Goal: Task Accomplishment & Management: Use online tool/utility

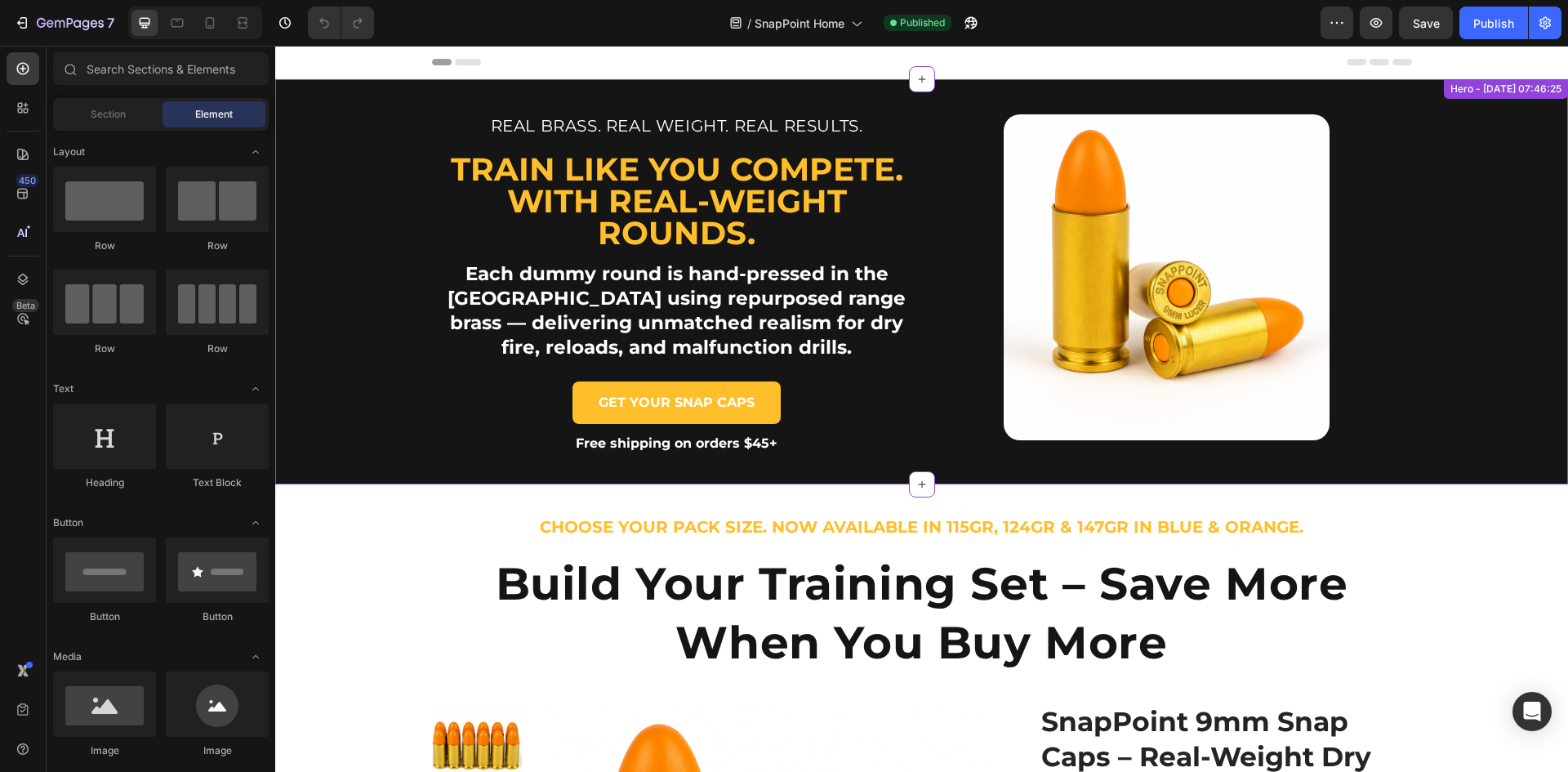
click at [432, 357] on div "Real Brass. Real Weight. Real Results. Text Block Train like you compete. With …" at bounding box center [922, 281] width 980 height 405
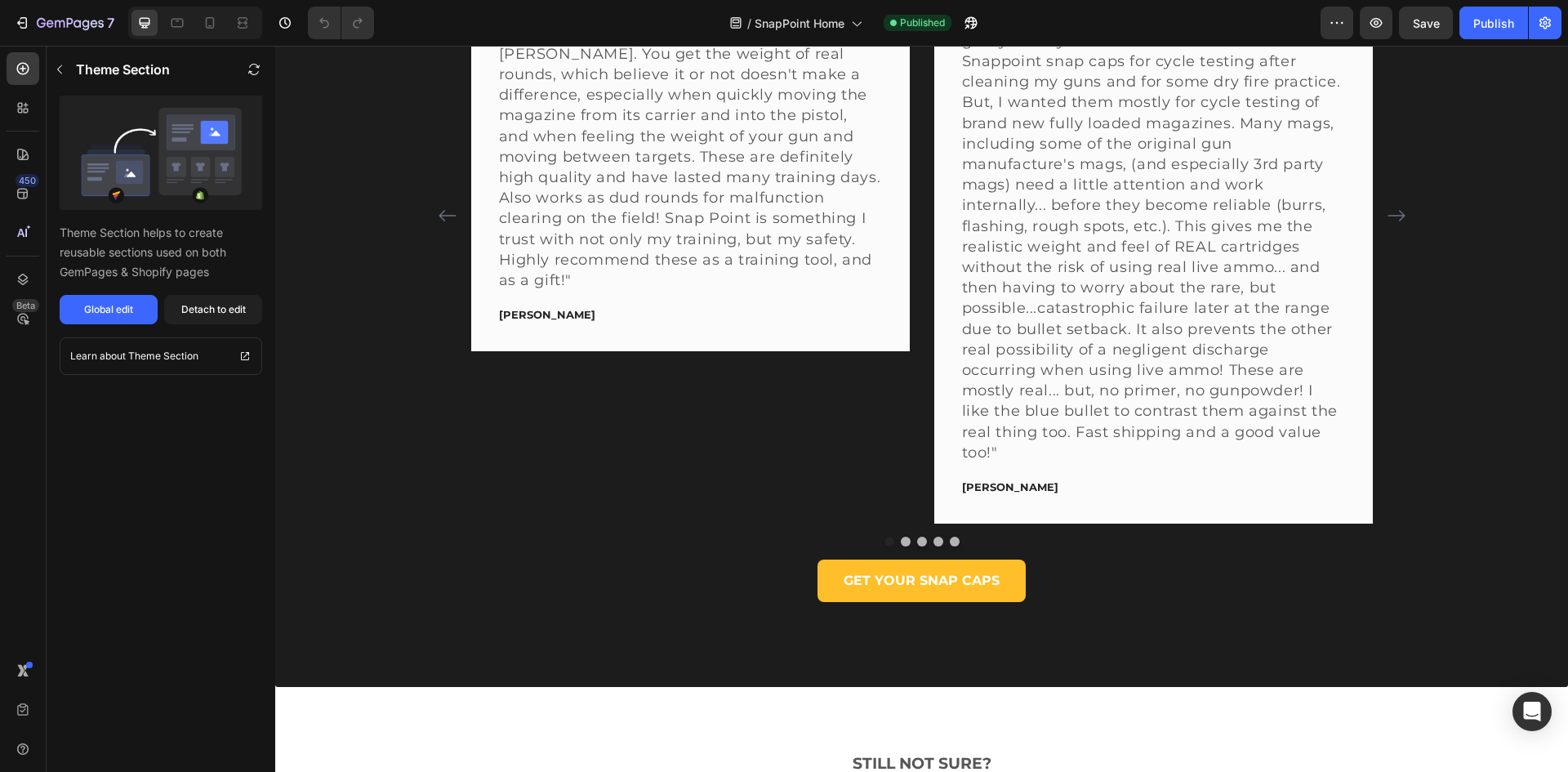
scroll to position [4410, 0]
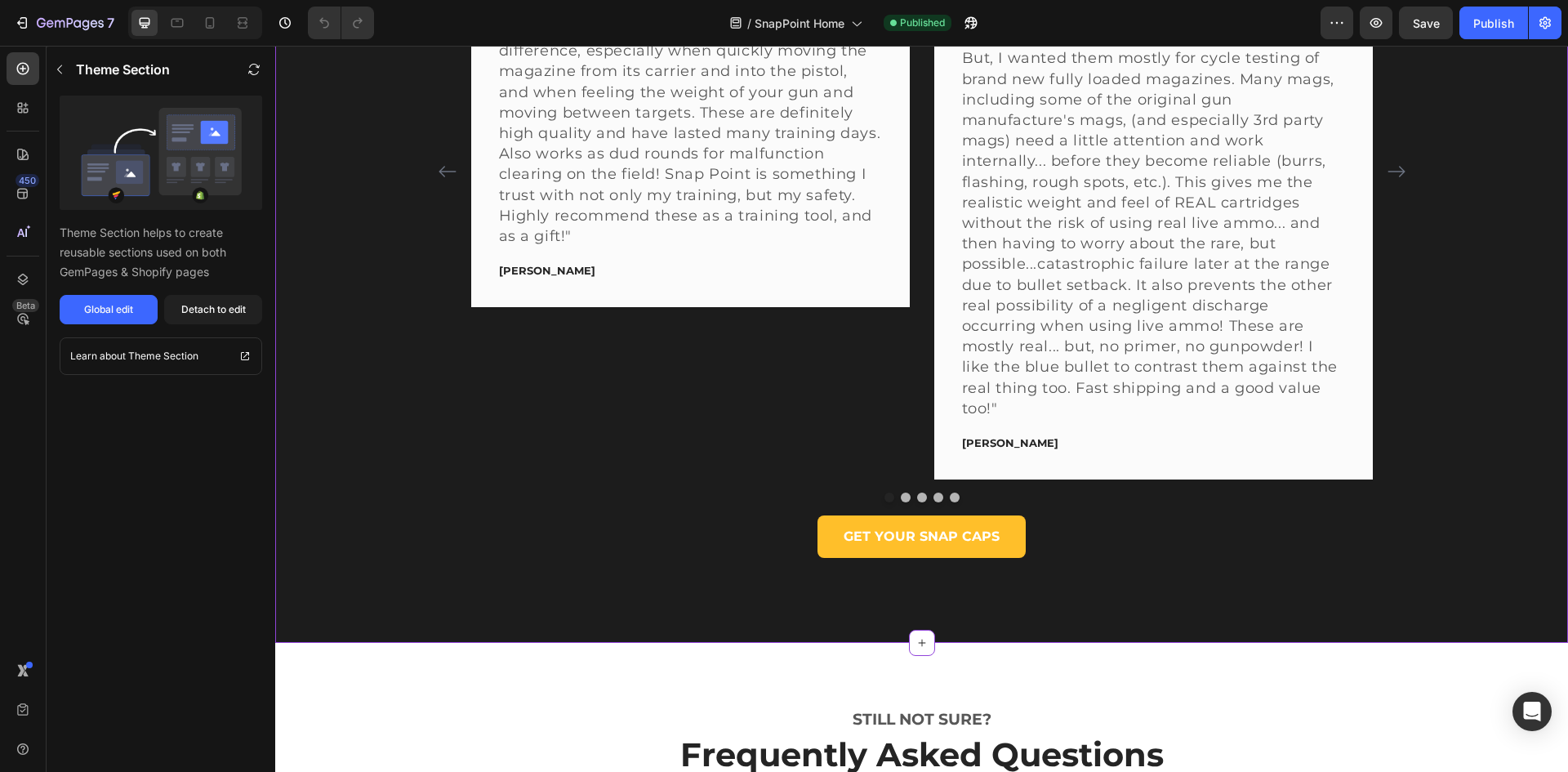
click at [412, 409] on div "What Our Customers Are Saying Heading Video Row Icon Icon Icon Icon Icon Row "P…" at bounding box center [921, 62] width 1268 height 1033
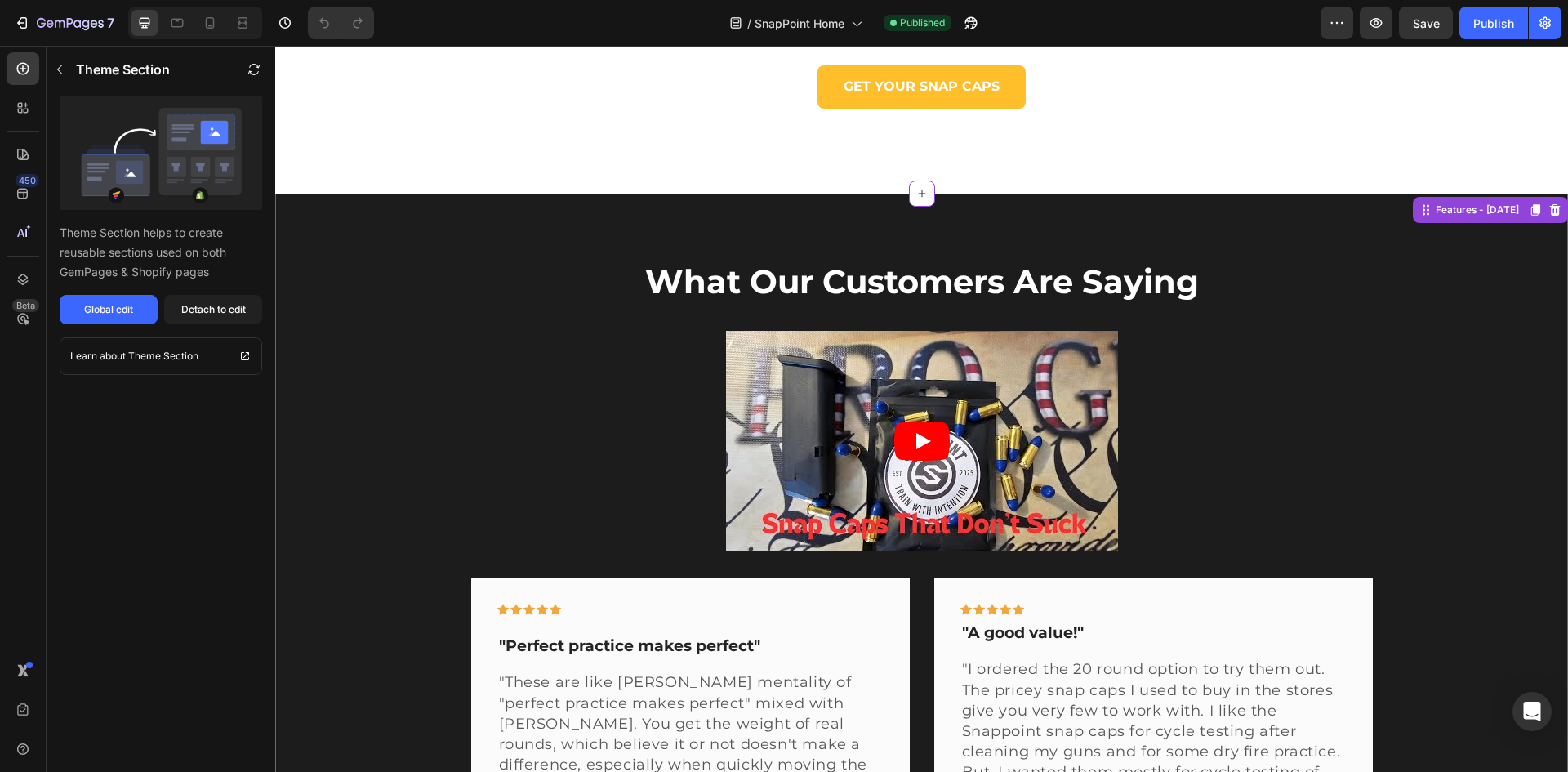
scroll to position [3674, 0]
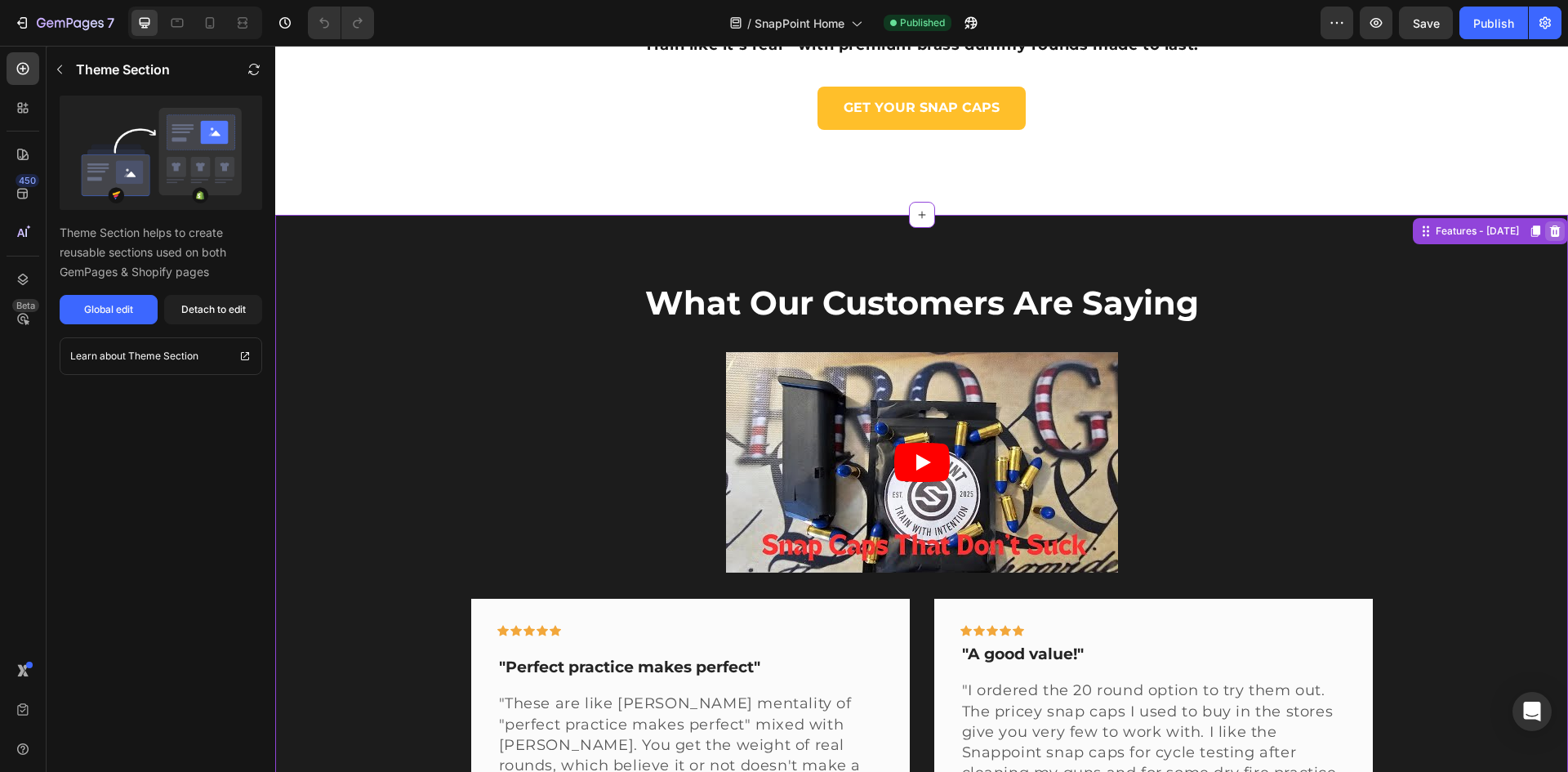
click at [1548, 232] on icon at bounding box center [1554, 230] width 13 height 13
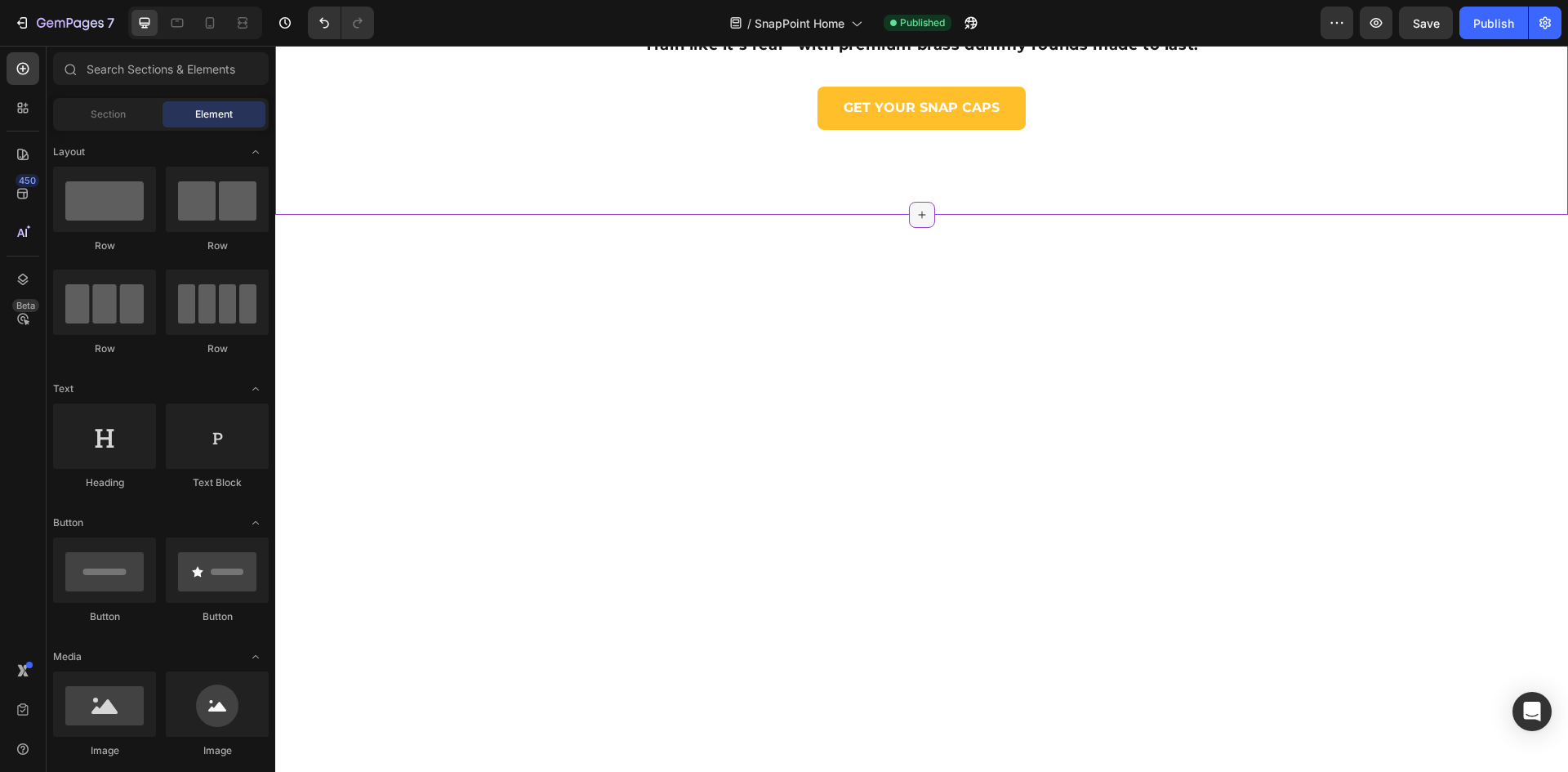
click at [918, 214] on icon at bounding box center [921, 213] width 7 height 7
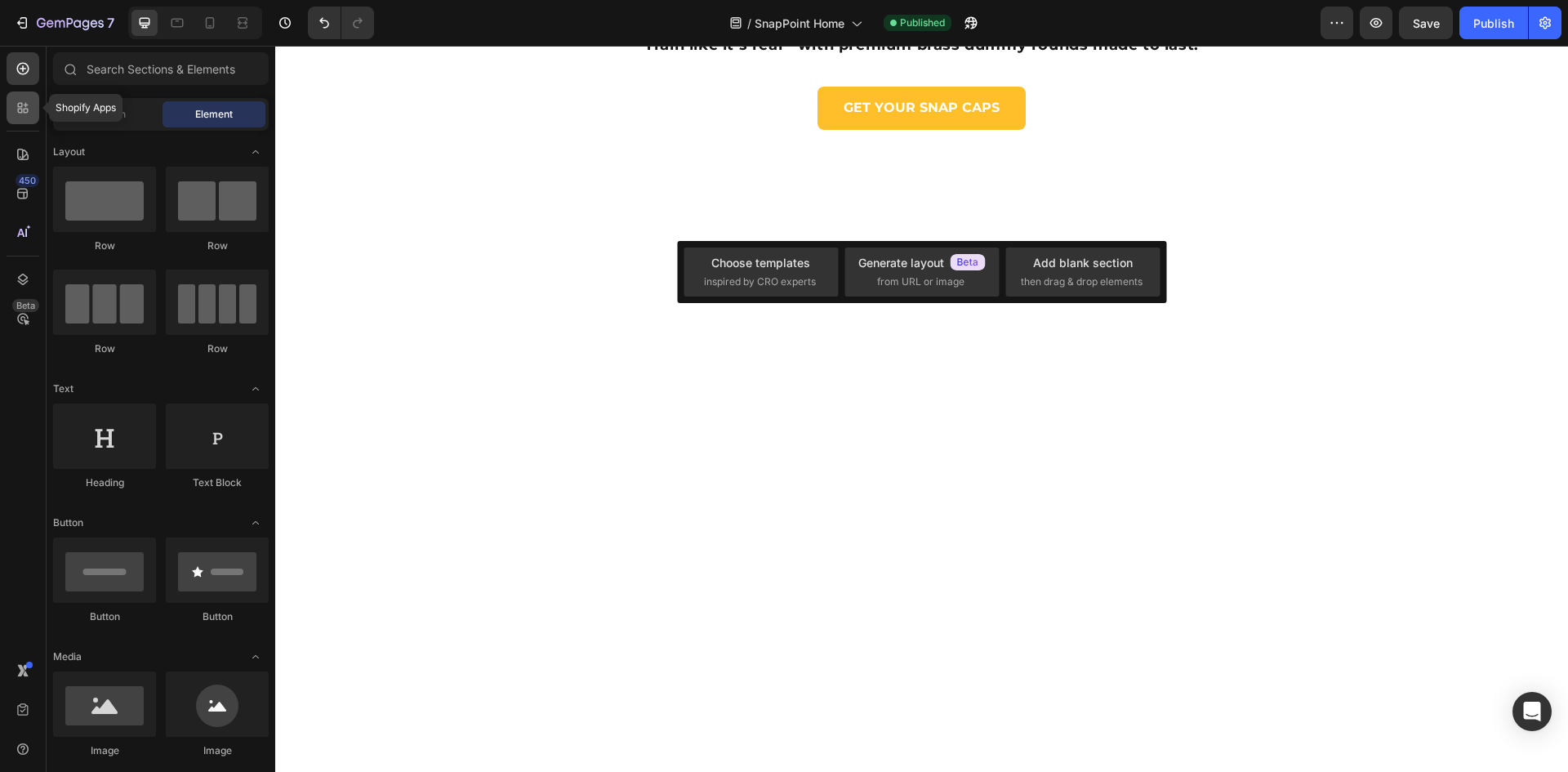
click at [20, 107] on icon at bounding box center [20, 105] width 5 height 5
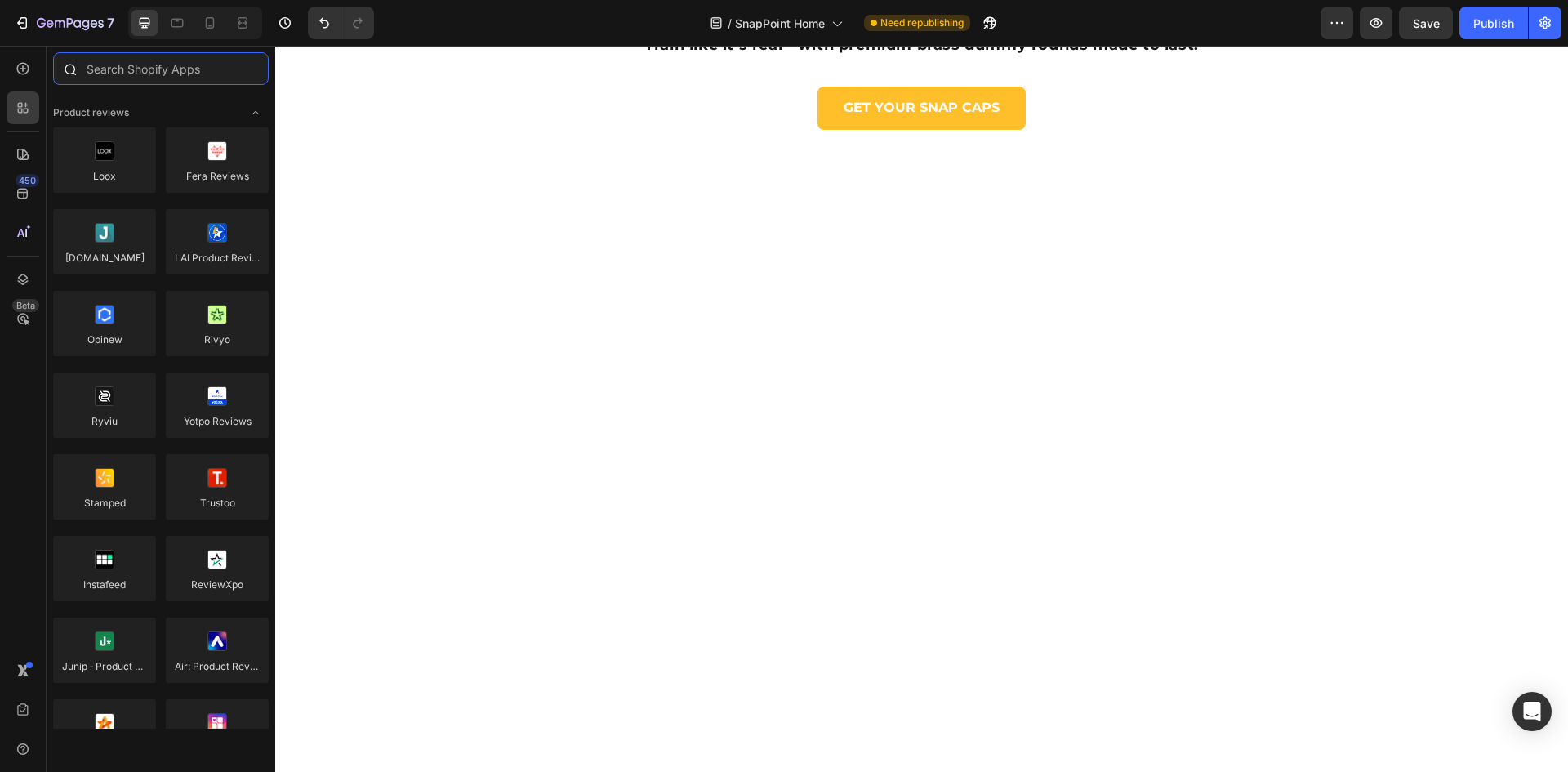
click at [115, 73] on input "text" at bounding box center [161, 68] width 215 height 33
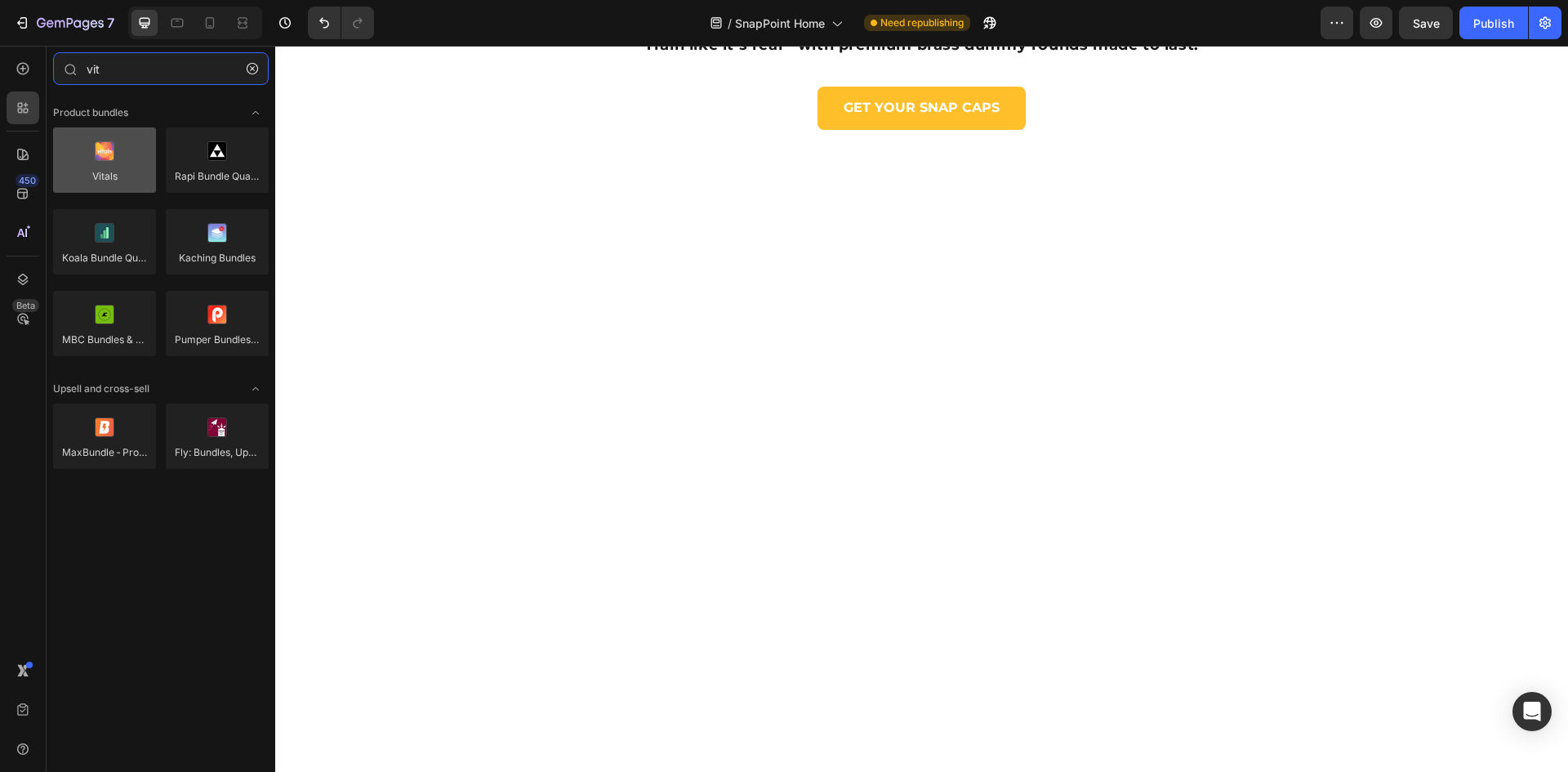
type input "vit"
click at [100, 171] on div at bounding box center [104, 160] width 103 height 65
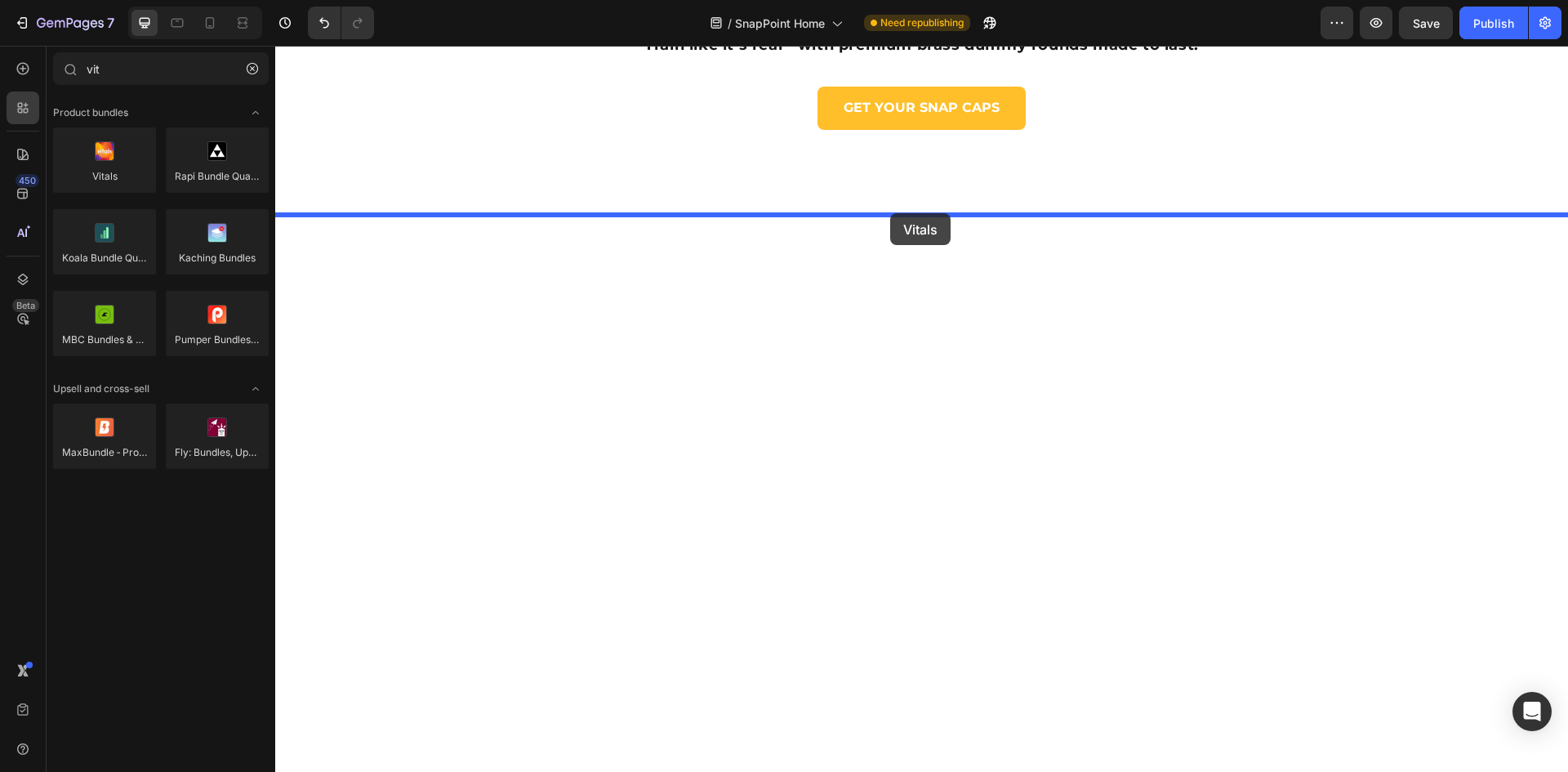
drag, startPoint x: 371, startPoint y: 213, endPoint x: 890, endPoint y: 218, distance: 519.0
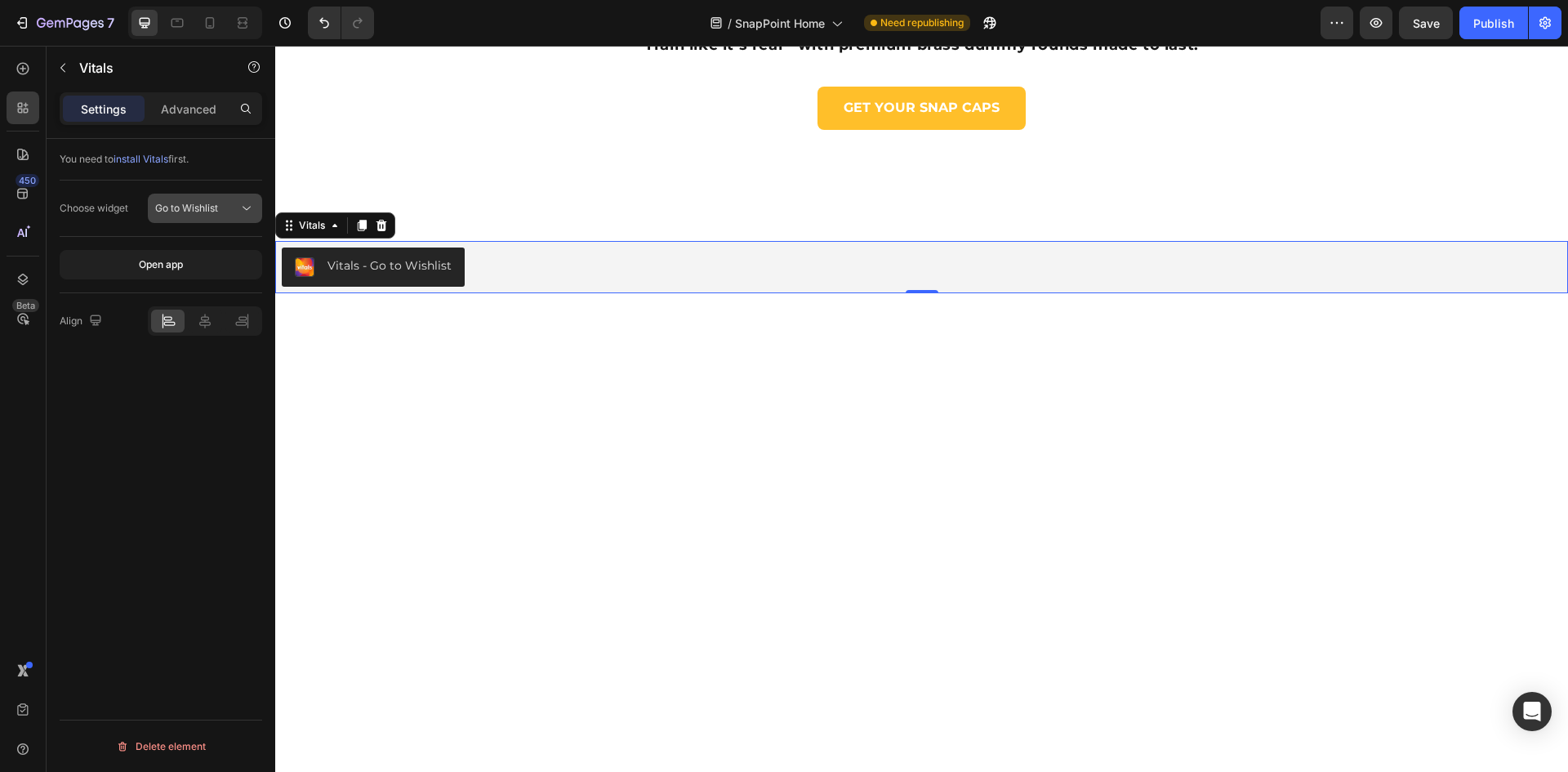
click at [196, 207] on span "Go to Wishlist" at bounding box center [187, 207] width 63 height 12
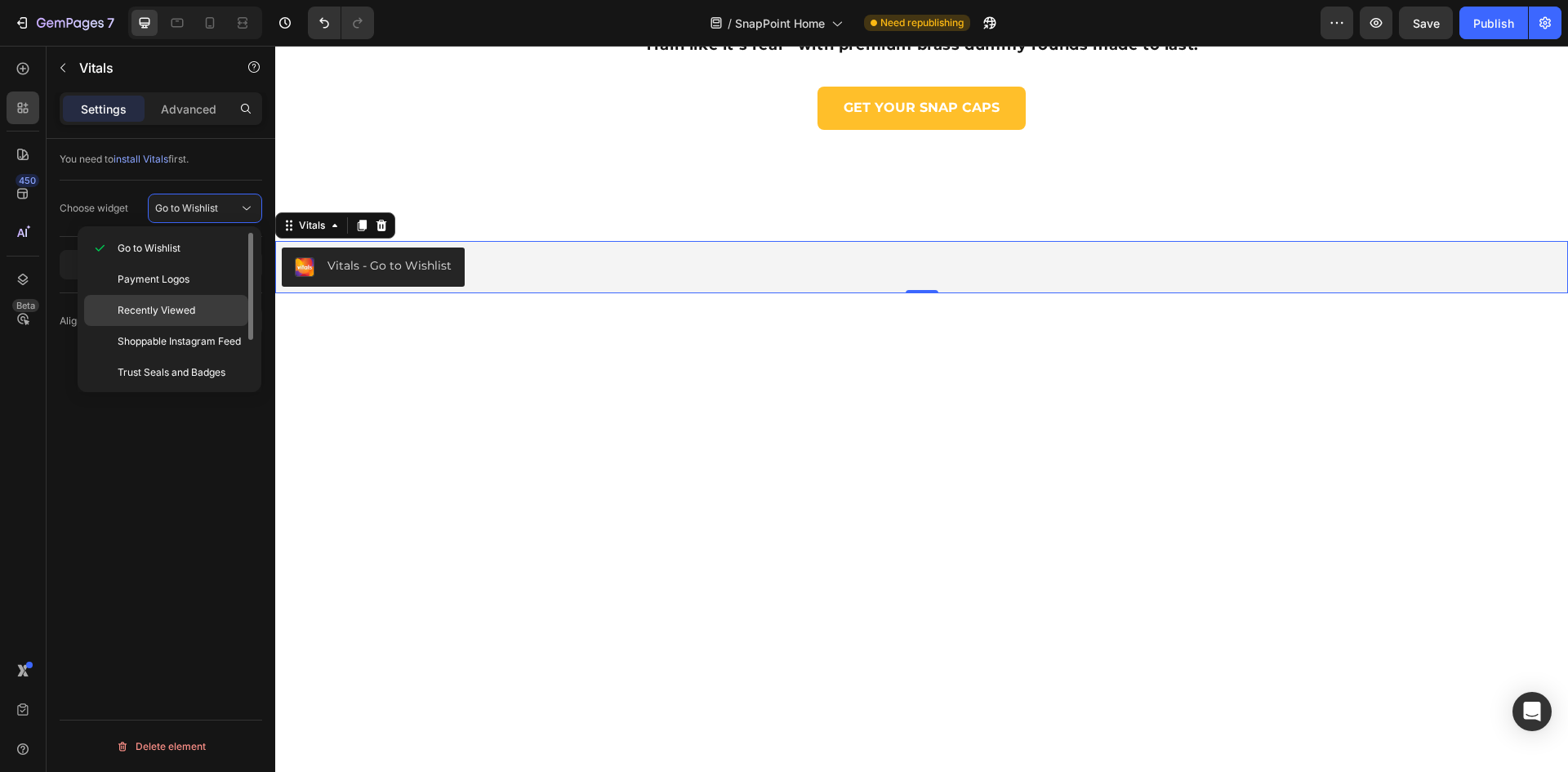
click at [172, 308] on span "Recently Viewed" at bounding box center [157, 310] width 78 height 15
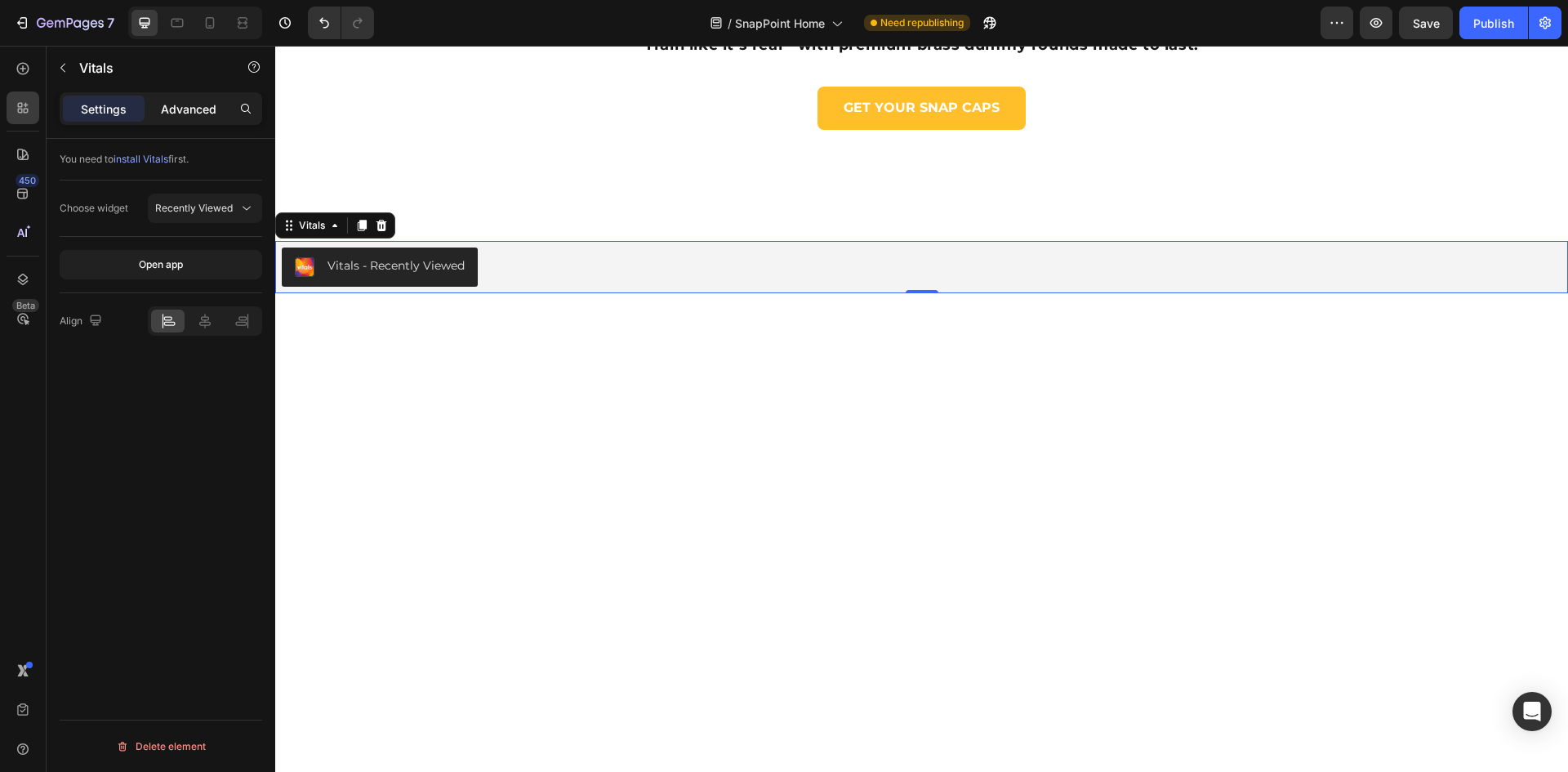
click at [192, 110] on p "Advanced" at bounding box center [189, 109] width 56 height 17
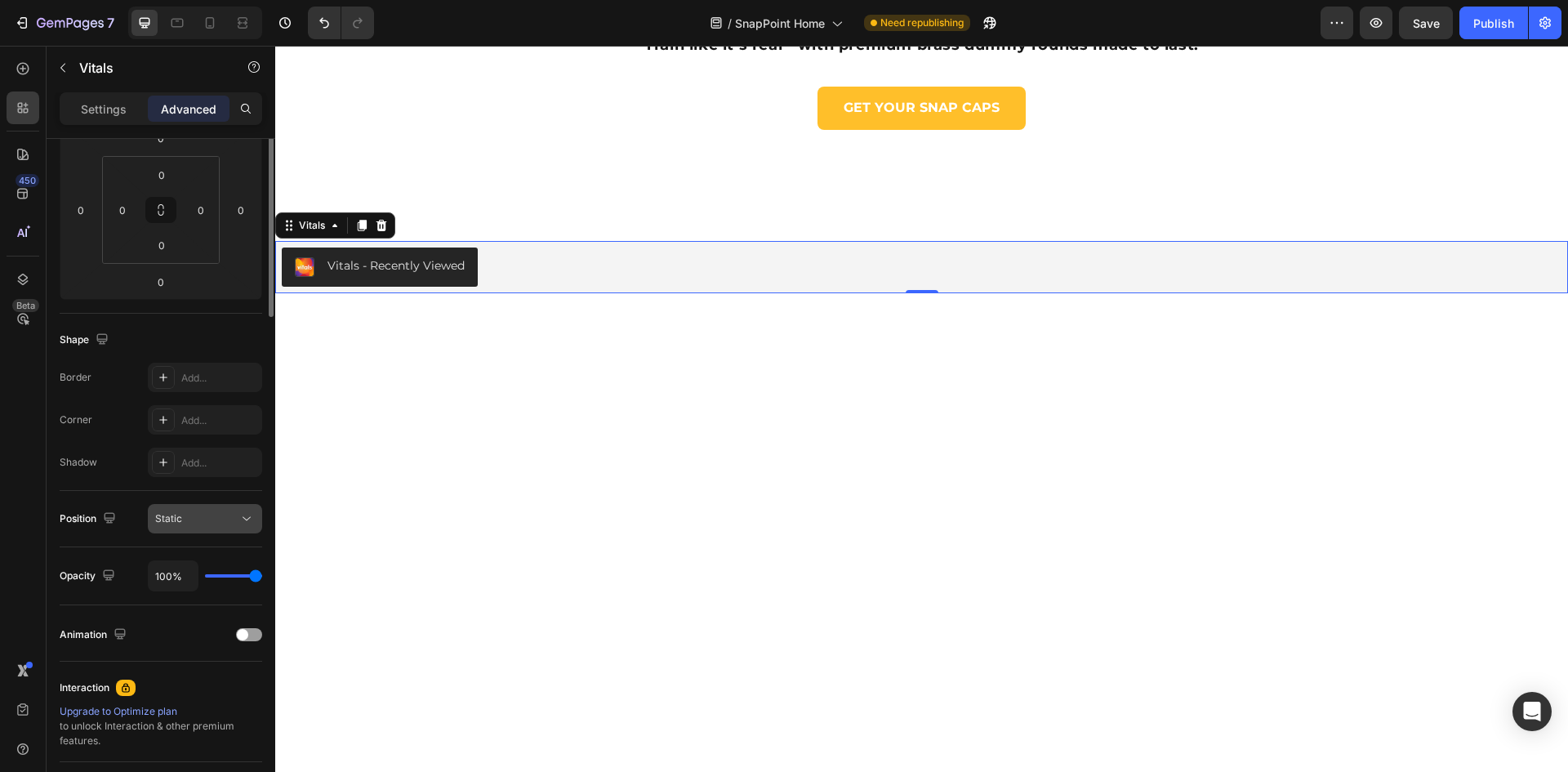
scroll to position [0, 0]
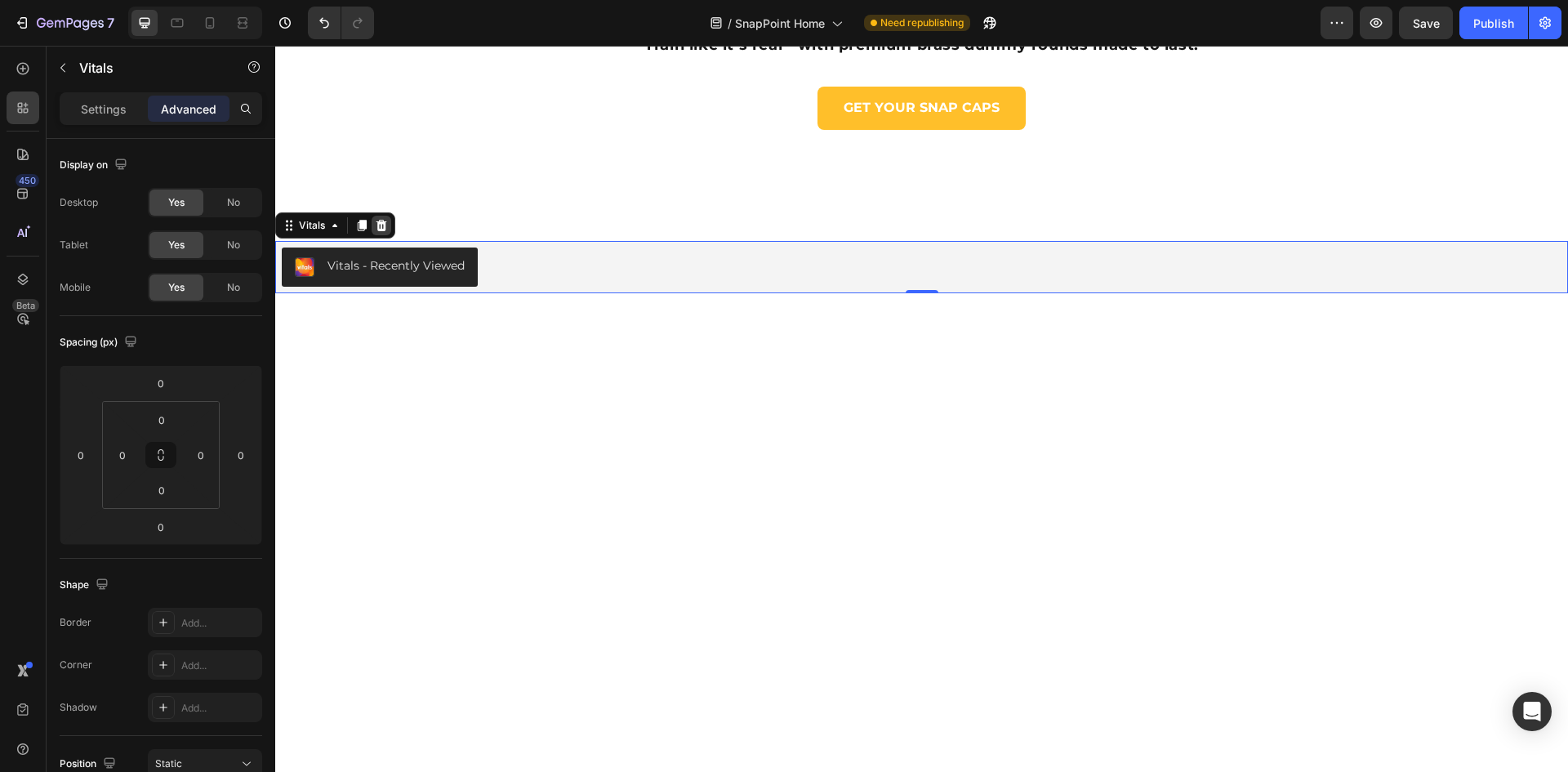
click at [383, 224] on icon at bounding box center [381, 224] width 13 height 13
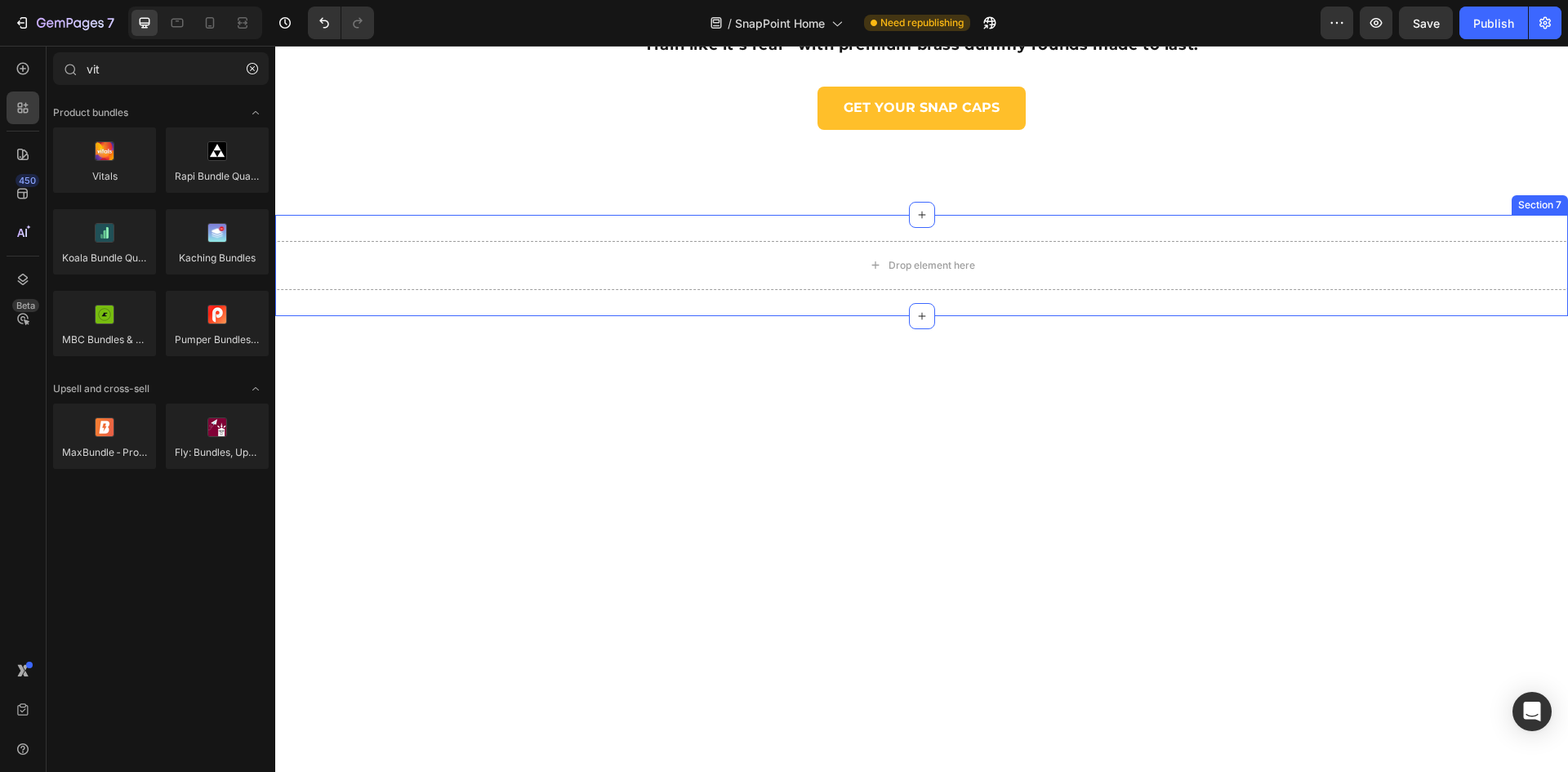
click at [1484, 228] on div "Drop element here Section 7" at bounding box center [922, 265] width 1293 height 102
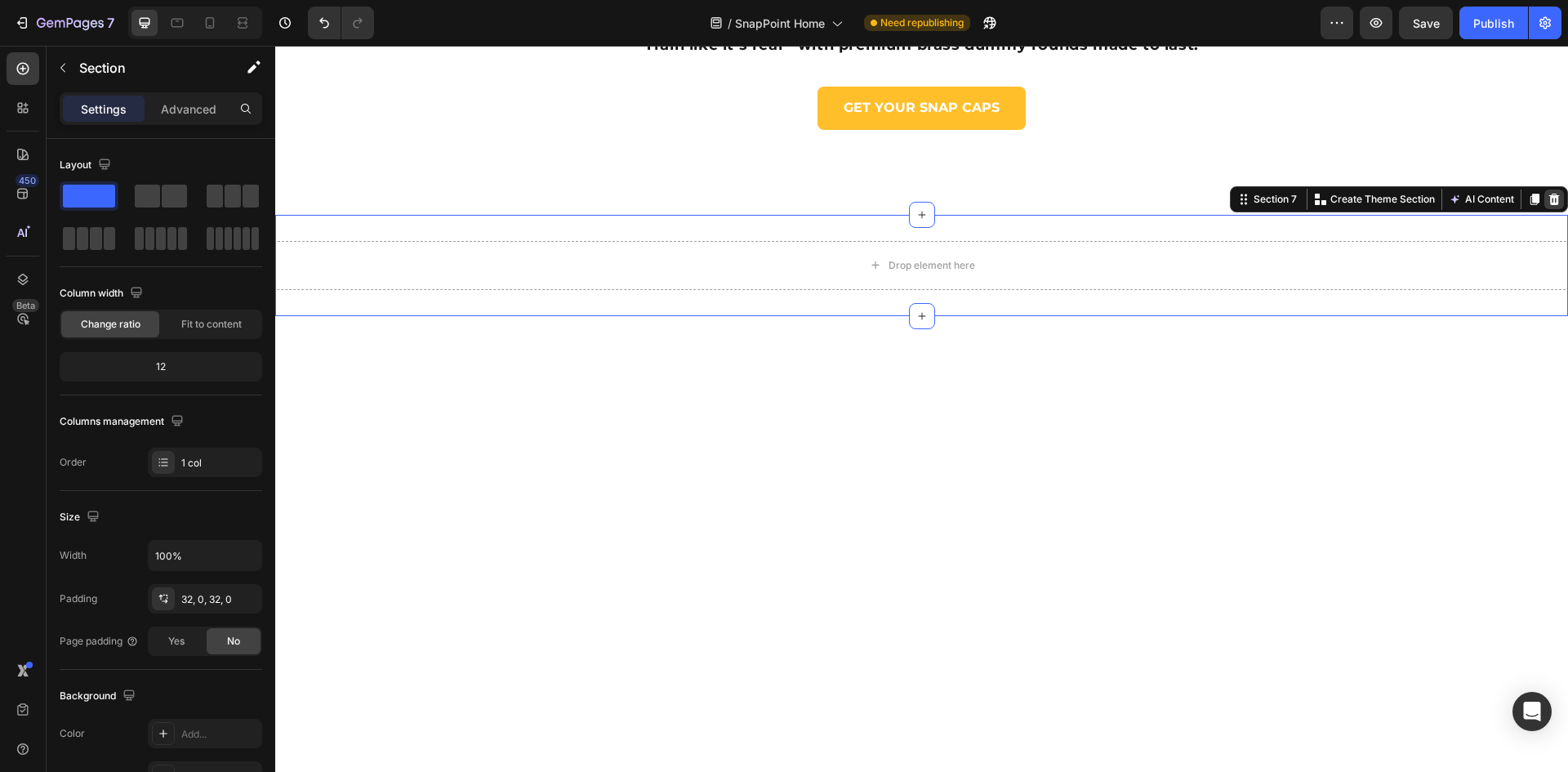
click at [1549, 203] on icon at bounding box center [1554, 198] width 11 height 11
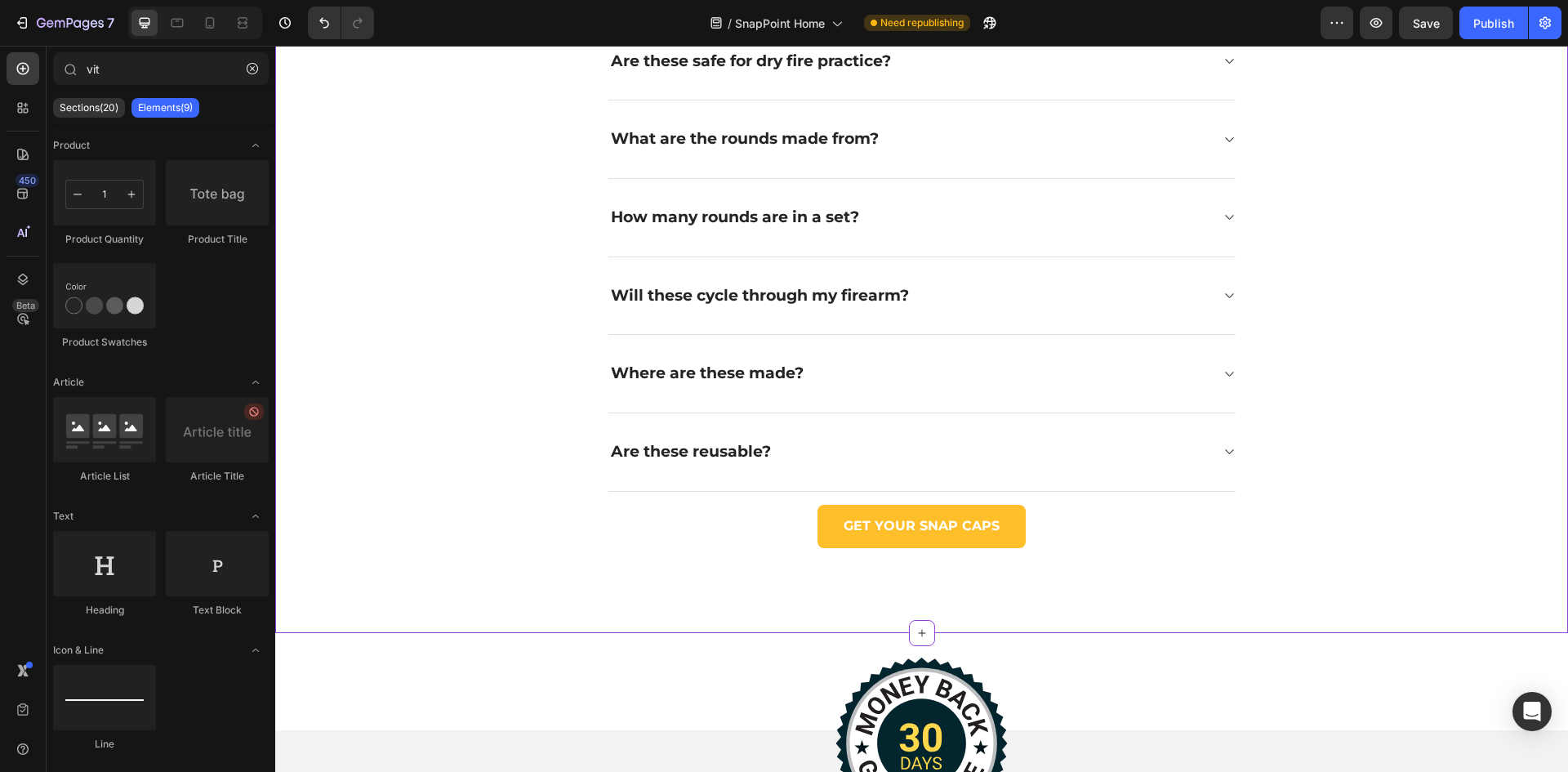
scroll to position [4410, 0]
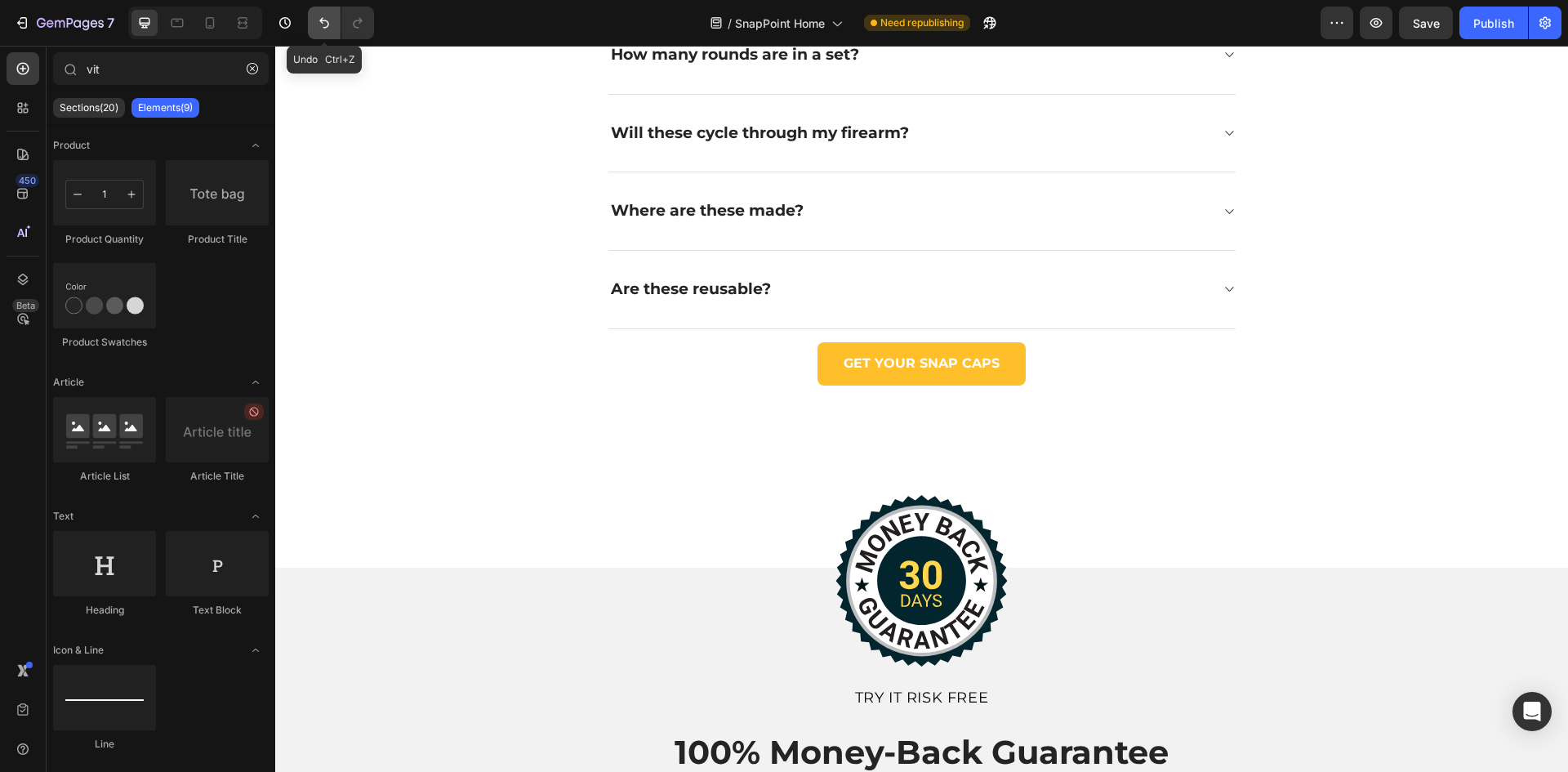
click at [322, 28] on icon "Undo/Redo" at bounding box center [324, 23] width 16 height 16
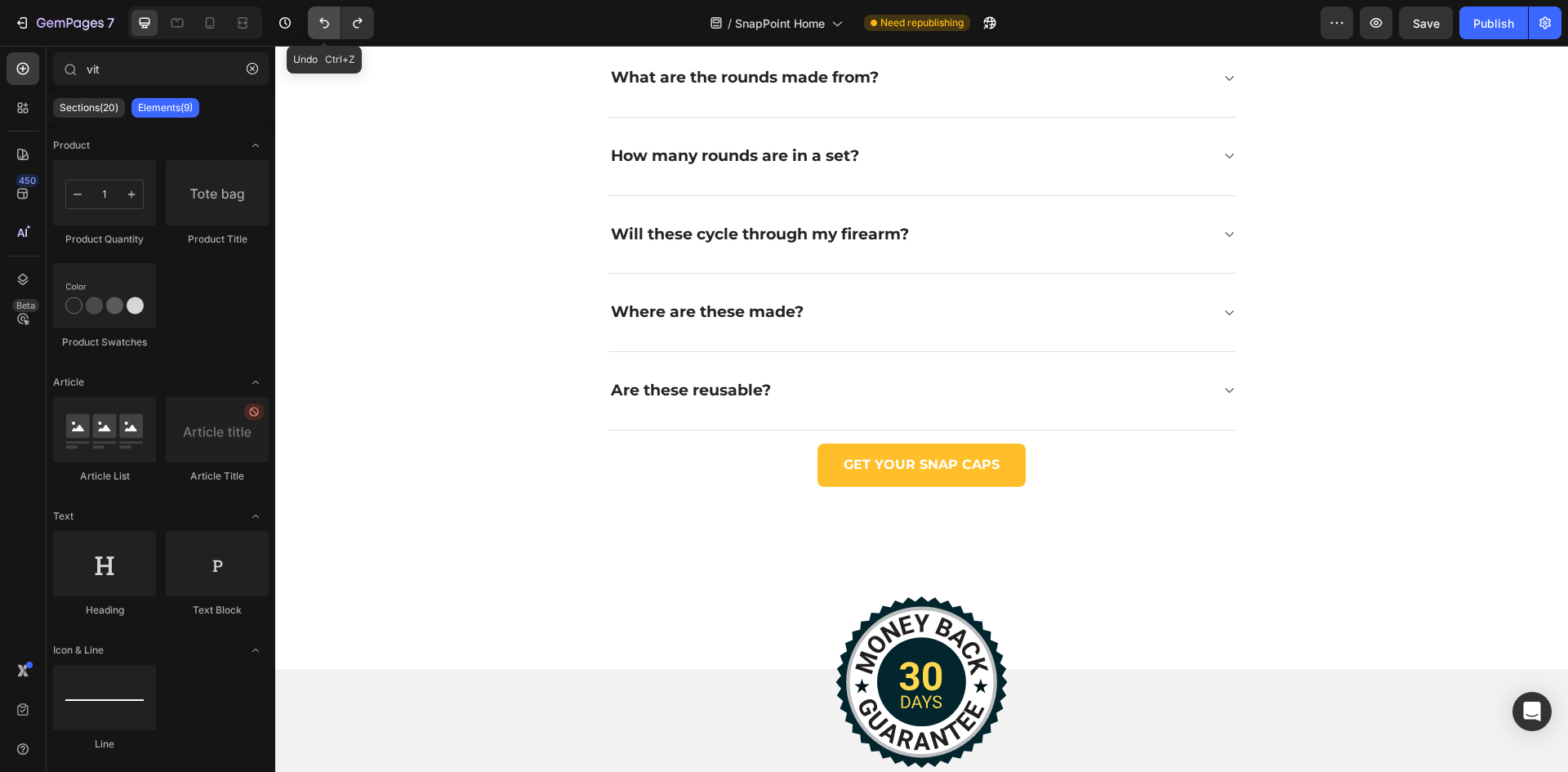
scroll to position [4510, 0]
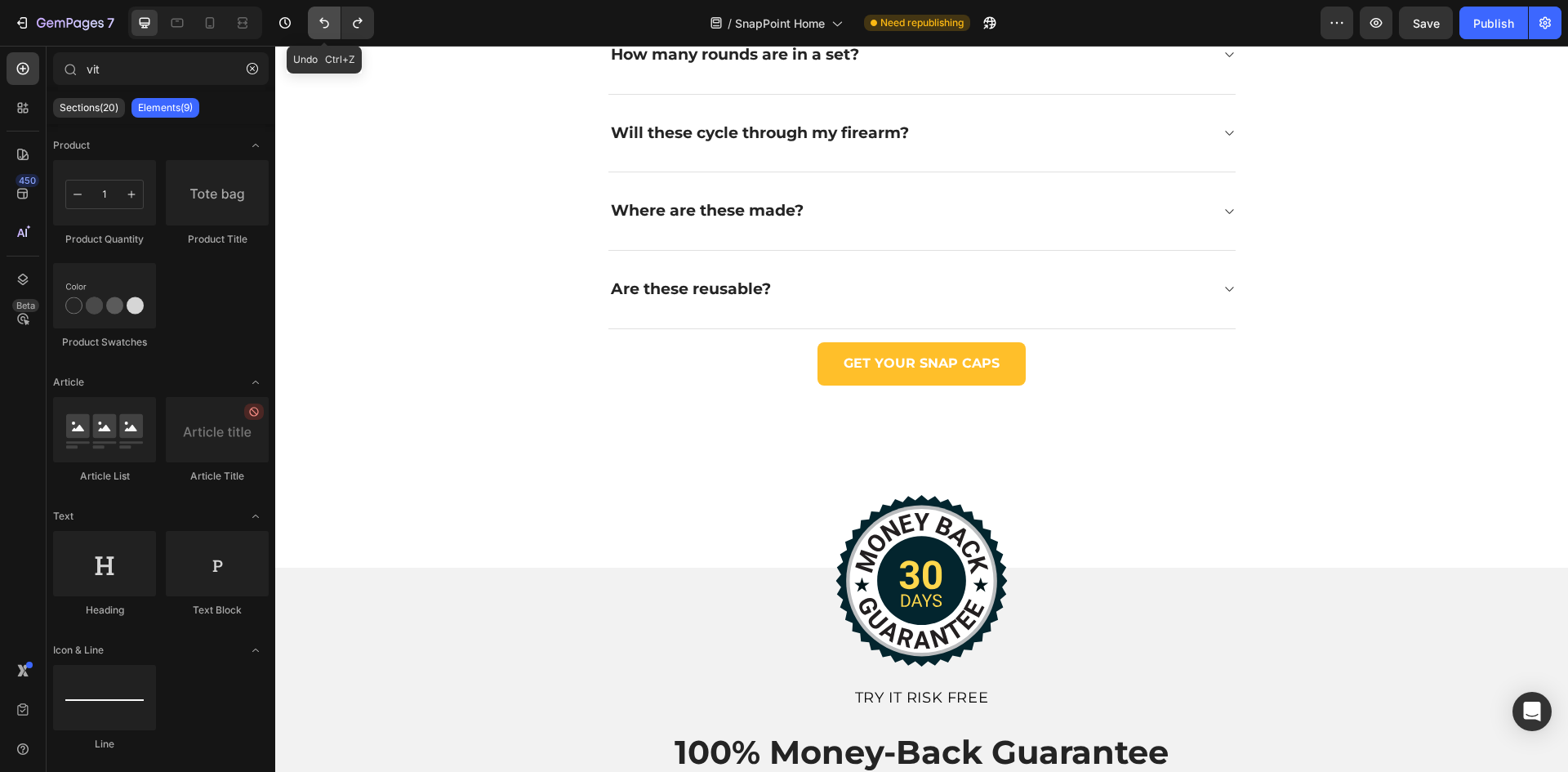
click at [322, 28] on icon "Undo/Redo" at bounding box center [324, 23] width 16 height 16
click at [321, 24] on icon "Undo/Redo" at bounding box center [324, 23] width 16 height 16
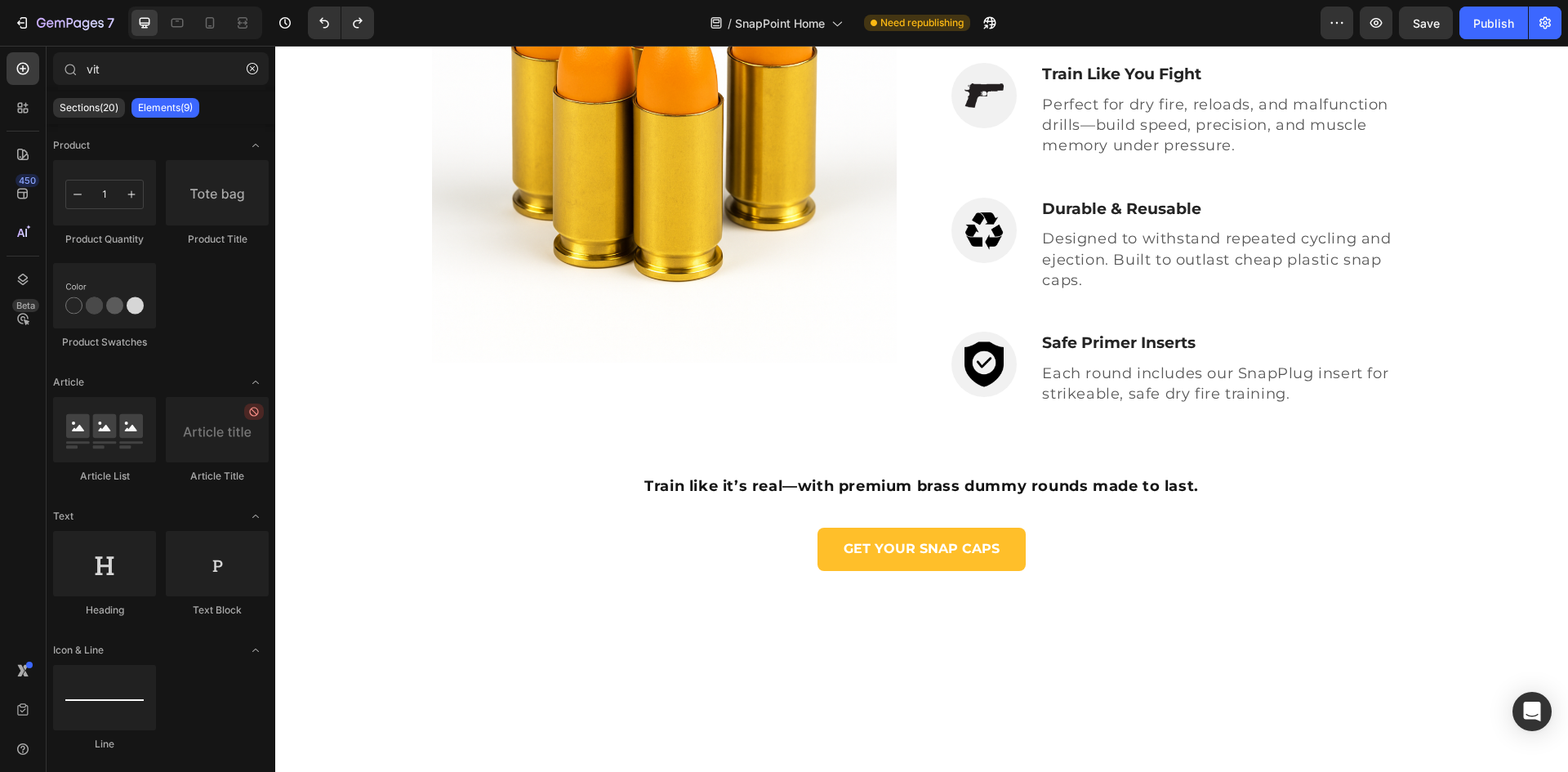
scroll to position [3367, 0]
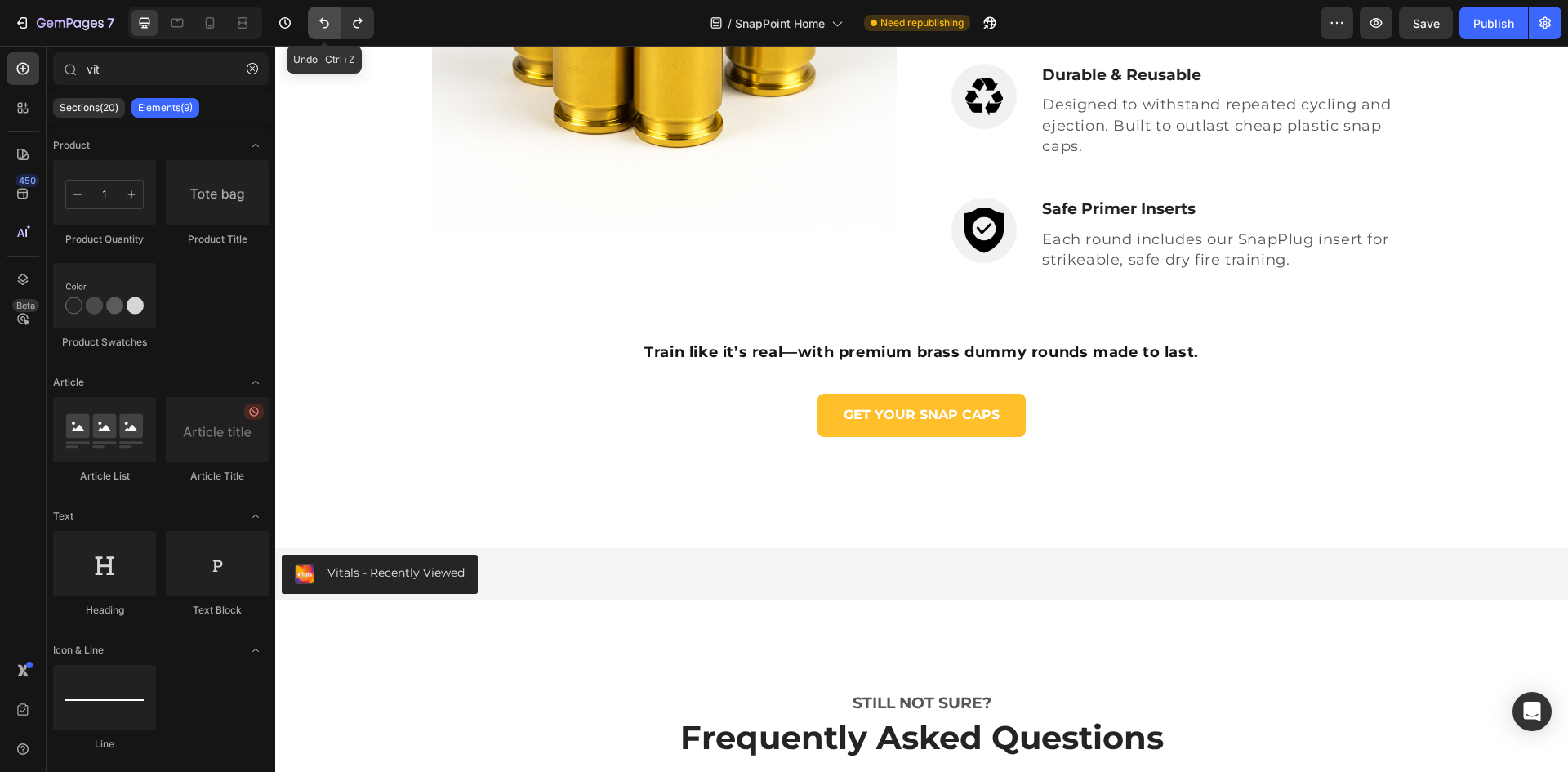
click at [326, 29] on icon "Undo/Redo" at bounding box center [324, 23] width 16 height 16
click at [324, 29] on icon "Undo/Redo" at bounding box center [324, 23] width 16 height 16
click at [325, 25] on icon "Undo/Redo" at bounding box center [324, 23] width 16 height 16
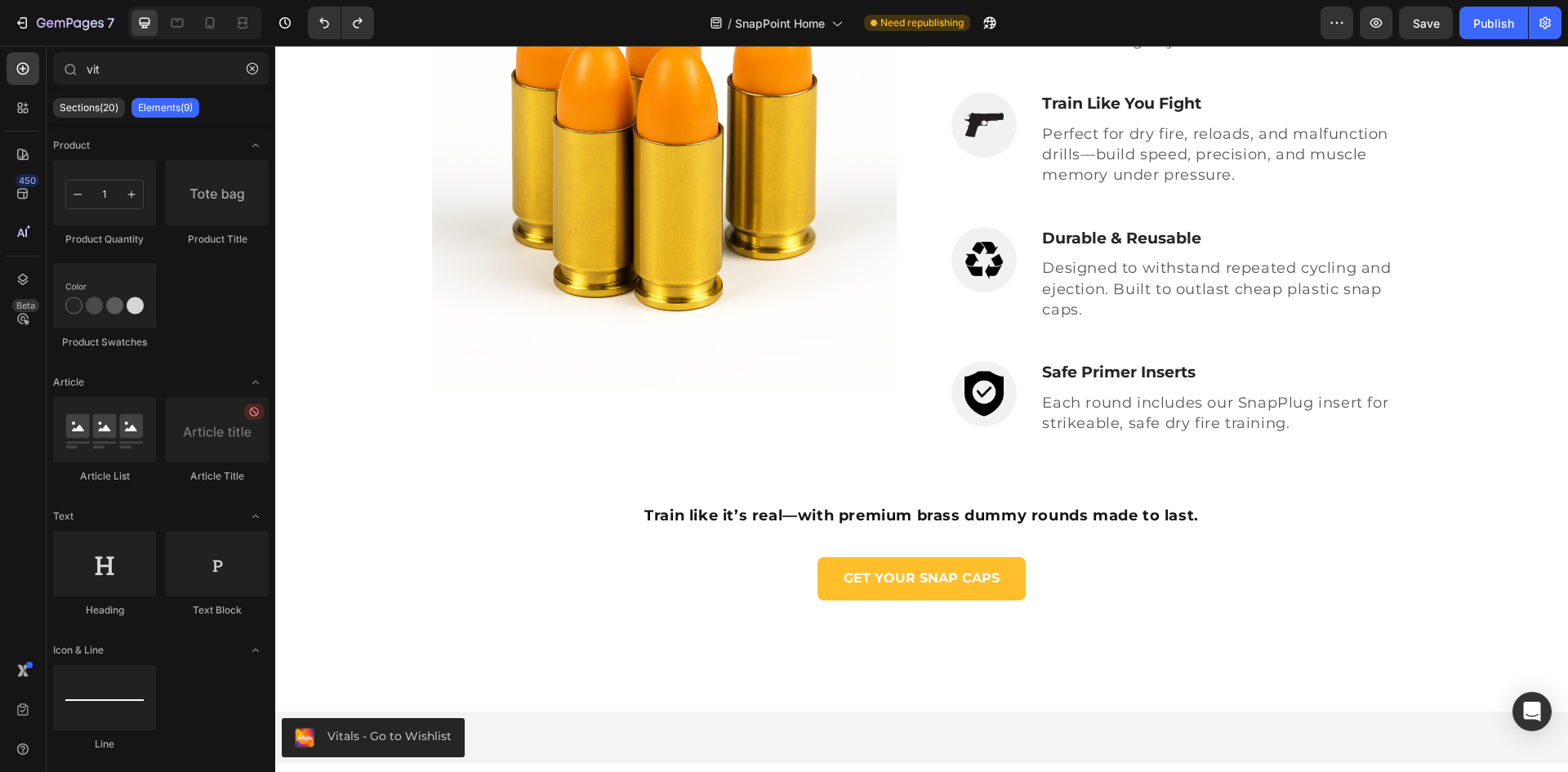
scroll to position [3694, 0]
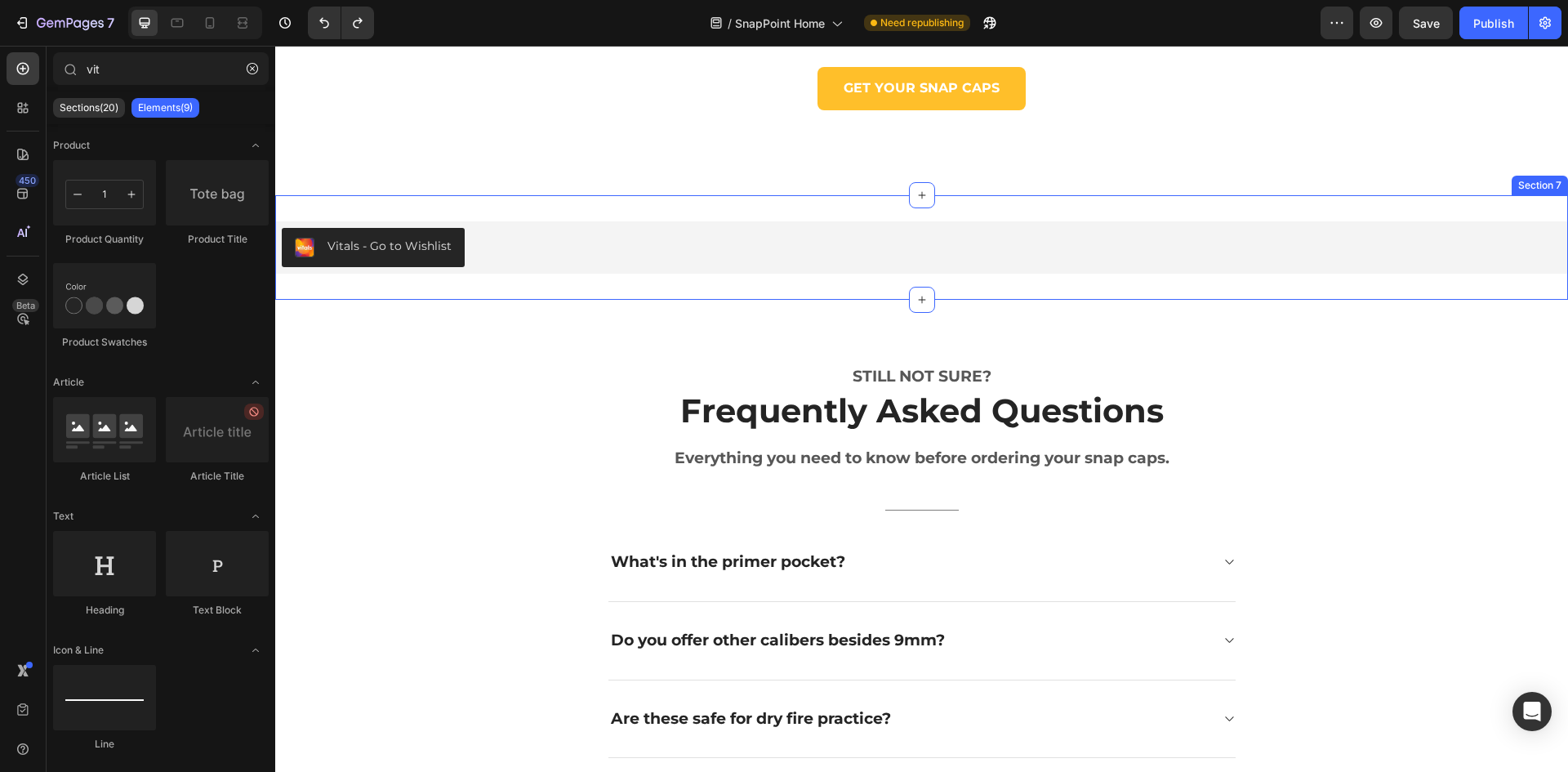
click at [1448, 211] on div "Vitals - Go to Wishlist Vitals Section 7" at bounding box center [922, 247] width 1293 height 105
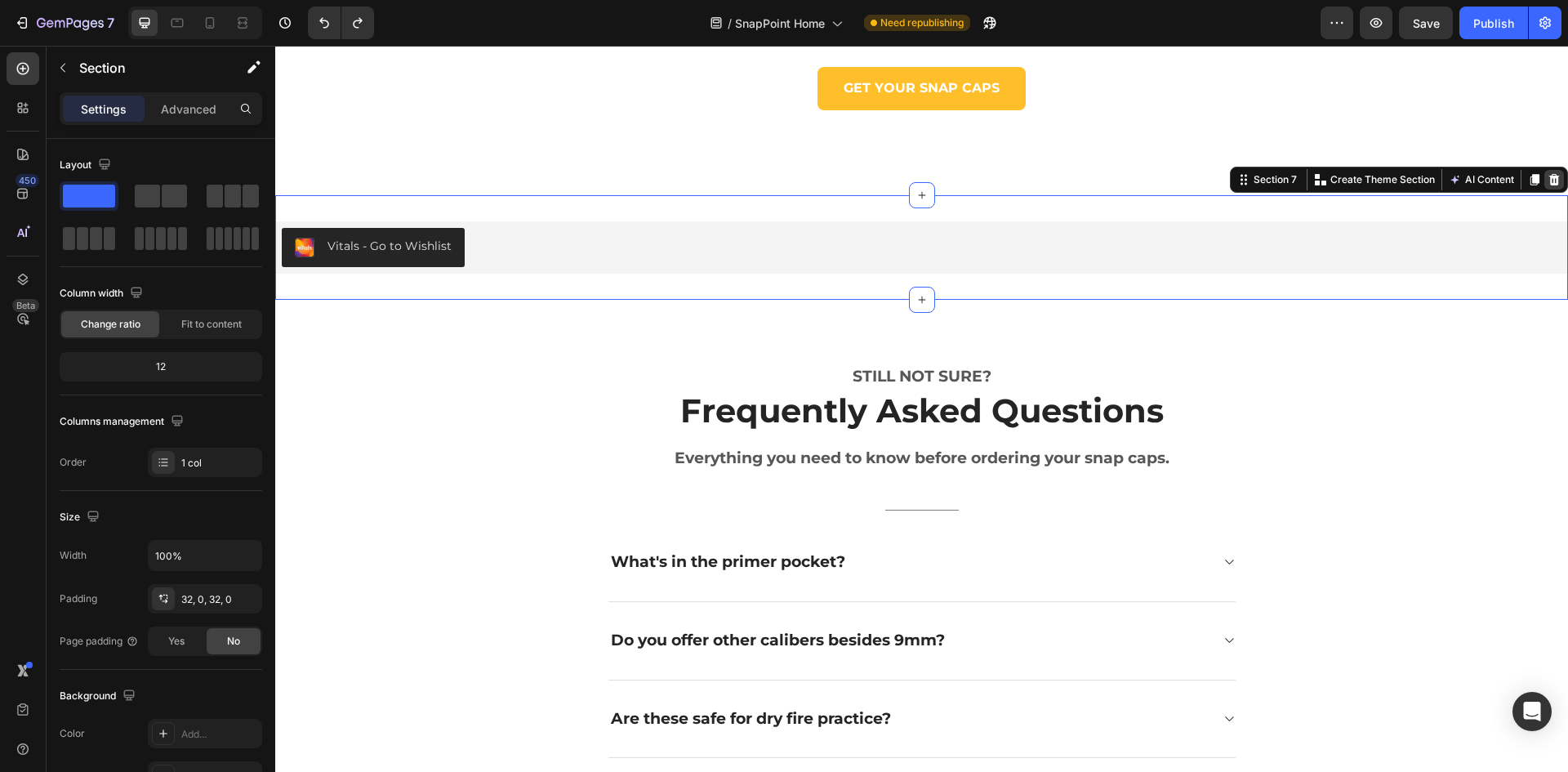
click at [1549, 180] on icon at bounding box center [1554, 179] width 11 height 11
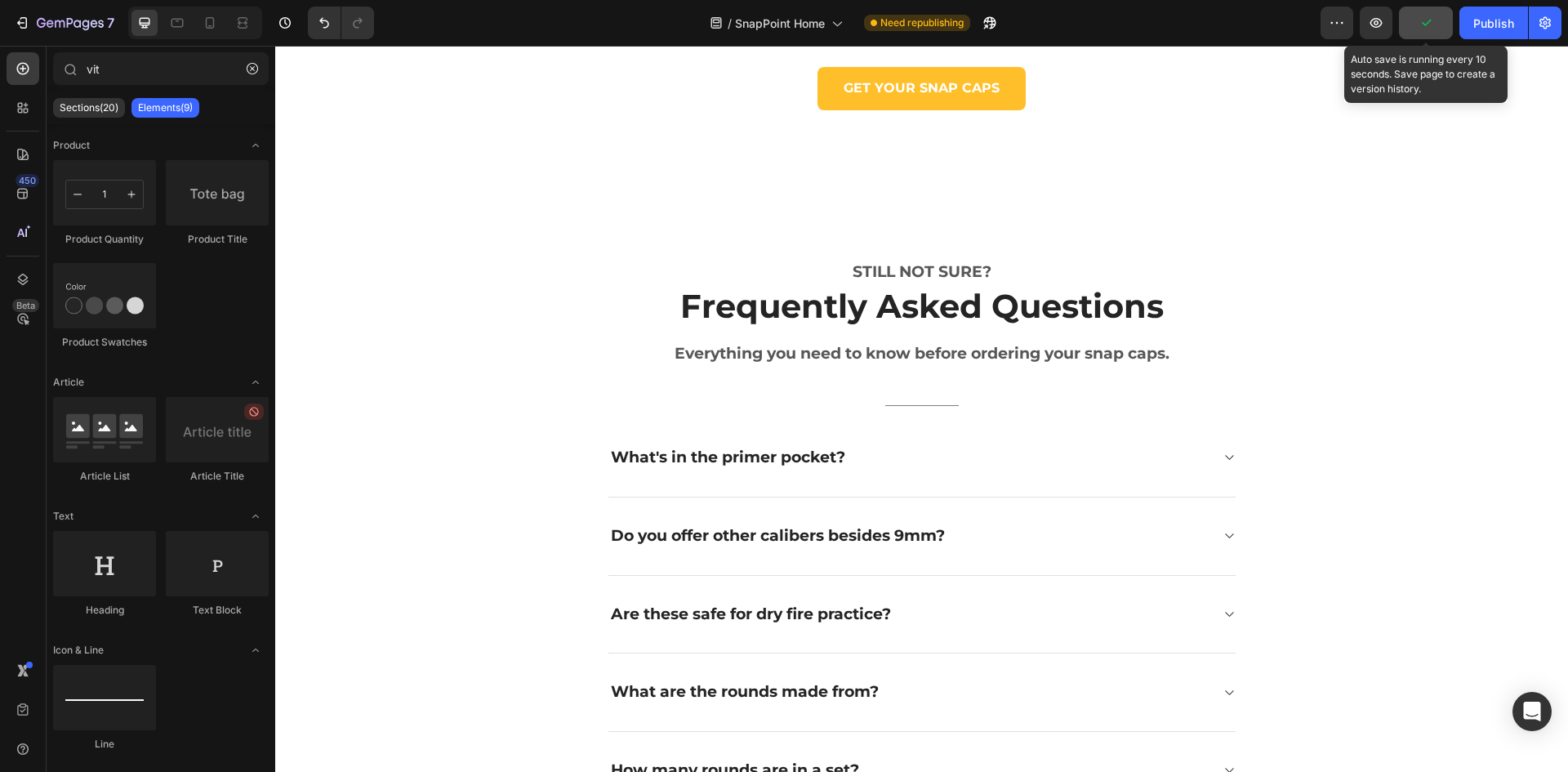
click at [1429, 26] on icon "button" at bounding box center [1425, 23] width 16 height 16
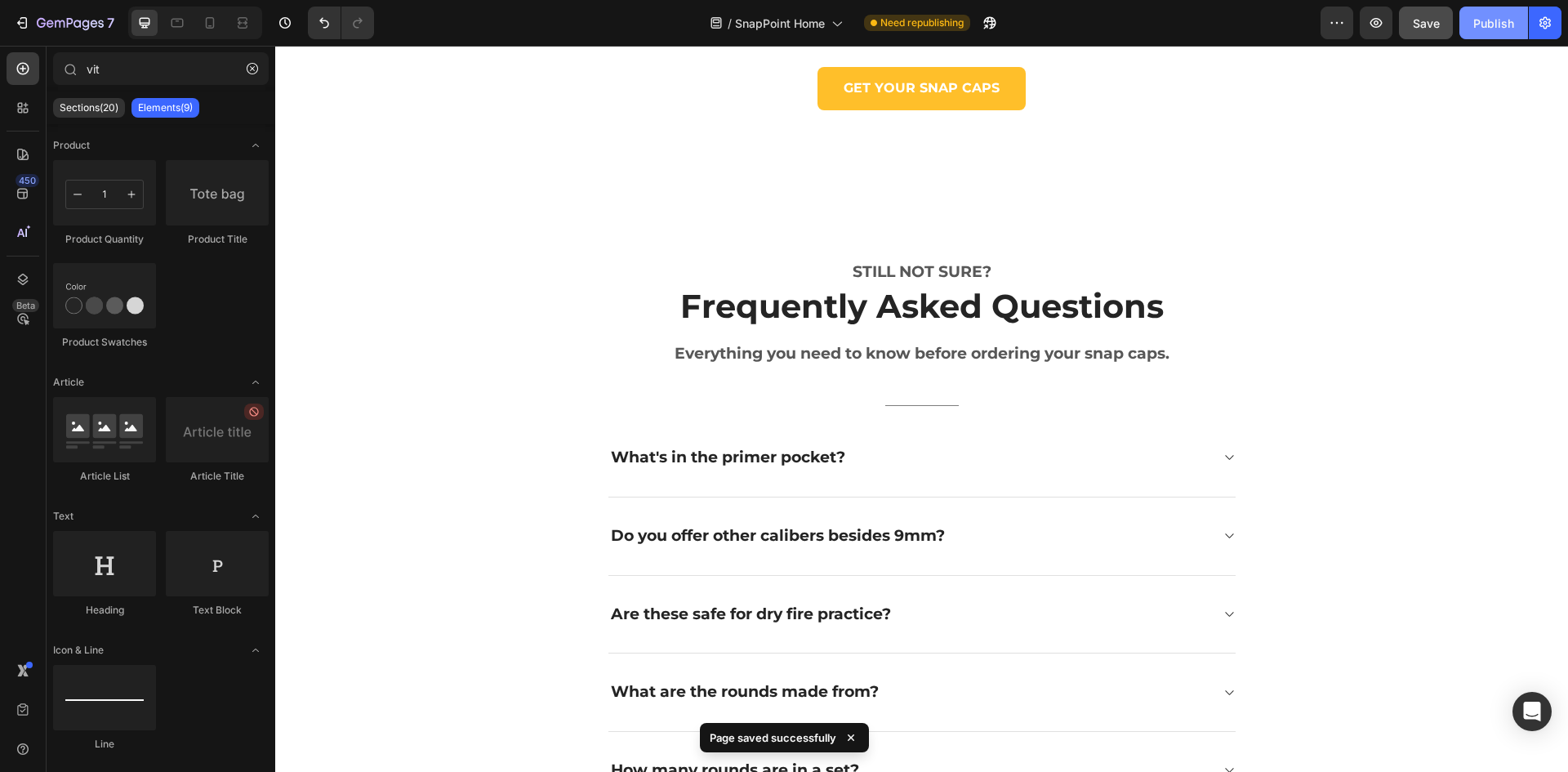
click at [1489, 27] on div "Publish" at bounding box center [1493, 23] width 41 height 17
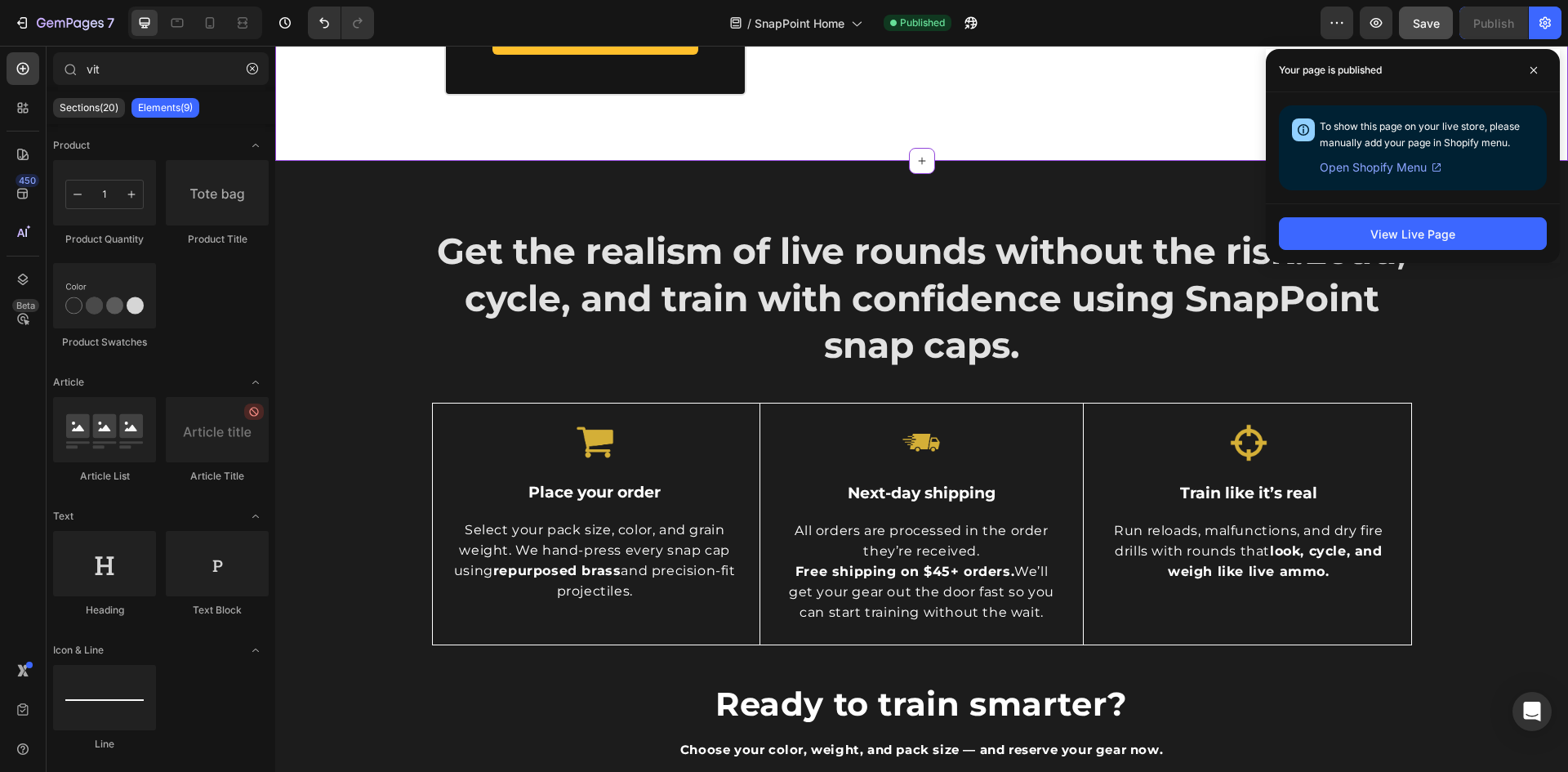
scroll to position [2286, 0]
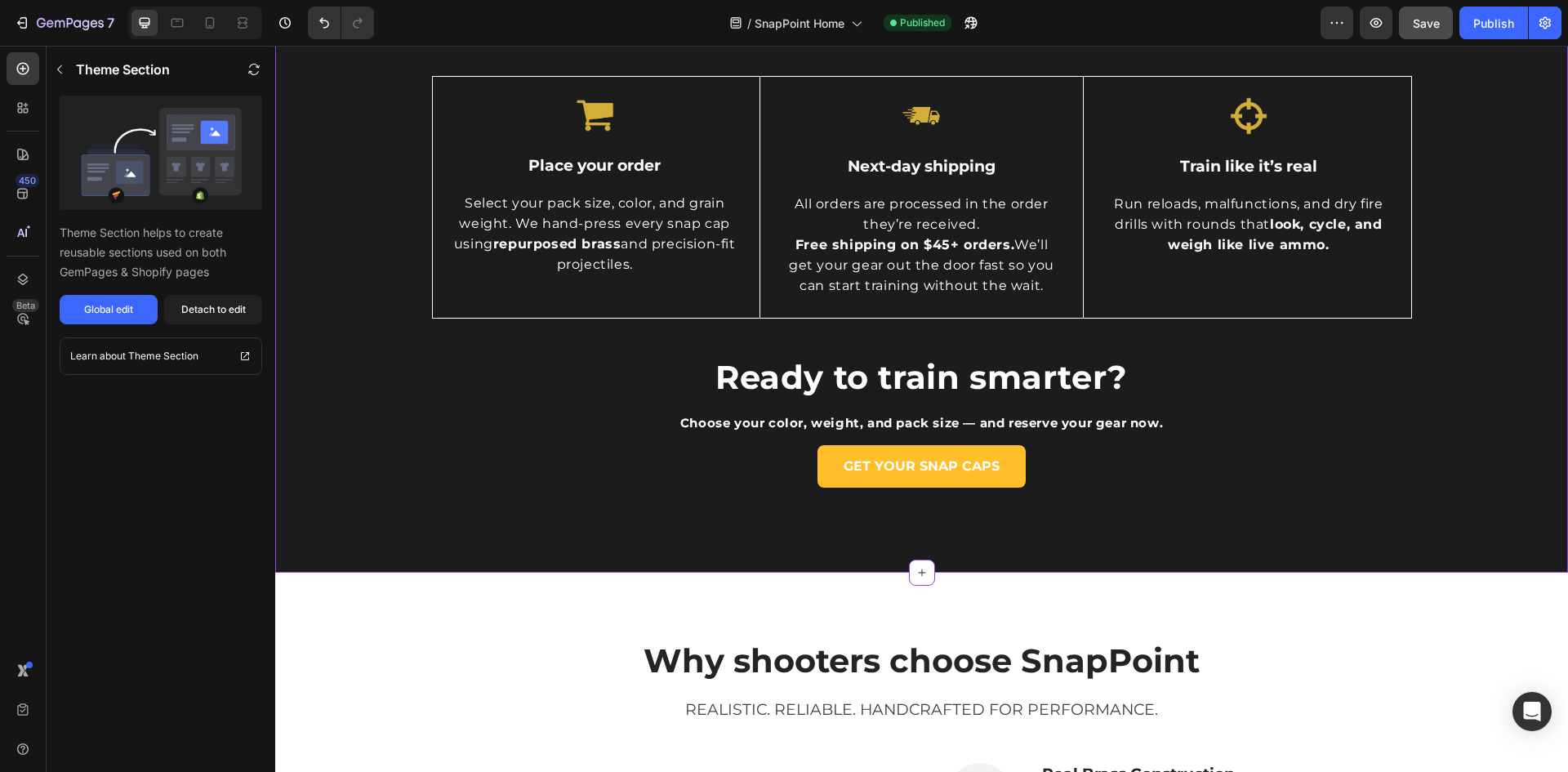
click at [1228, 448] on div "GET YOUR SNAP CAPS Button" at bounding box center [922, 466] width 954 height 43
click at [111, 313] on div "Global edit" at bounding box center [108, 309] width 49 height 15
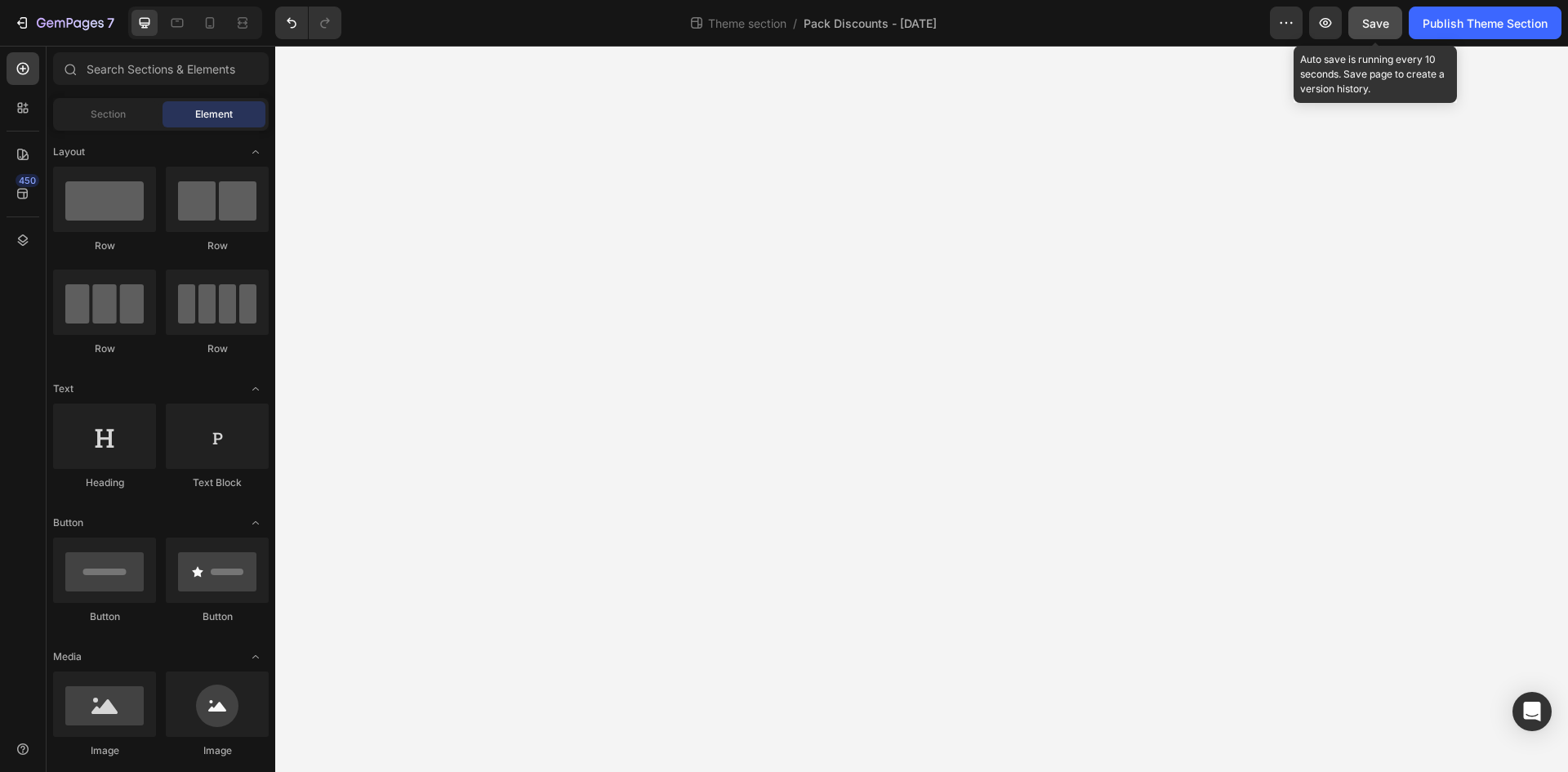
click at [1377, 25] on span "Save" at bounding box center [1375, 23] width 27 height 14
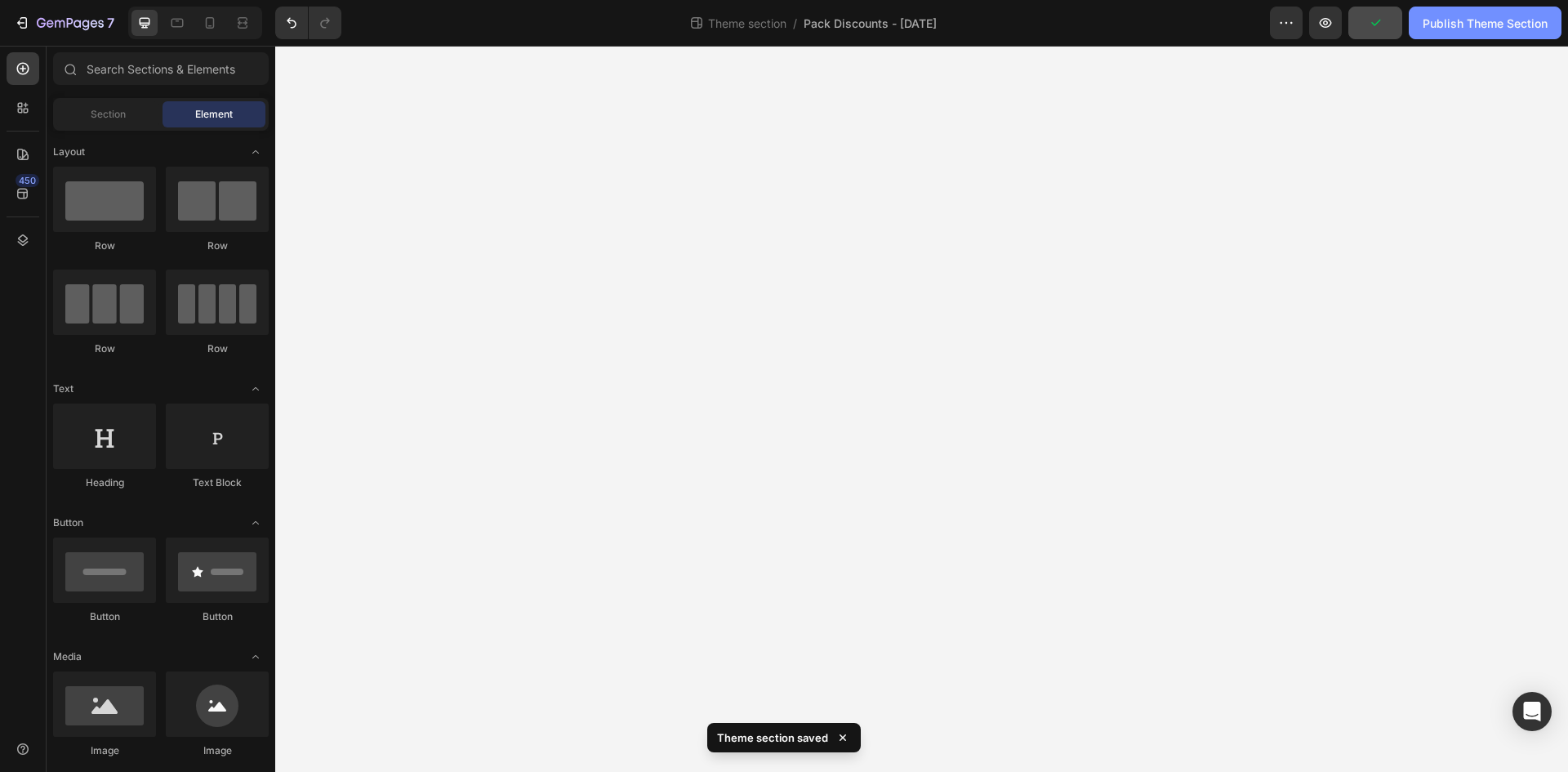
click at [1485, 28] on div "Publish Theme Section" at bounding box center [1484, 23] width 125 height 17
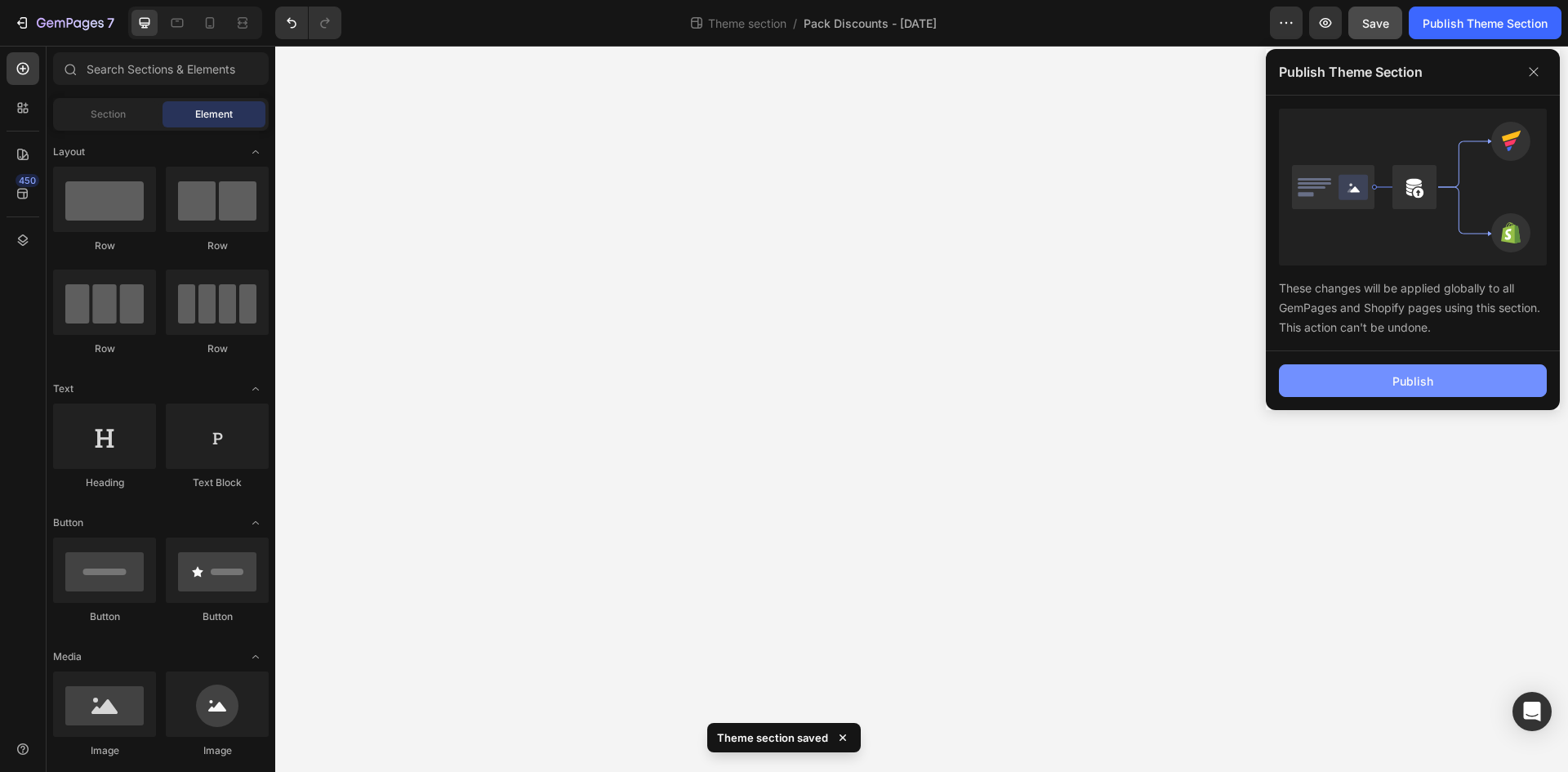
click at [1423, 380] on div "Publish" at bounding box center [1412, 380] width 41 height 17
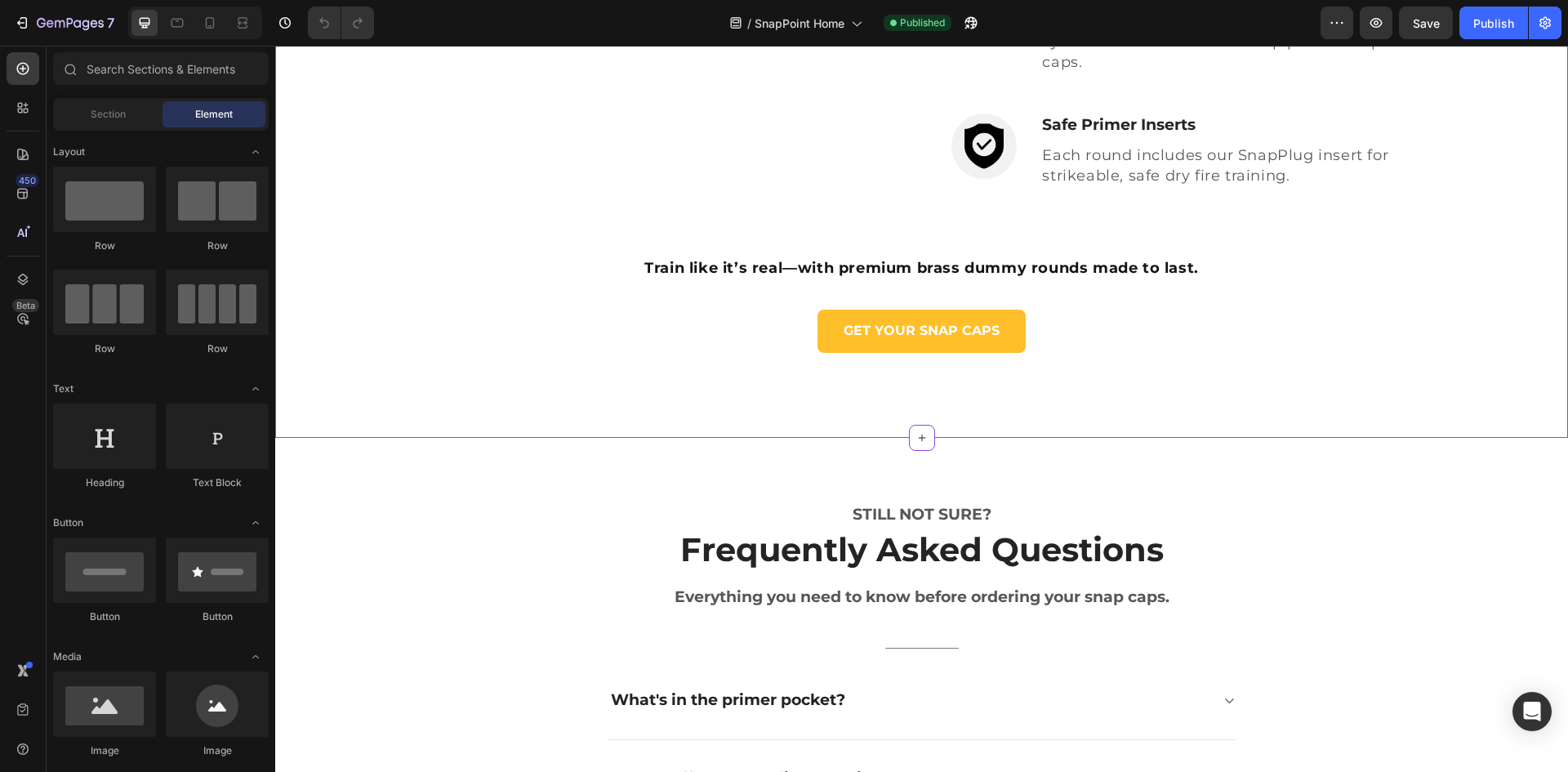
scroll to position [3267, 0]
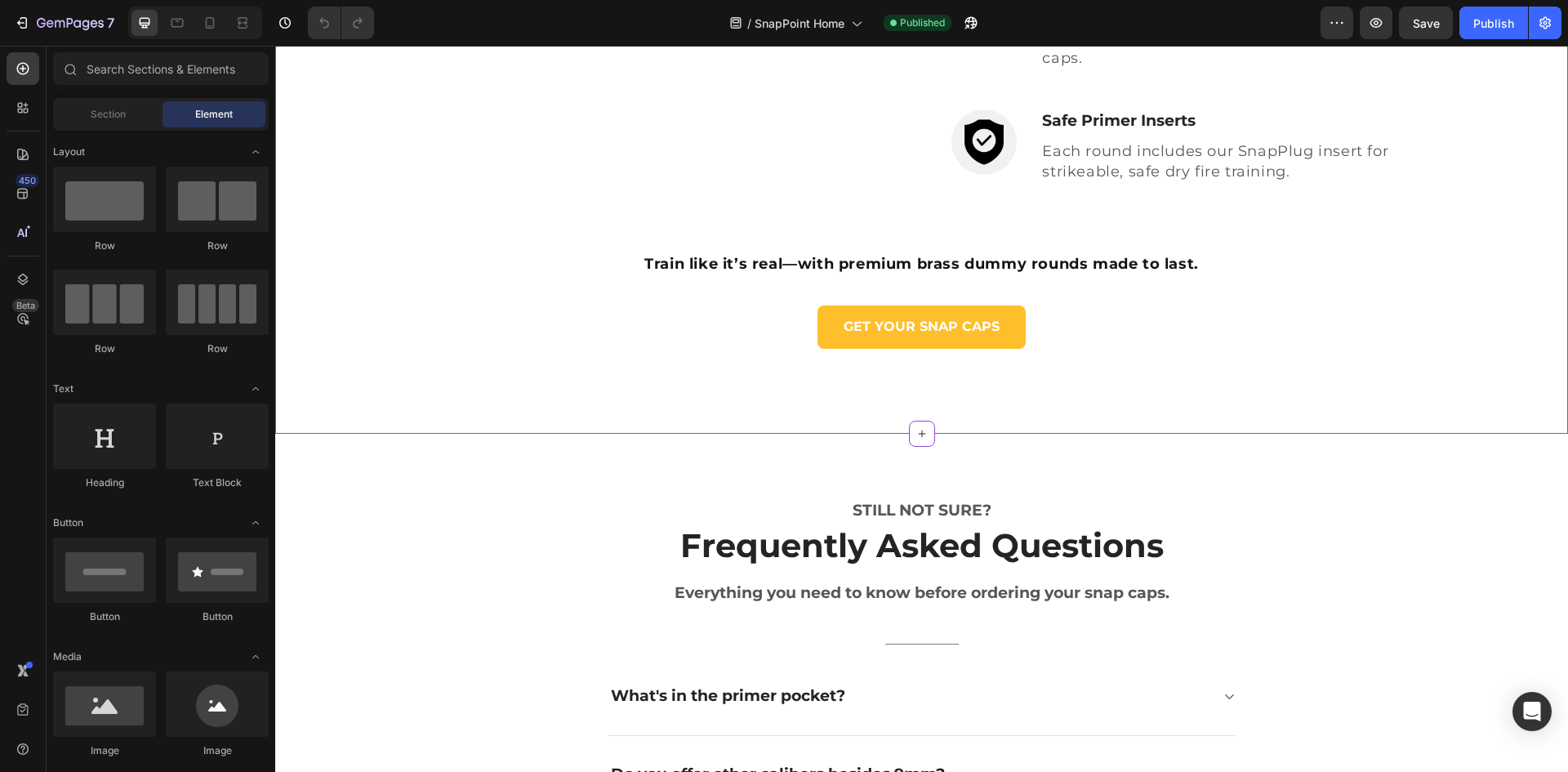
click at [1130, 355] on div "Train like it’s real—with premium brass dummy rounds made to last. Heading GET …" at bounding box center [922, 302] width 980 height 133
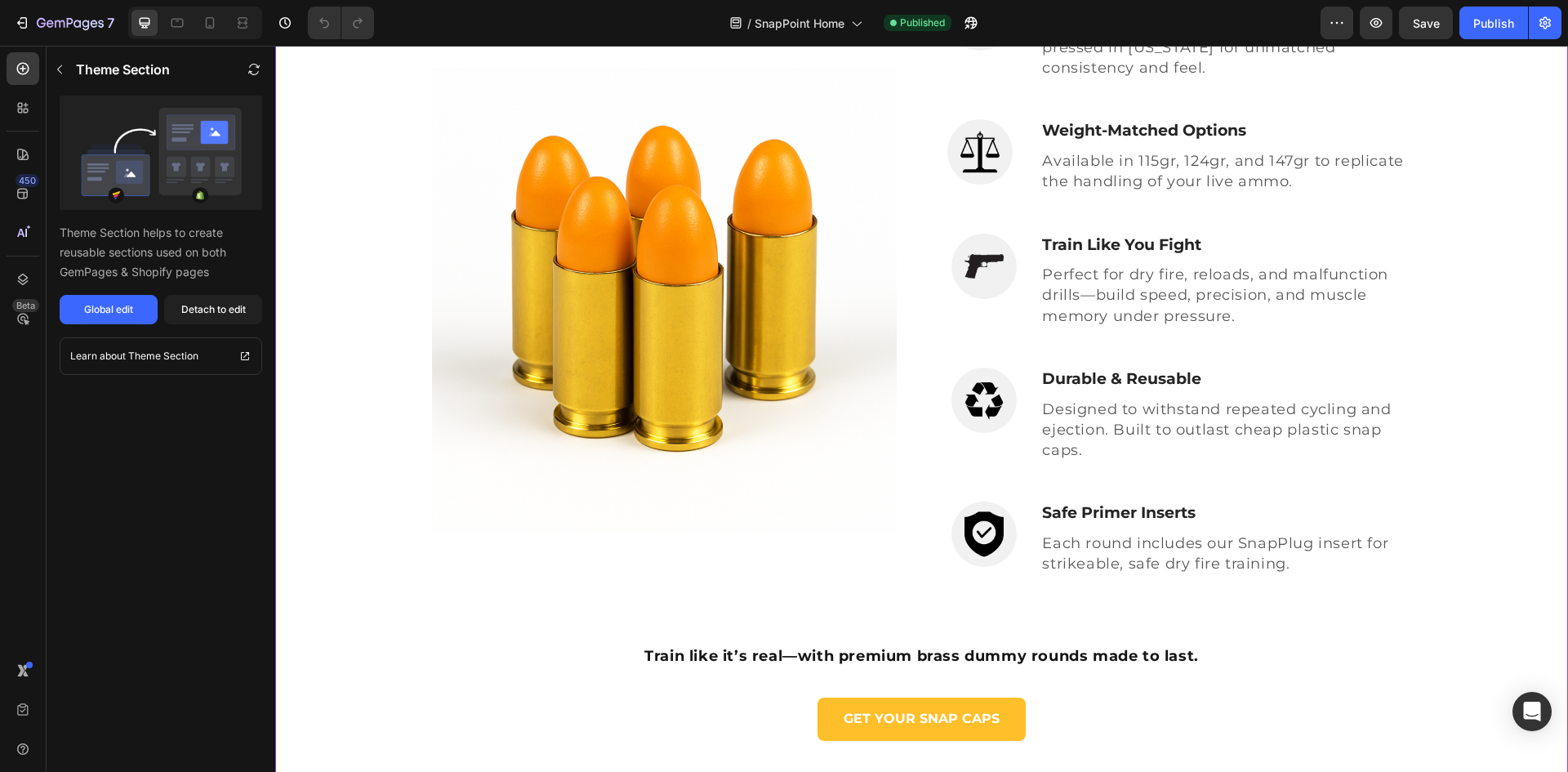
scroll to position [2896, 0]
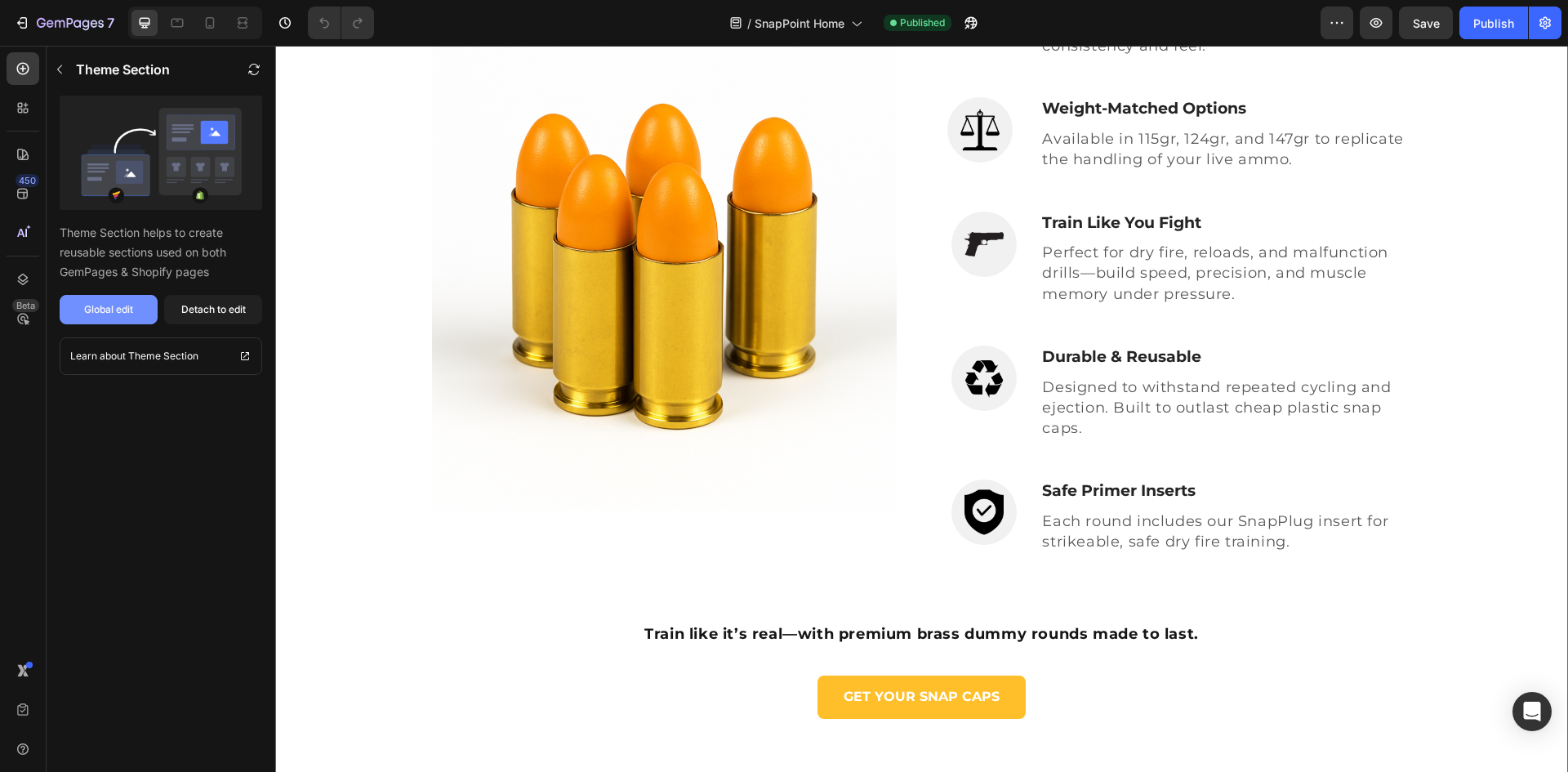
click at [120, 306] on div "Global edit" at bounding box center [108, 309] width 49 height 15
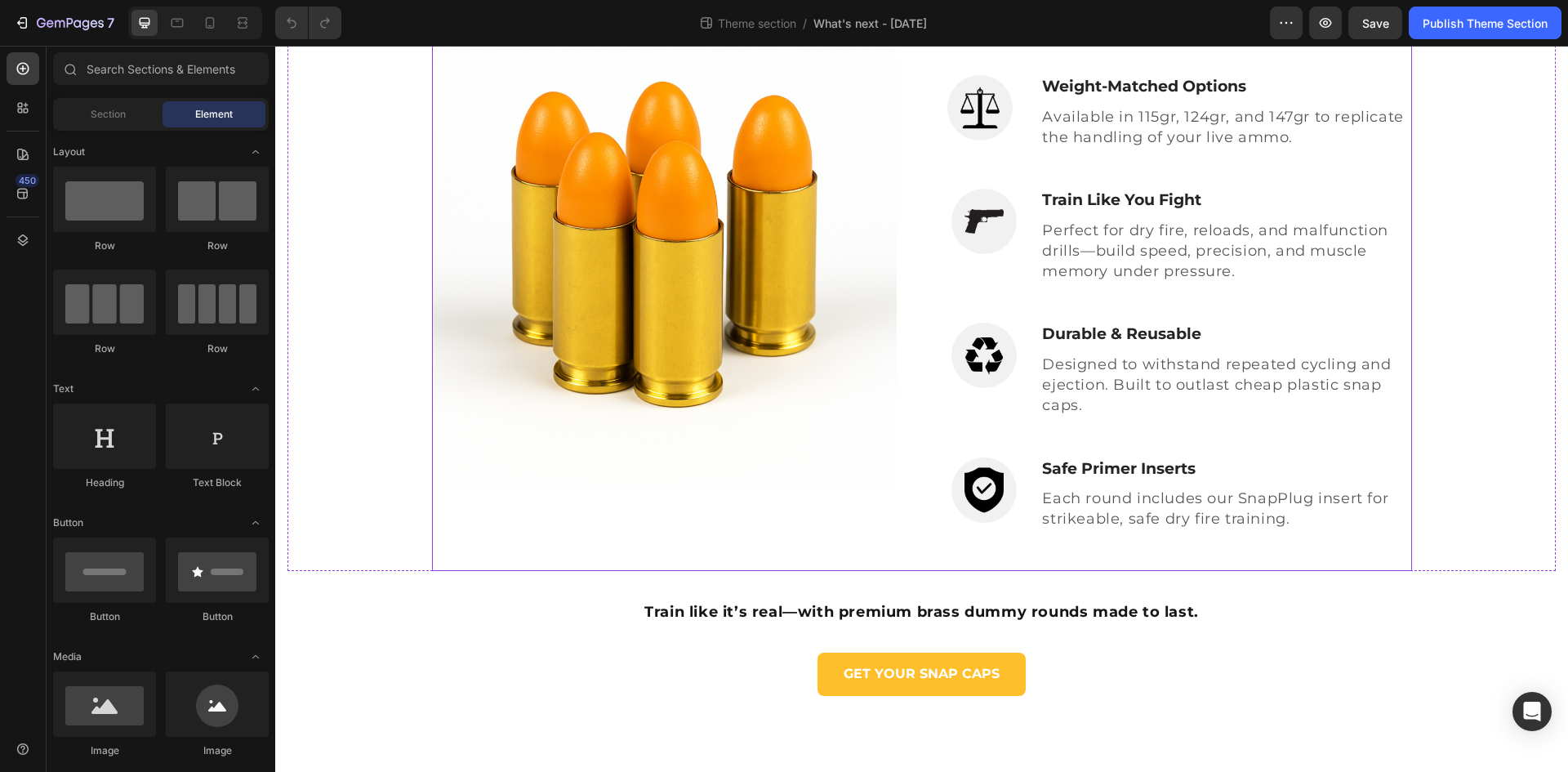
scroll to position [336, 0]
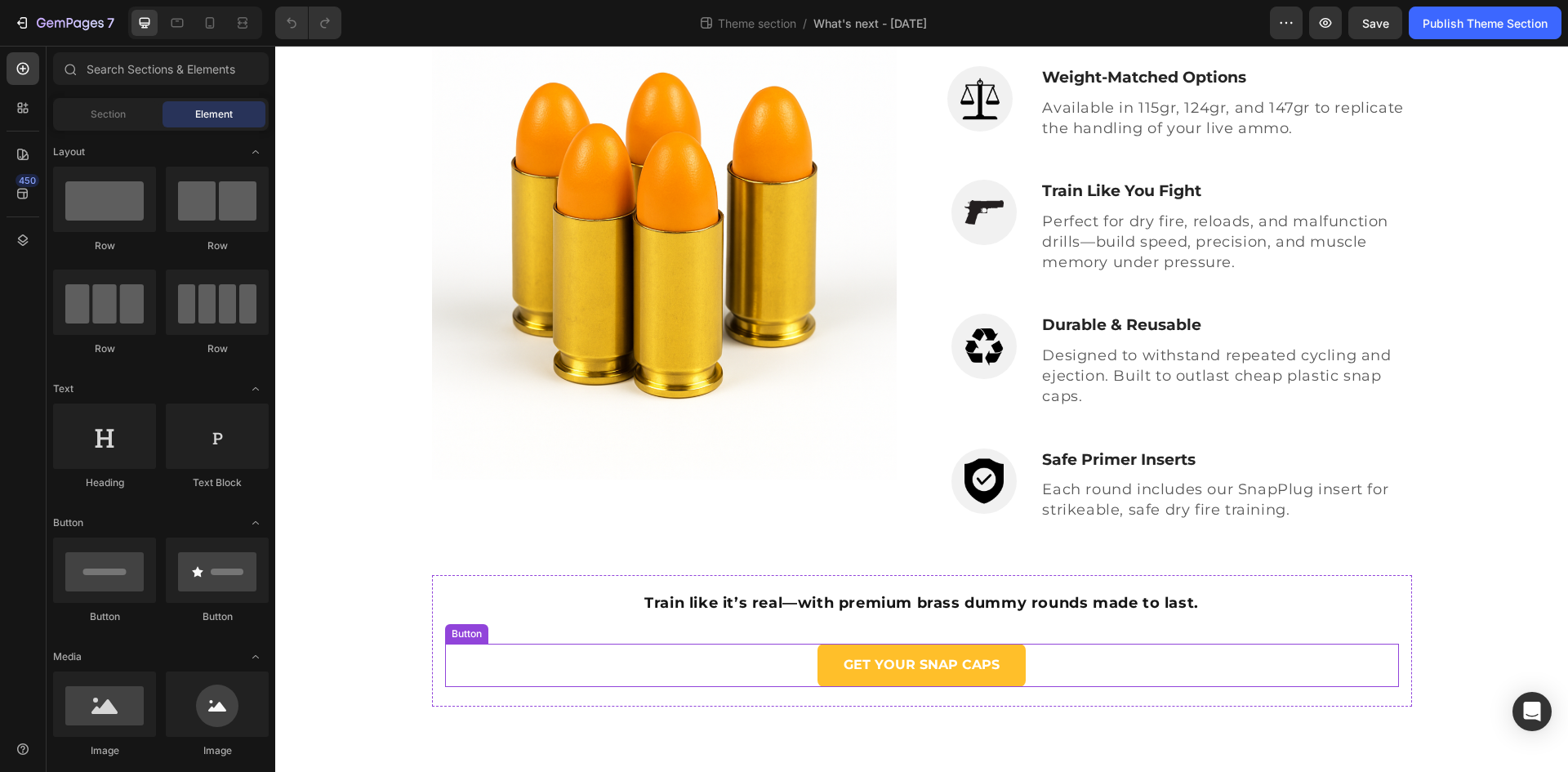
click at [1069, 673] on div "GET YOUR SNAP CAPS Button" at bounding box center [922, 664] width 954 height 43
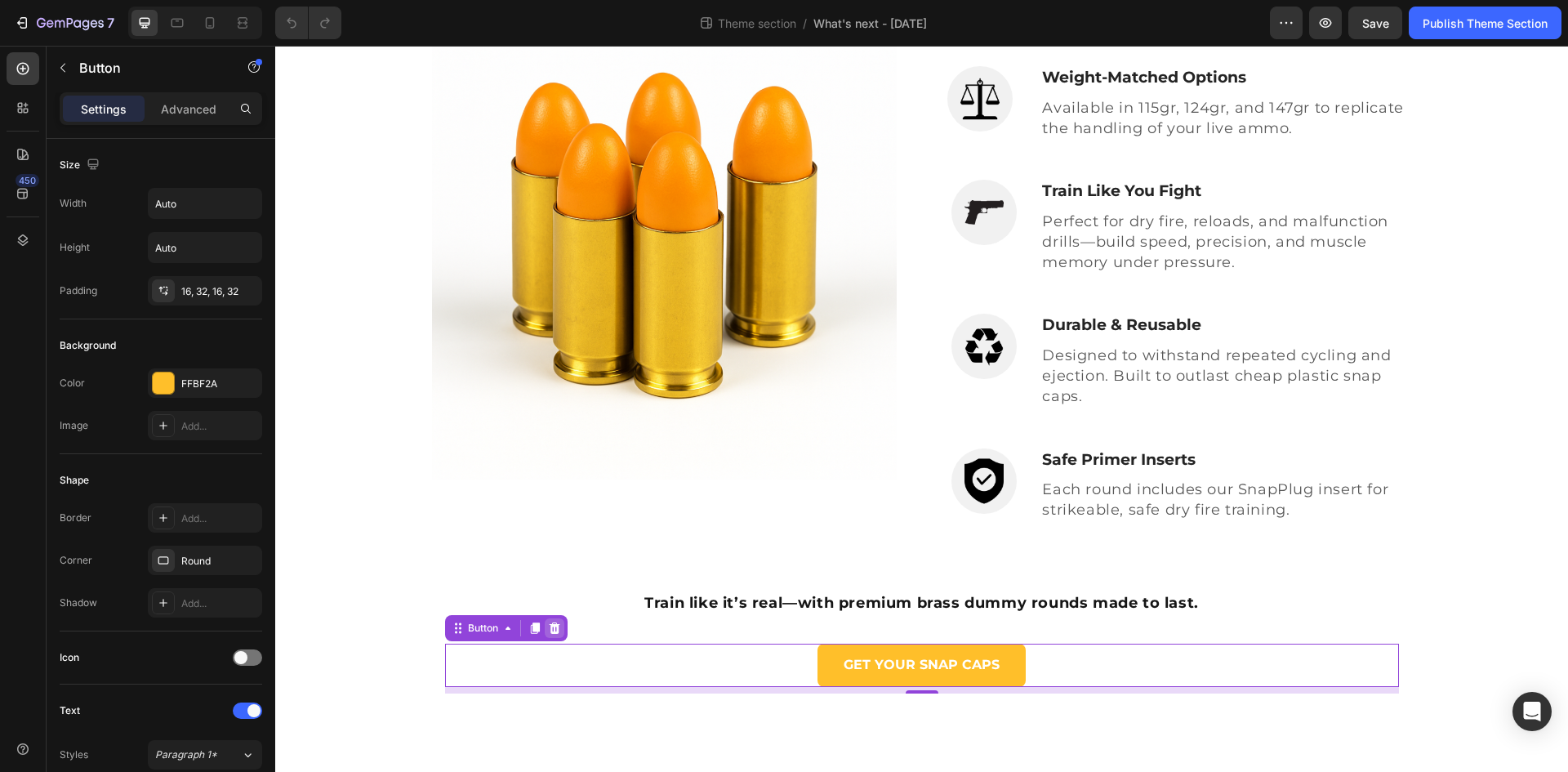
click at [552, 629] on icon at bounding box center [554, 627] width 11 height 11
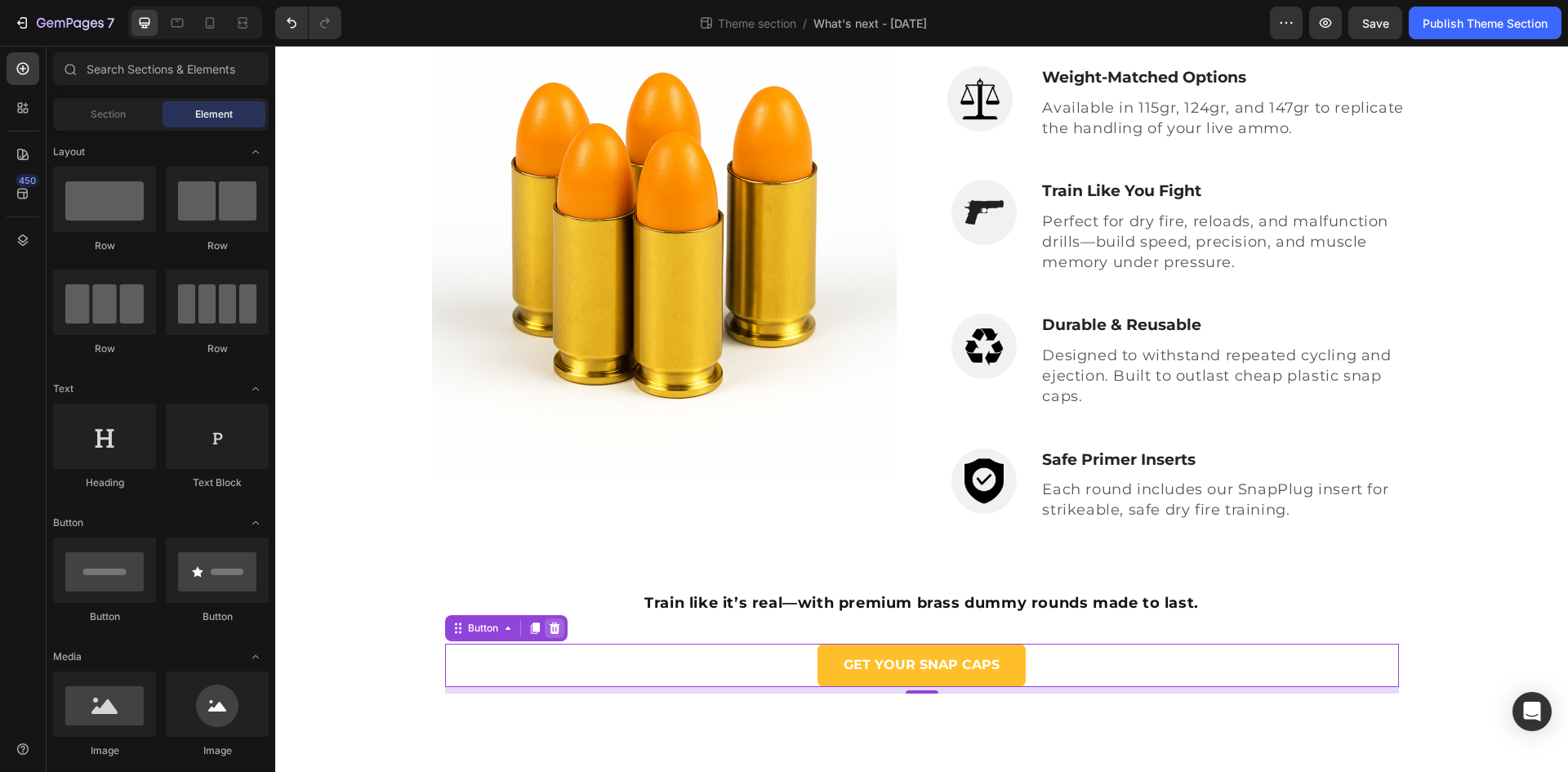
scroll to position [286, 0]
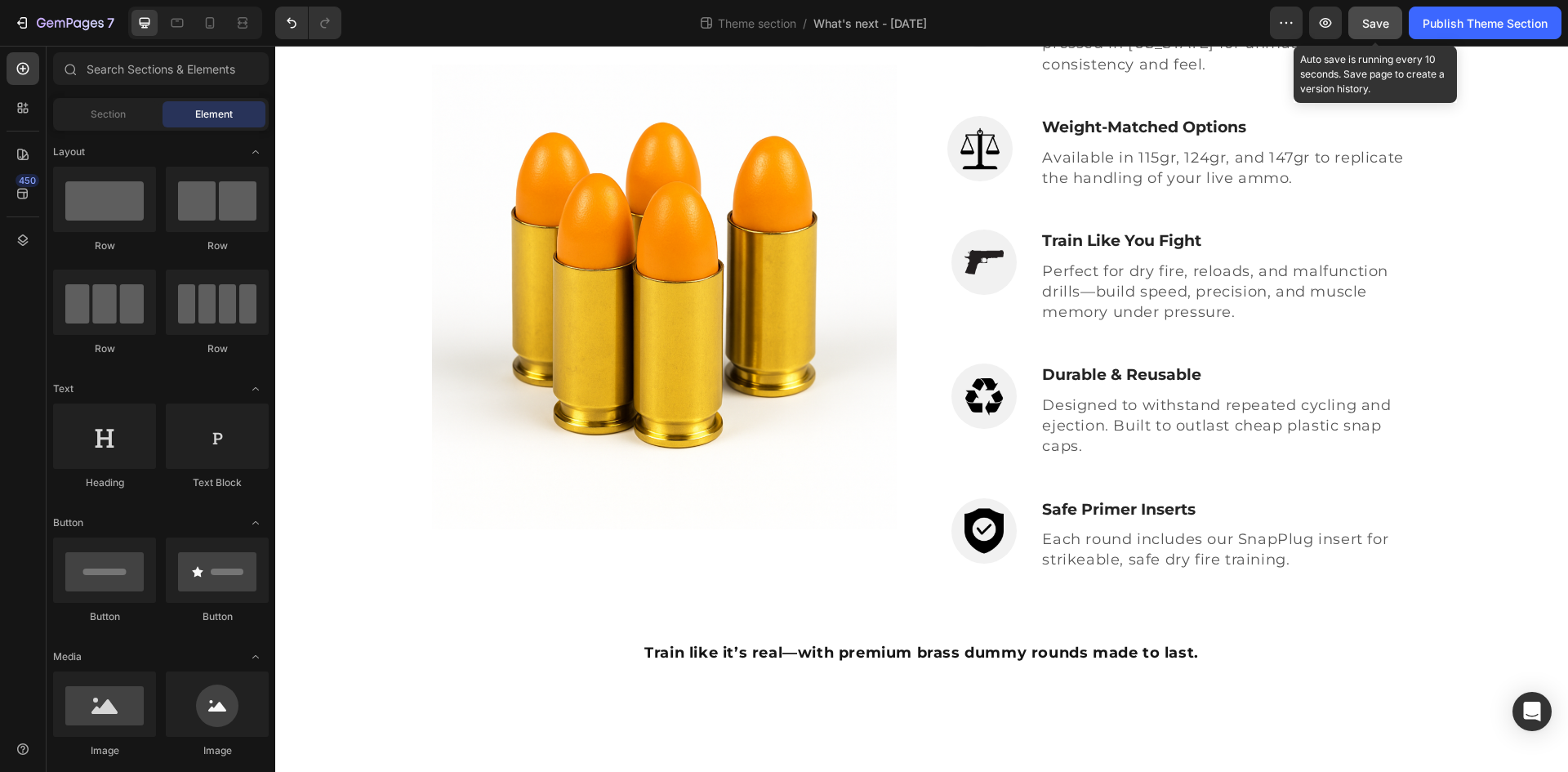
click at [1379, 20] on span "Save" at bounding box center [1375, 23] width 27 height 14
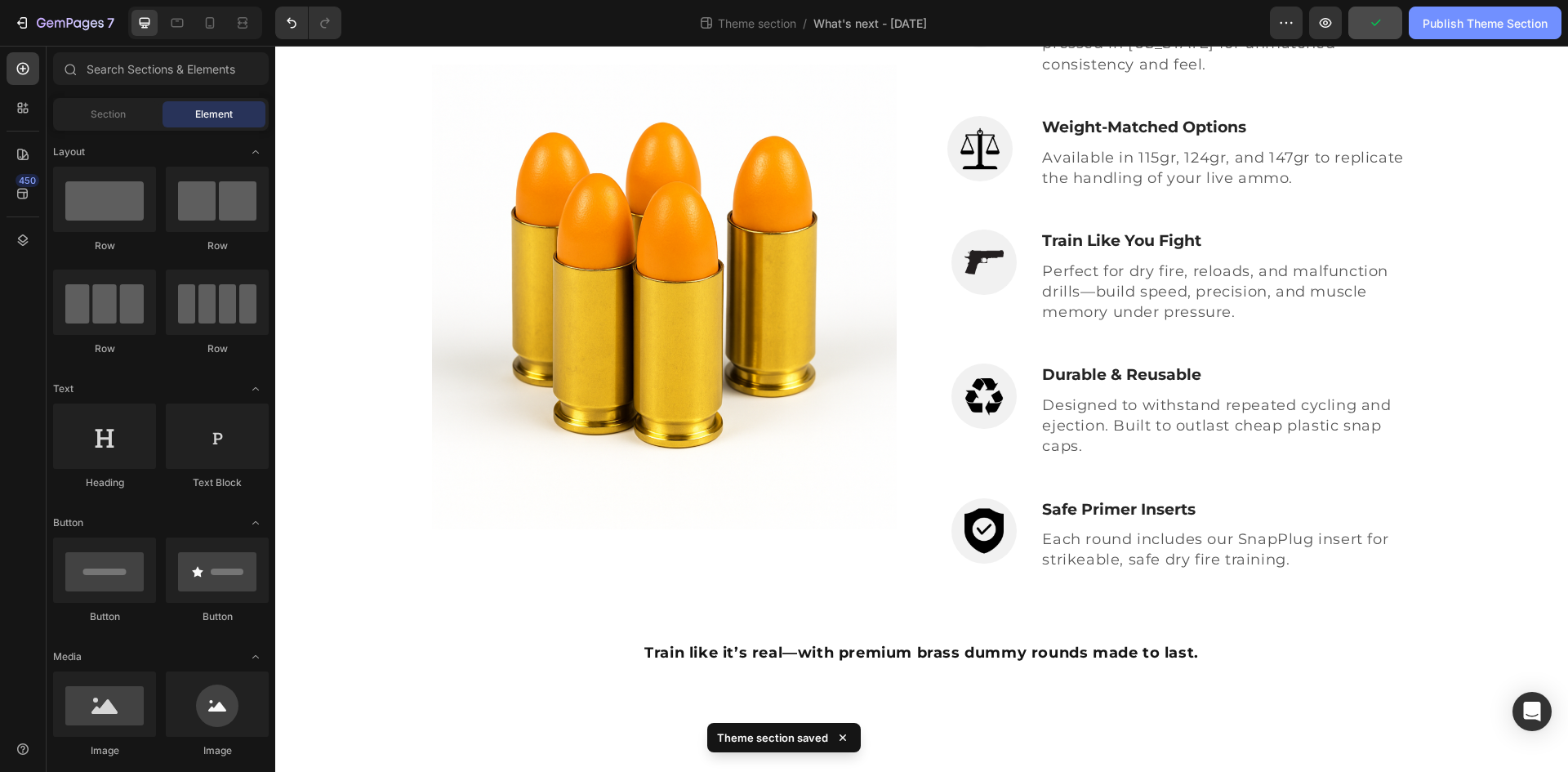
click at [1448, 28] on div "Publish Theme Section" at bounding box center [1484, 23] width 125 height 17
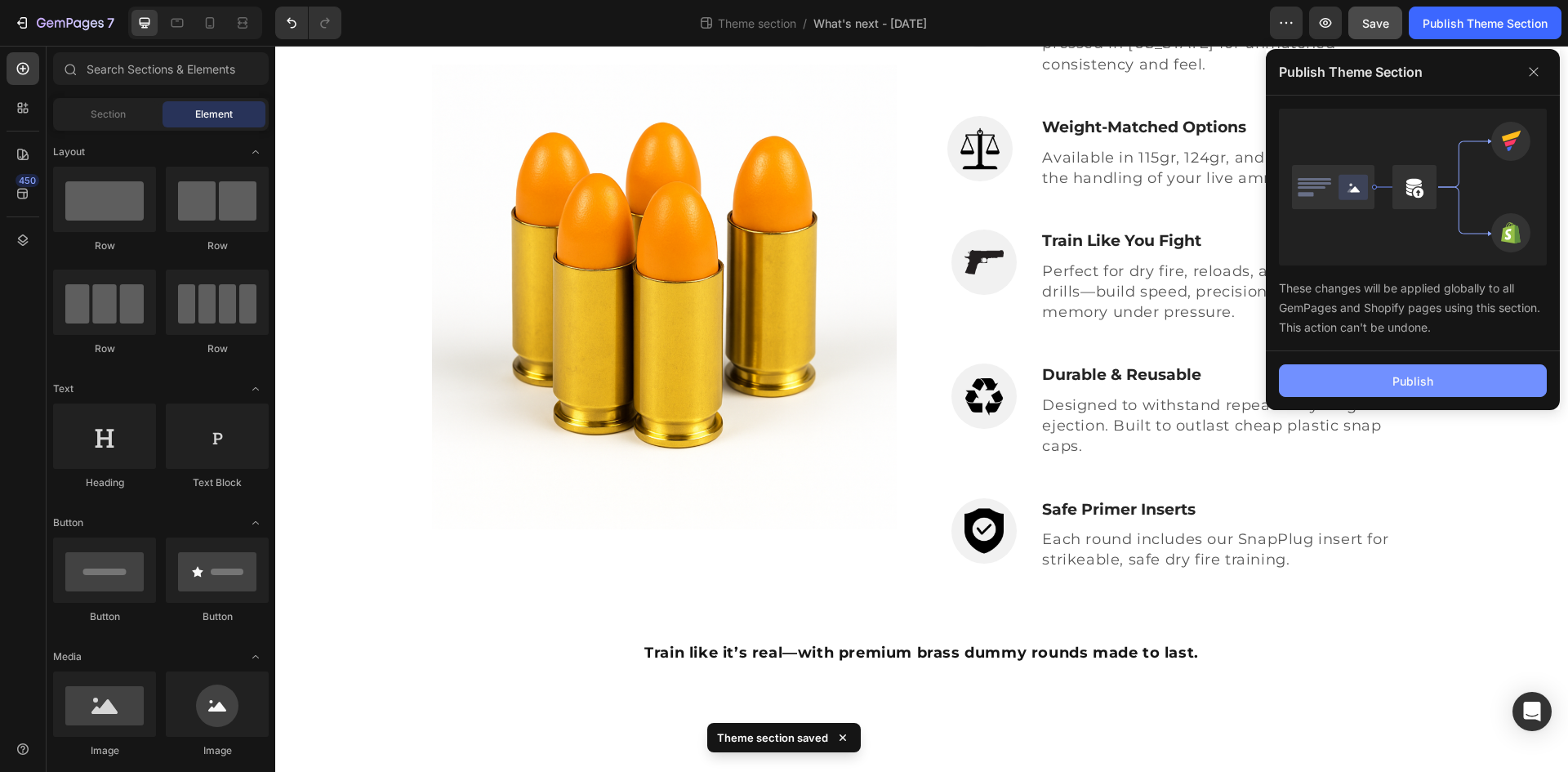
click at [1424, 380] on div "Publish" at bounding box center [1412, 380] width 41 height 17
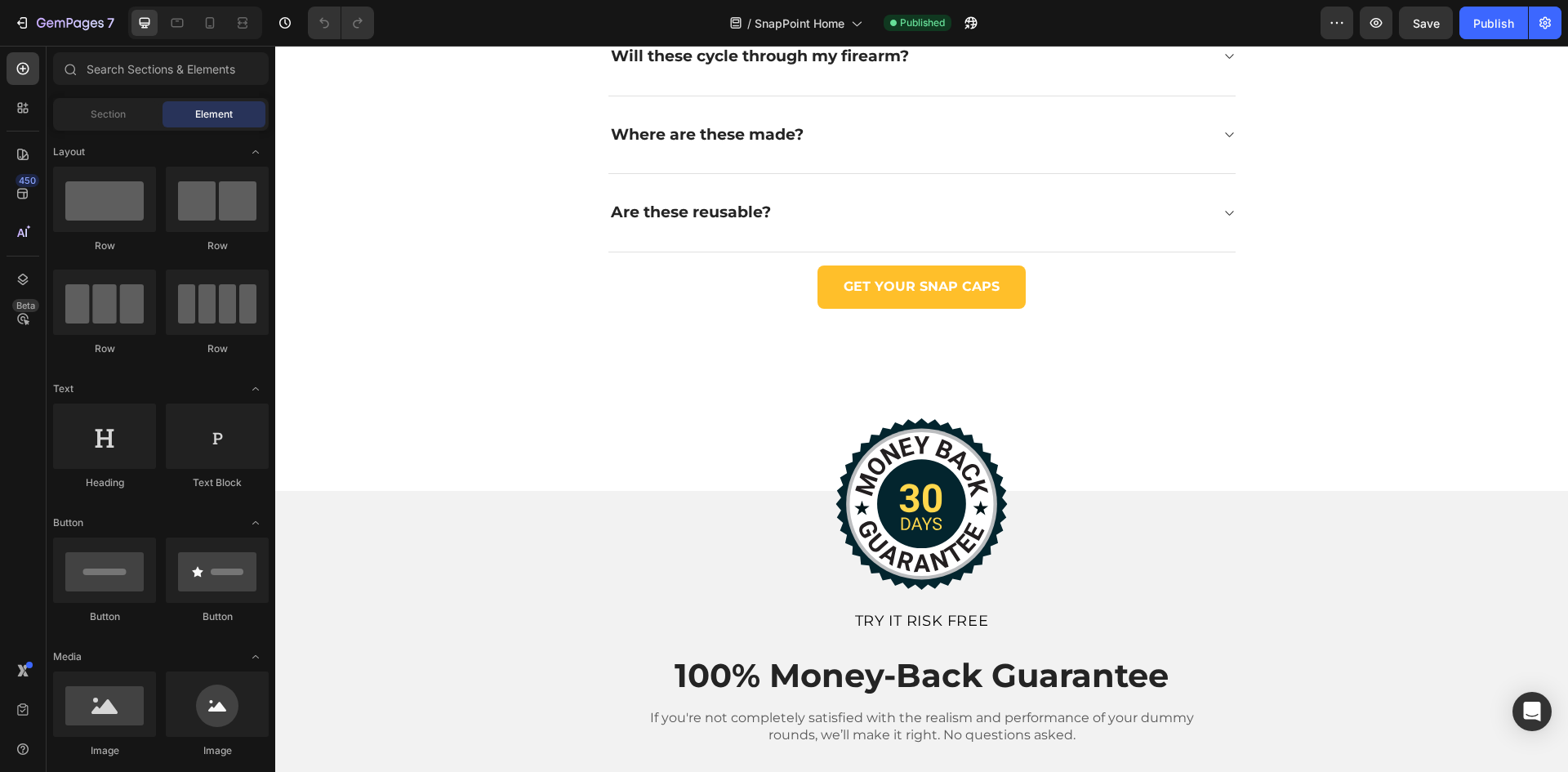
scroll to position [4246, 0]
click at [1372, 306] on div "GET YOUR SNAP CAPS Button" at bounding box center [922, 287] width 954 height 43
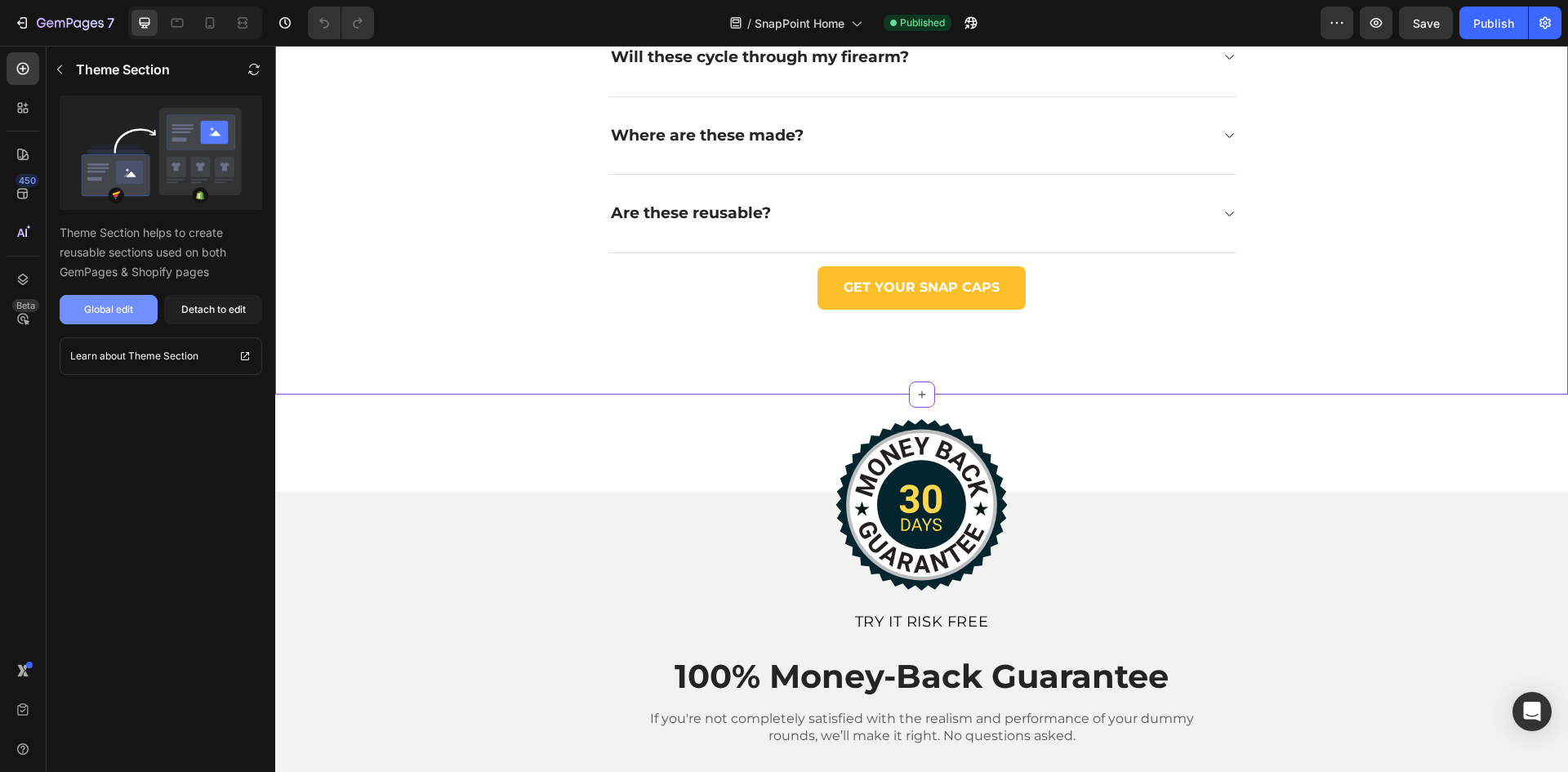
click at [115, 313] on div "Global edit" at bounding box center [108, 309] width 49 height 15
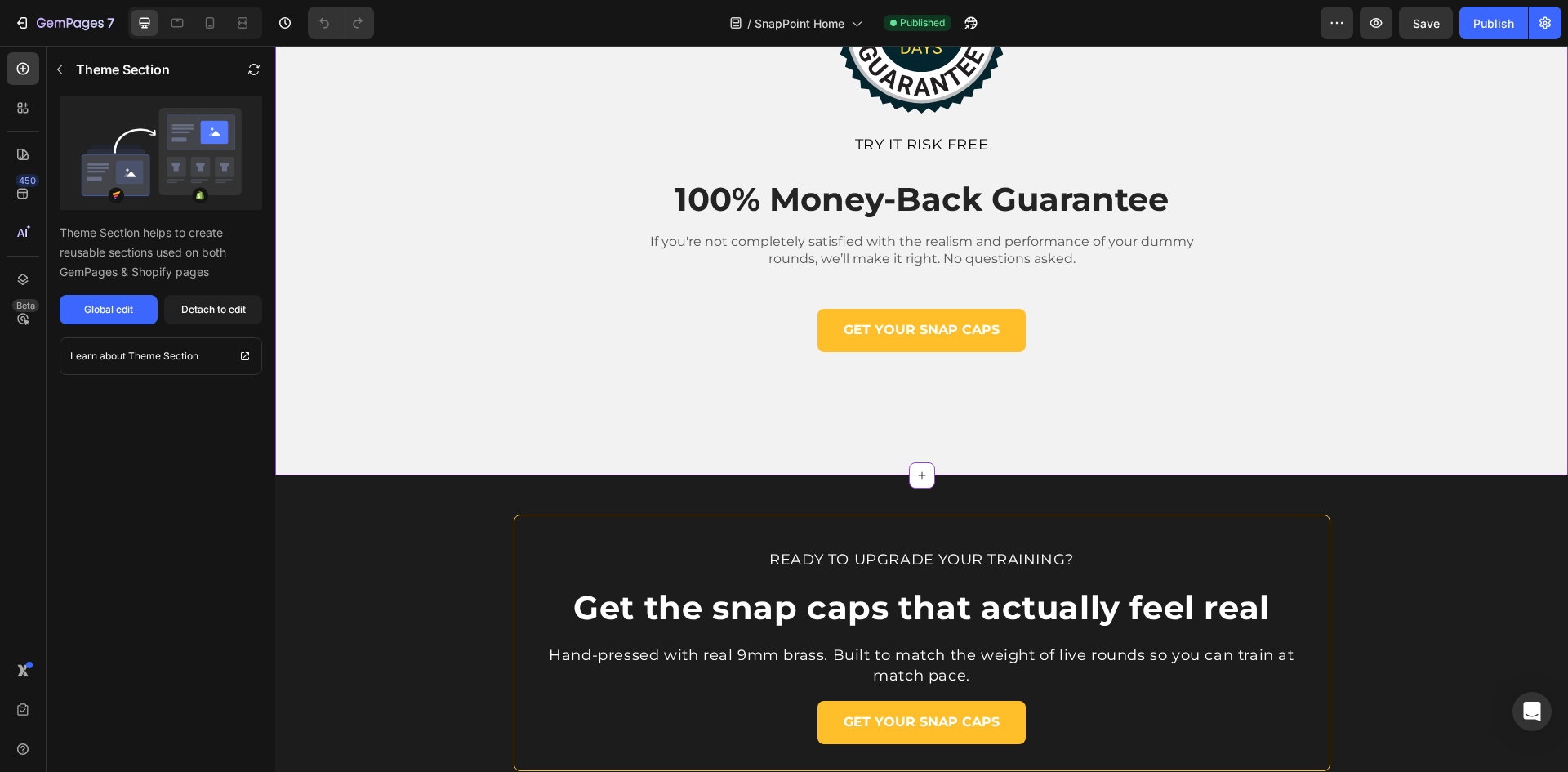
scroll to position [4818, 0]
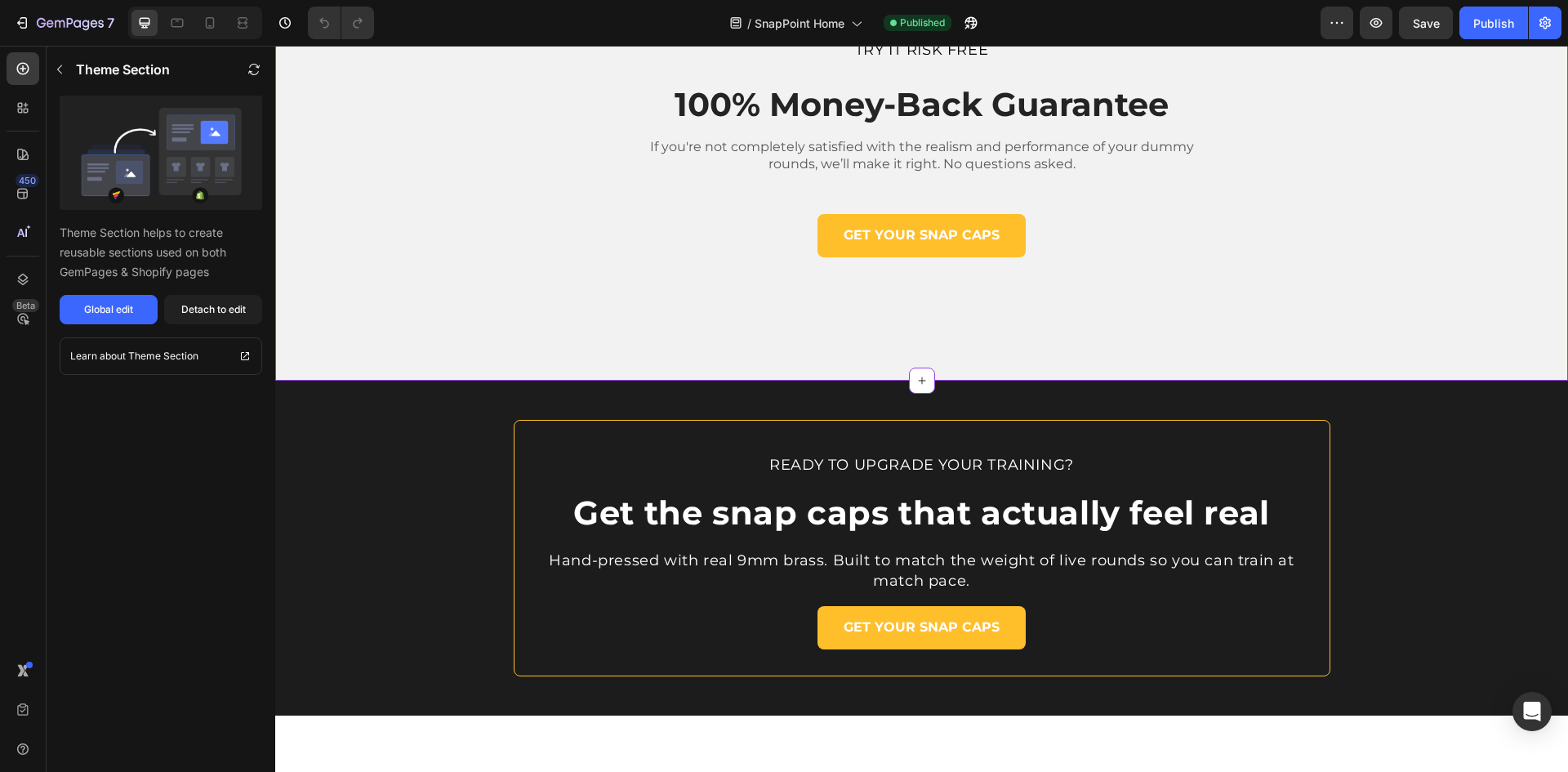
click at [605, 283] on div "Image TRY IT RISK FREE Text Block 100% Money-Back Guarantee Heading If you're n…" at bounding box center [922, 151] width 1293 height 461
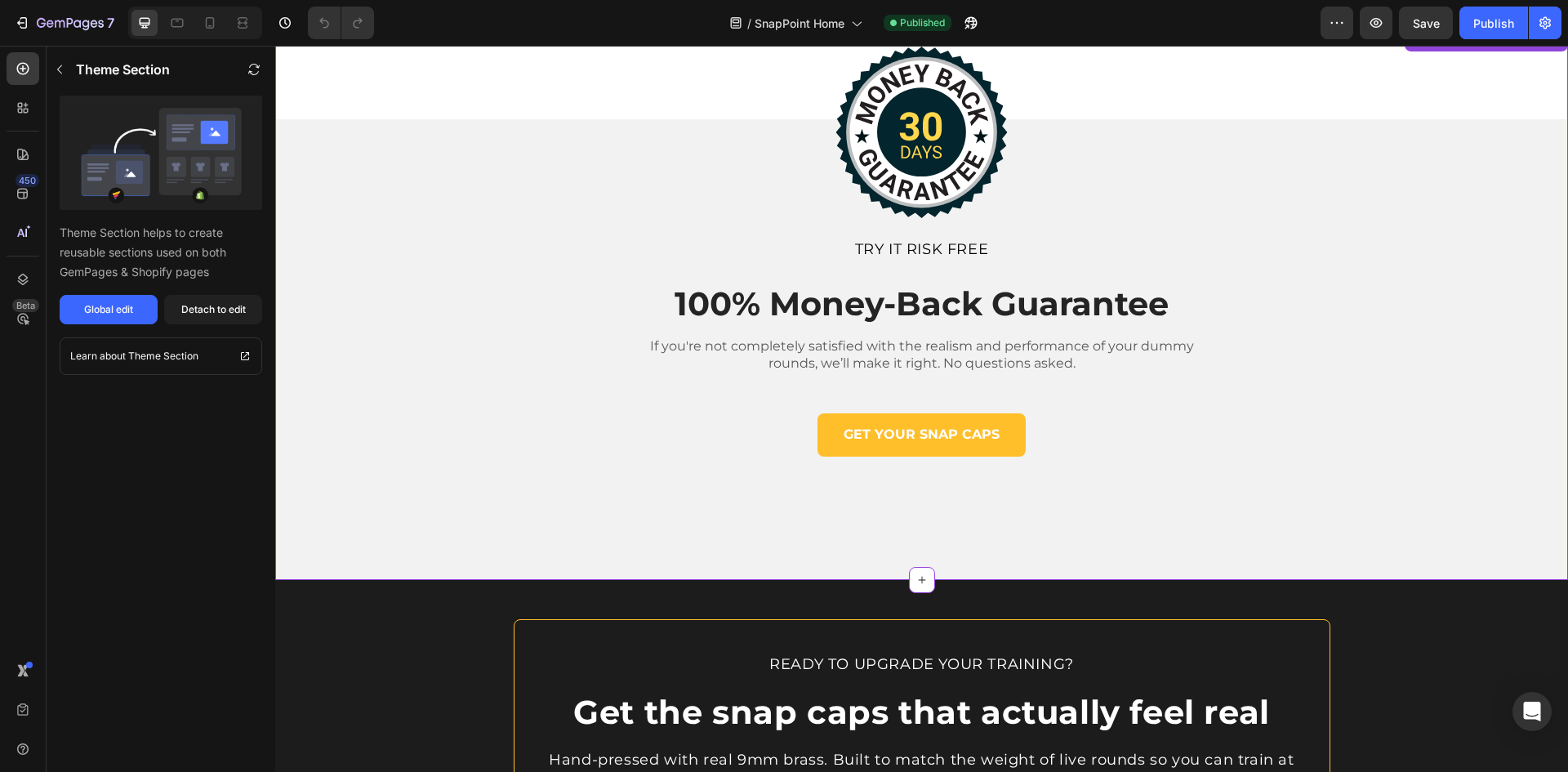
scroll to position [4573, 0]
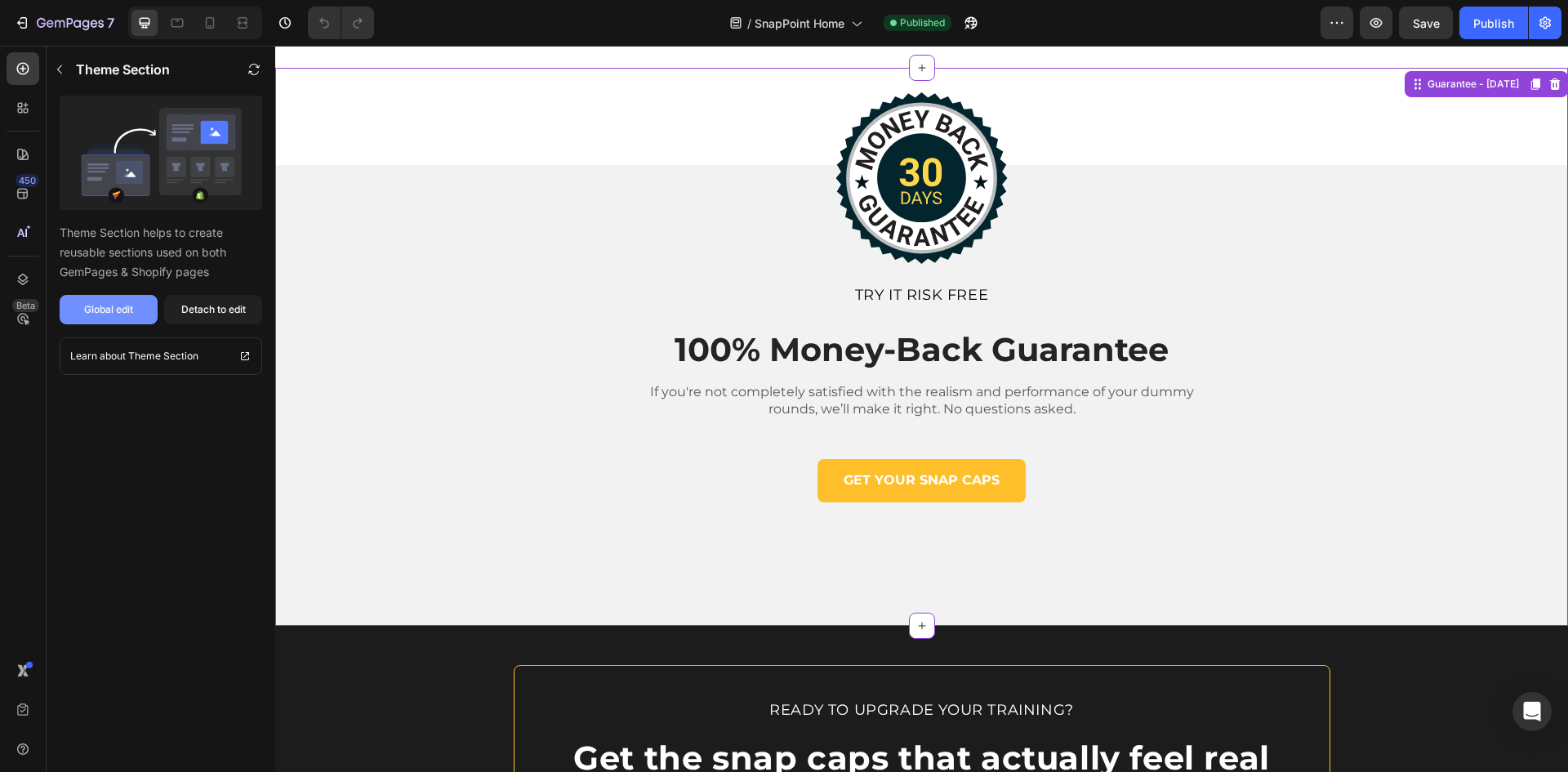
click at [104, 314] on div "Global edit" at bounding box center [108, 309] width 49 height 15
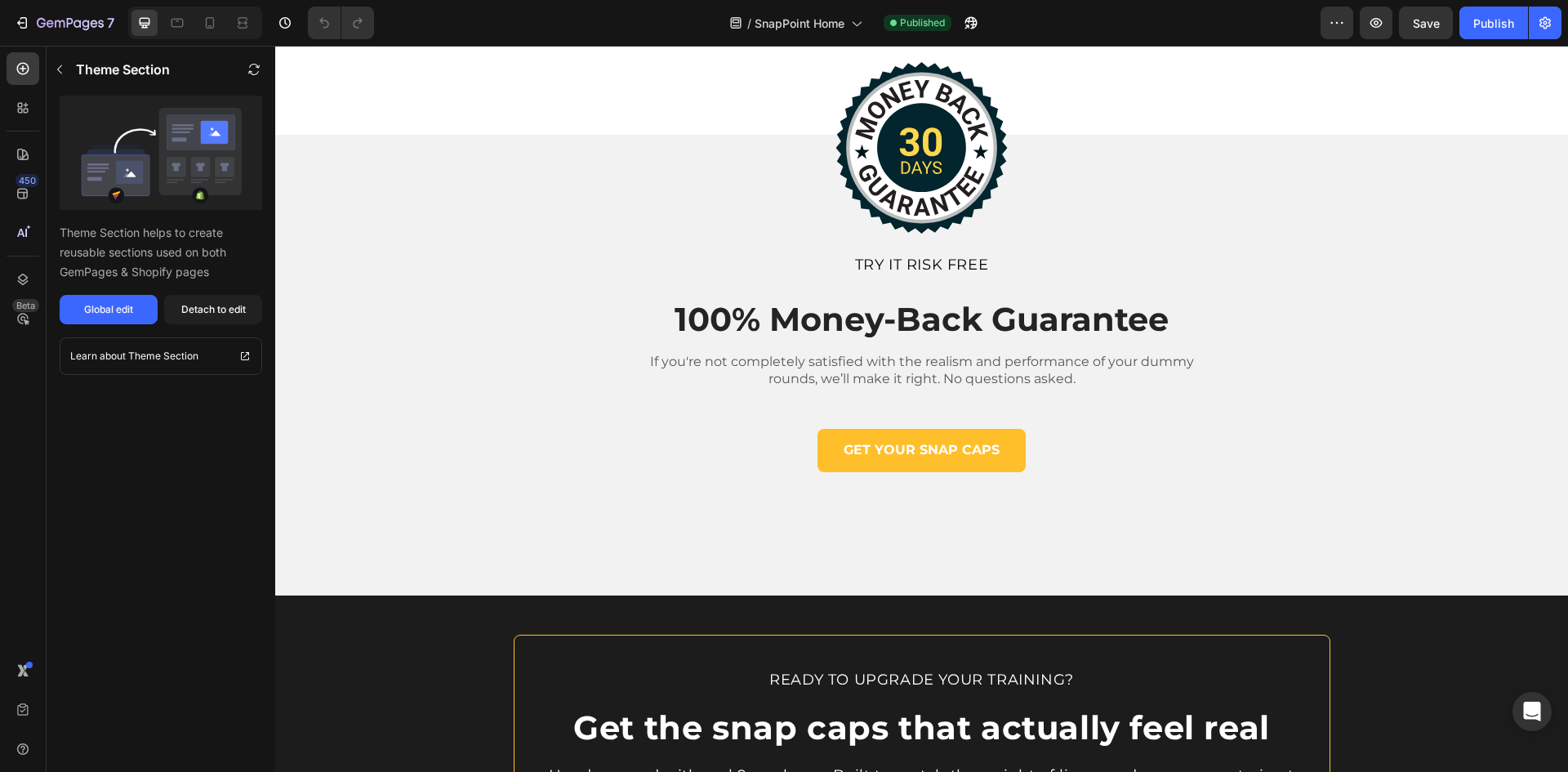
scroll to position [4033, 0]
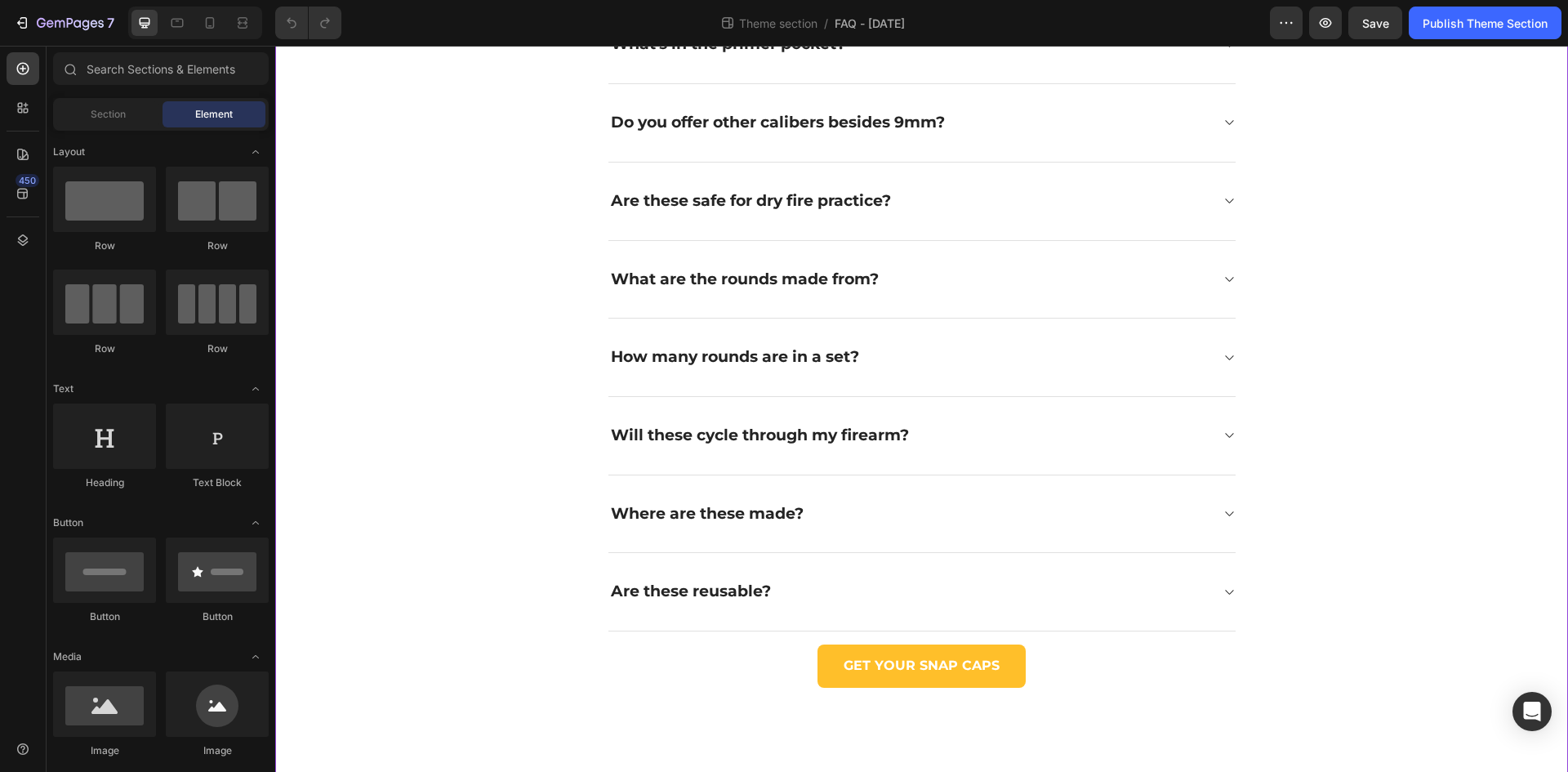
scroll to position [297, 0]
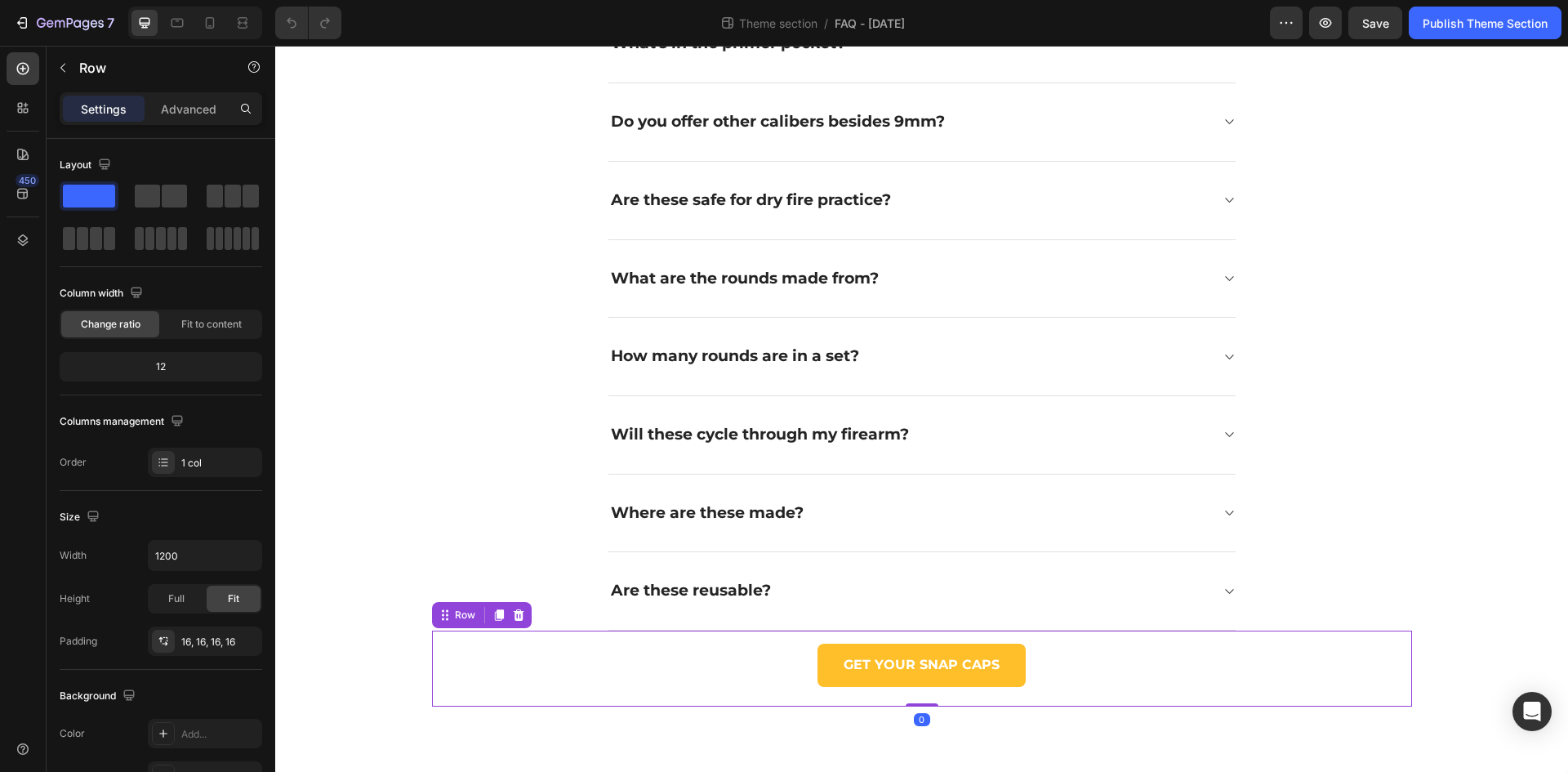
click at [1038, 699] on div "GET YOUR SNAP CAPS Button Row 0" at bounding box center [922, 668] width 980 height 76
click at [516, 616] on icon at bounding box center [518, 614] width 11 height 11
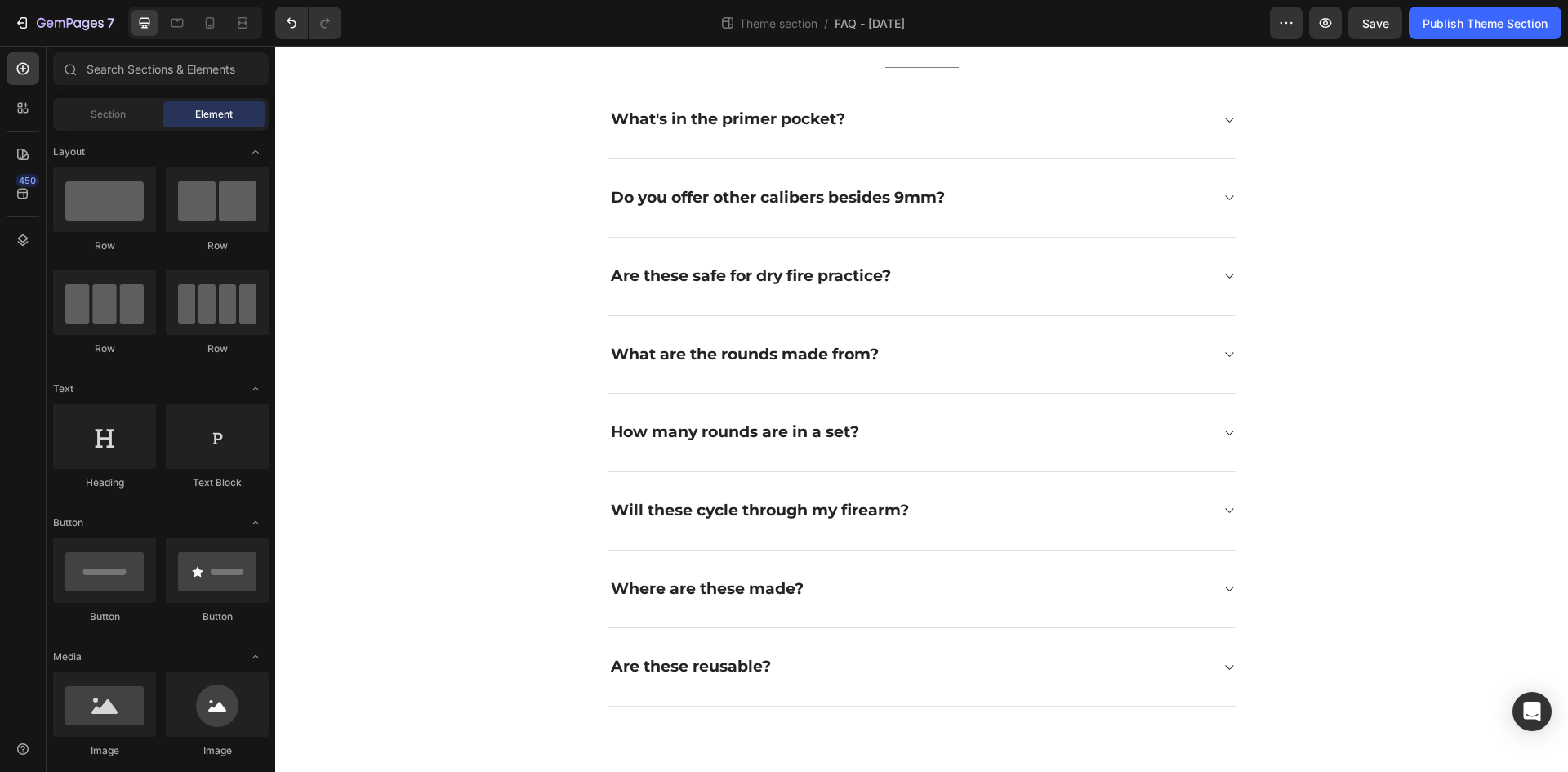
scroll to position [221, 0]
click at [1369, 29] on span "Save" at bounding box center [1375, 23] width 27 height 14
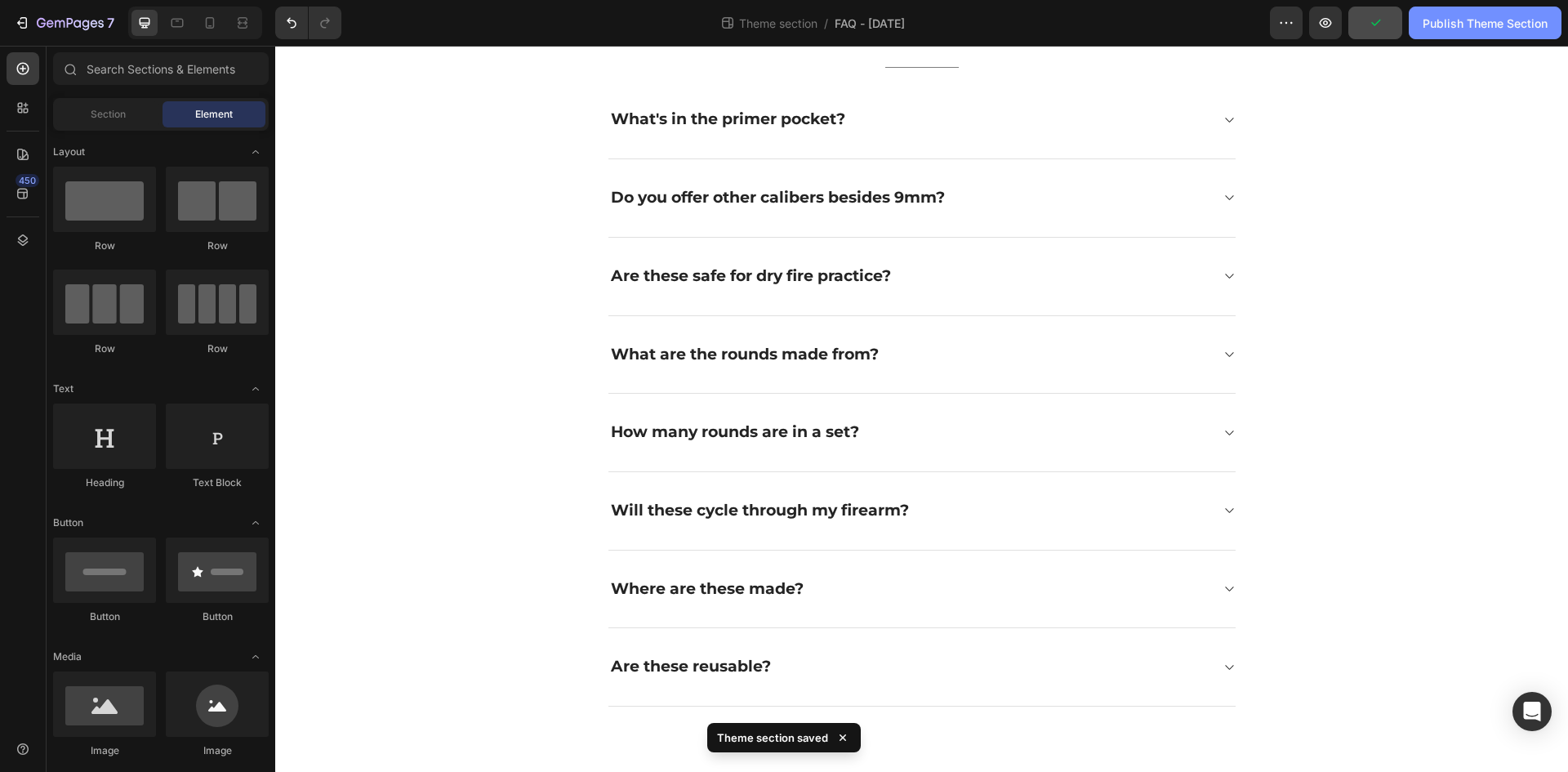
click at [1509, 24] on div "Publish Theme Section" at bounding box center [1484, 23] width 125 height 17
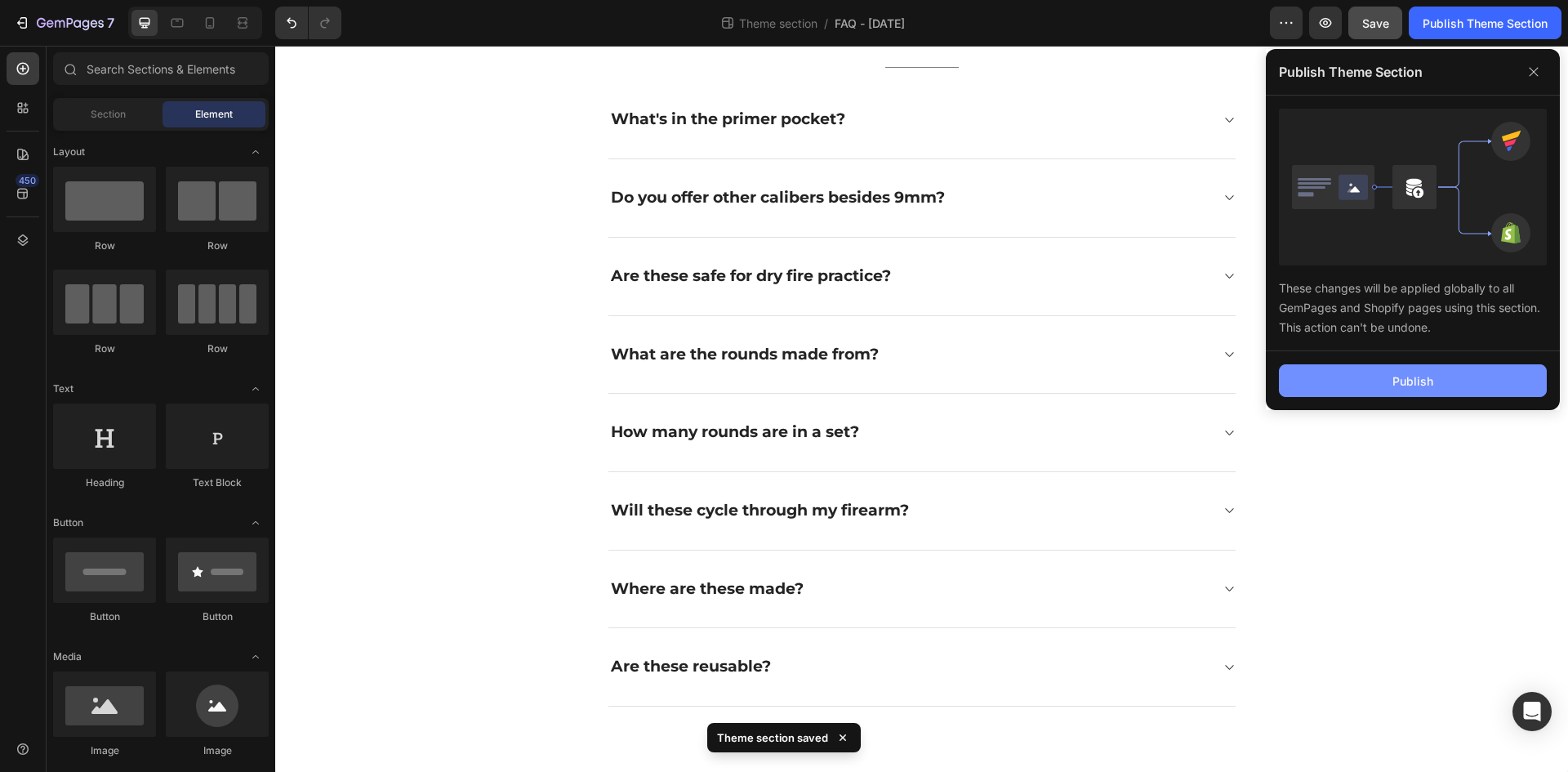
click at [1418, 389] on div "Publish" at bounding box center [1412, 380] width 41 height 17
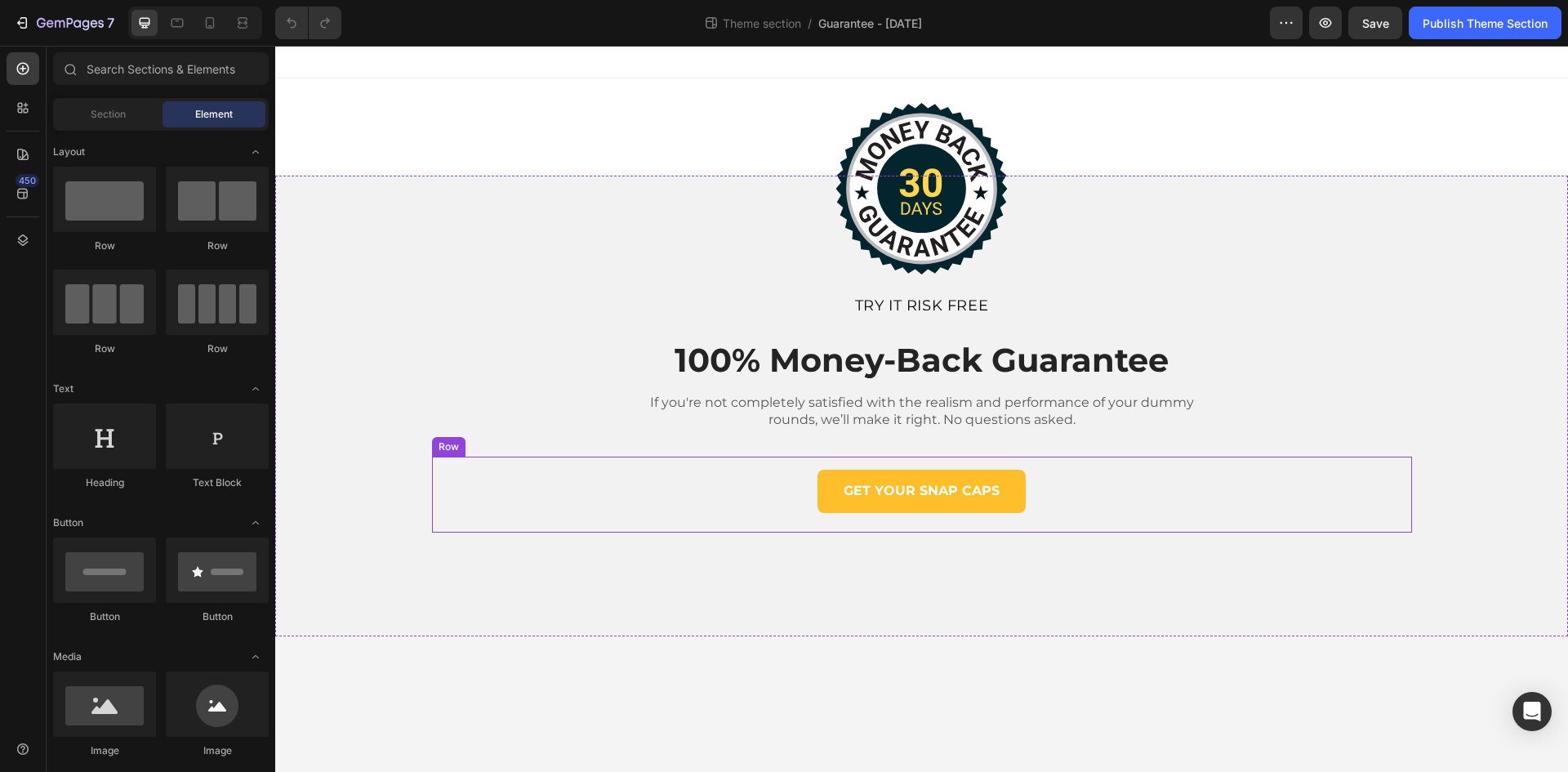
click at [1042, 526] on div "GET YOUR SNAP CAPS Button Row" at bounding box center [922, 495] width 980 height 76
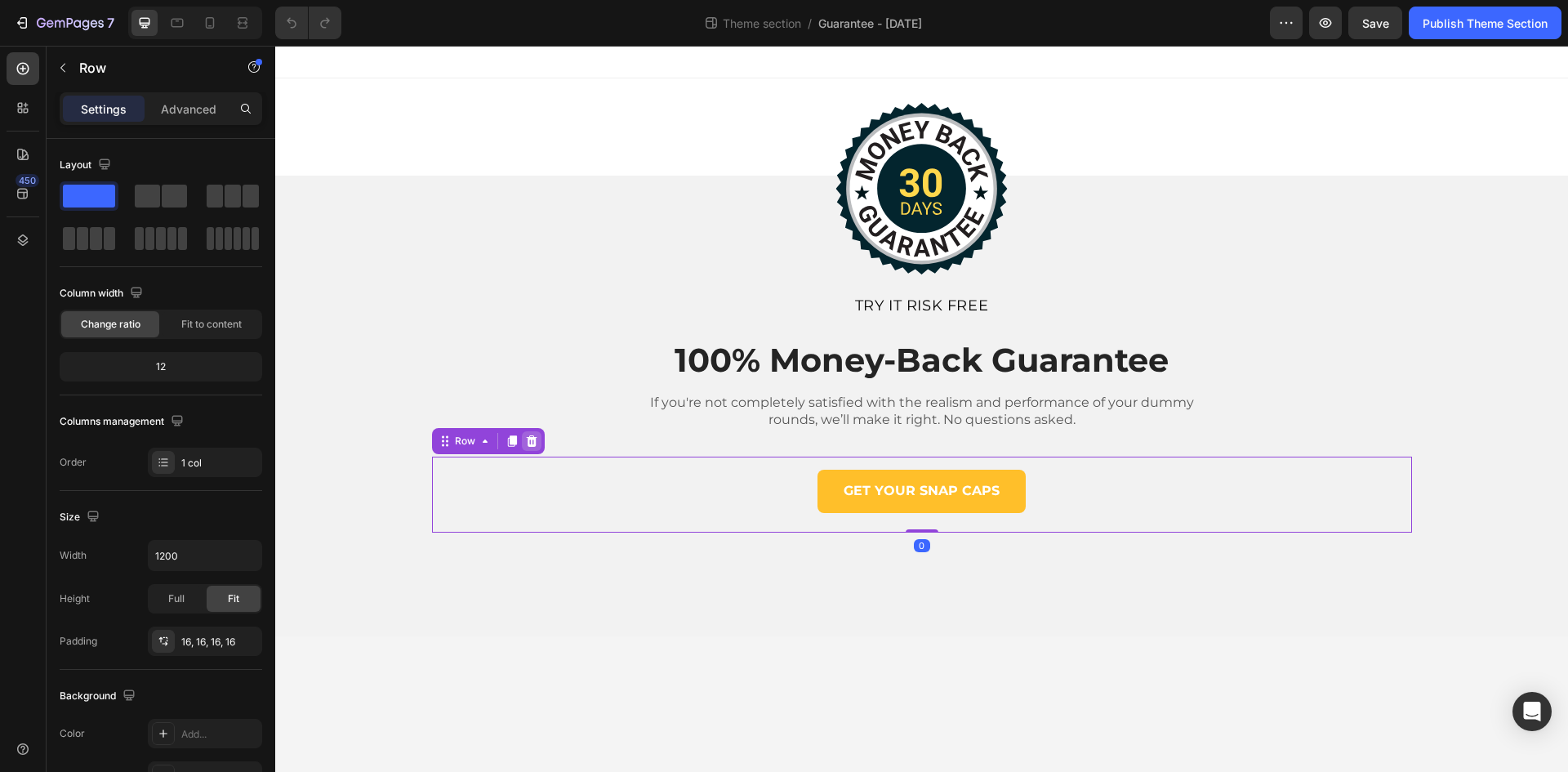
click at [534, 444] on icon at bounding box center [531, 440] width 11 height 11
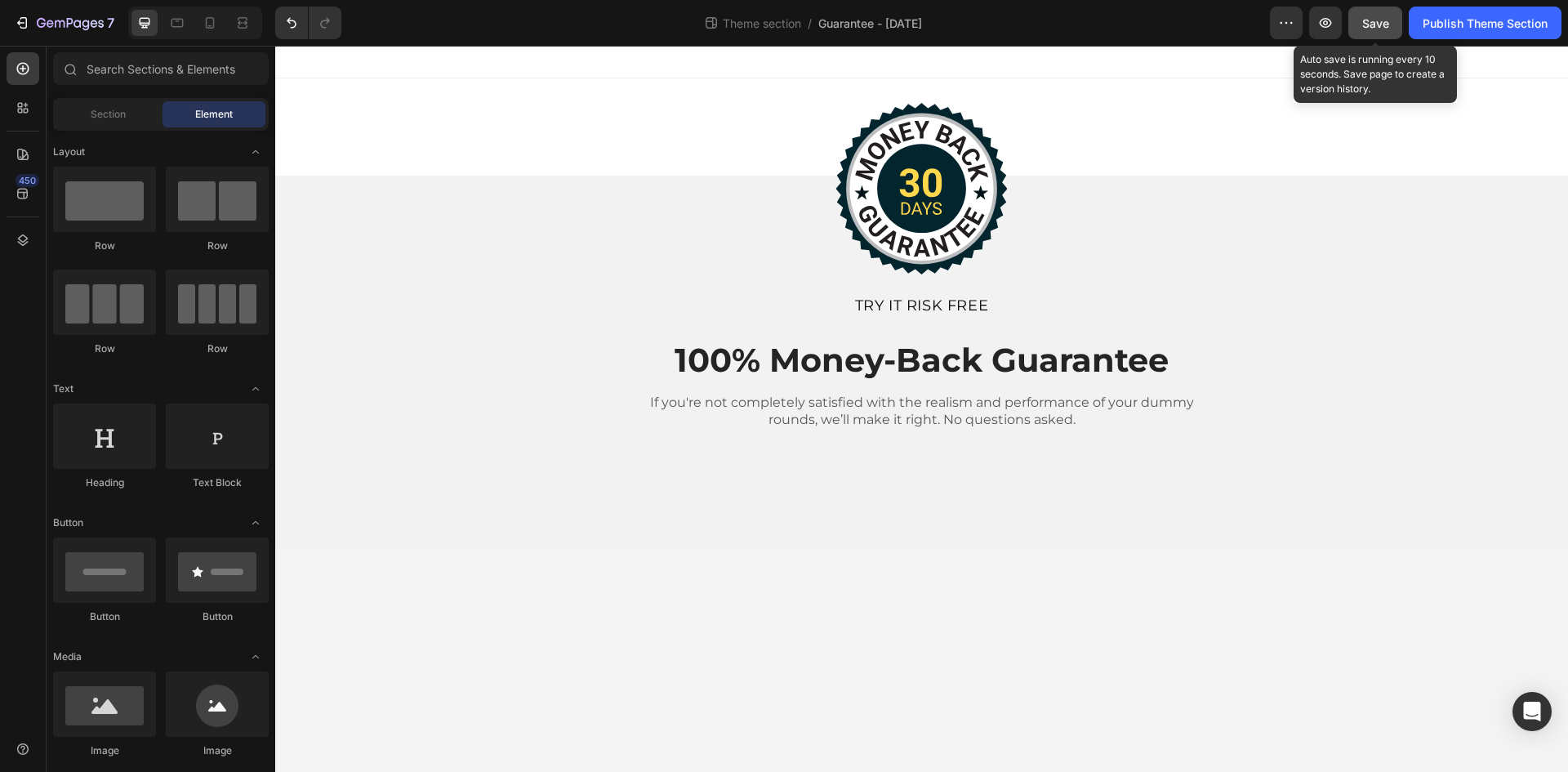
click at [1371, 21] on span "Save" at bounding box center [1375, 23] width 27 height 14
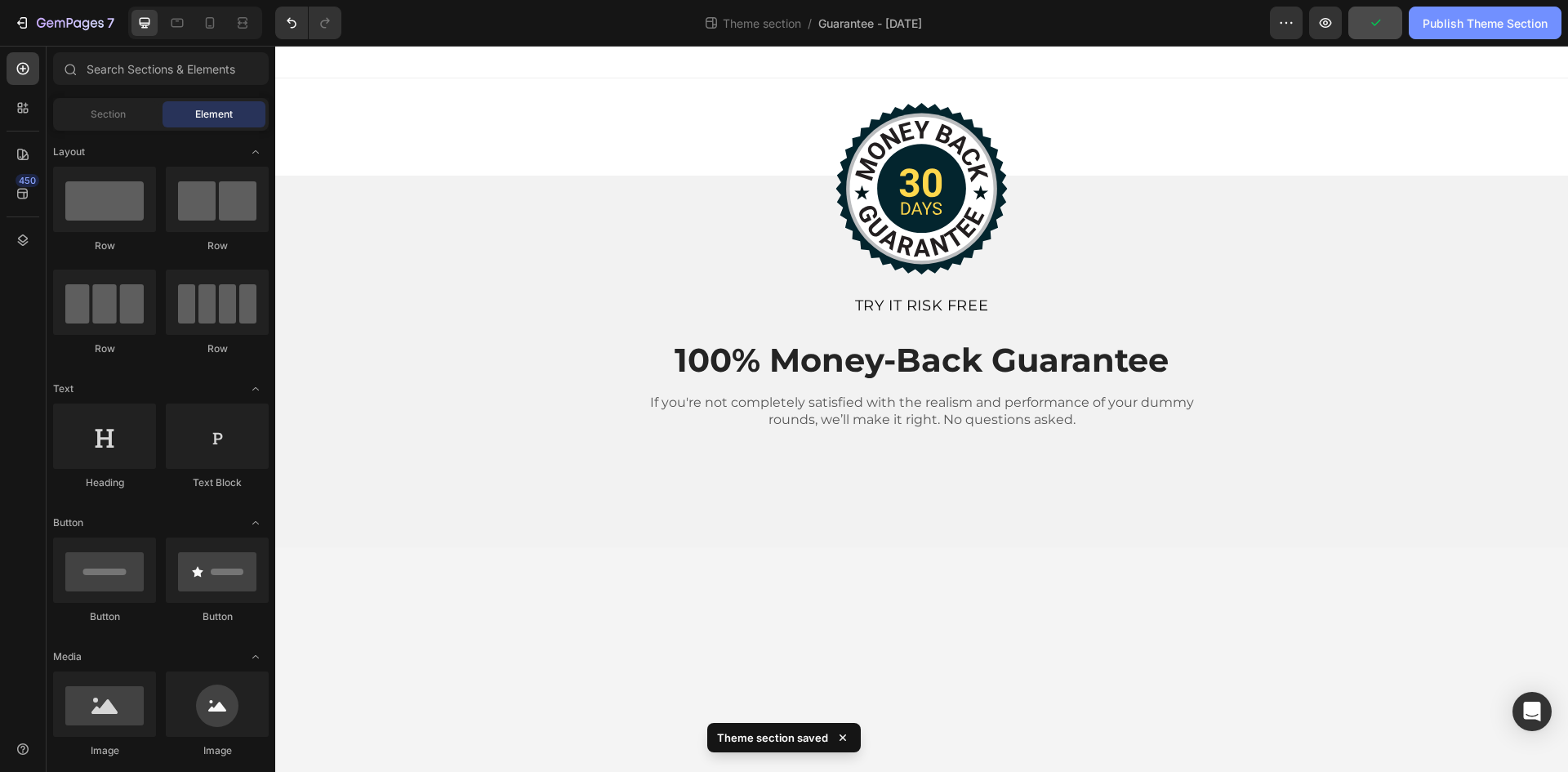
click at [1486, 23] on div "Publish Theme Section" at bounding box center [1484, 23] width 125 height 17
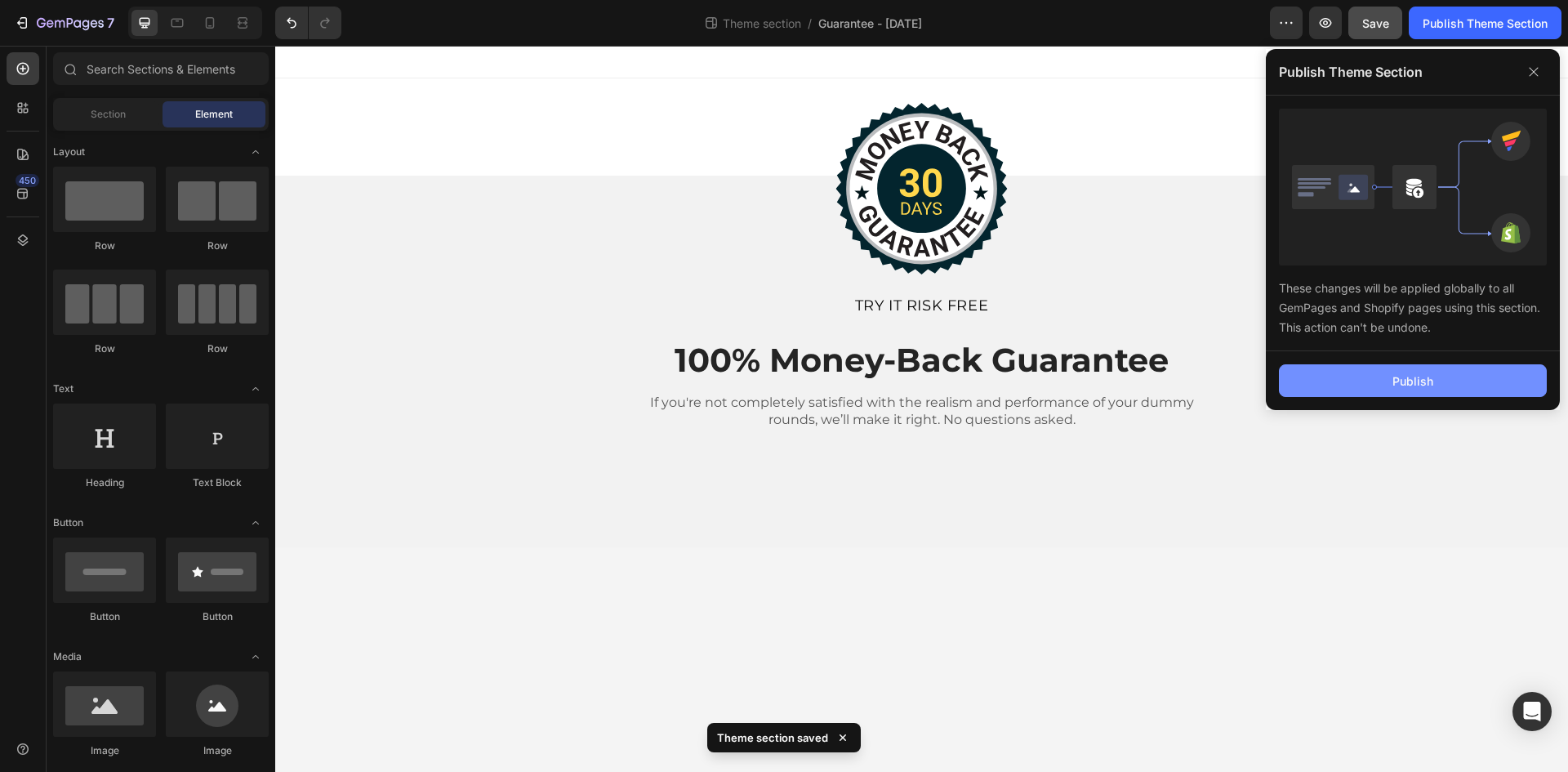
click at [1402, 386] on div "Publish" at bounding box center [1412, 380] width 41 height 17
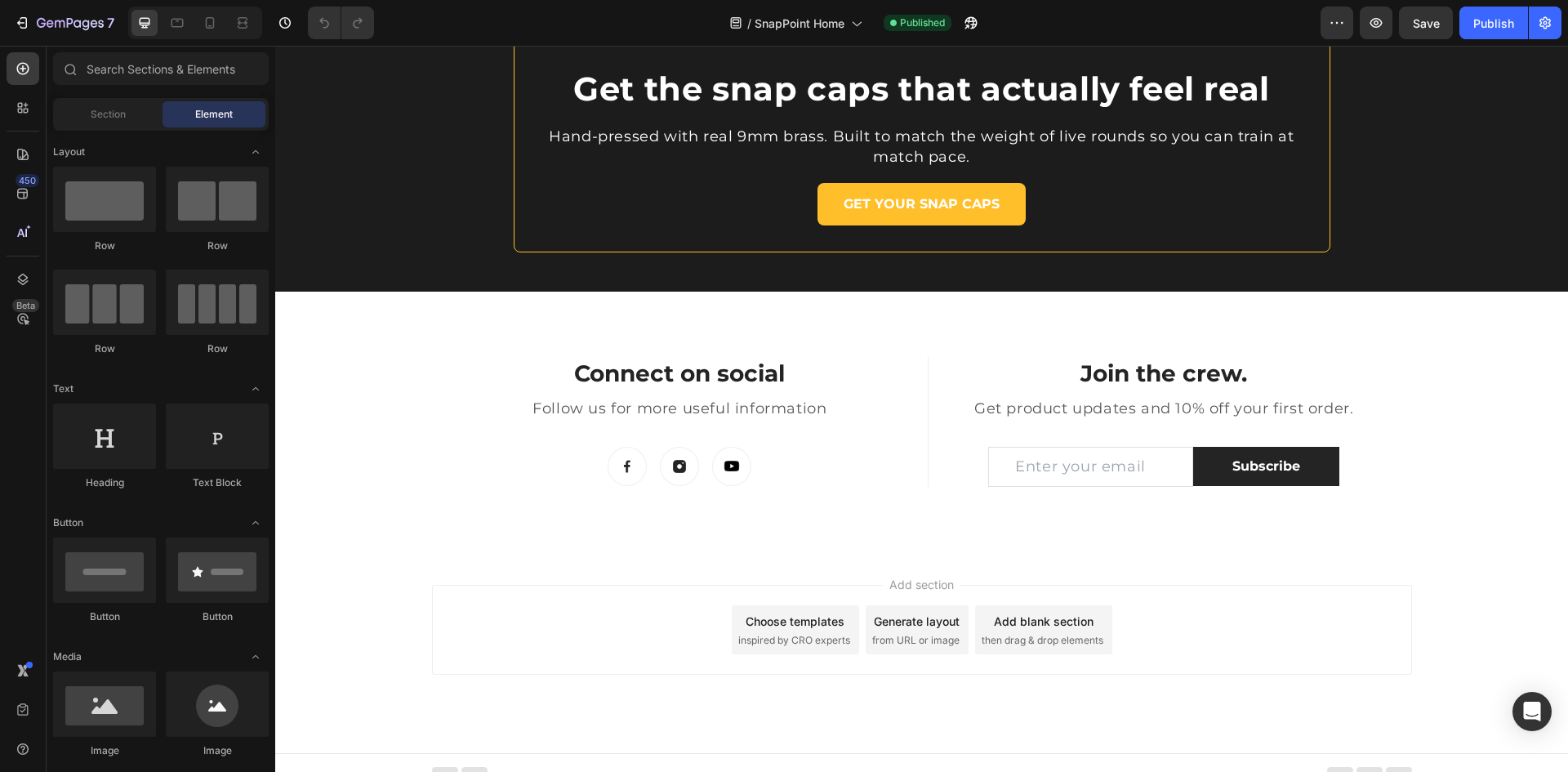
scroll to position [5092, 0]
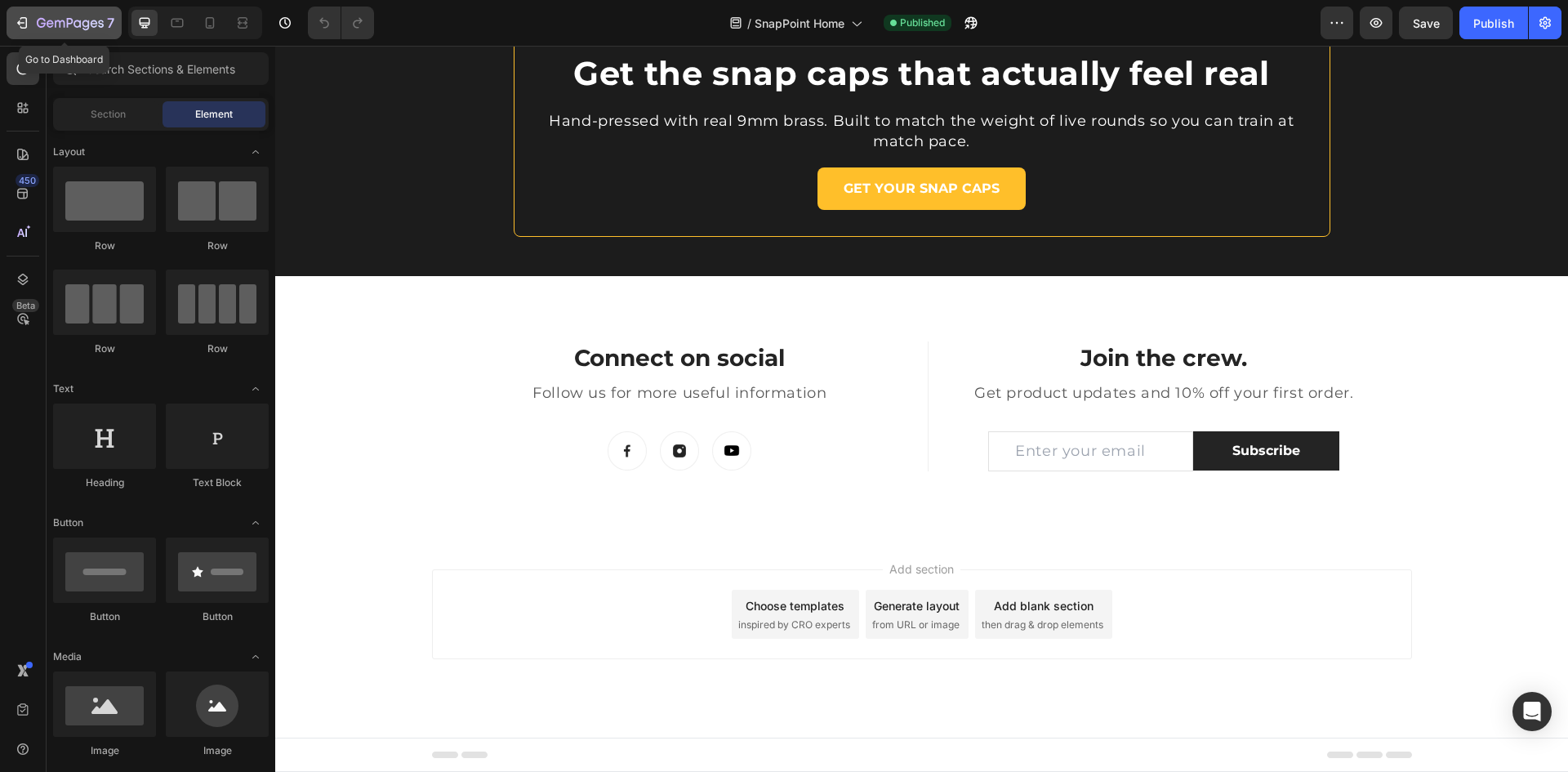
click at [58, 24] on icon "button" at bounding box center [70, 24] width 67 height 14
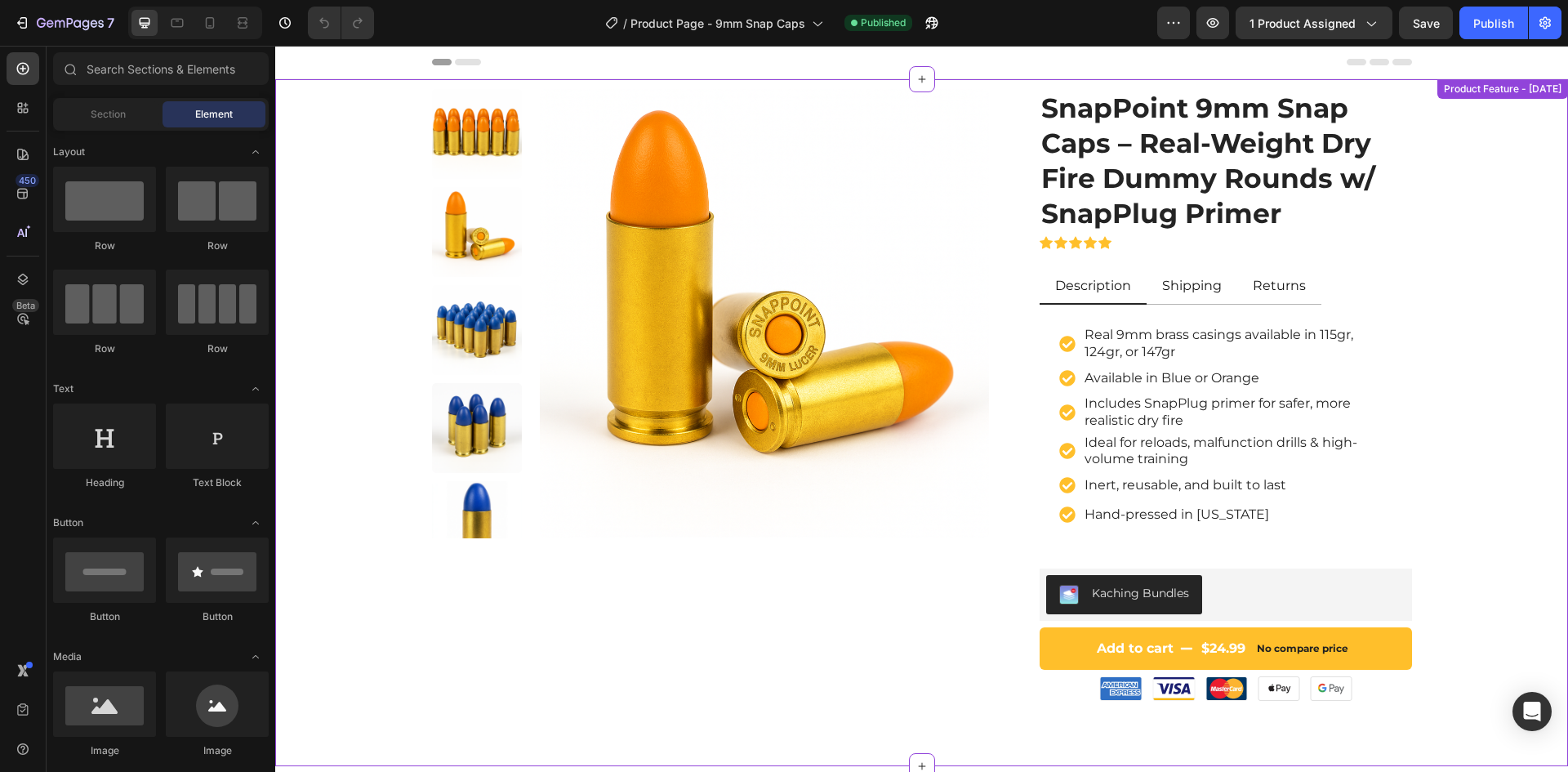
scroll to position [82, 0]
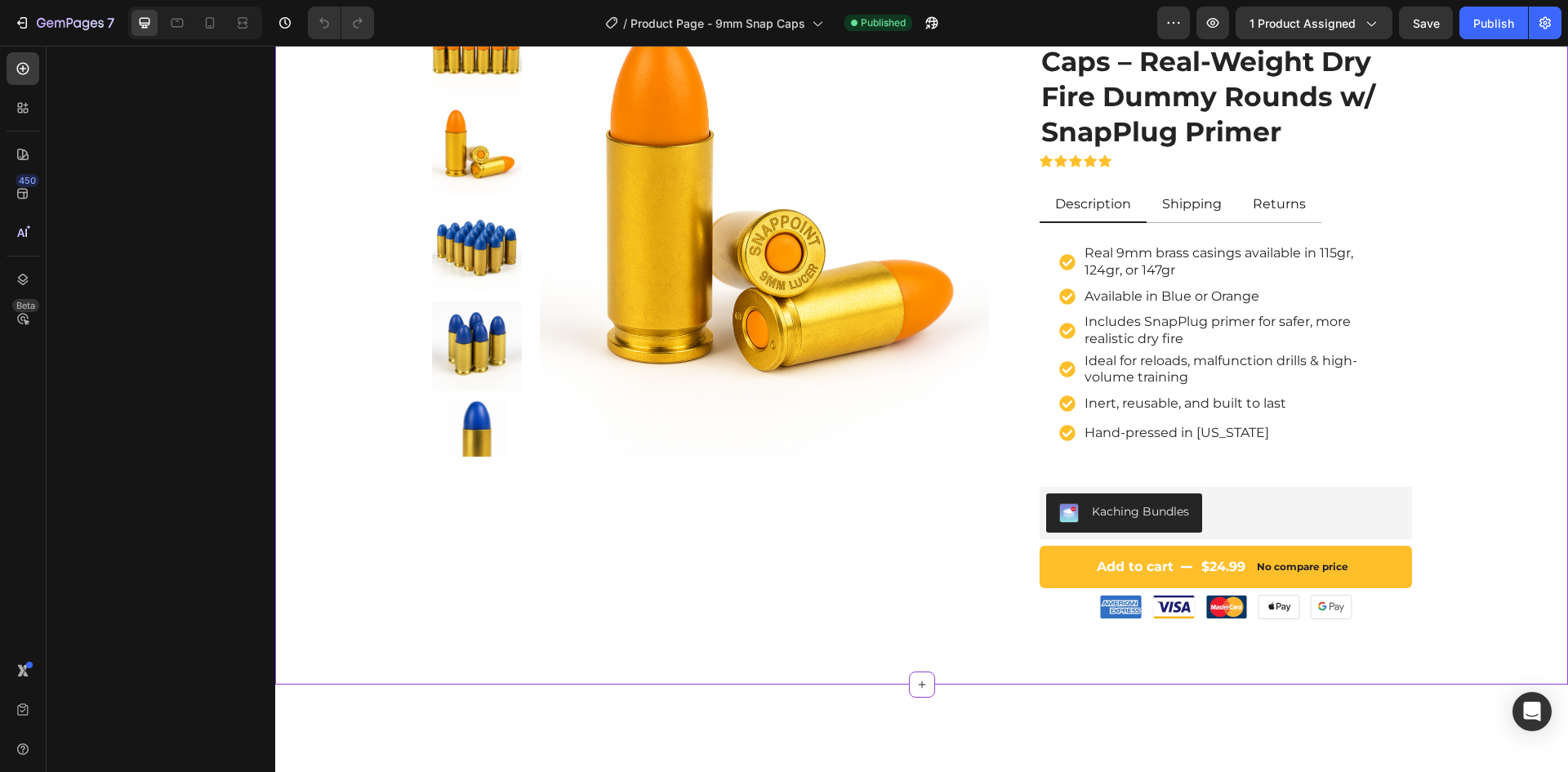
click at [1262, 516] on div "Kaching Bundles" at bounding box center [1226, 512] width 359 height 39
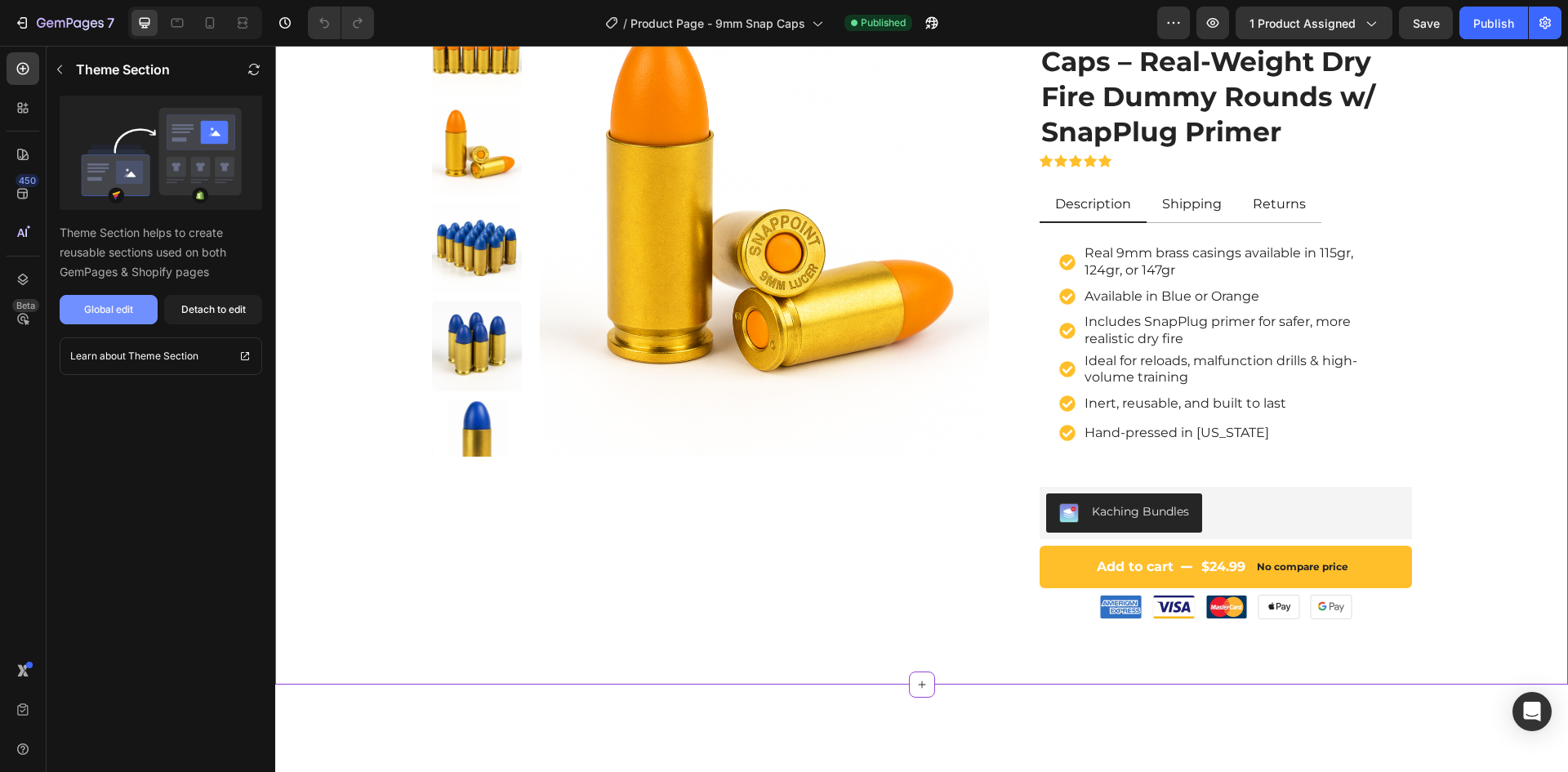
click at [89, 311] on div "Global edit" at bounding box center [108, 309] width 49 height 15
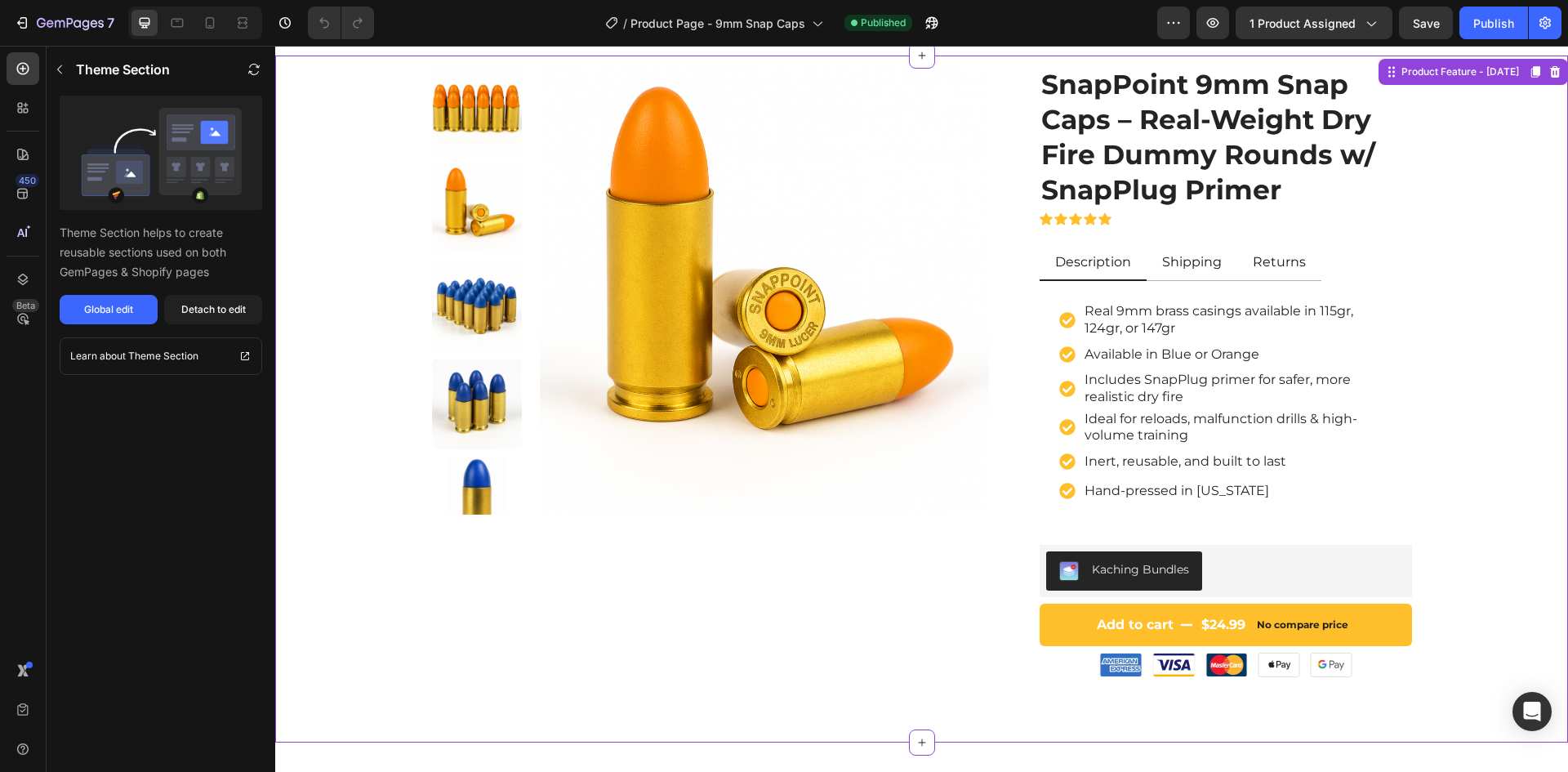
scroll to position [0, 0]
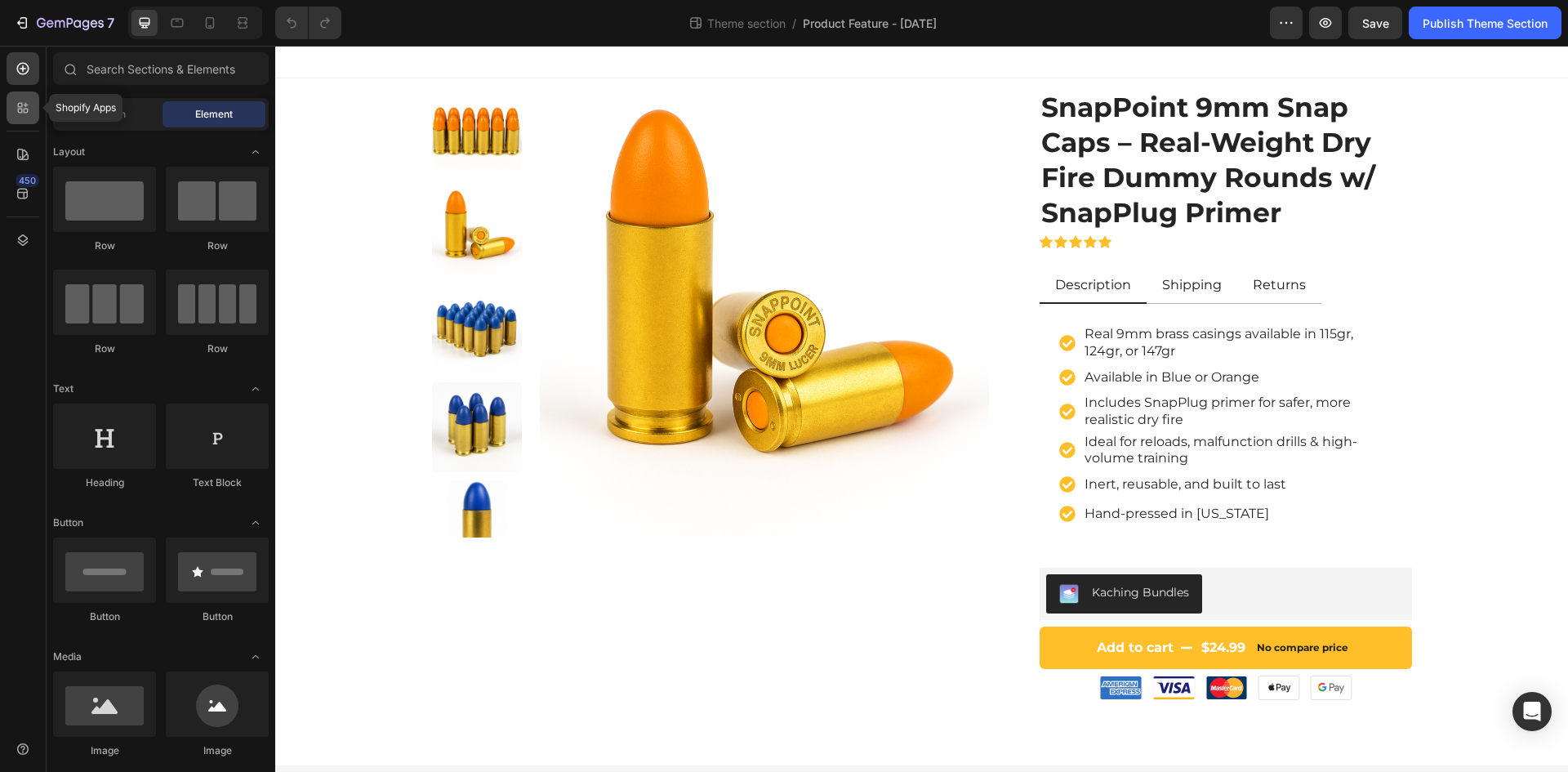
click at [16, 111] on icon at bounding box center [23, 108] width 16 height 16
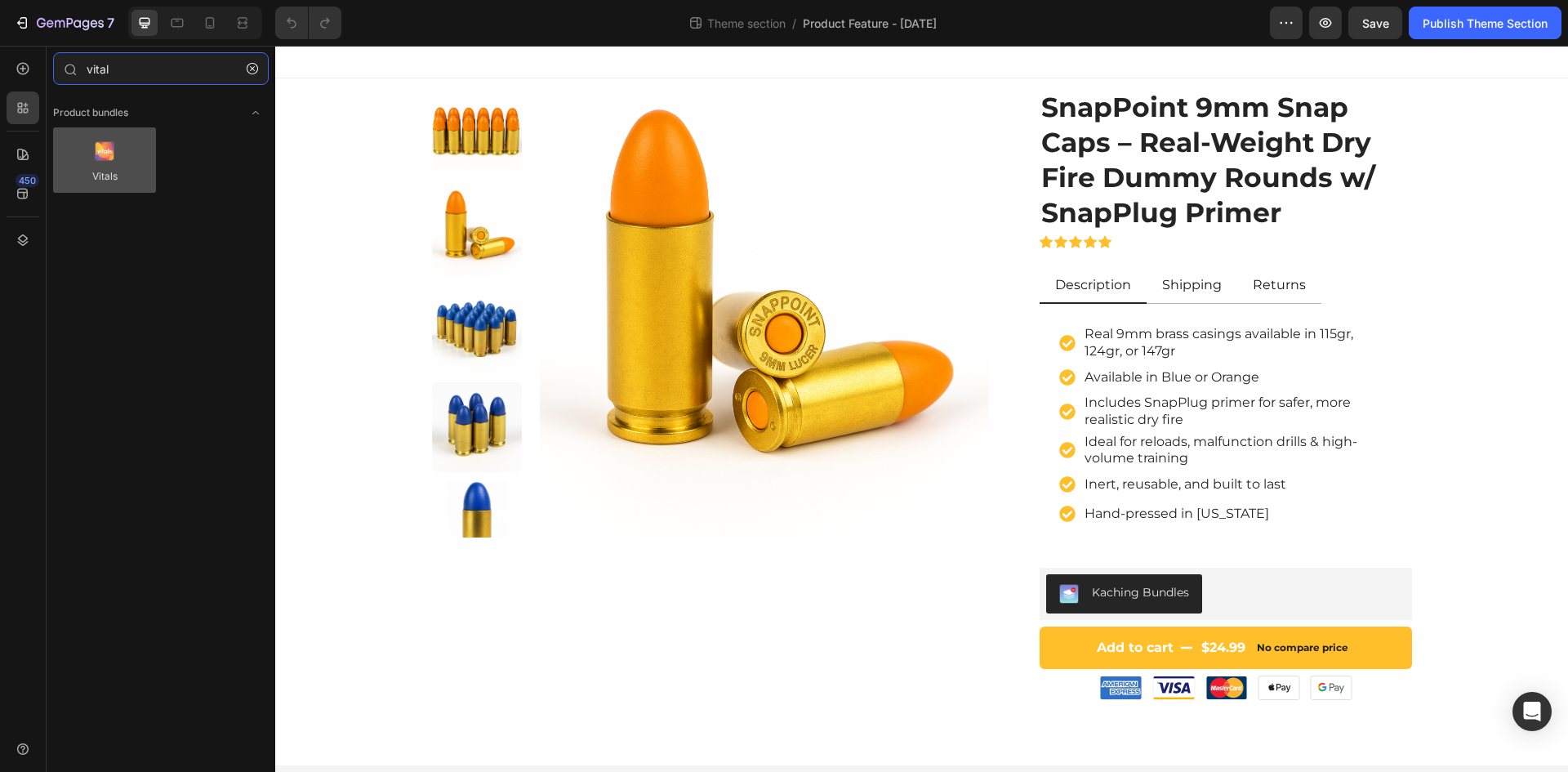
type input "vital"
click at [115, 183] on div at bounding box center [104, 160] width 103 height 65
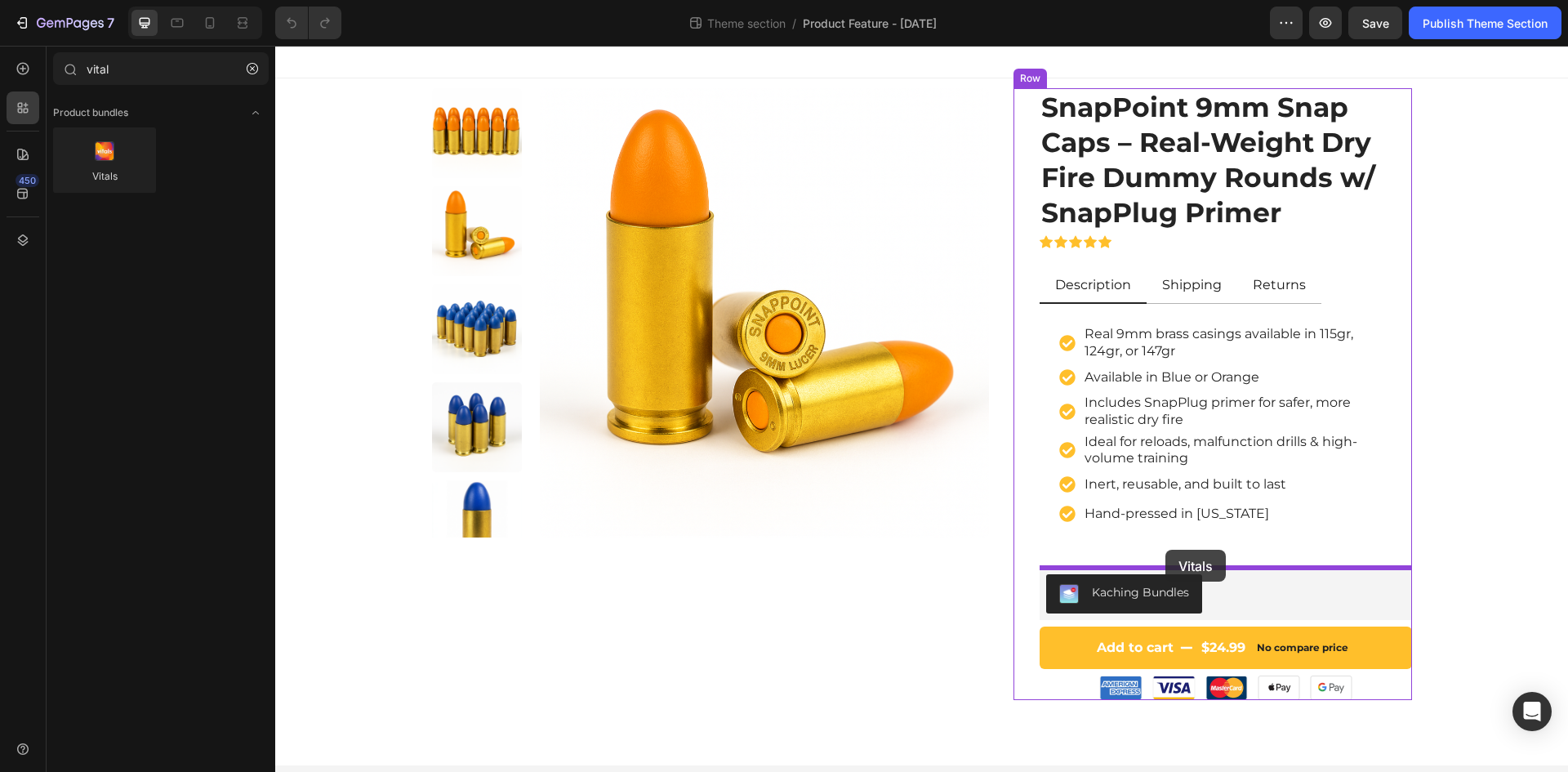
drag, startPoint x: 395, startPoint y: 221, endPoint x: 1165, endPoint y: 550, distance: 837.3
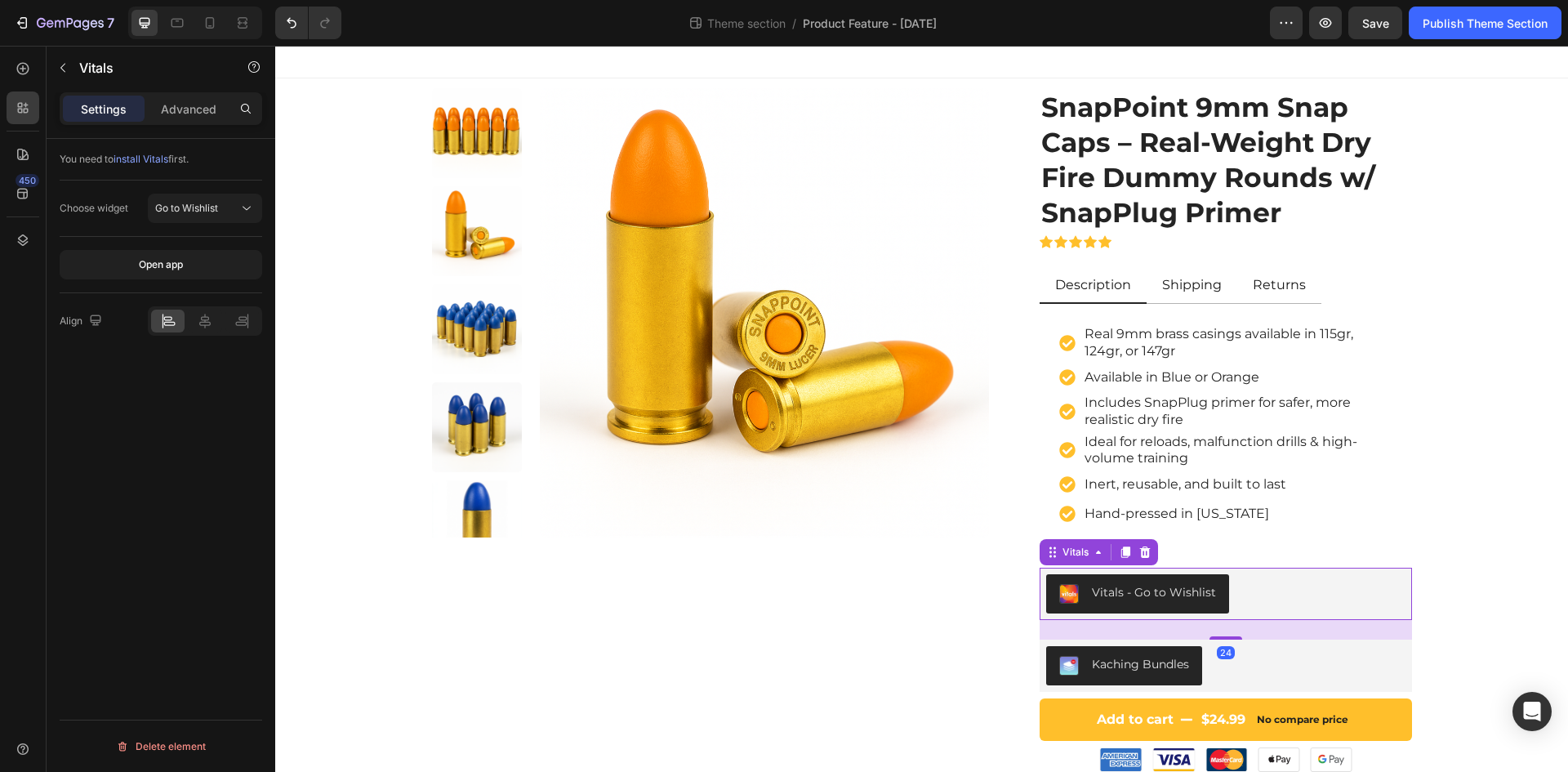
click at [1145, 594] on div "Vitals - Go to Wishlist" at bounding box center [1154, 591] width 124 height 17
click at [191, 209] on span "Go to Wishlist" at bounding box center [187, 207] width 63 height 12
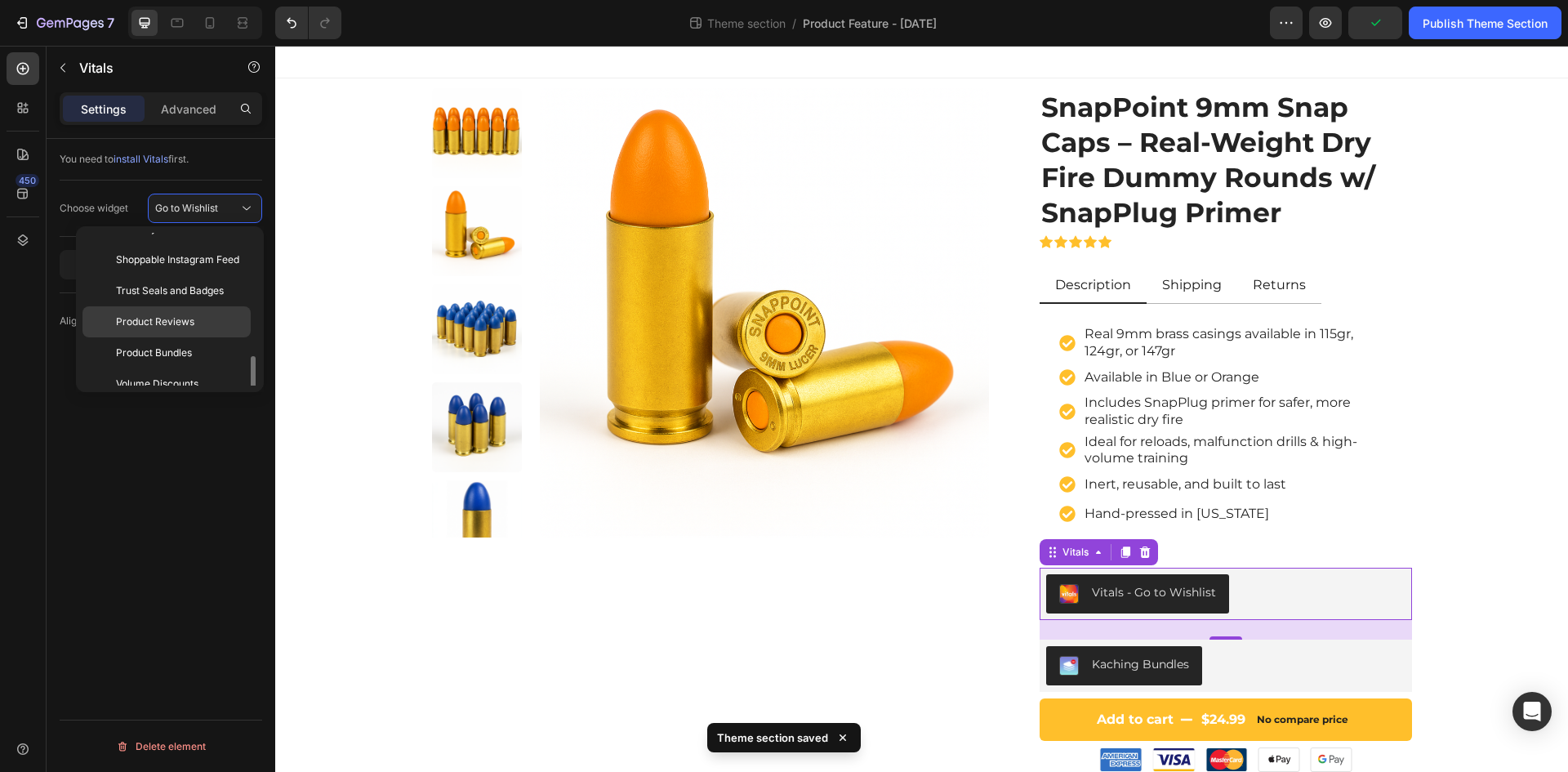
scroll to position [164, 0]
click at [165, 305] on span "Volume Discounts" at bounding box center [157, 302] width 83 height 15
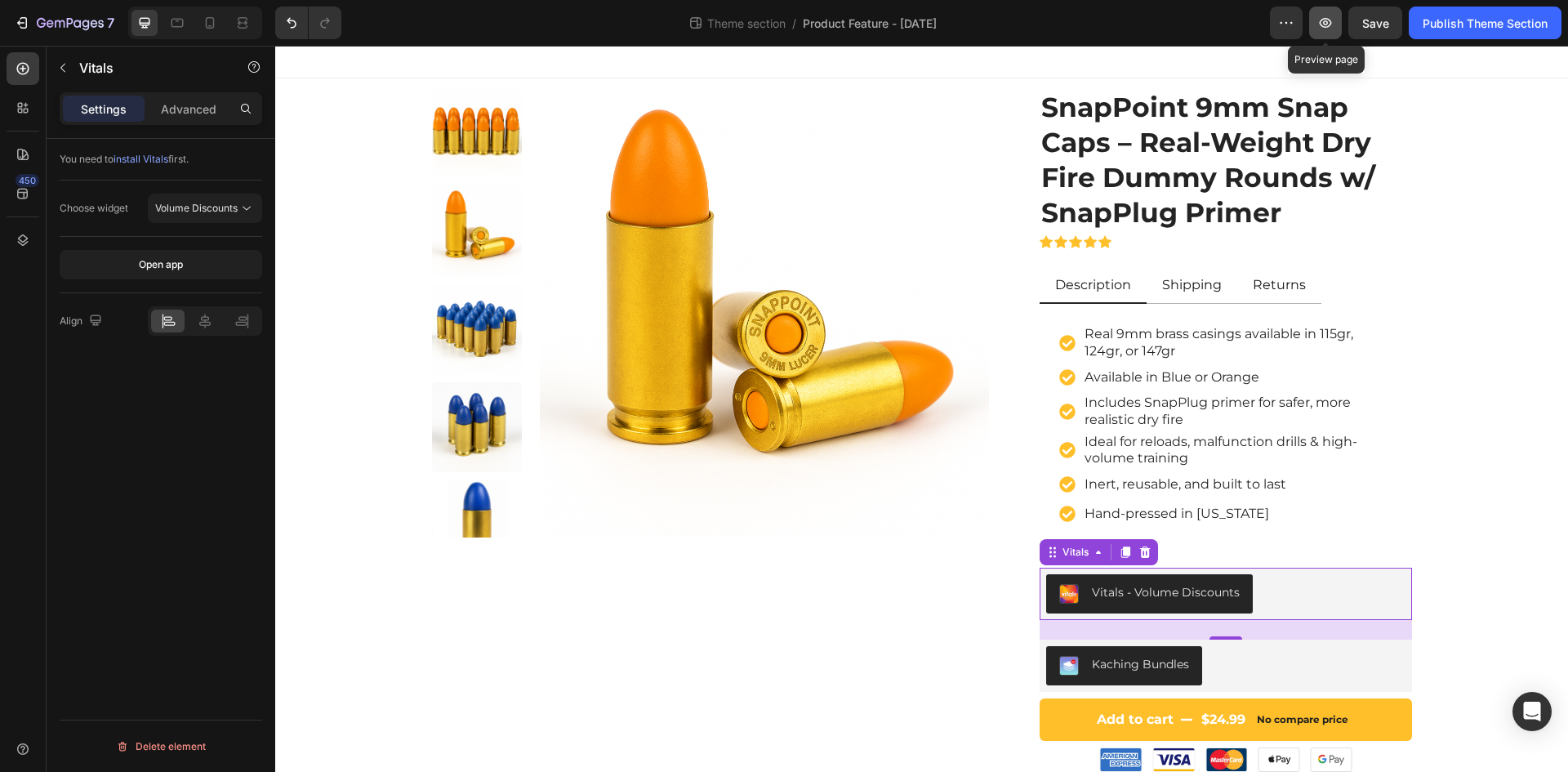
click at [1327, 29] on icon "button" at bounding box center [1326, 23] width 16 height 16
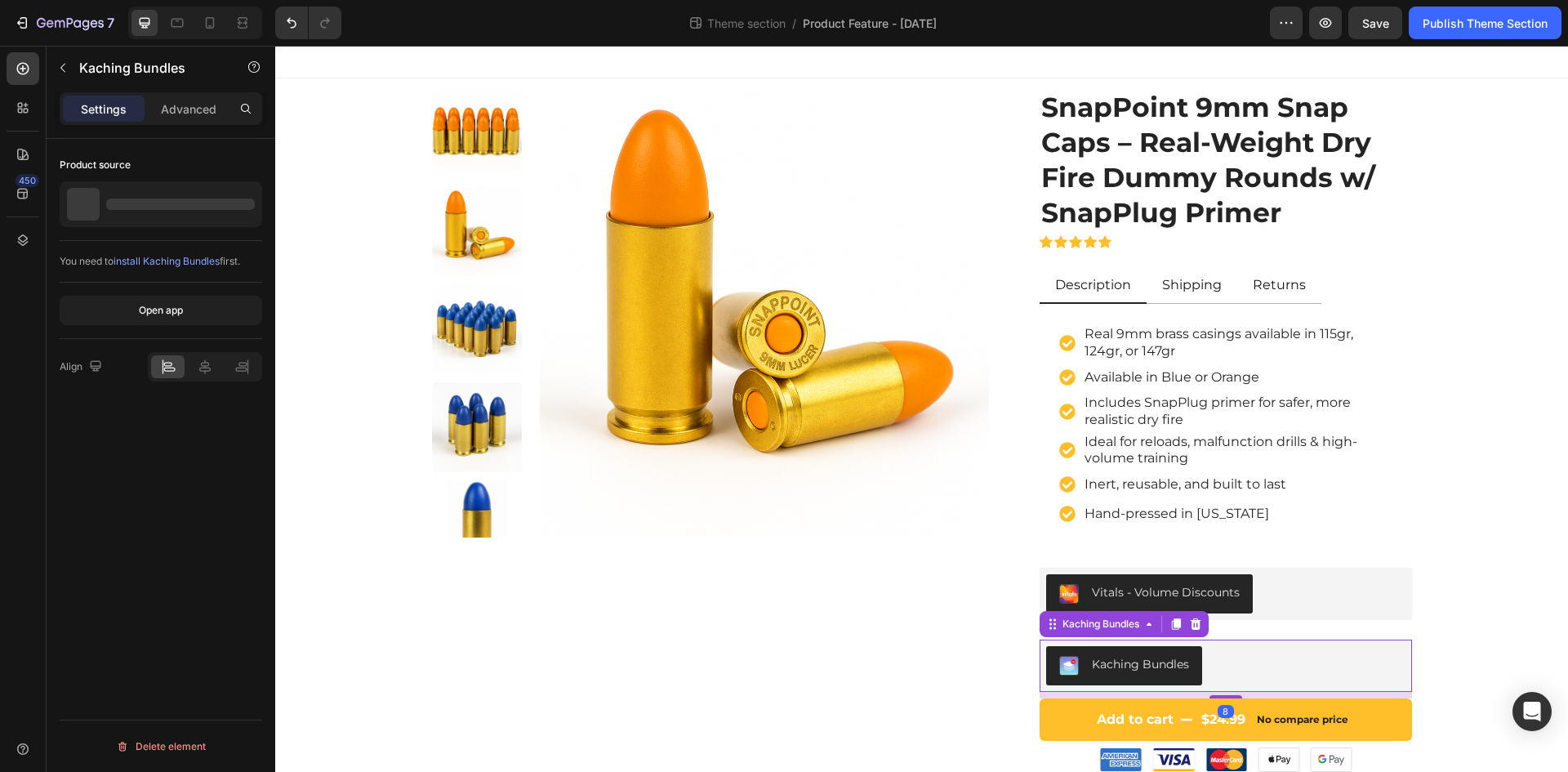
click at [1264, 664] on div "Kaching Bundles" at bounding box center [1226, 665] width 359 height 39
click at [1191, 623] on icon at bounding box center [1196, 623] width 11 height 11
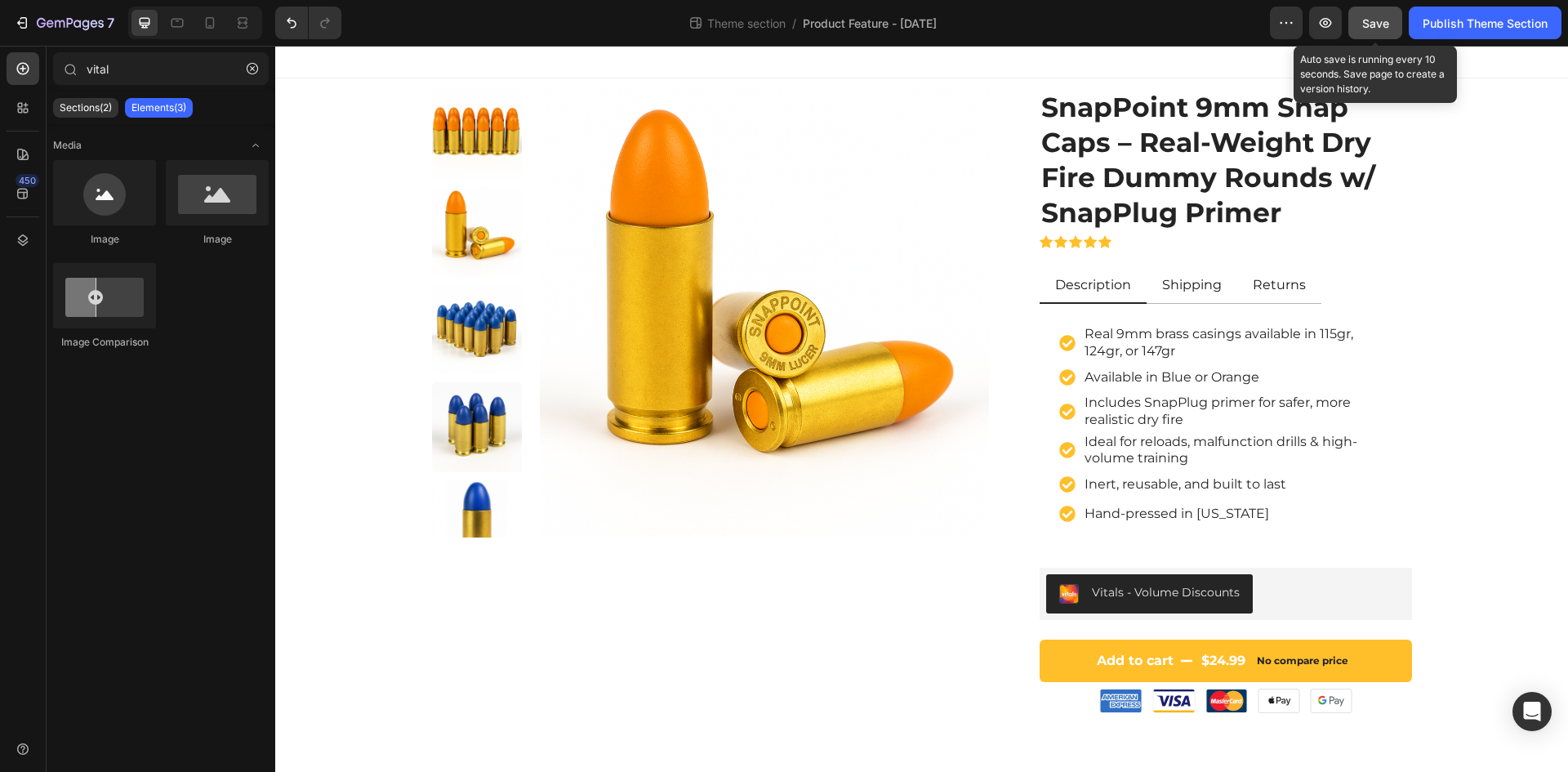
click at [1375, 29] on span "Save" at bounding box center [1375, 23] width 27 height 14
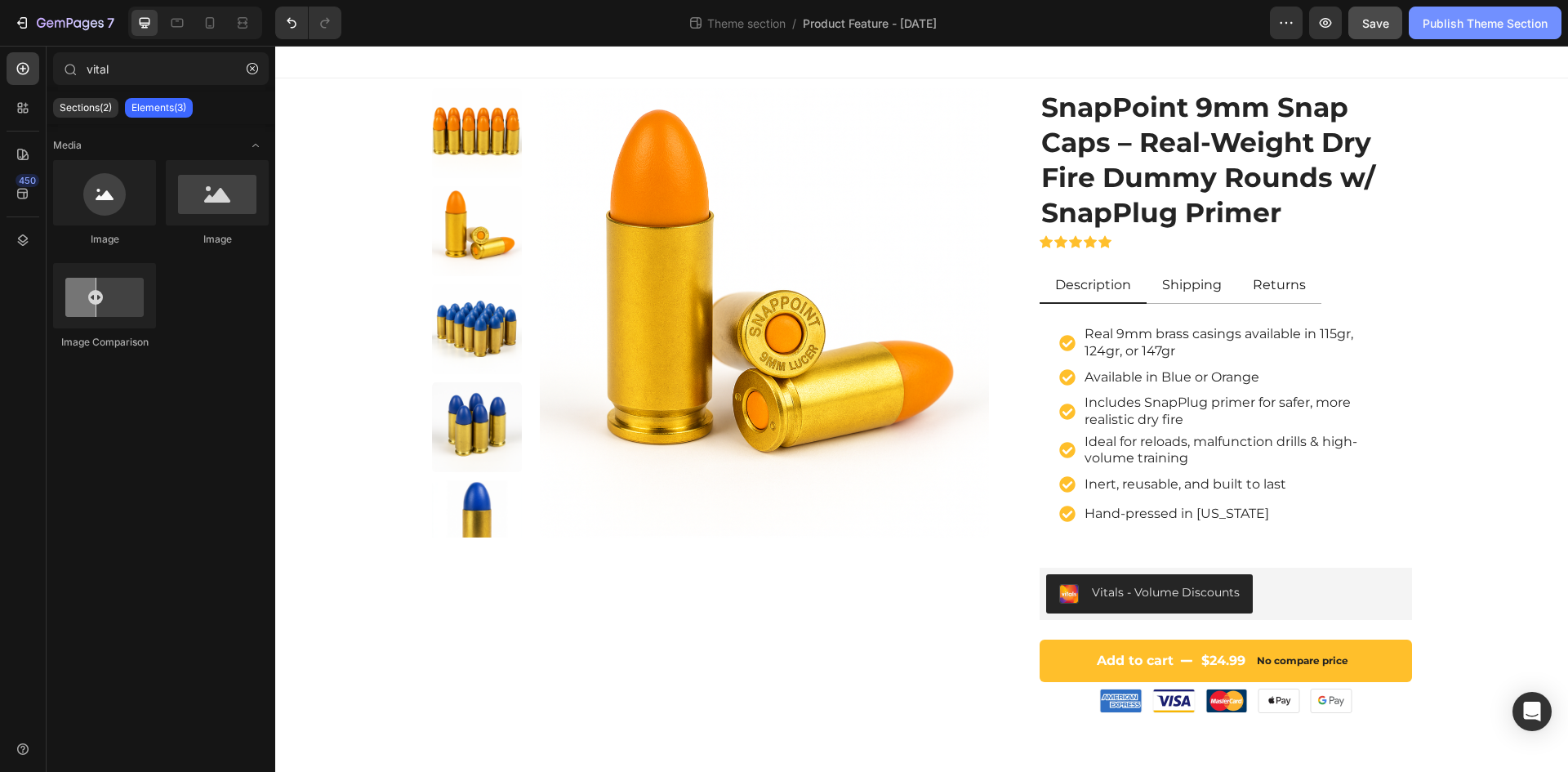
click at [1465, 31] on div "Publish Theme Section" at bounding box center [1484, 23] width 125 height 17
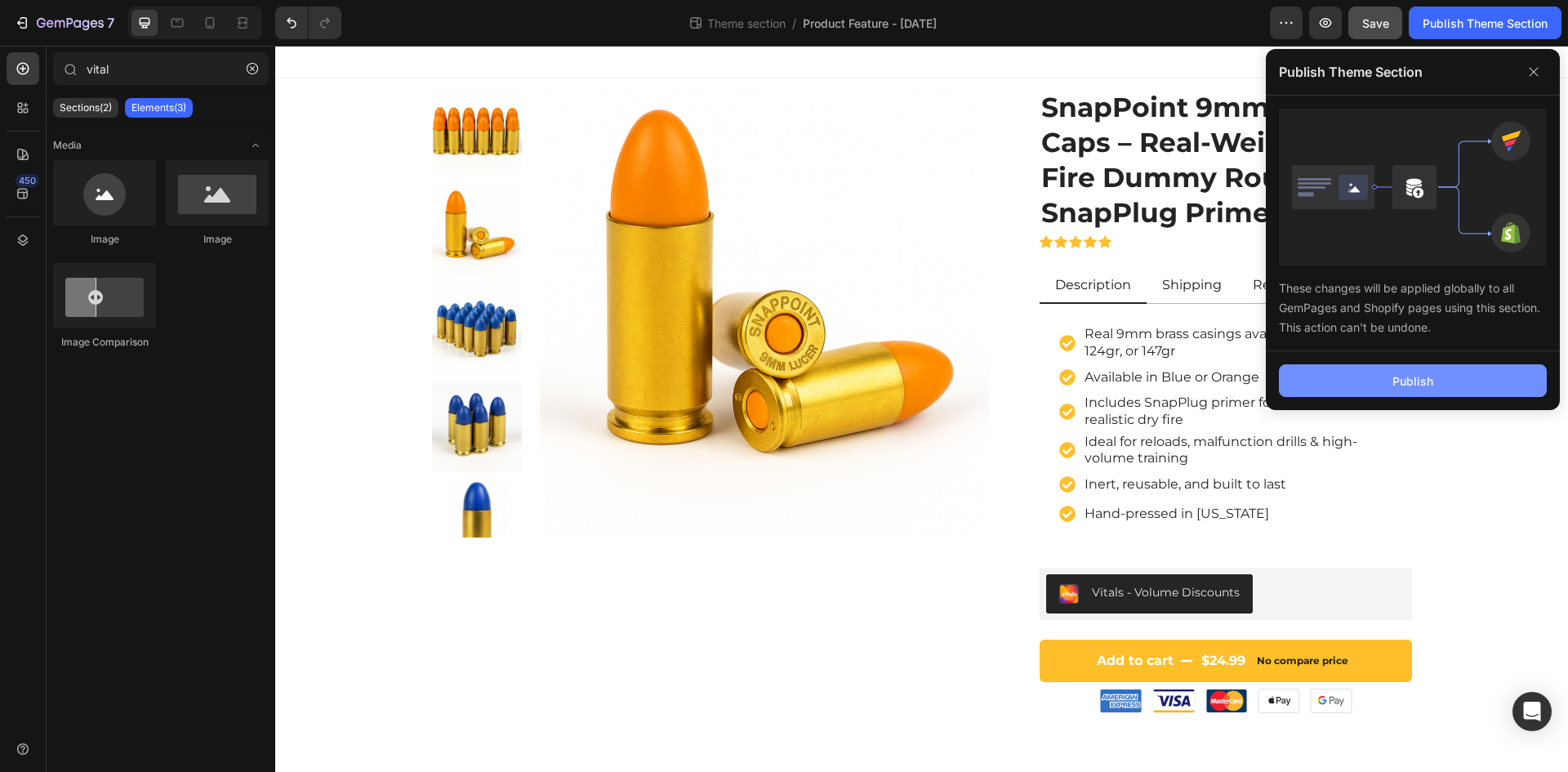
click at [1409, 381] on div "Publish" at bounding box center [1412, 380] width 41 height 17
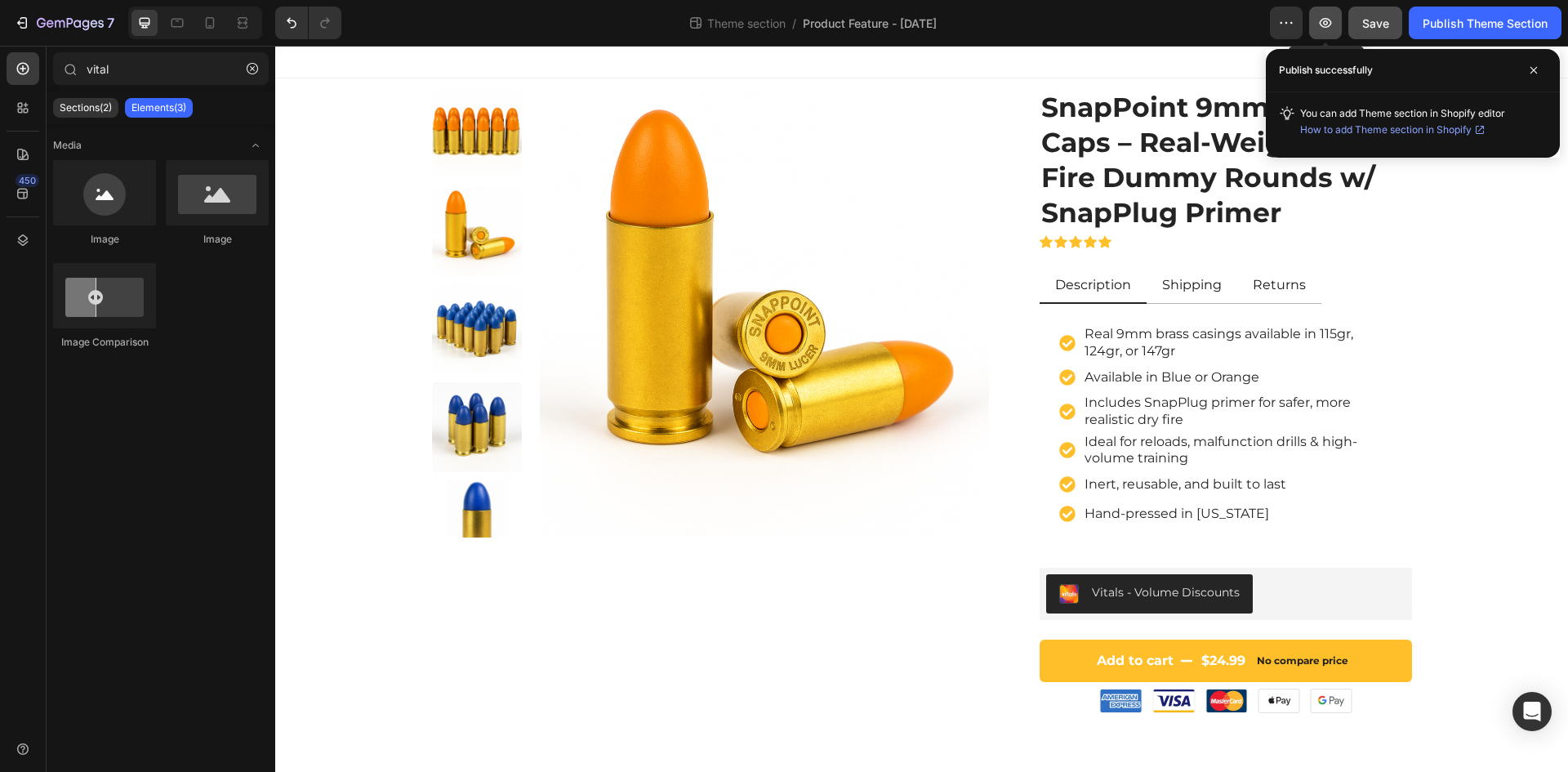
click at [1326, 30] on icon "button" at bounding box center [1326, 23] width 16 height 16
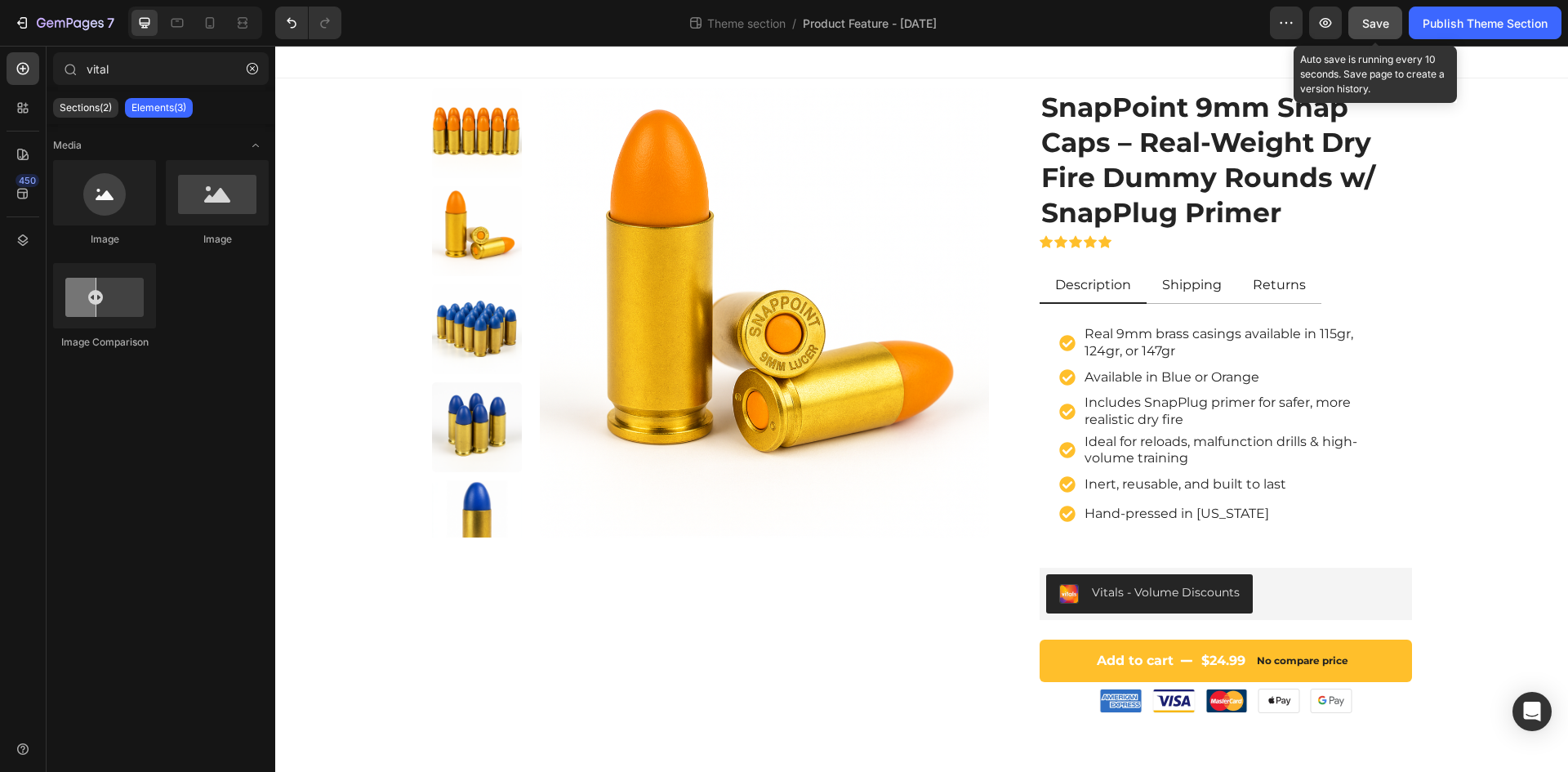
click at [1383, 31] on div "Save" at bounding box center [1375, 23] width 27 height 17
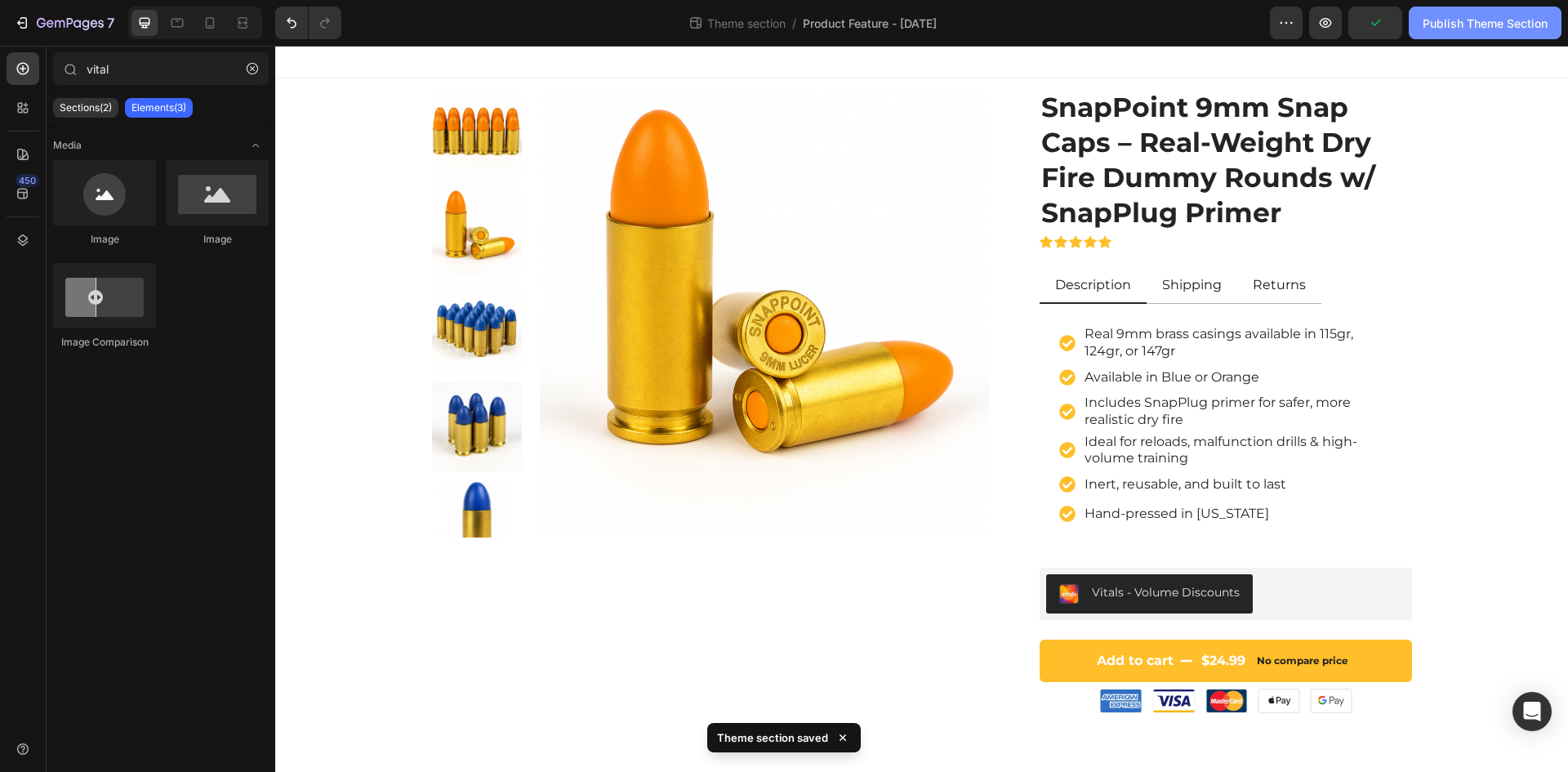
click at [1454, 25] on div "Publish Theme Section" at bounding box center [1484, 23] width 125 height 17
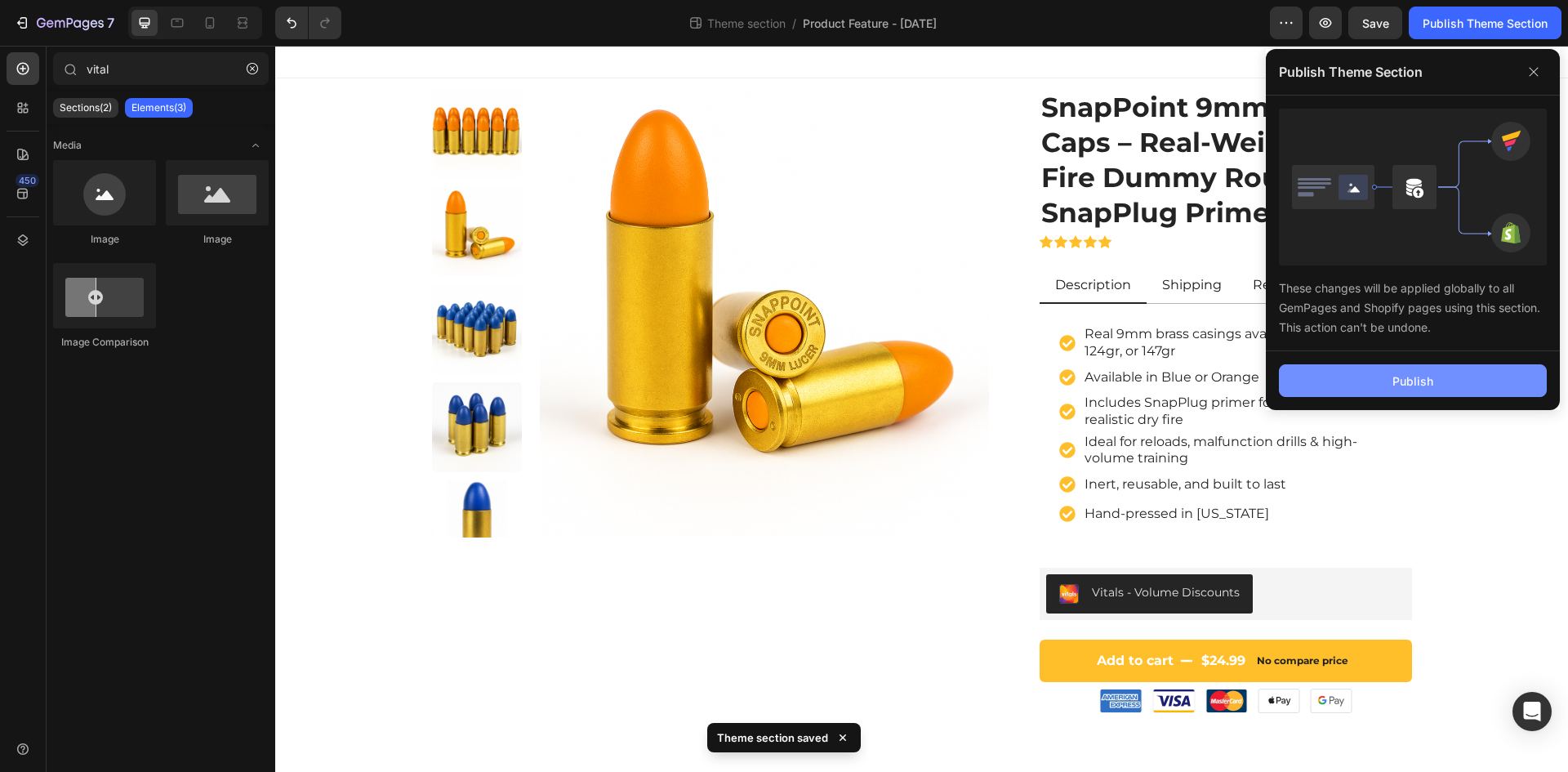
click at [1412, 384] on div "Publish" at bounding box center [1412, 380] width 41 height 17
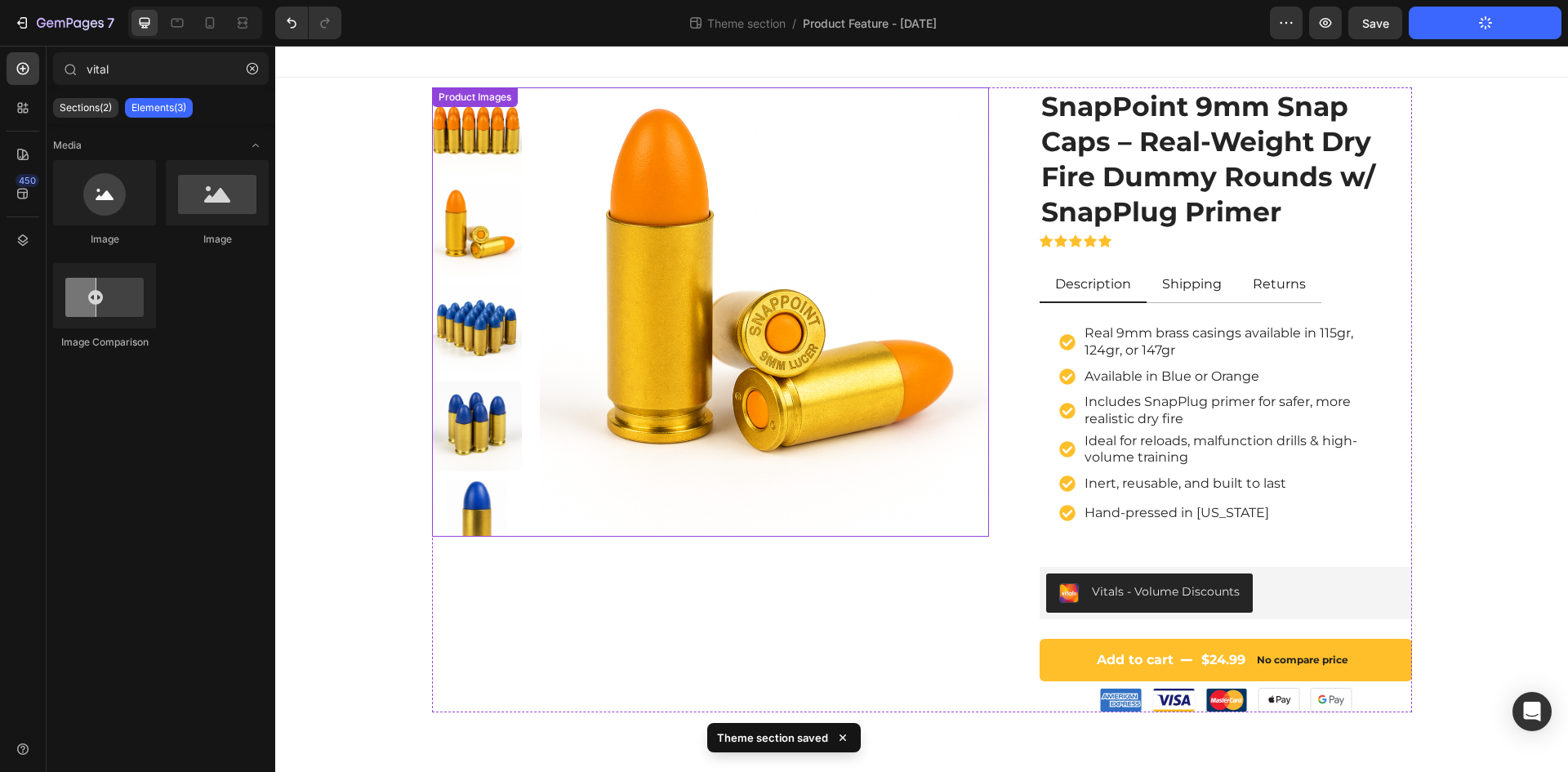
scroll to position [0, 0]
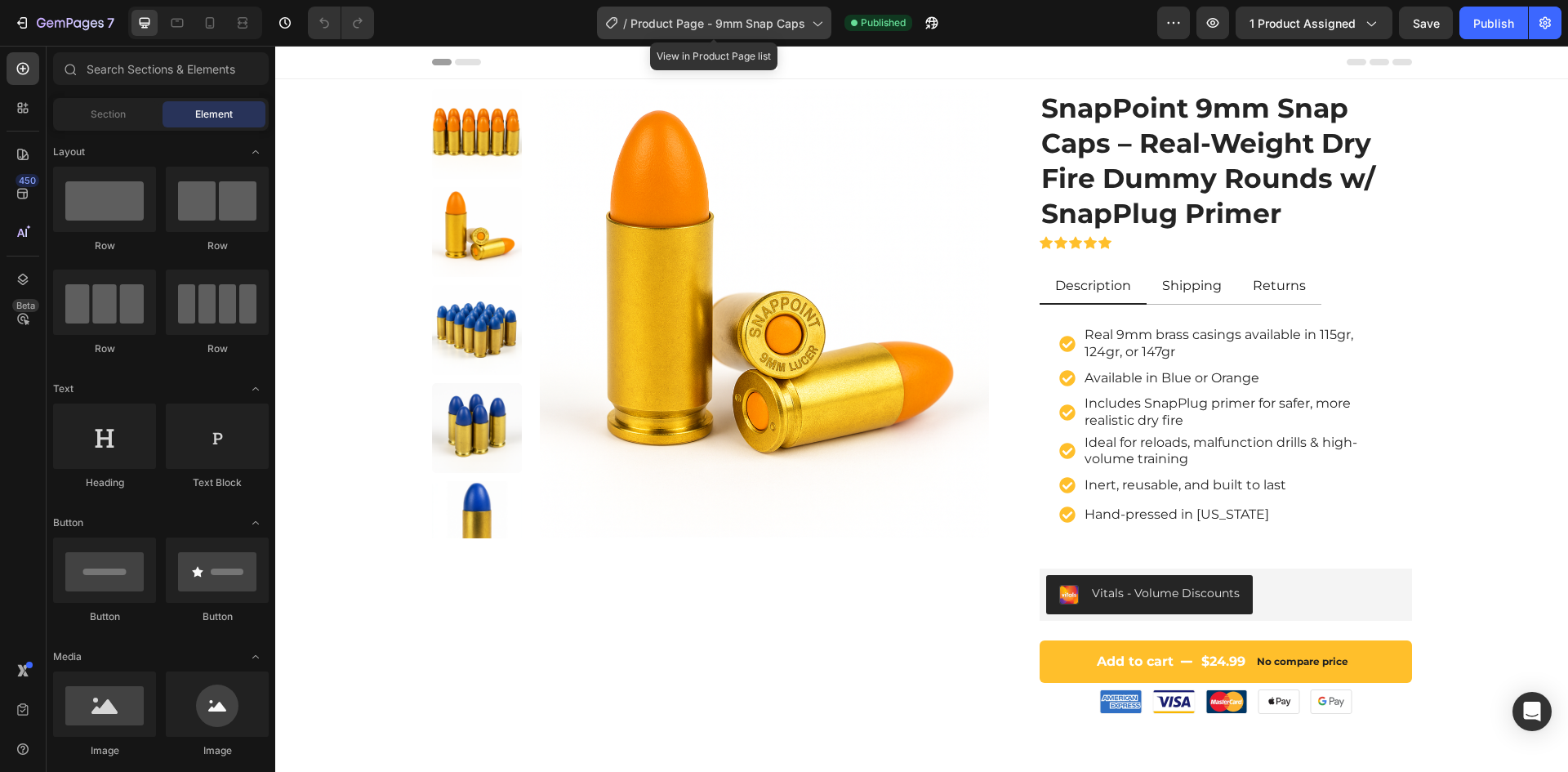
click at [756, 22] on span "Product Page - 9mm Snap Caps" at bounding box center [717, 23] width 175 height 17
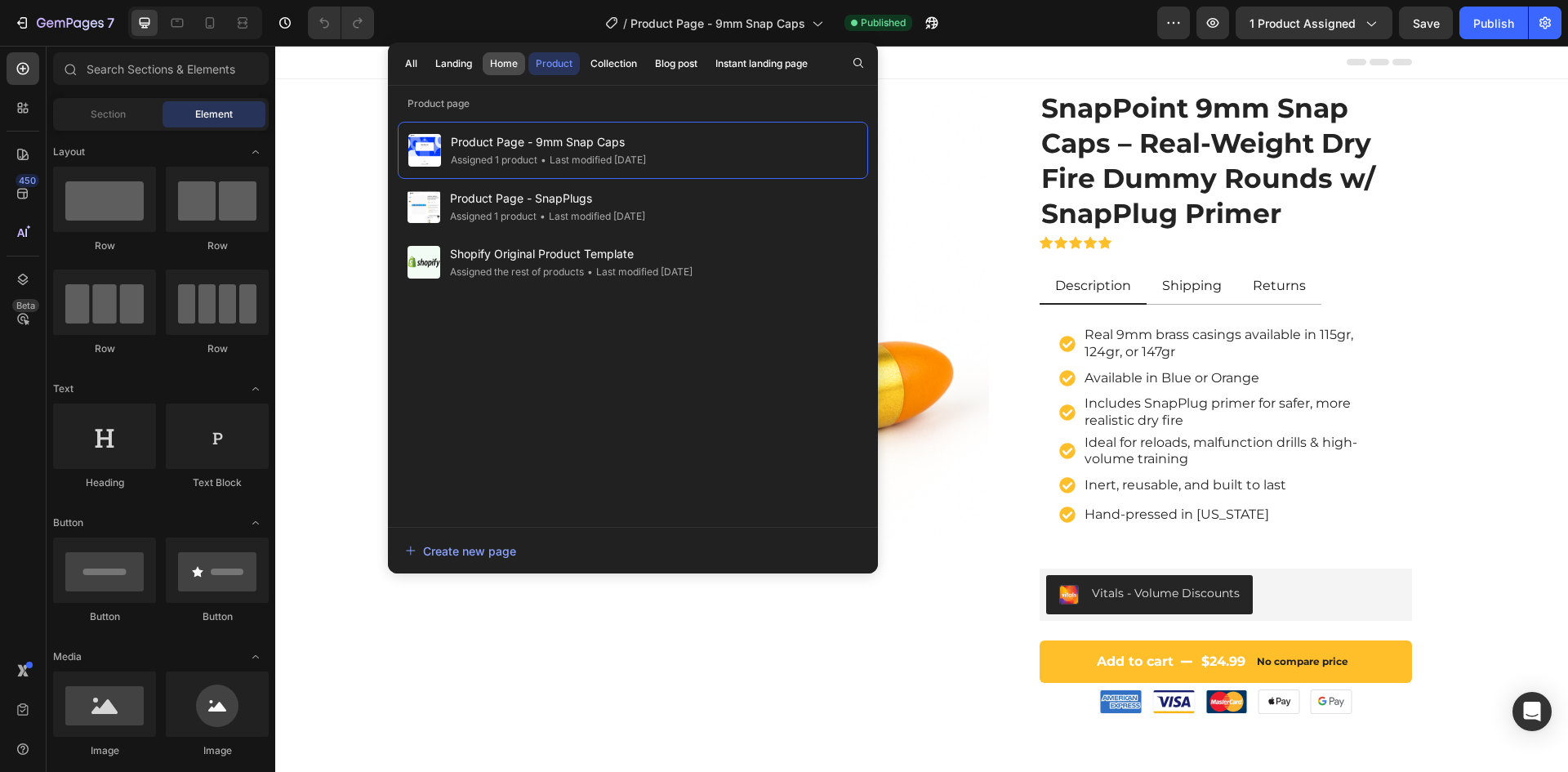
click at [495, 62] on div "Home" at bounding box center [504, 63] width 28 height 15
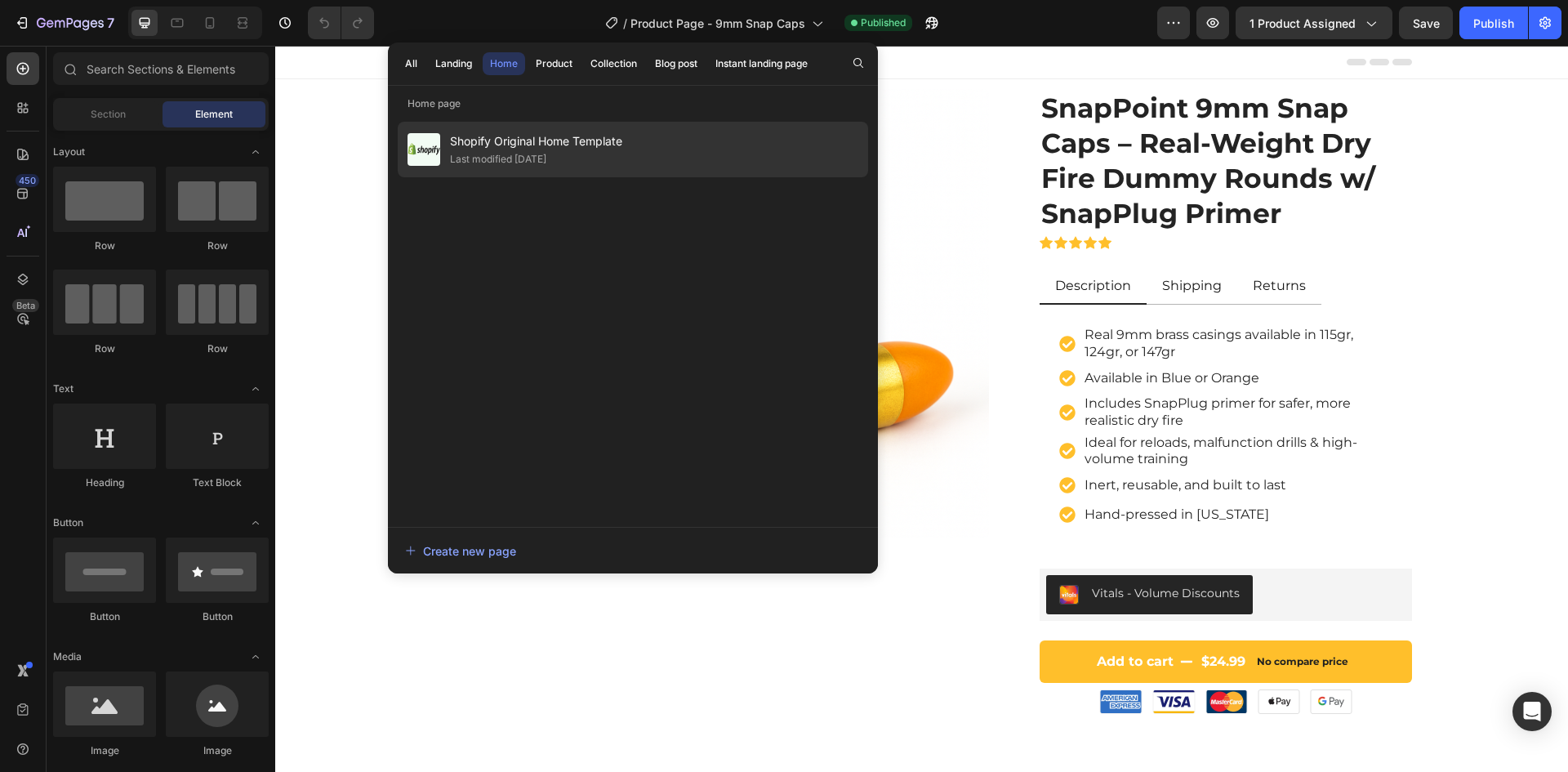
click at [521, 143] on span "Shopify Original Home Template" at bounding box center [536, 142] width 173 height 20
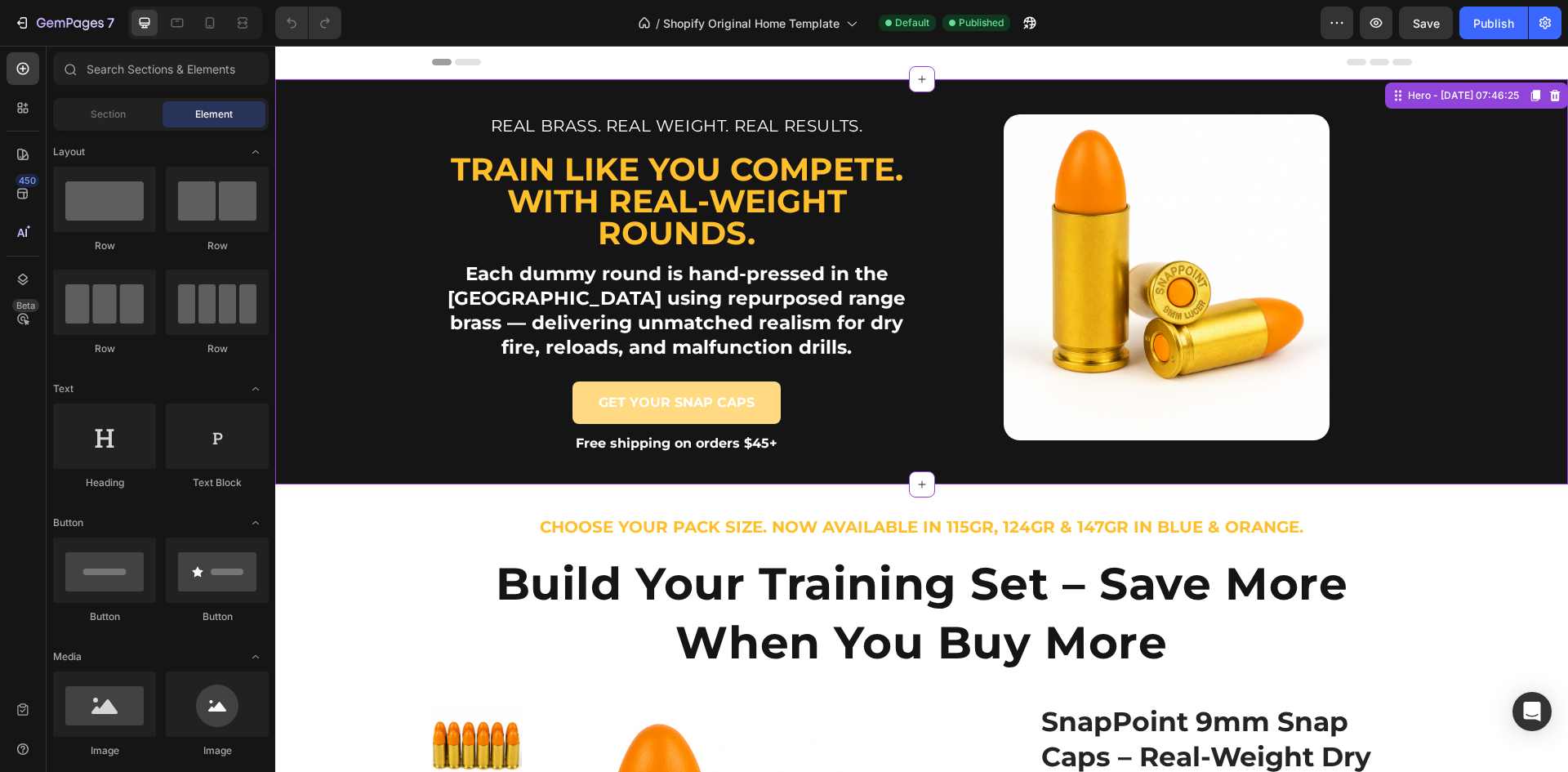
click at [706, 402] on p "GET YOUR SNAP CAPS" at bounding box center [676, 402] width 156 height 17
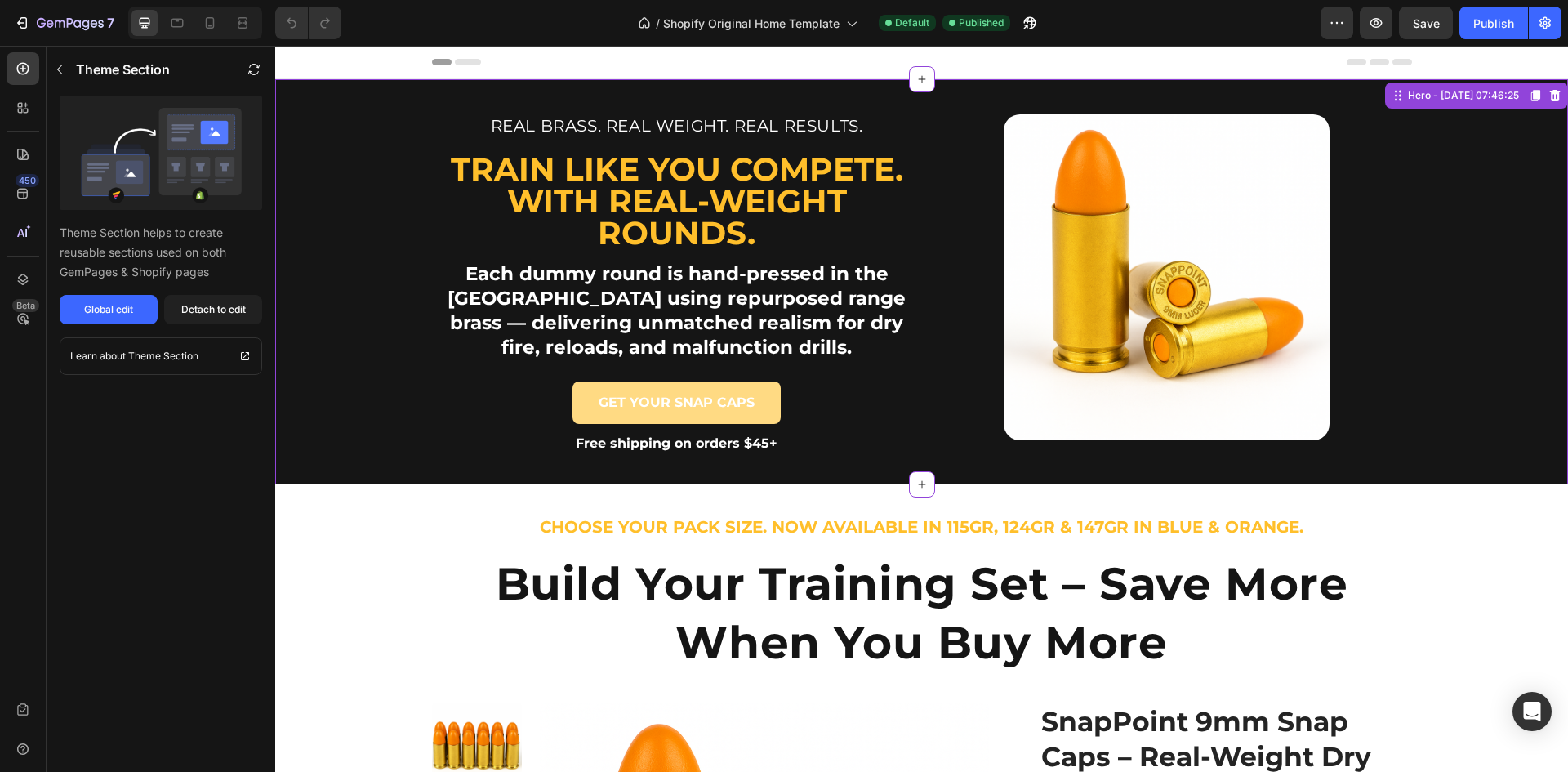
click at [699, 403] on p "GET YOUR SNAP CAPS" at bounding box center [676, 402] width 156 height 17
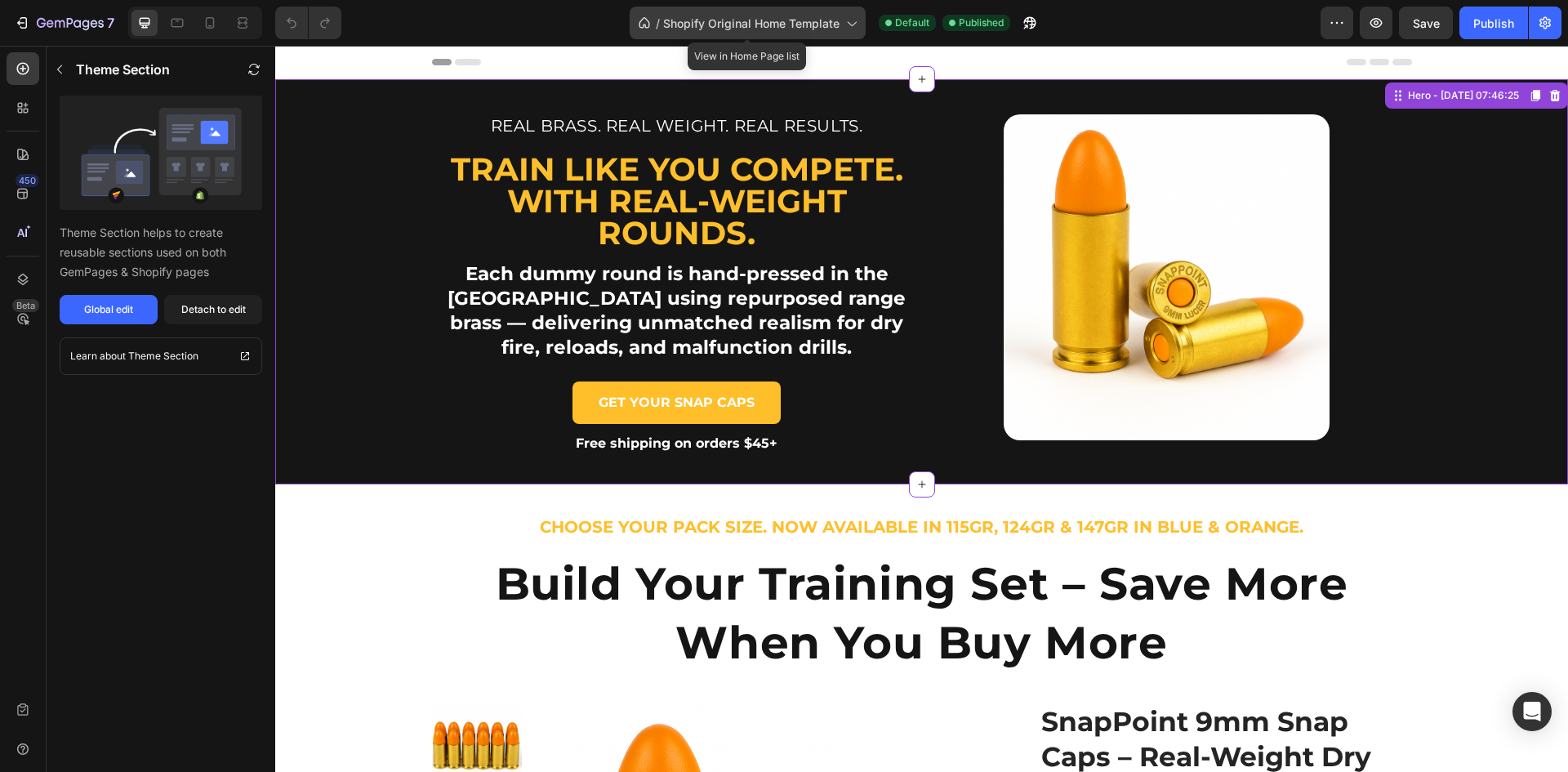
click at [781, 23] on span "Shopify Original Home Template" at bounding box center [751, 23] width 177 height 17
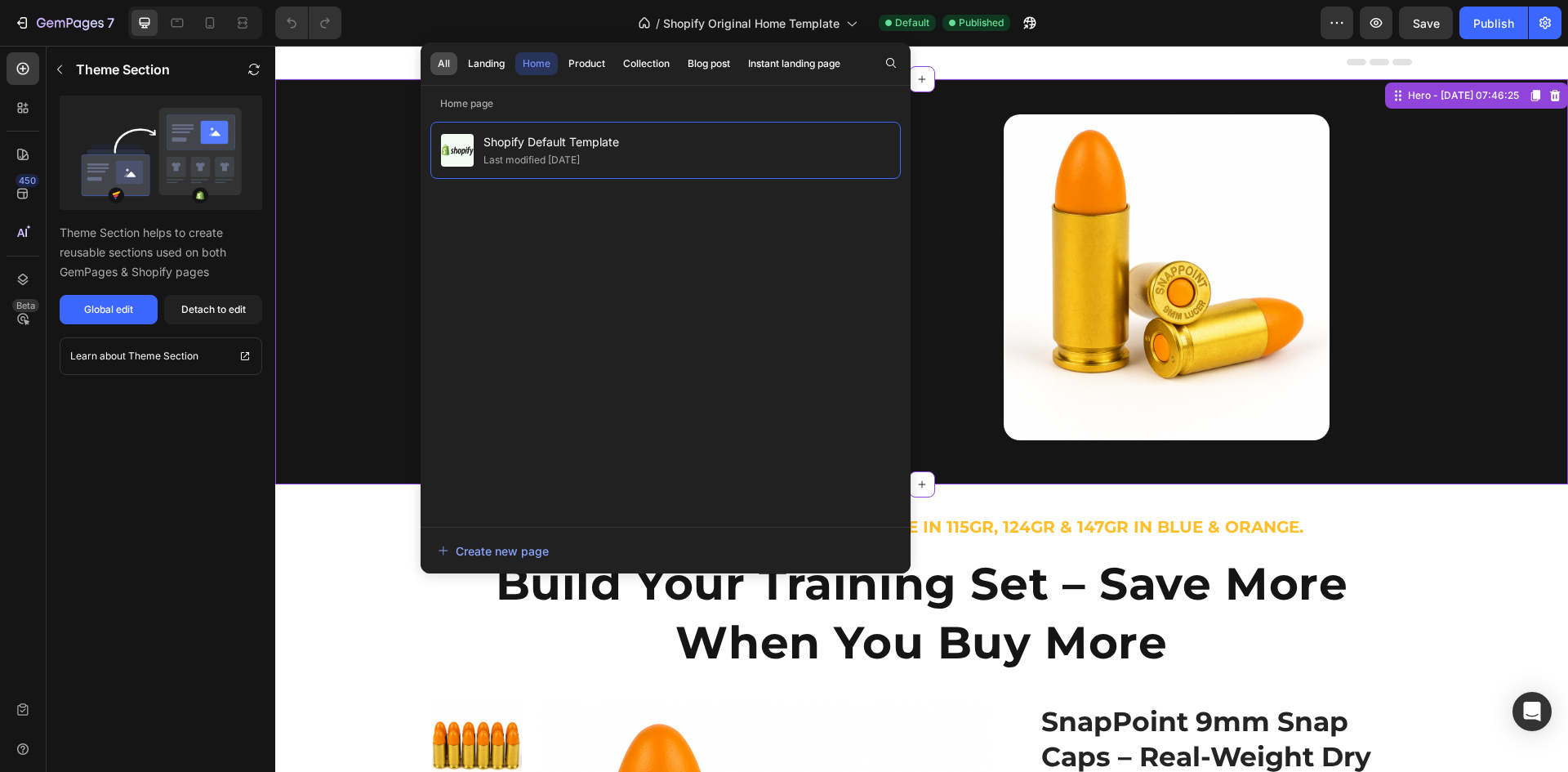
click at [439, 62] on div "All" at bounding box center [444, 63] width 12 height 15
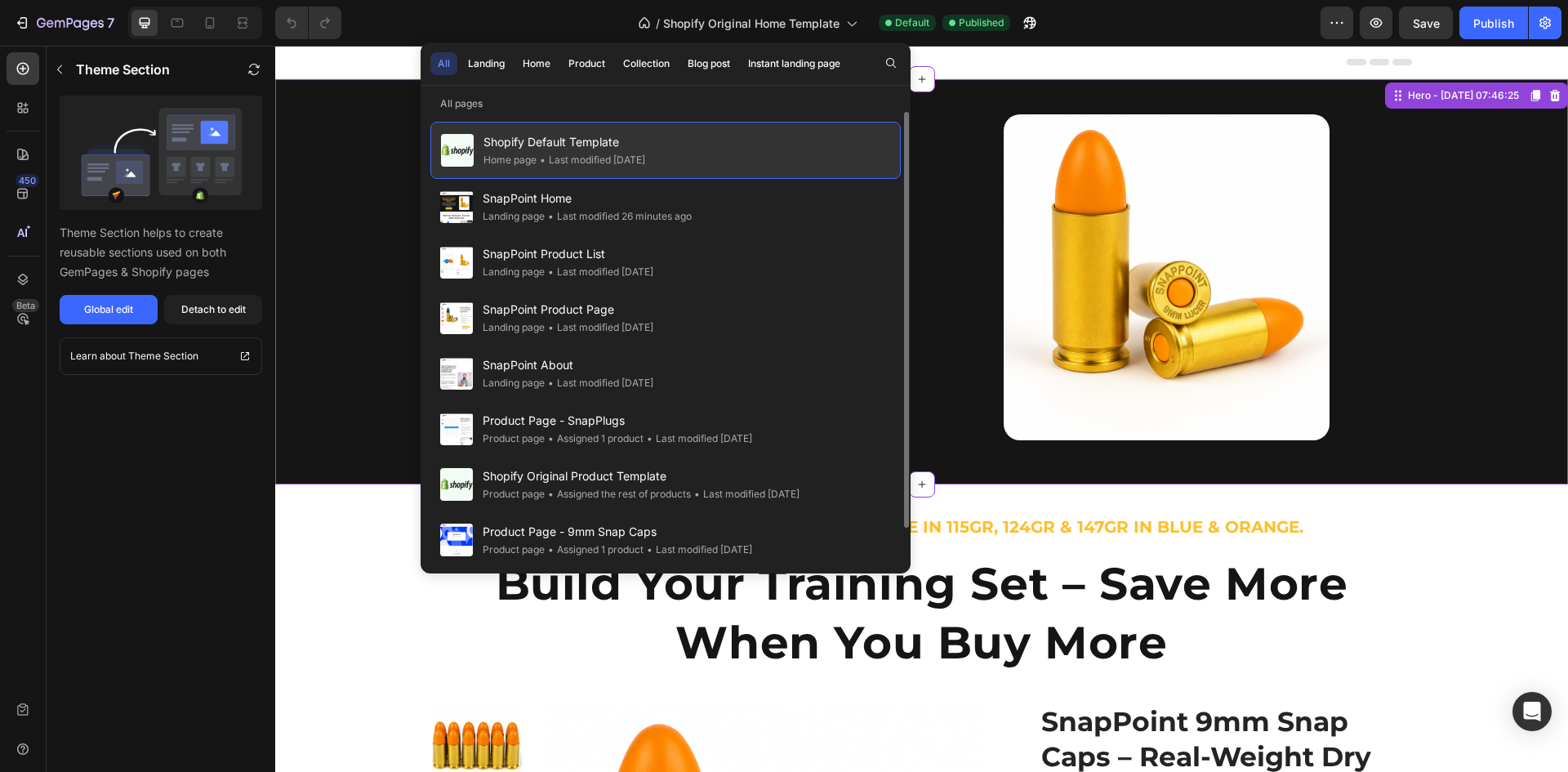
click at [570, 147] on span "Shopify Default Template" at bounding box center [565, 143] width 162 height 20
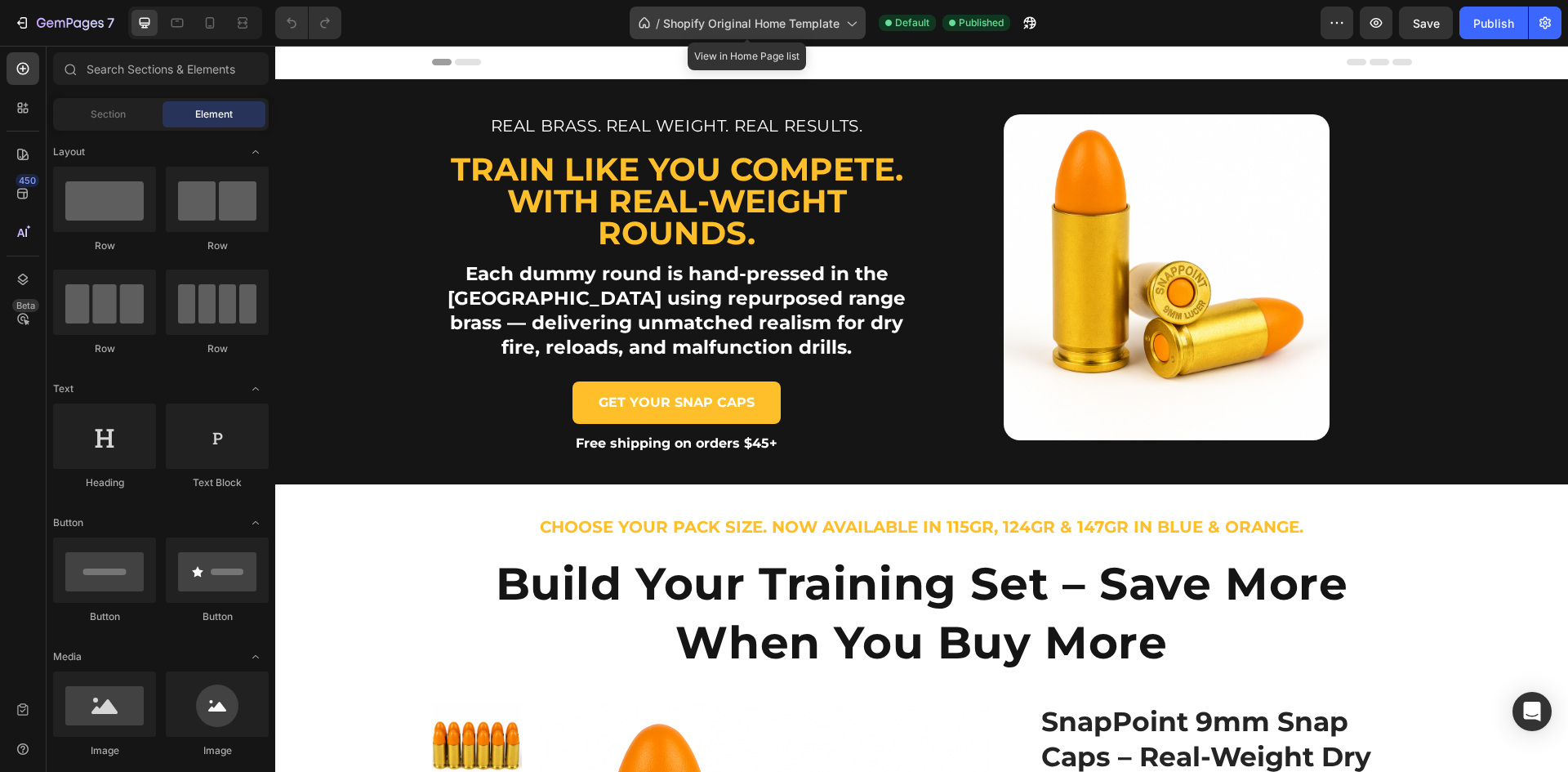
click at [766, 25] on span "Shopify Original Home Template" at bounding box center [751, 23] width 177 height 17
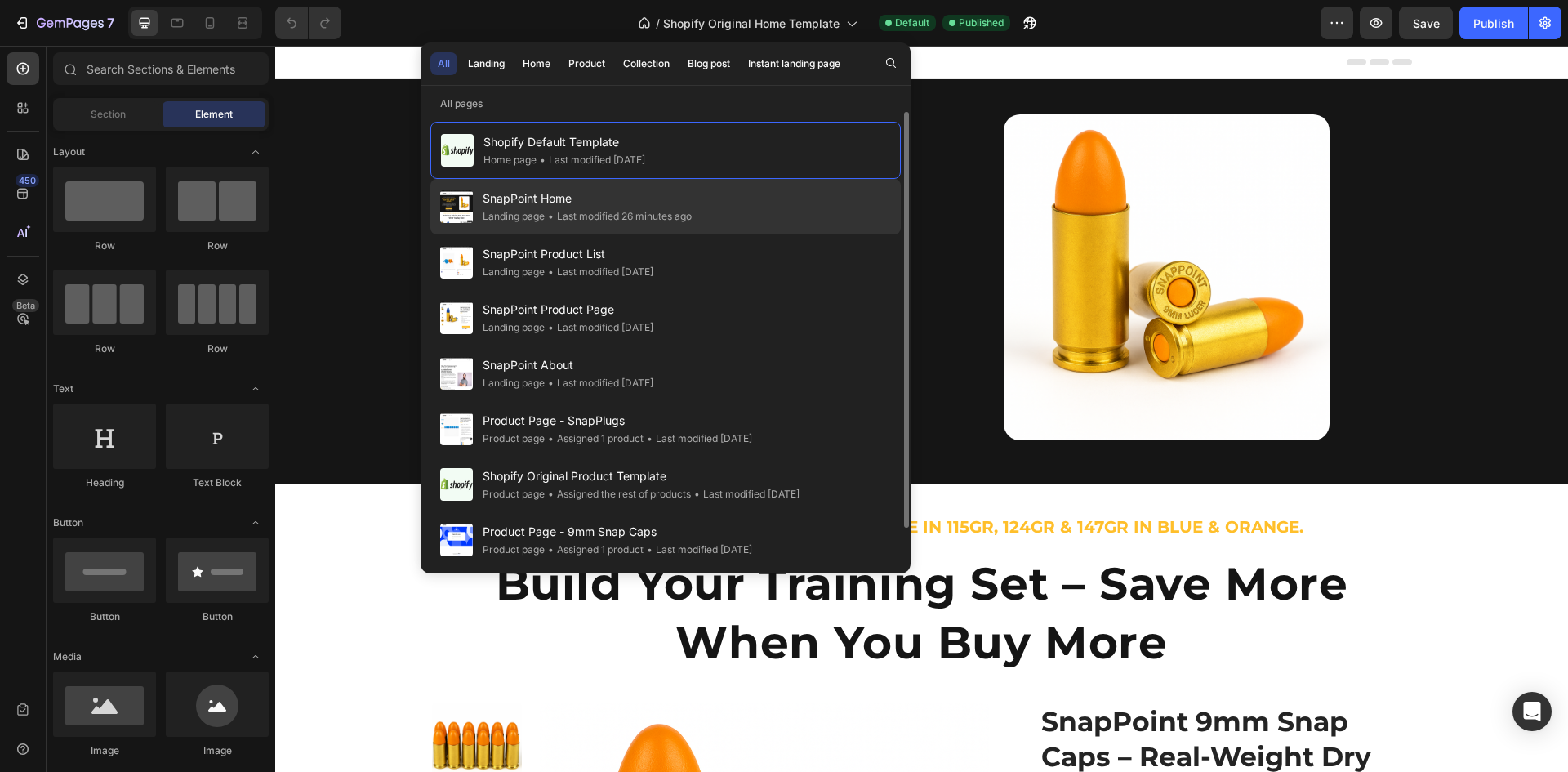
click at [507, 200] on span "SnapPoint Home" at bounding box center [588, 198] width 209 height 20
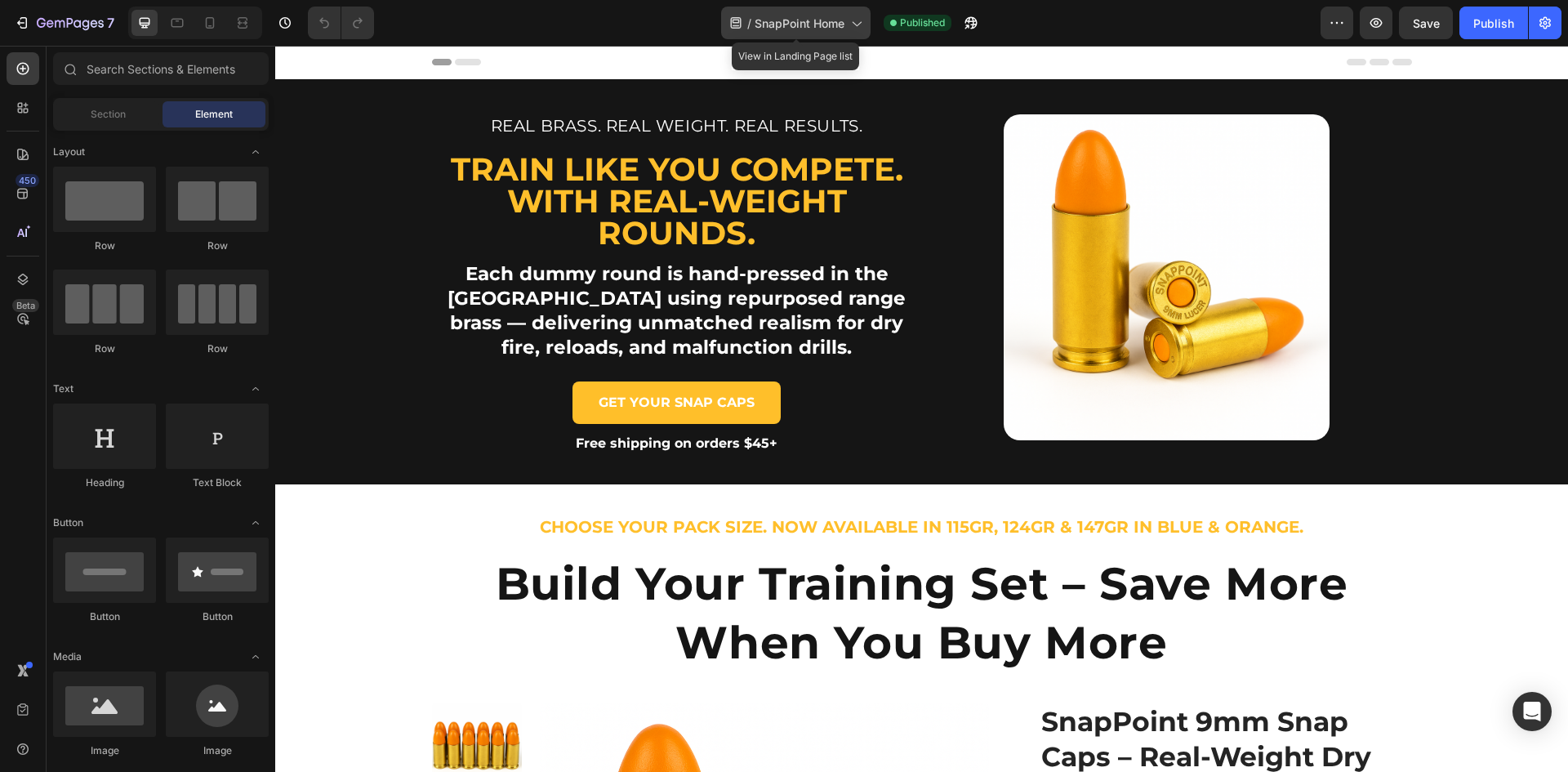
click at [804, 21] on span "SnapPoint Home" at bounding box center [799, 23] width 90 height 17
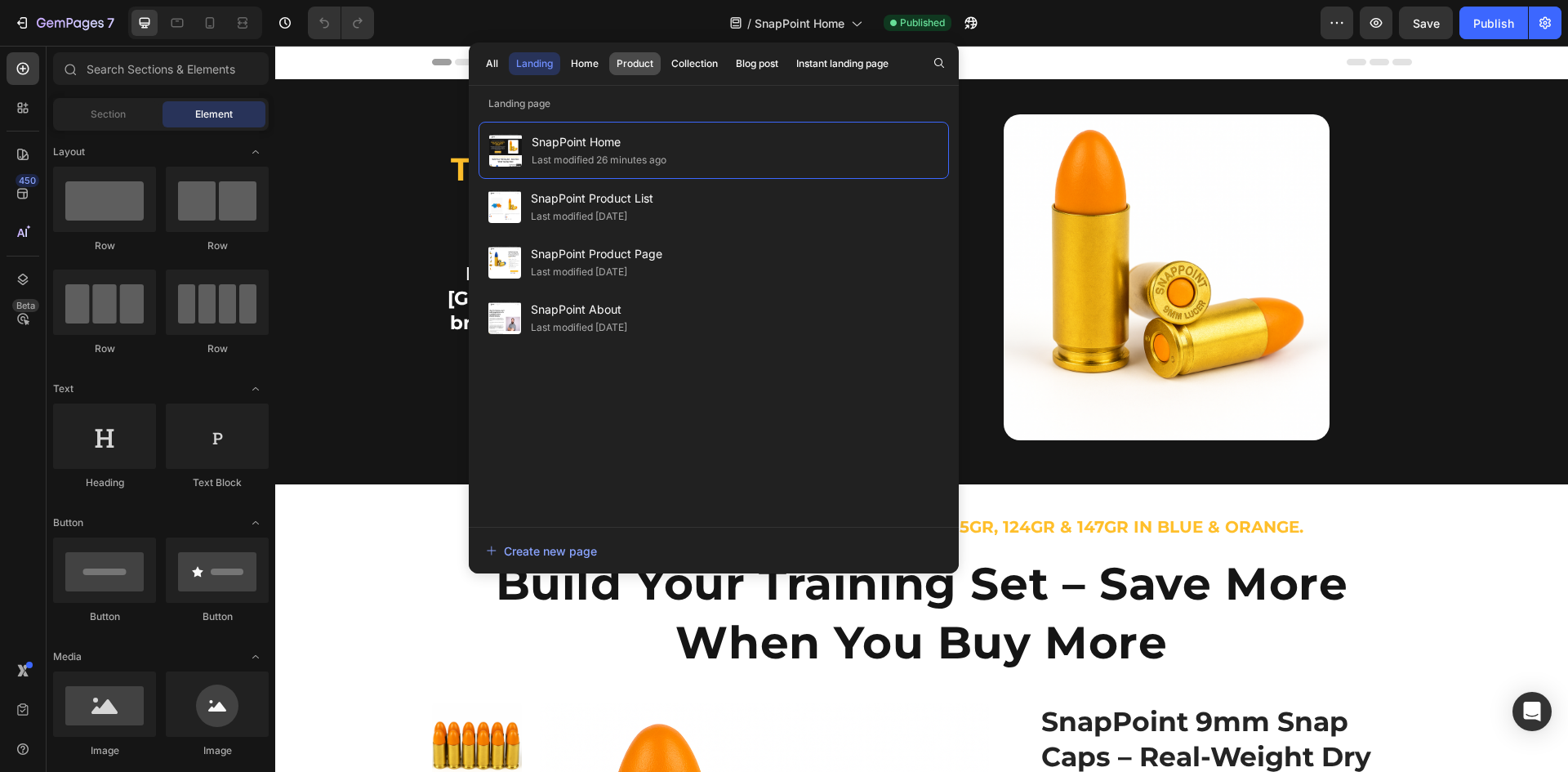
click at [637, 61] on div "Product" at bounding box center [634, 63] width 37 height 15
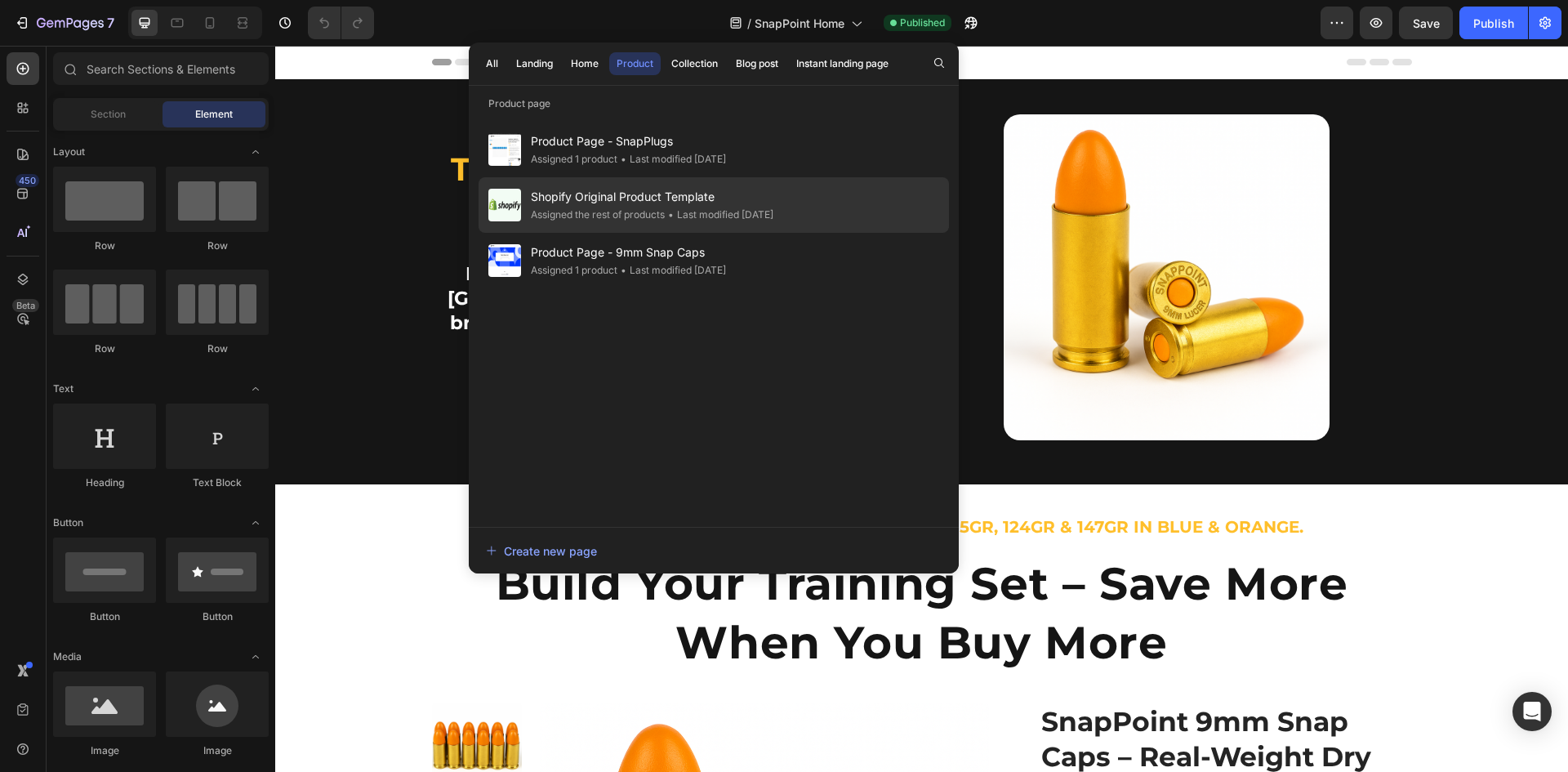
click at [641, 200] on span "Shopify Original Product Template" at bounding box center [651, 196] width 242 height 20
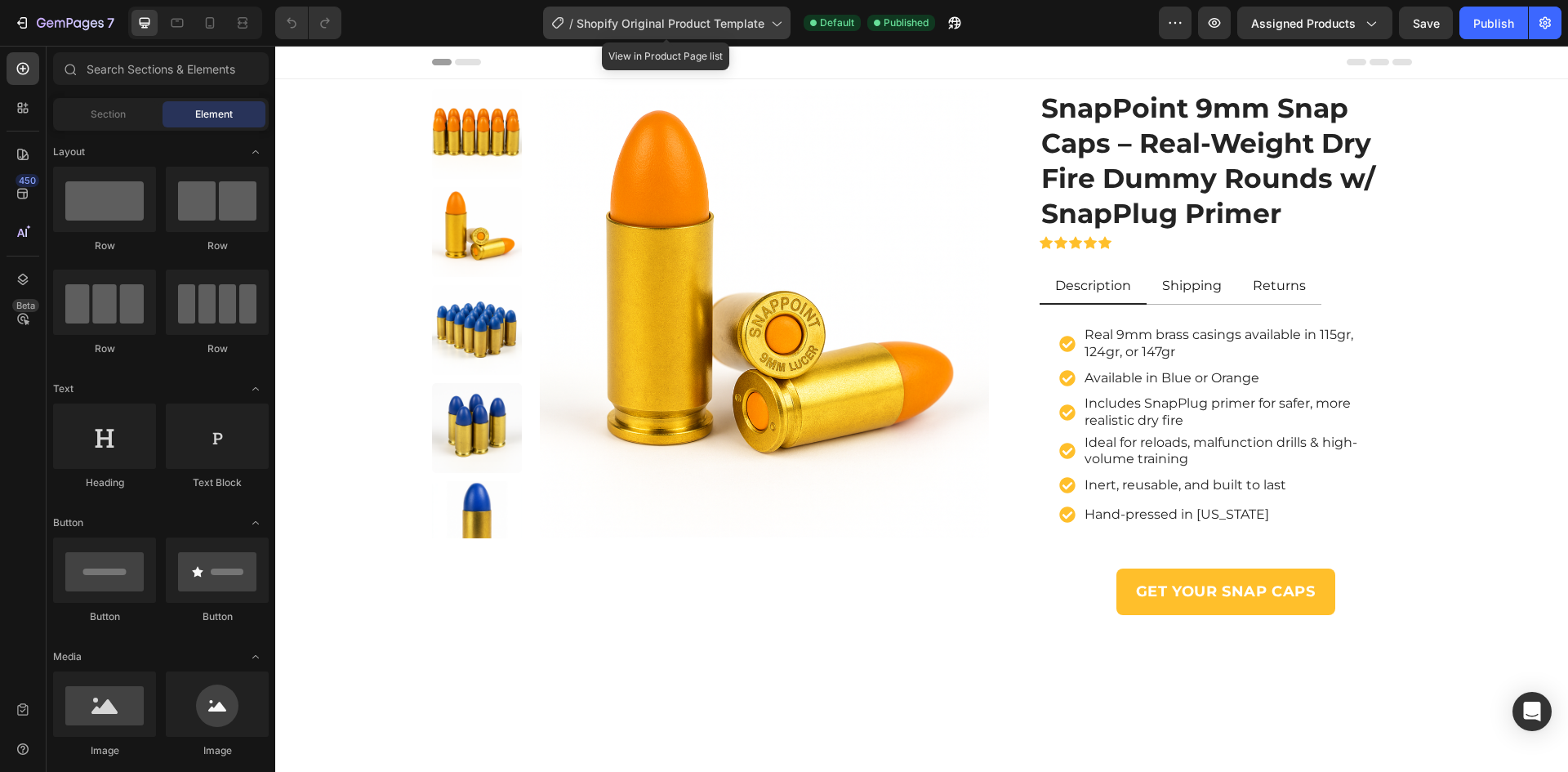
click at [702, 26] on span "Shopify Original Product Template" at bounding box center [670, 23] width 188 height 17
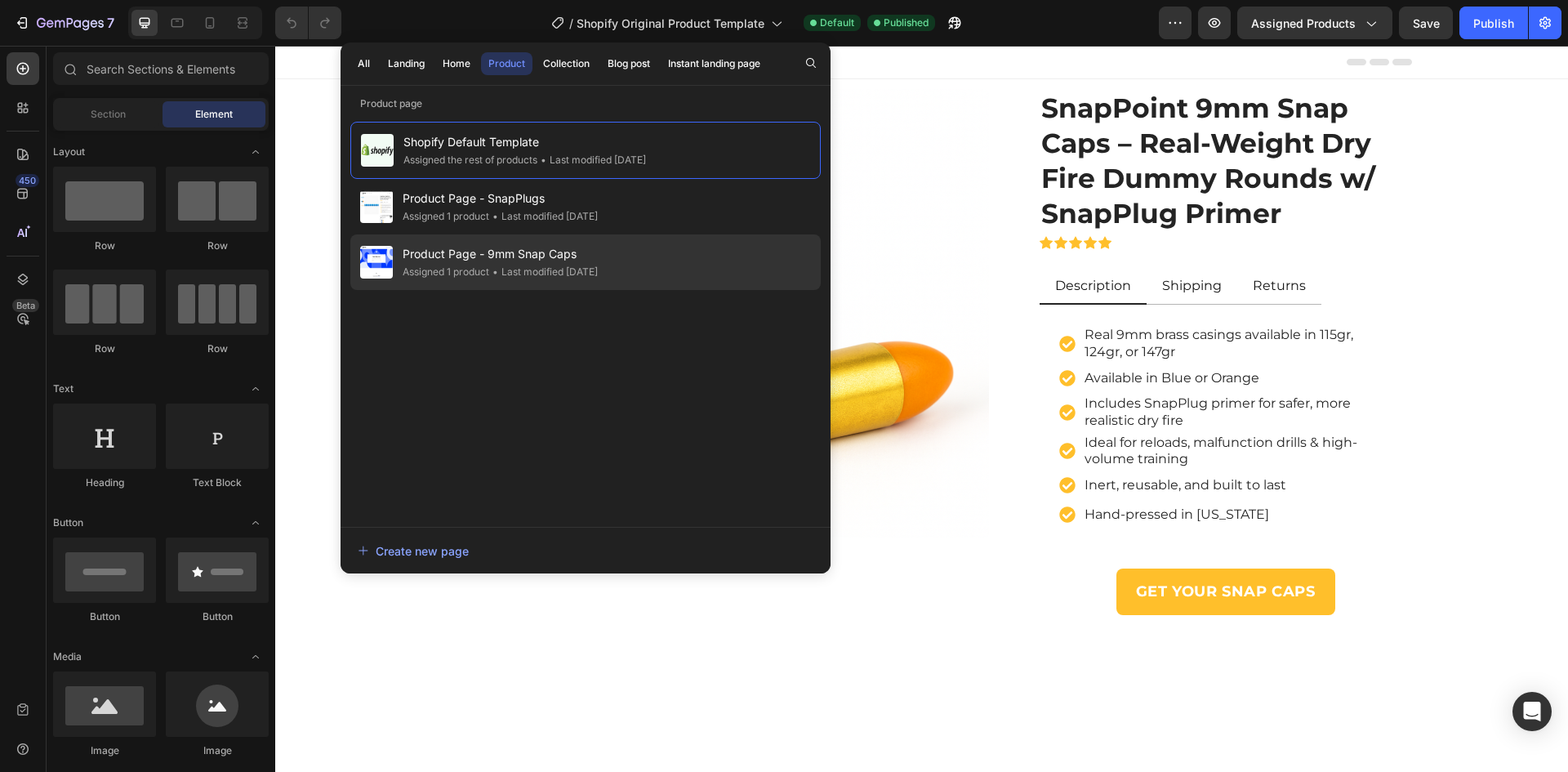
click at [516, 255] on span "Product Page - 9mm Snap Caps" at bounding box center [501, 254] width 196 height 20
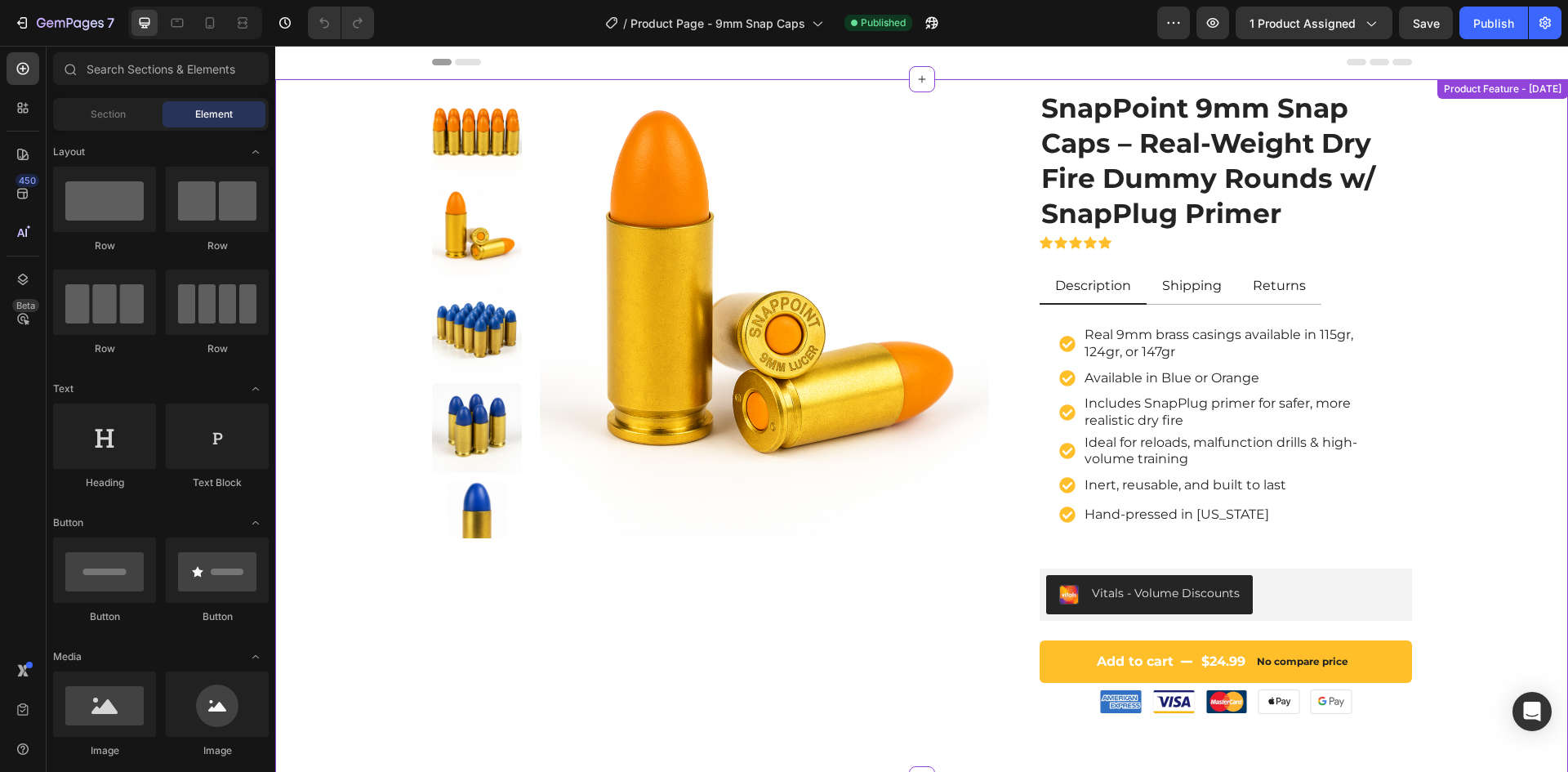
scroll to position [164, 0]
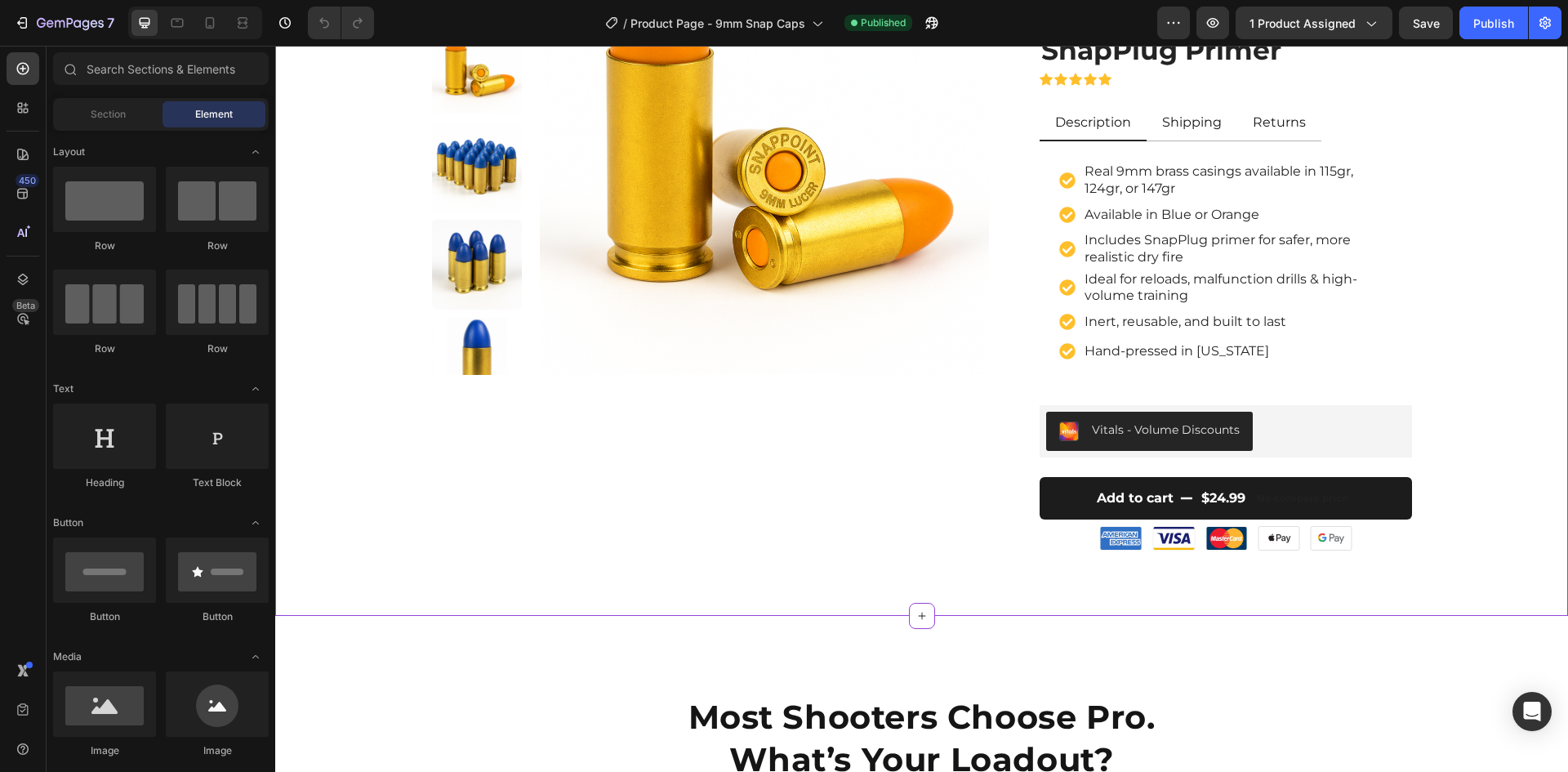
click at [1189, 501] on button "Add to cart $24.99 No compare price" at bounding box center [1225, 498] width 372 height 43
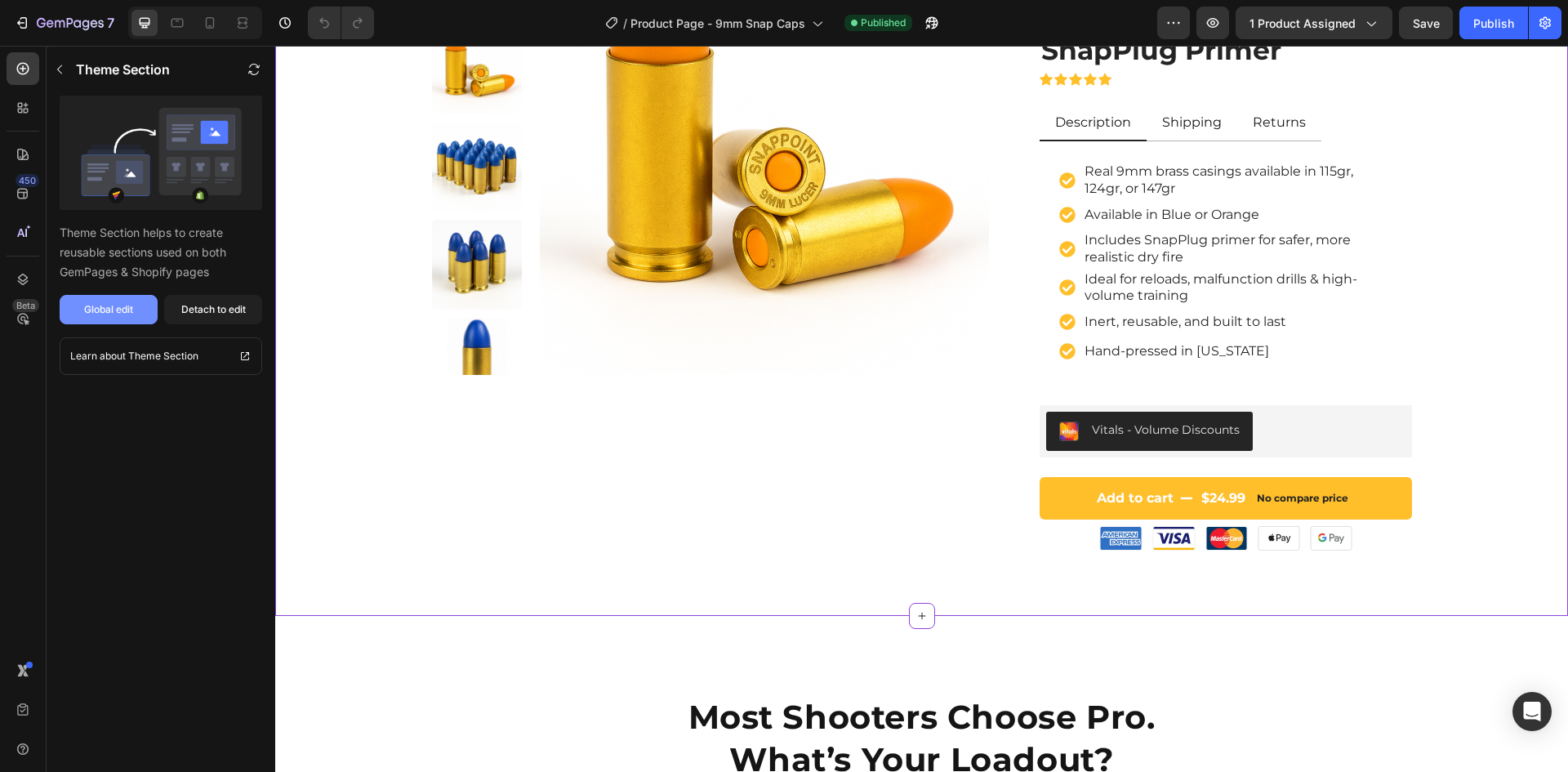
click at [115, 313] on div "Global edit" at bounding box center [108, 309] width 49 height 15
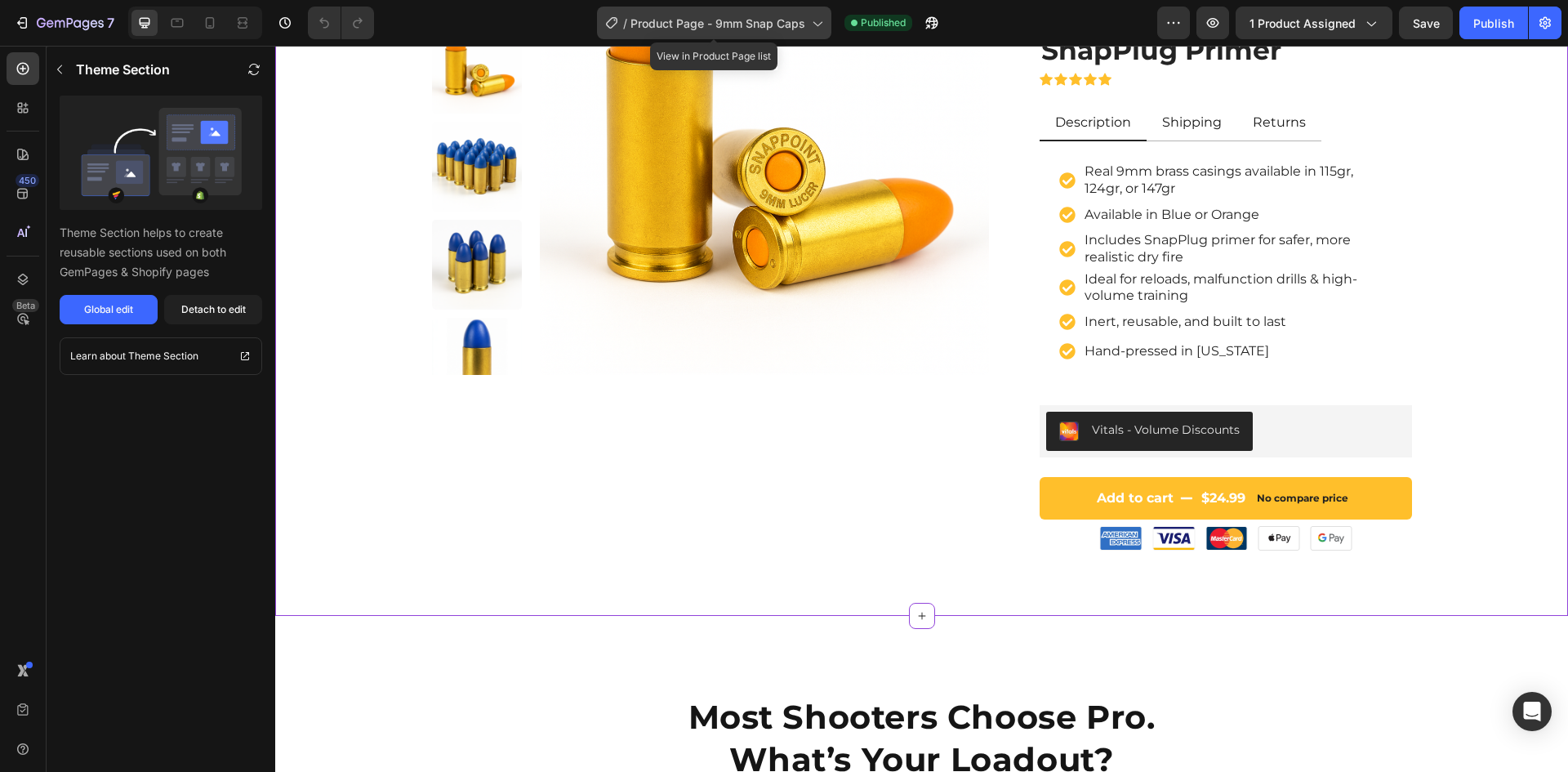
click at [783, 28] on span "Product Page - 9mm Snap Caps" at bounding box center [717, 23] width 175 height 17
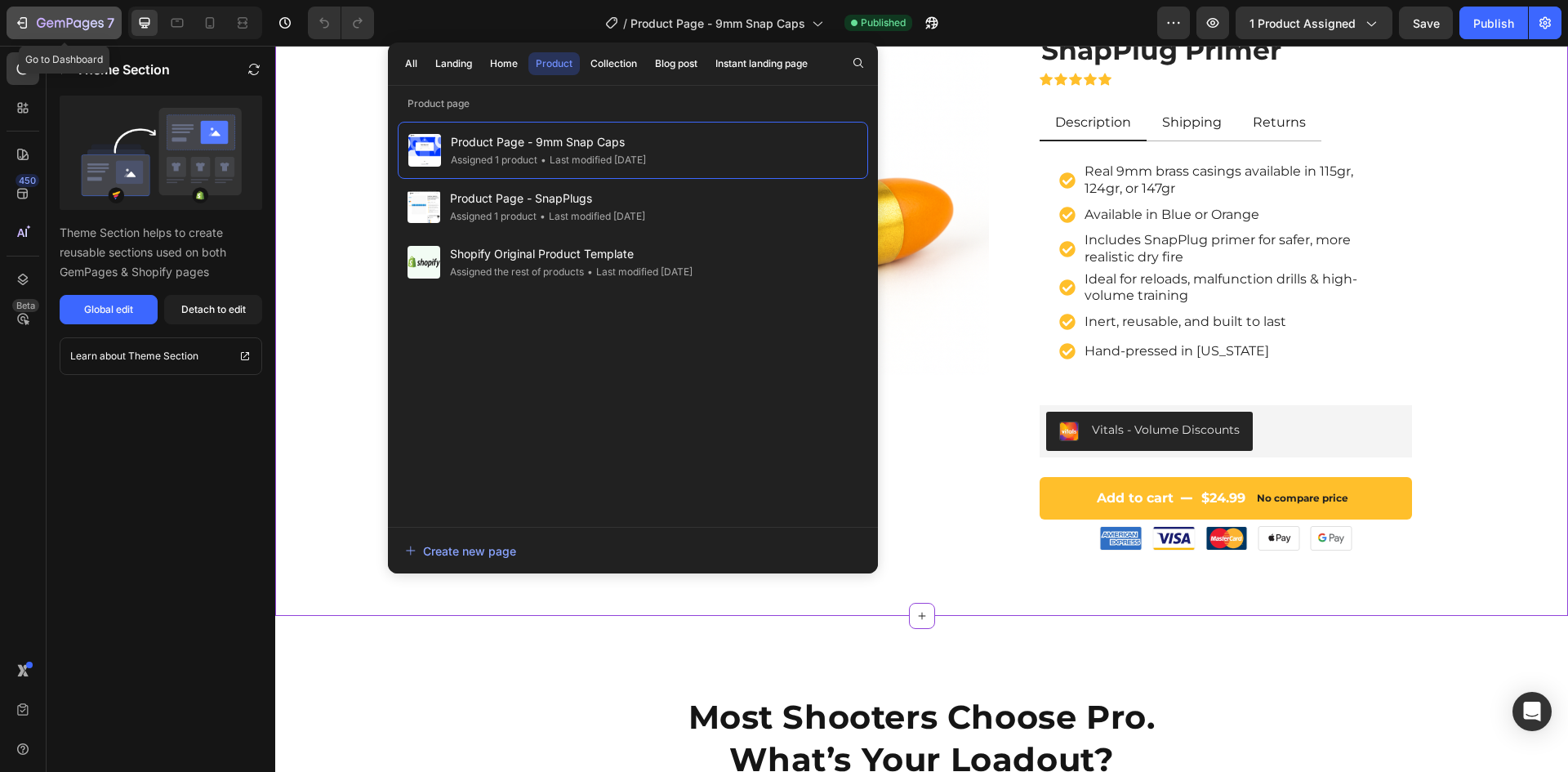
click at [70, 26] on icon "button" at bounding box center [70, 24] width 67 height 14
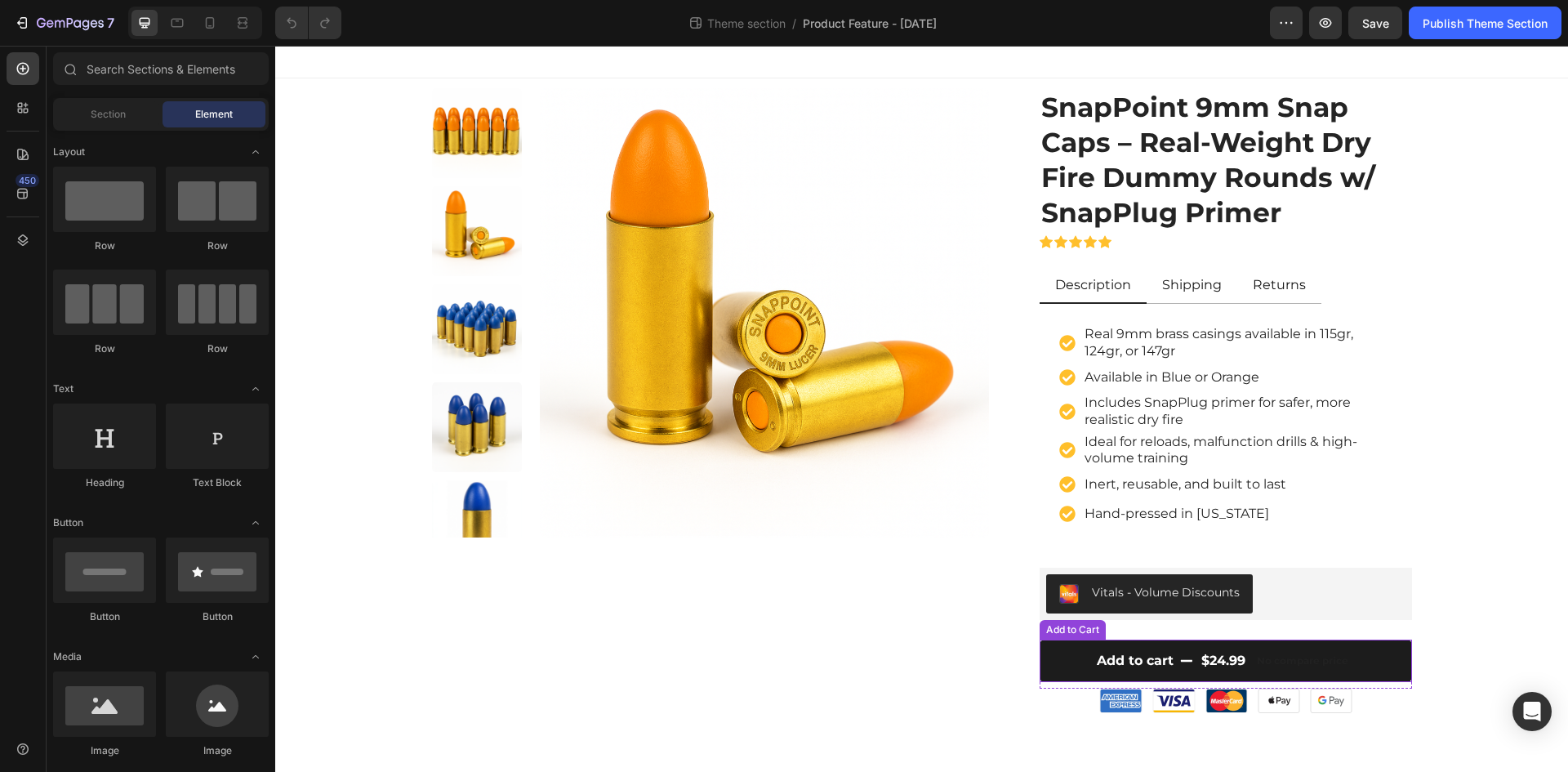
click at [1226, 663] on div "$24.99" at bounding box center [1223, 661] width 47 height 20
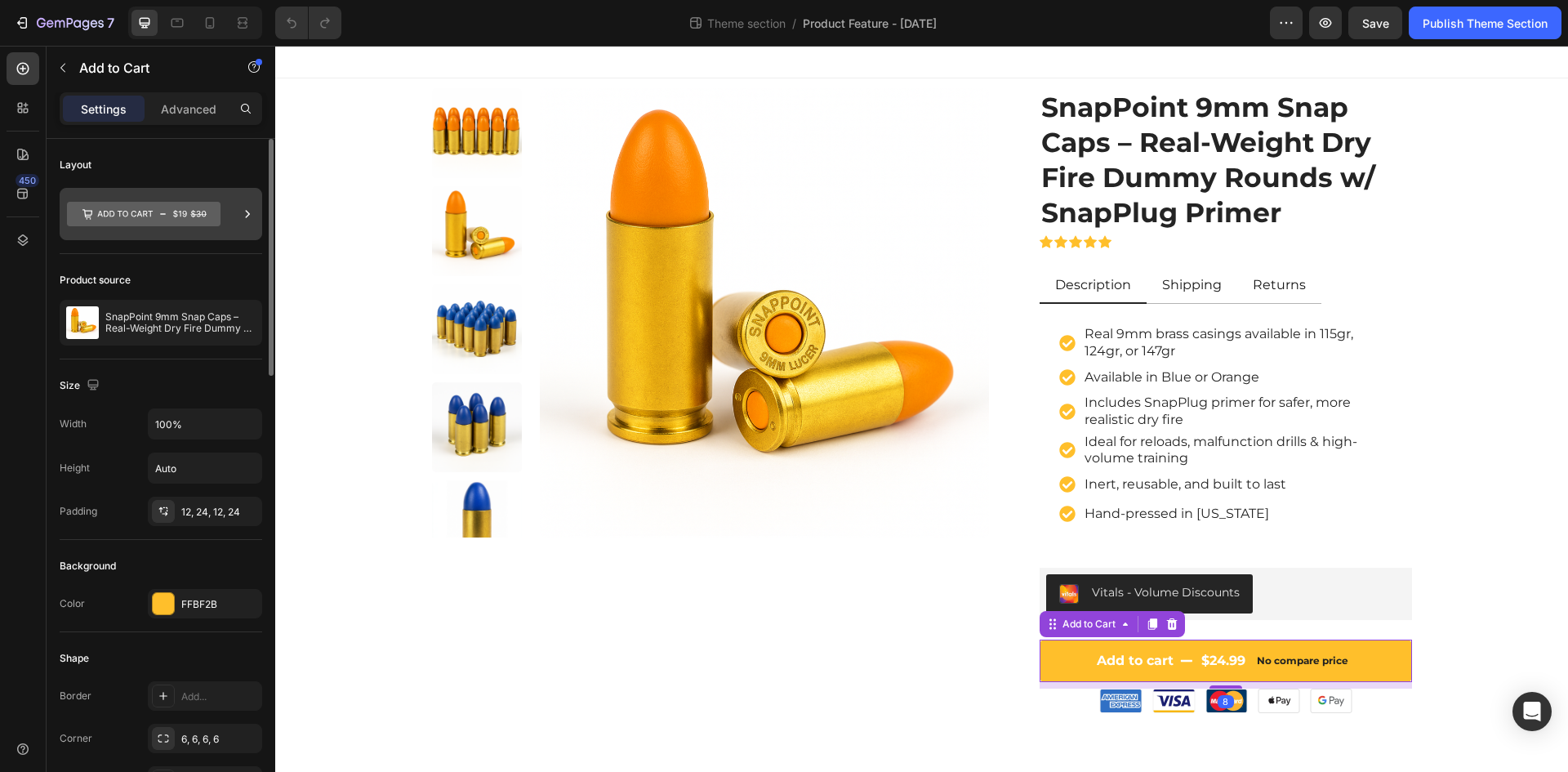
click at [117, 215] on icon at bounding box center [144, 213] width 154 height 25
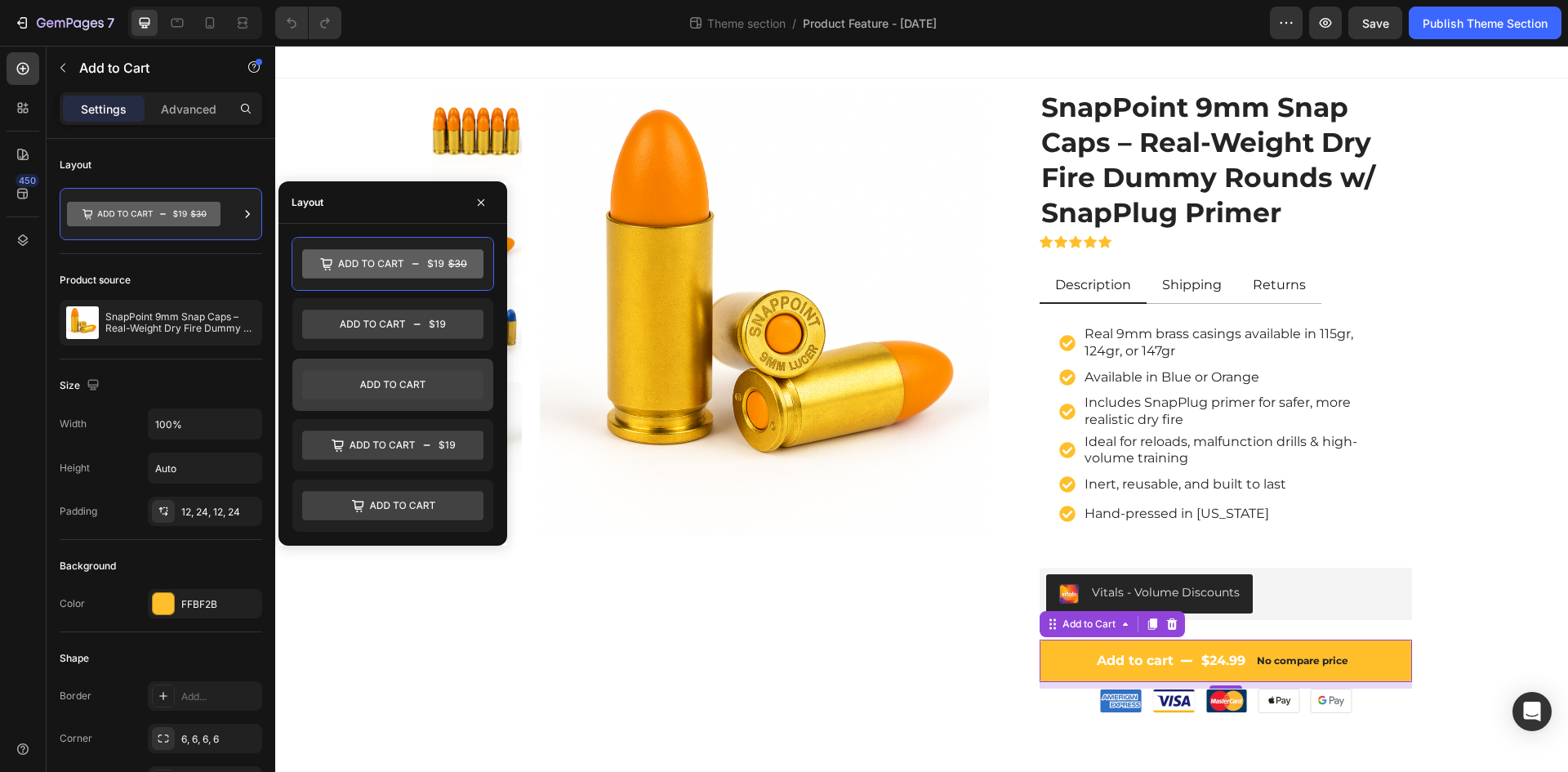
click at [399, 387] on icon at bounding box center [393, 384] width 182 height 29
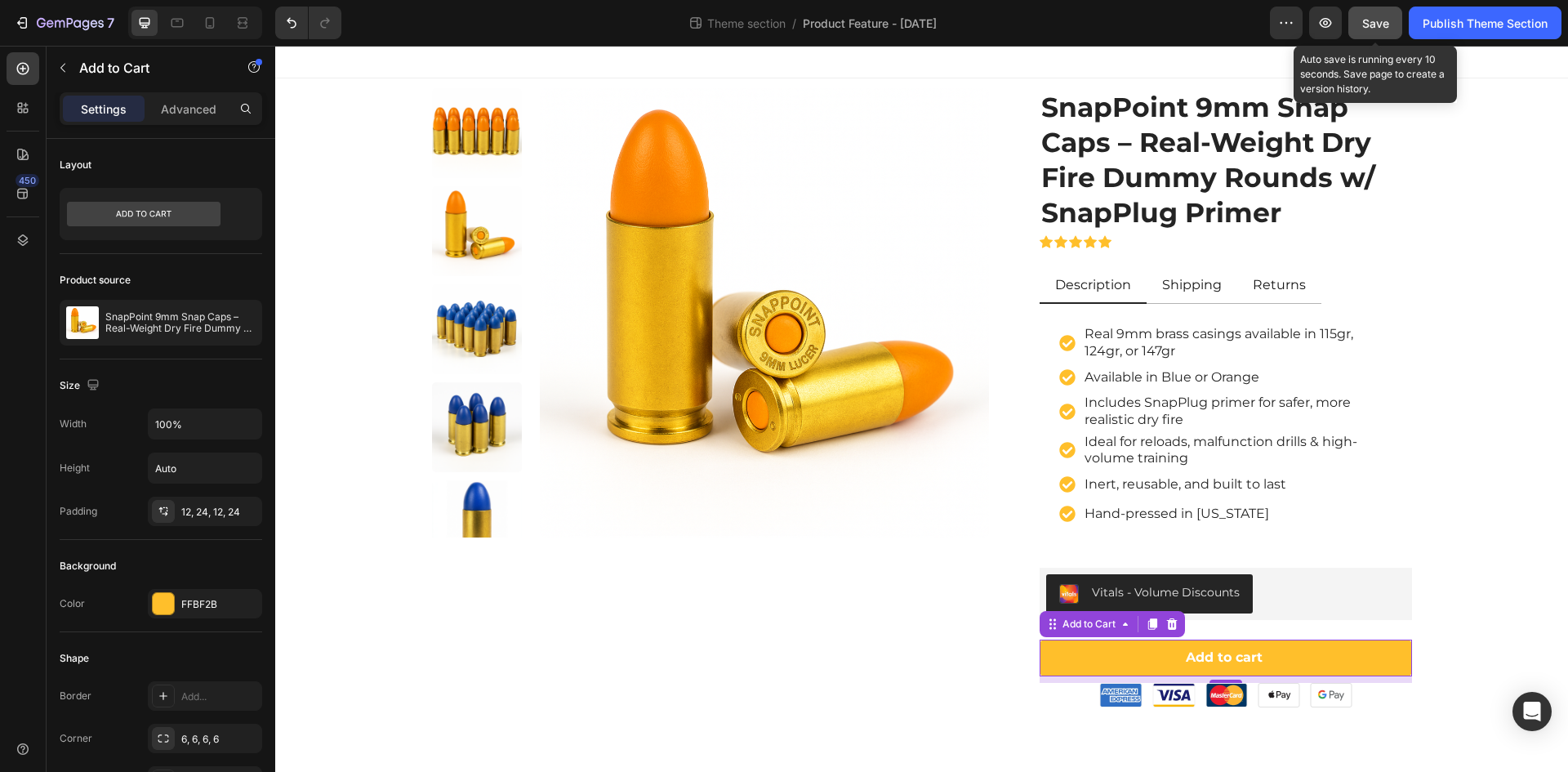
click at [1381, 22] on span "Save" at bounding box center [1375, 23] width 27 height 14
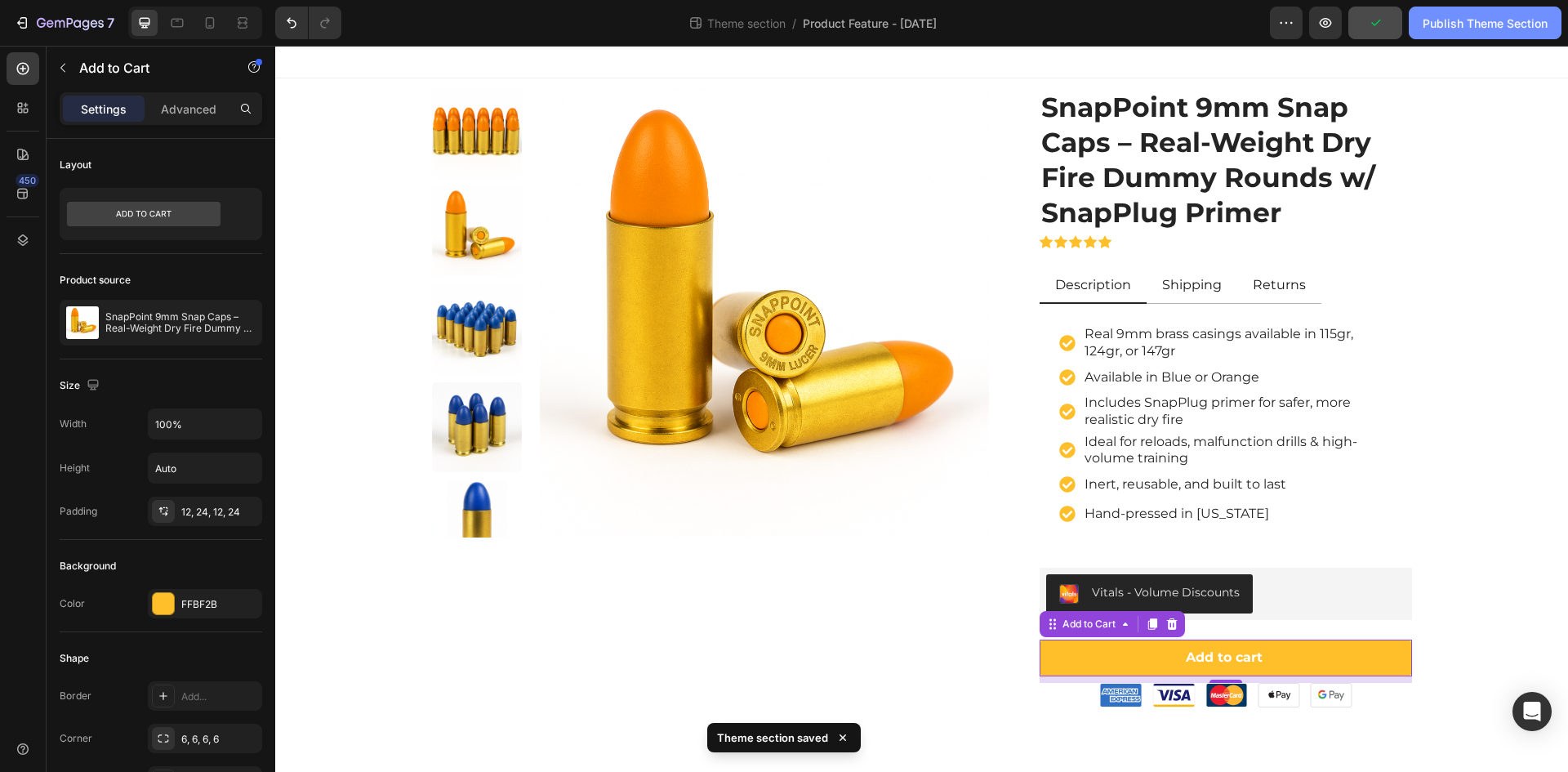
click at [1469, 26] on div "Publish Theme Section" at bounding box center [1484, 23] width 125 height 17
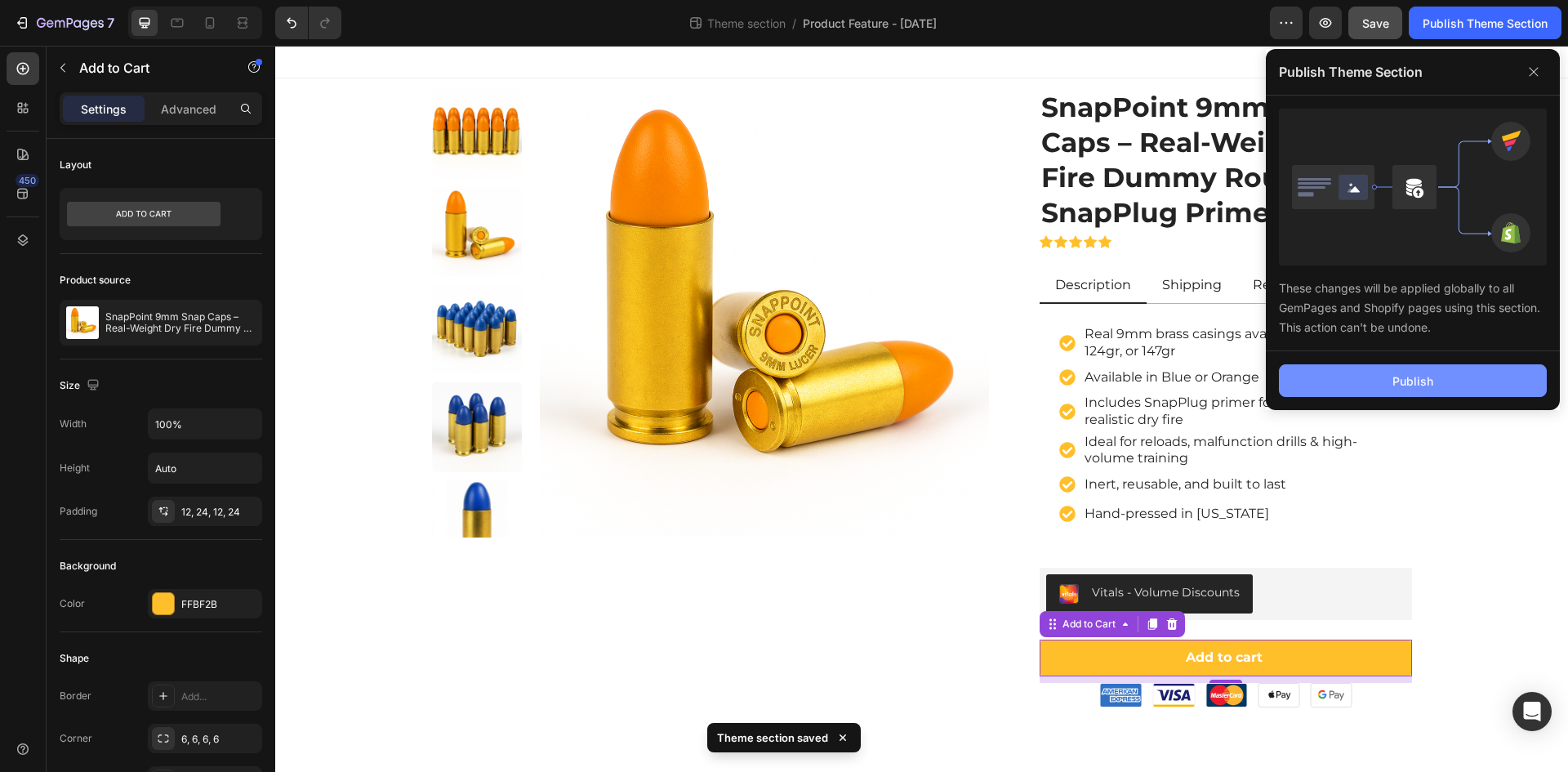
click at [1420, 384] on div "Publish" at bounding box center [1412, 380] width 41 height 17
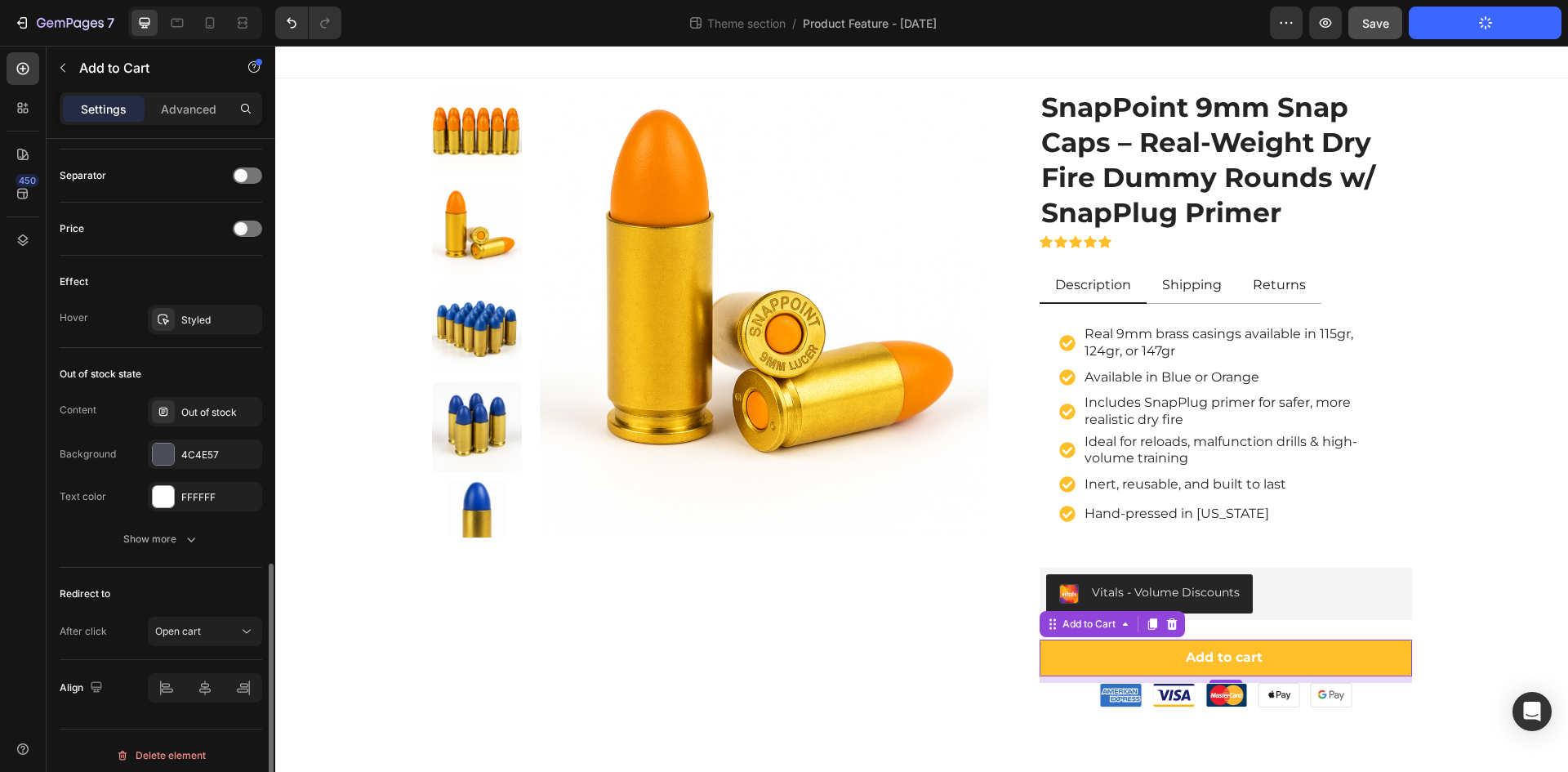
scroll to position [1070, 0]
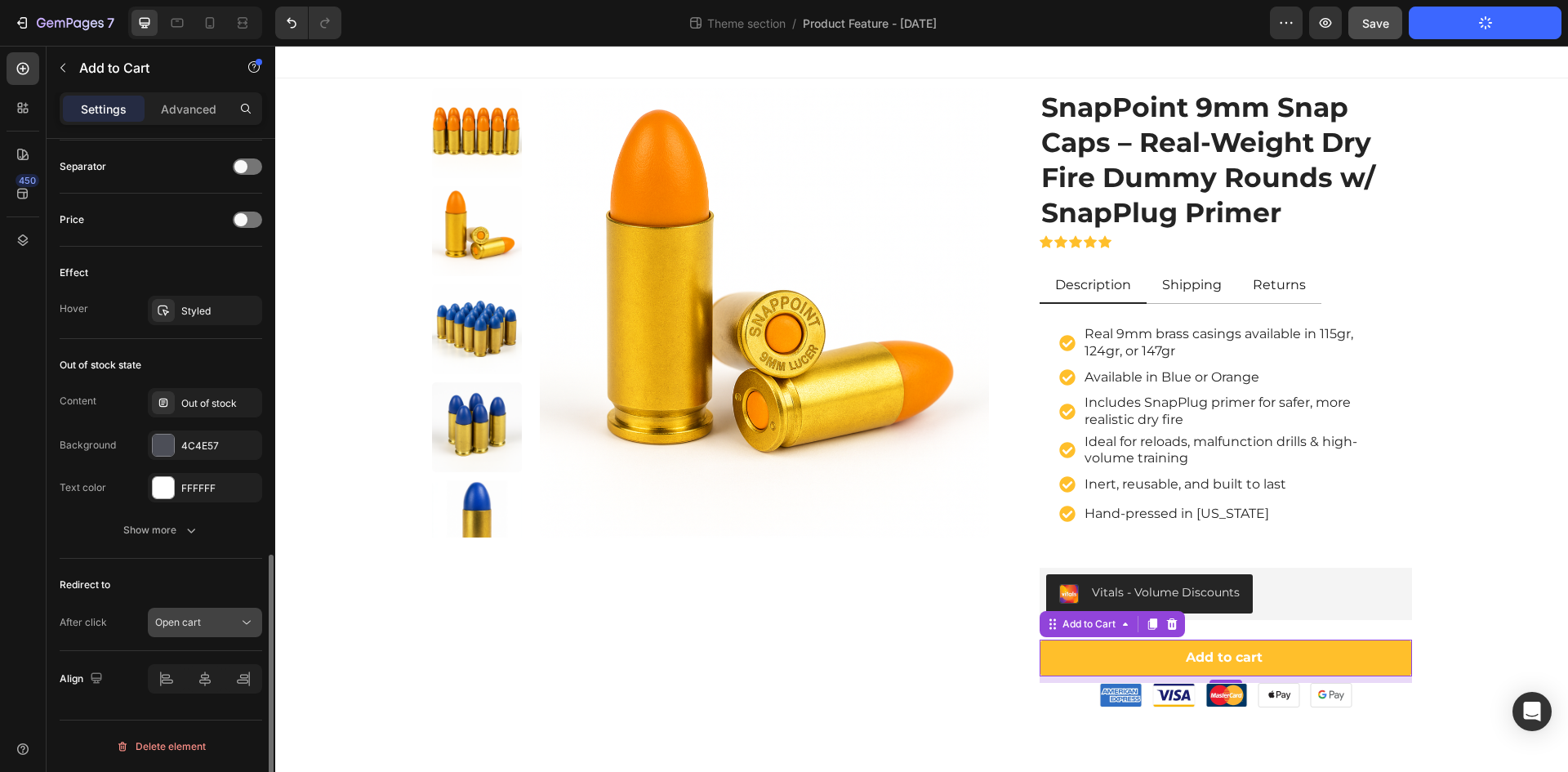
click at [188, 624] on span "Open cart" at bounding box center [179, 621] width 46 height 12
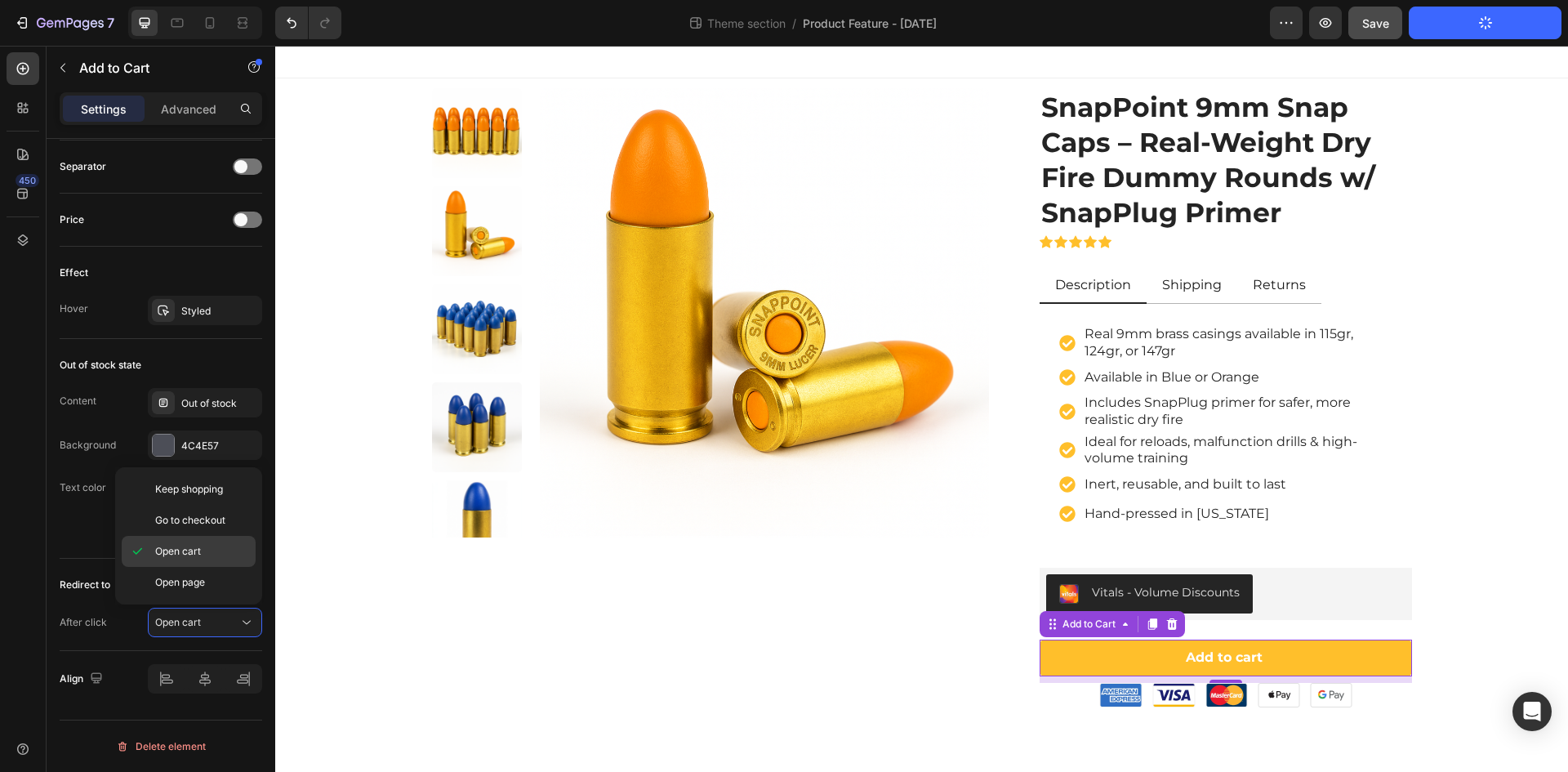
click at [167, 550] on span "Open cart" at bounding box center [179, 551] width 46 height 15
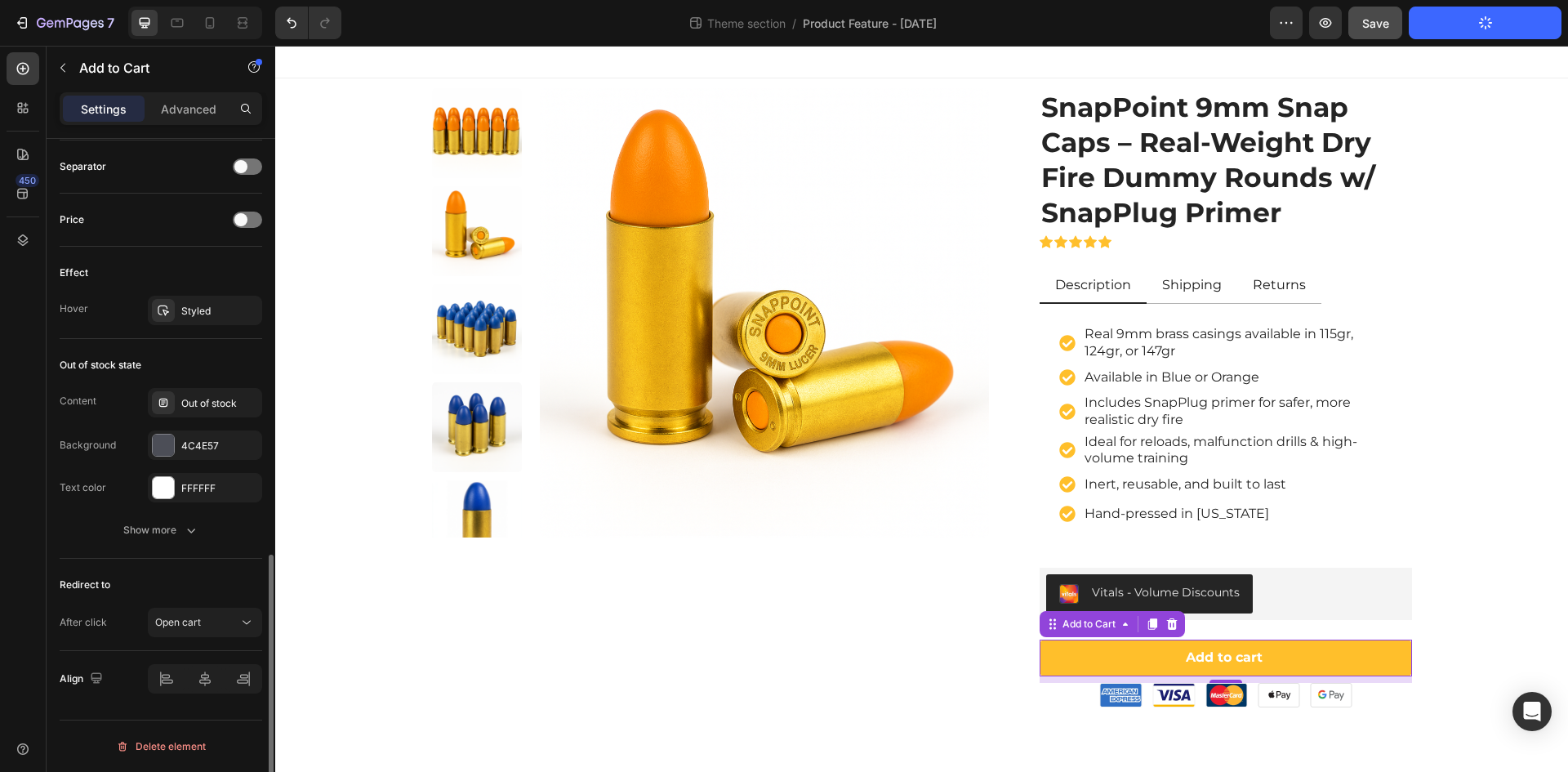
click at [114, 623] on div "After click Open cart" at bounding box center [161, 621] width 202 height 29
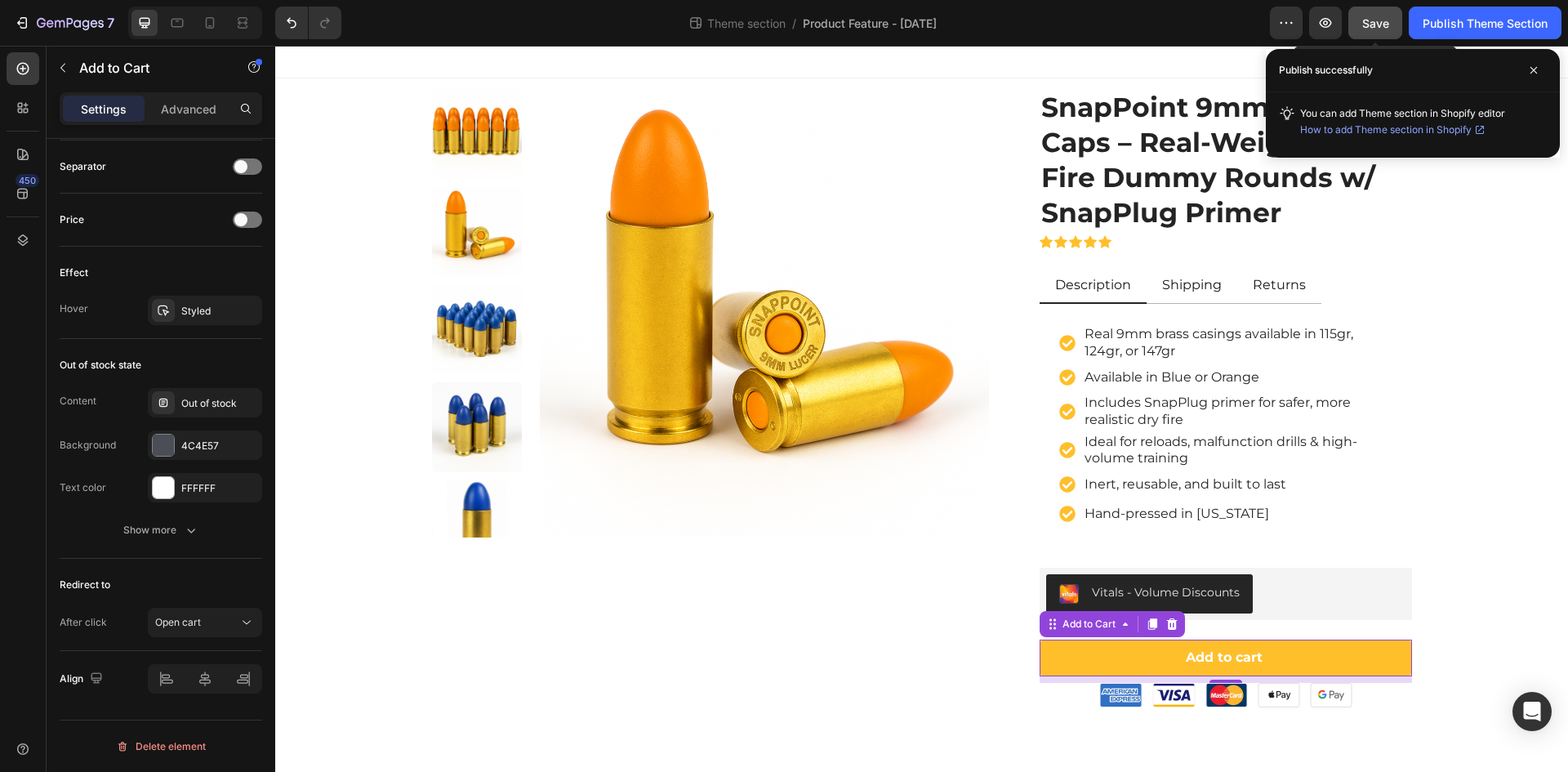
click at [1383, 29] on span "Save" at bounding box center [1375, 23] width 27 height 14
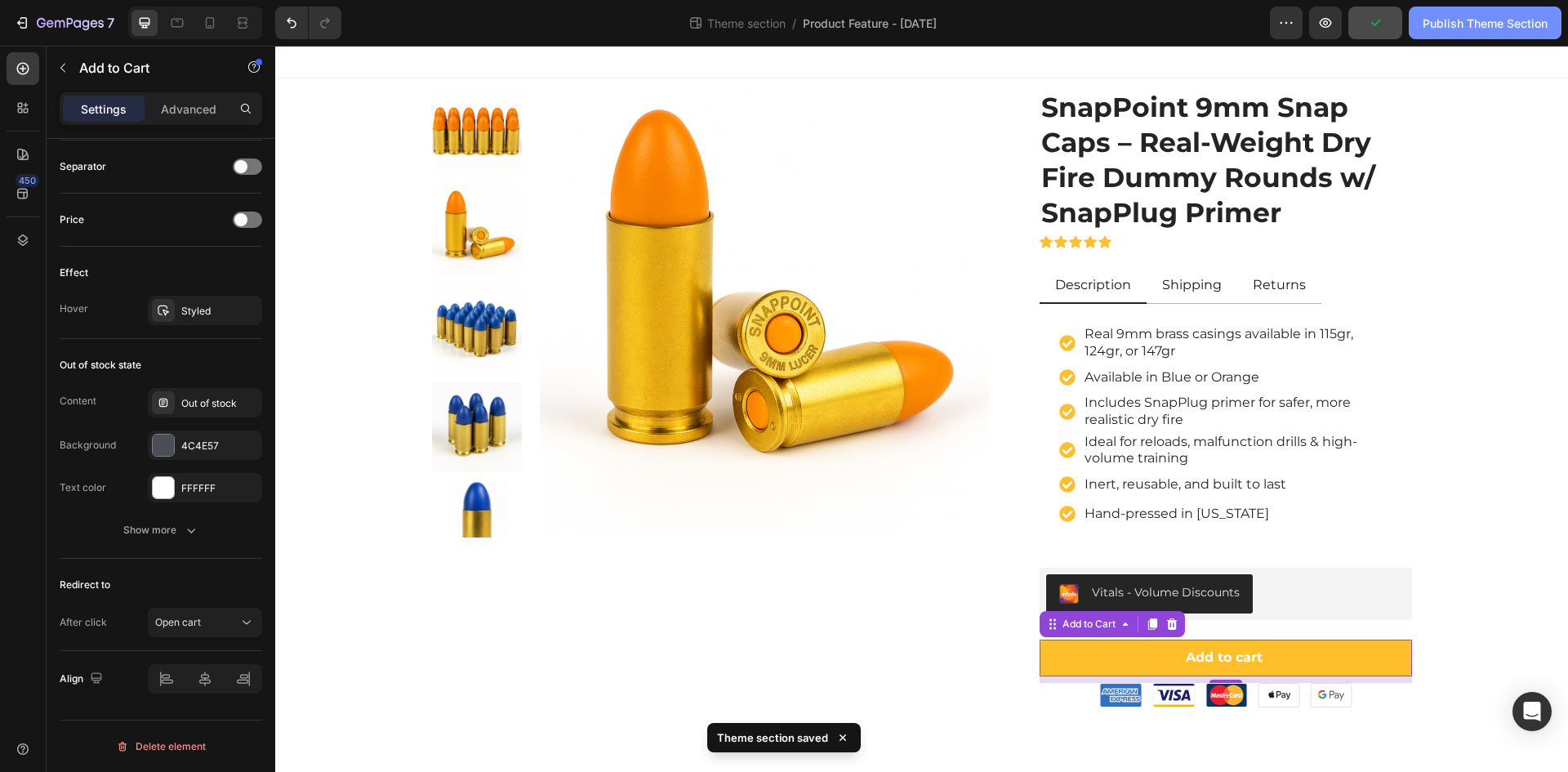
click at [1463, 25] on div "Publish Theme Section" at bounding box center [1484, 23] width 125 height 17
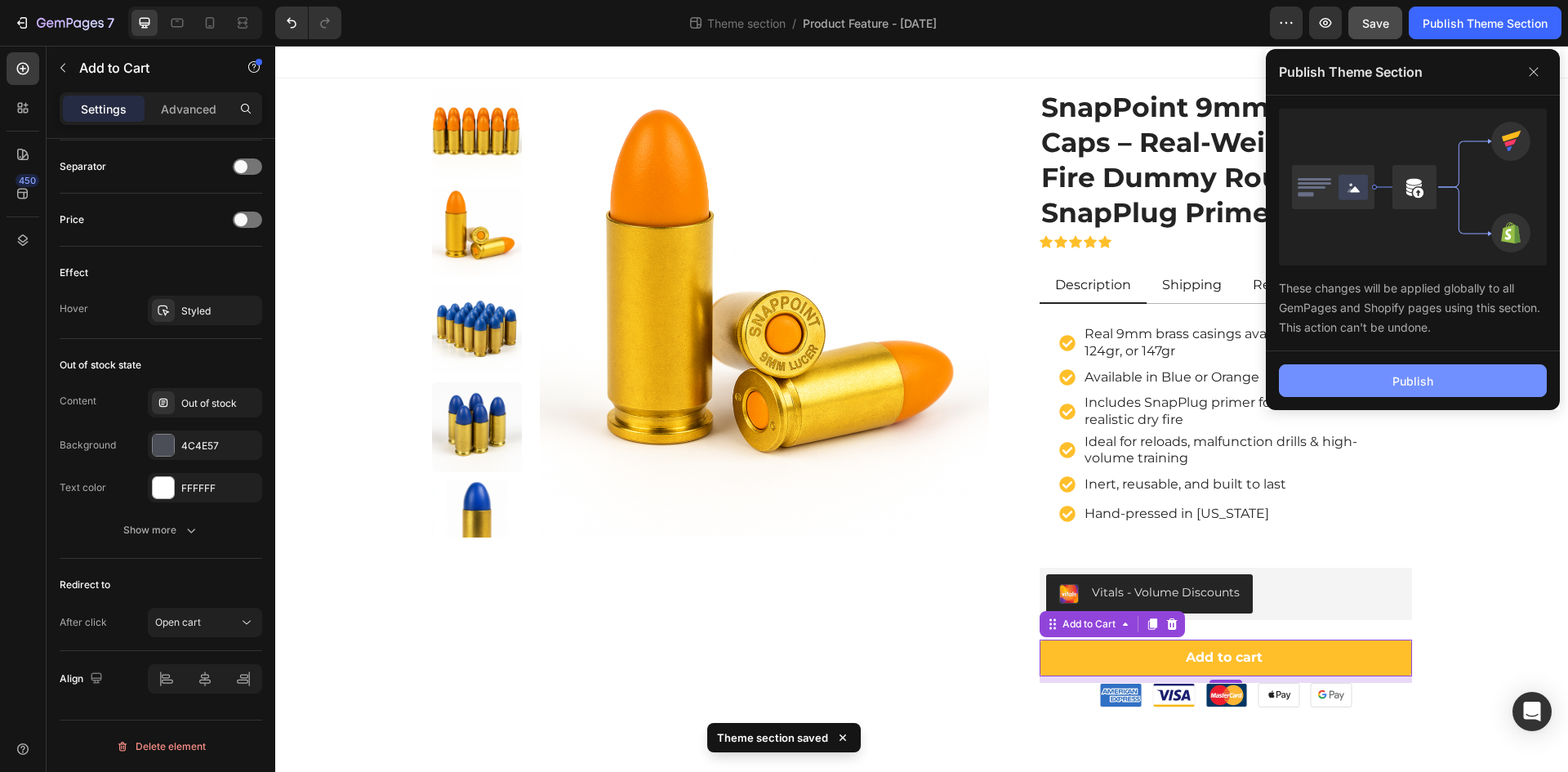
click at [1416, 382] on div "Publish" at bounding box center [1412, 380] width 41 height 17
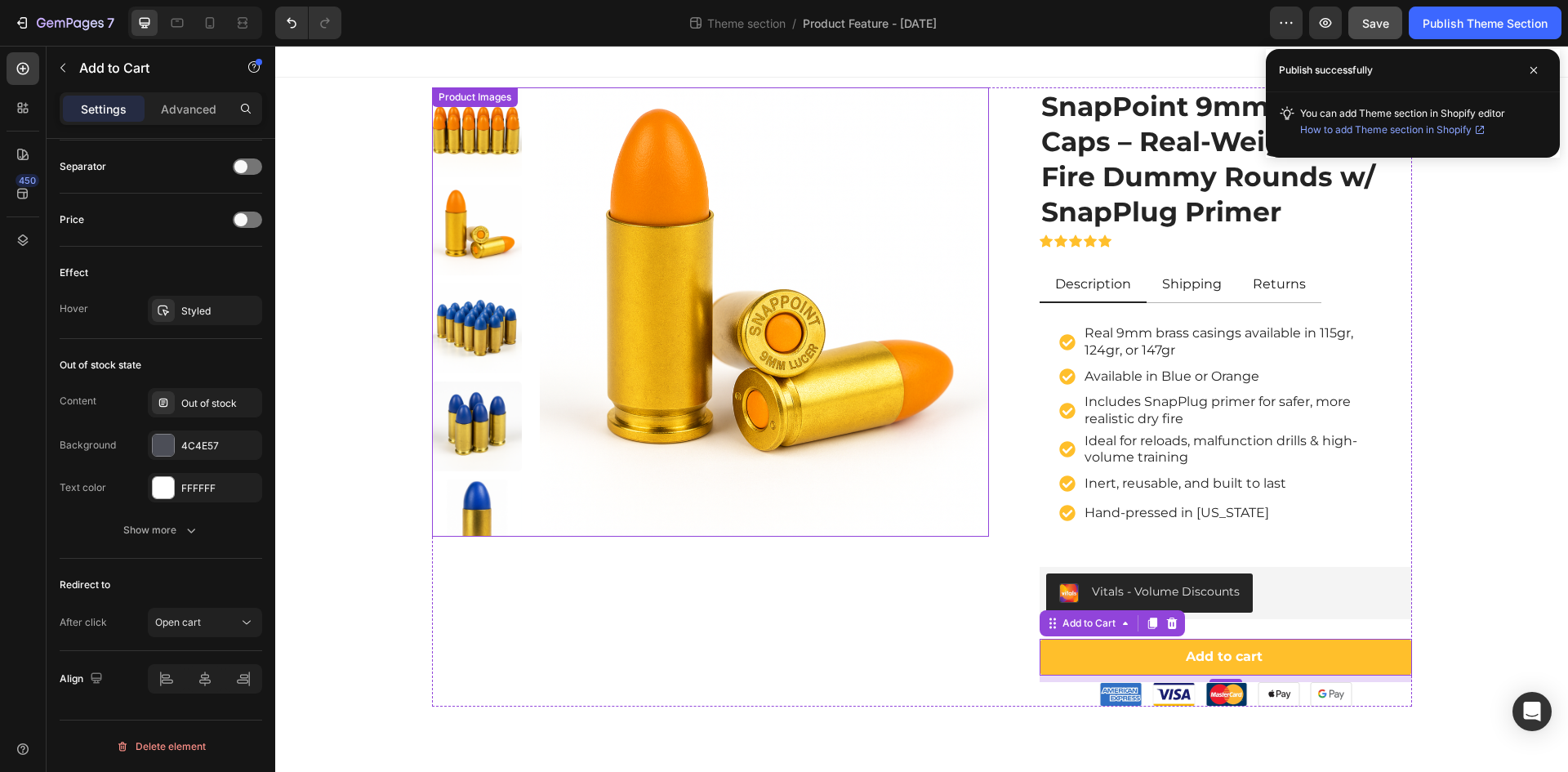
scroll to position [0, 0]
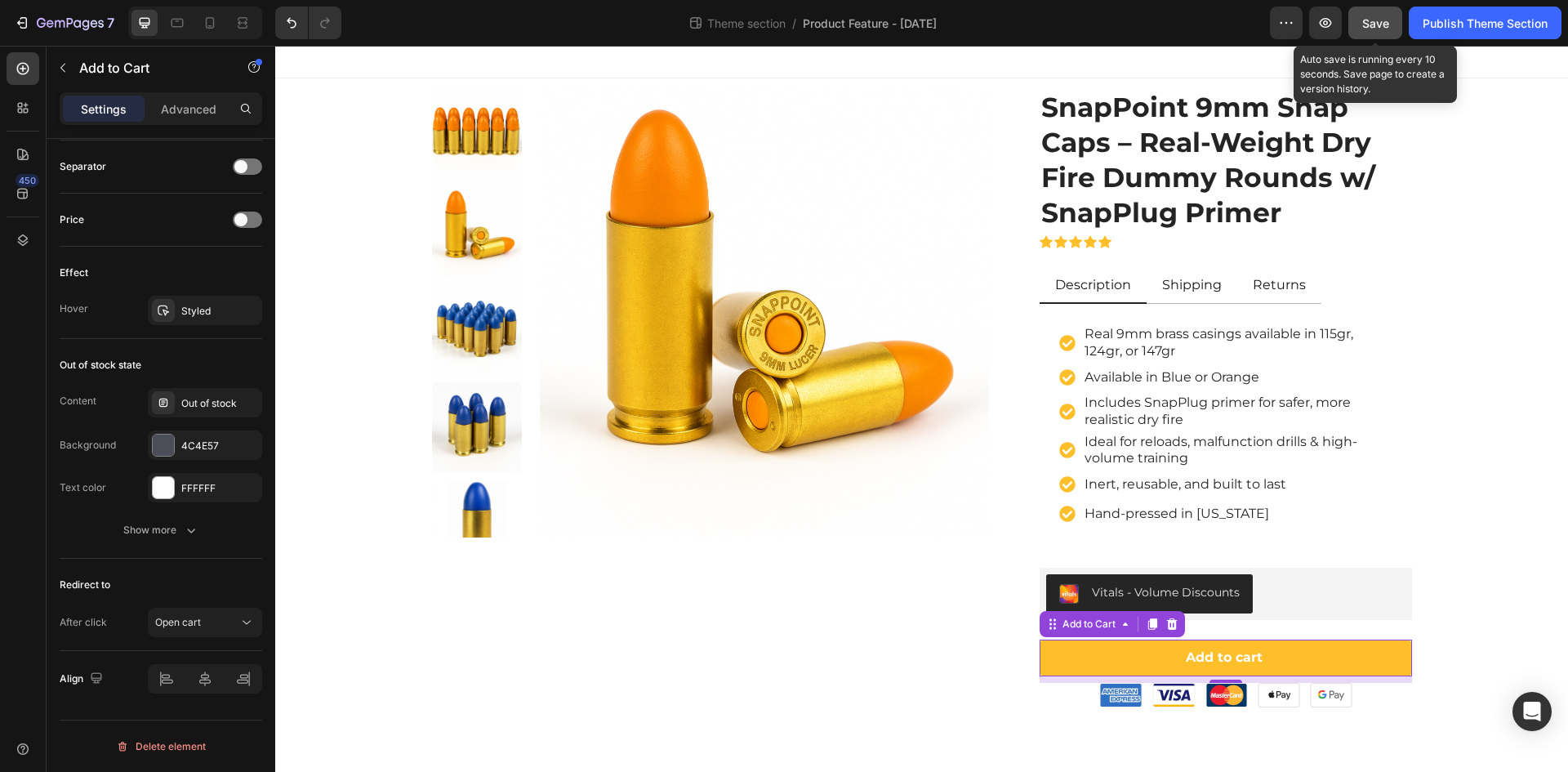
click at [1373, 22] on span "Save" at bounding box center [1375, 23] width 27 height 14
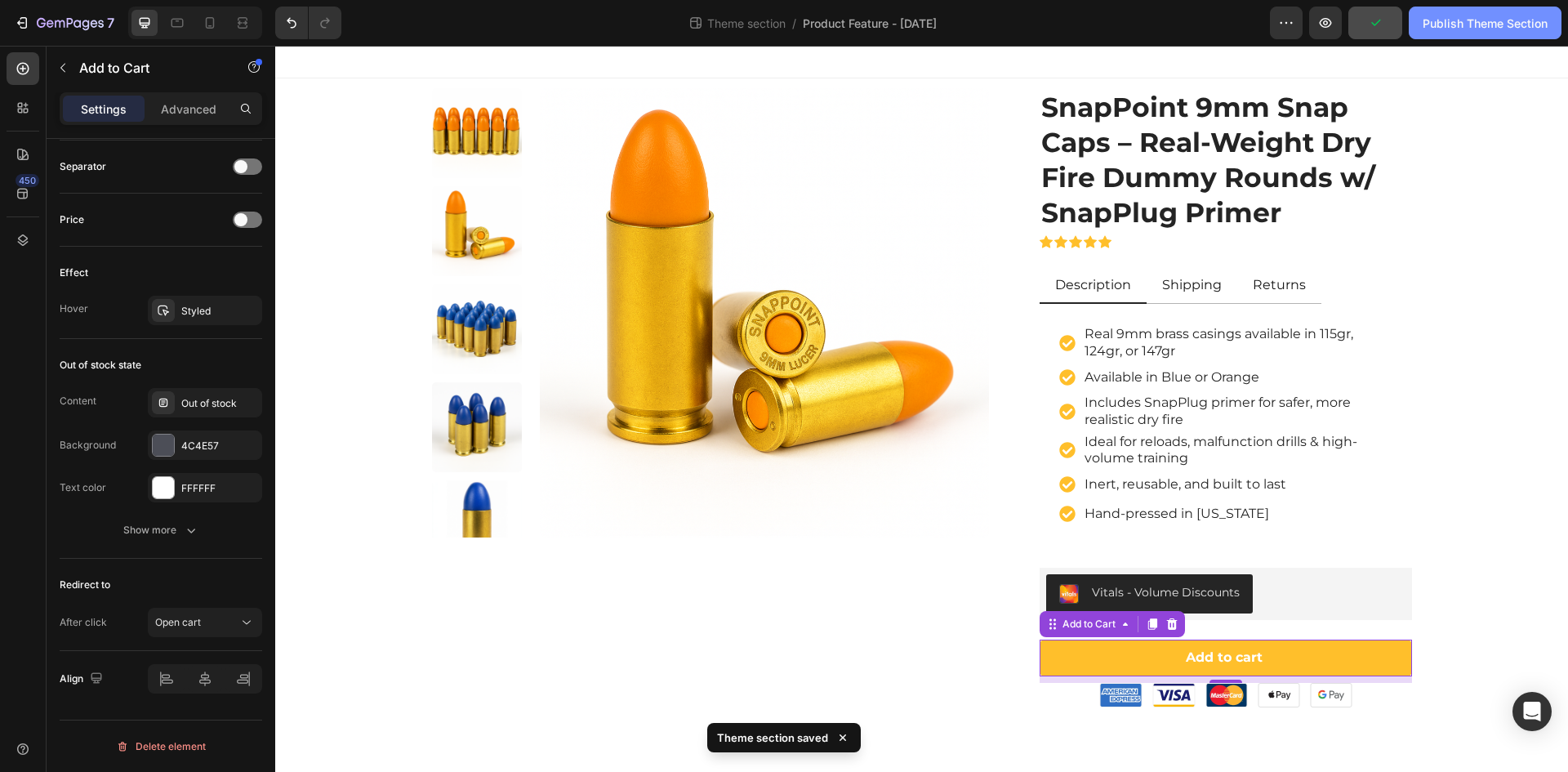
click at [1477, 25] on div "Publish Theme Section" at bounding box center [1484, 23] width 125 height 17
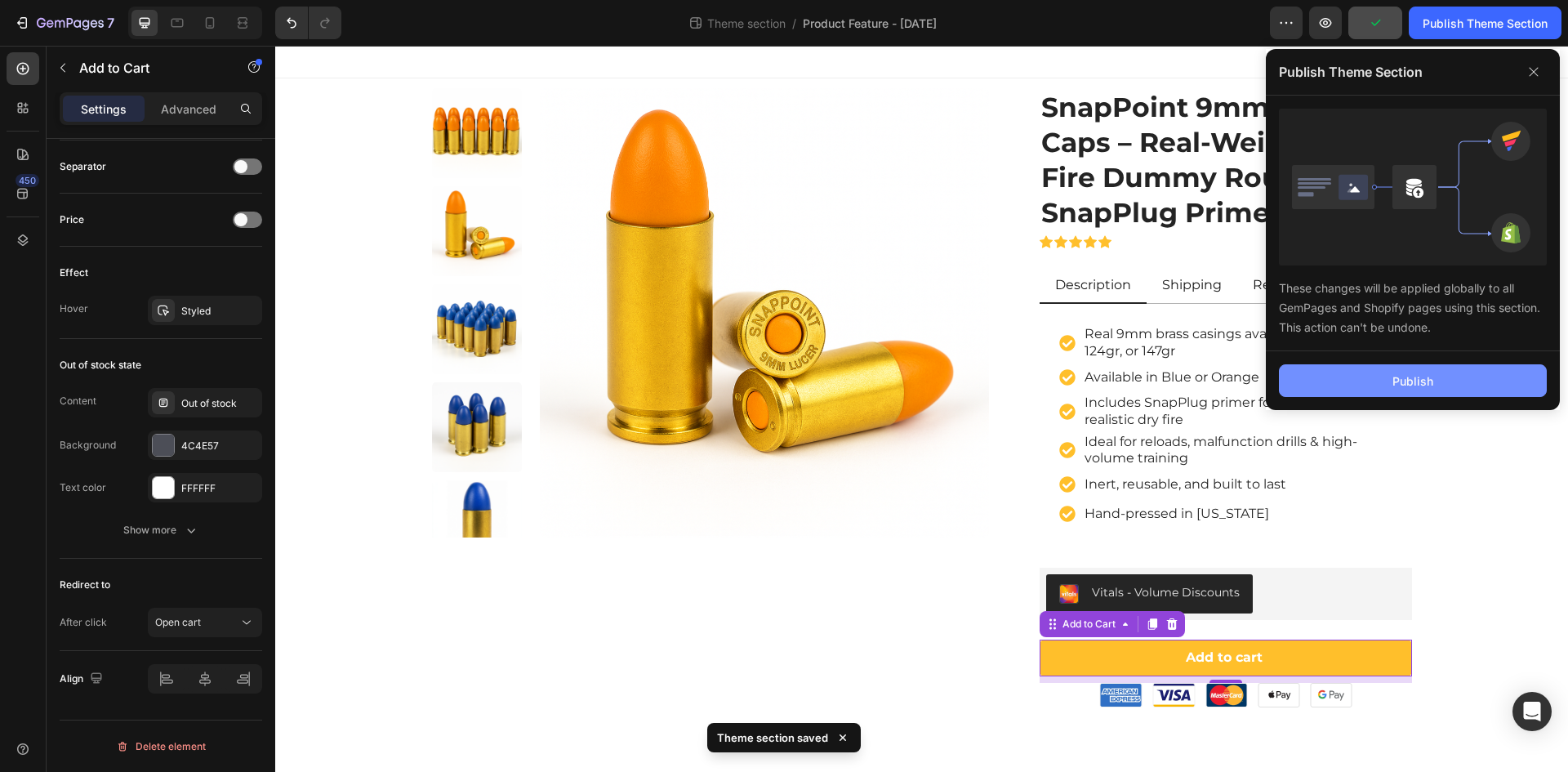
click at [1430, 375] on div "Publish" at bounding box center [1412, 380] width 41 height 17
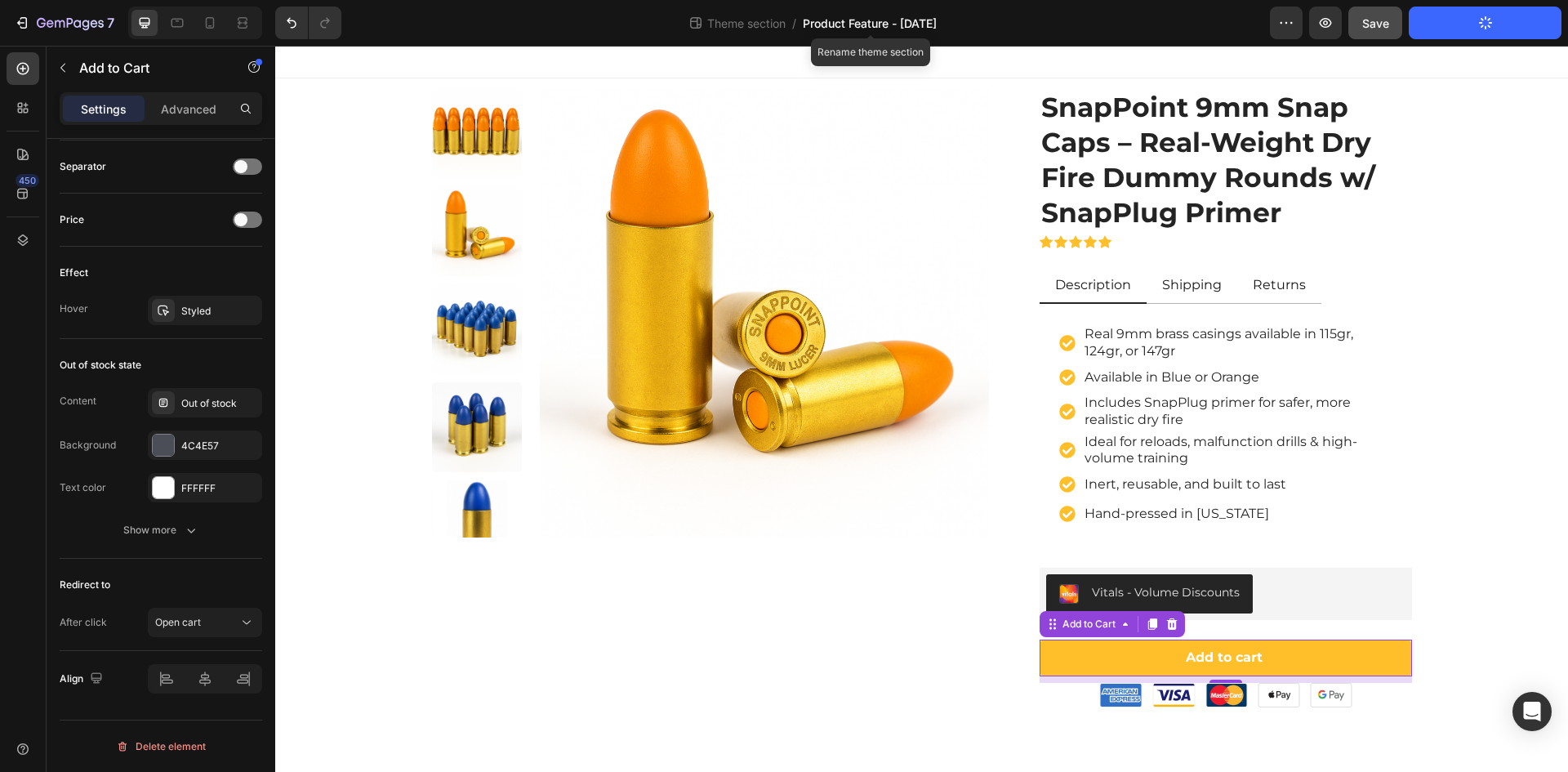
click at [854, 25] on span "Product Feature - Aug 06" at bounding box center [870, 23] width 134 height 17
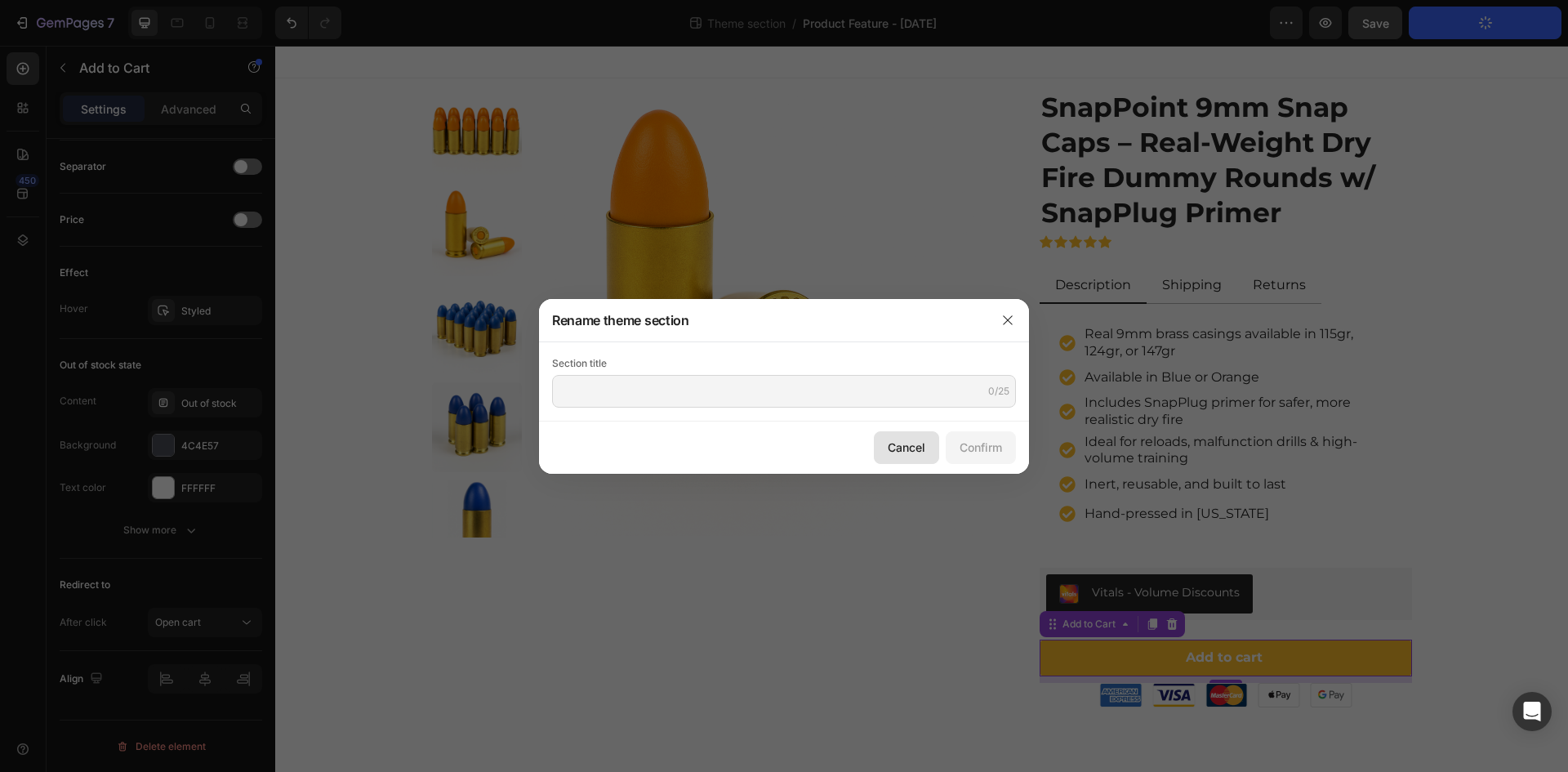
click at [914, 445] on div "Cancel" at bounding box center [907, 447] width 38 height 17
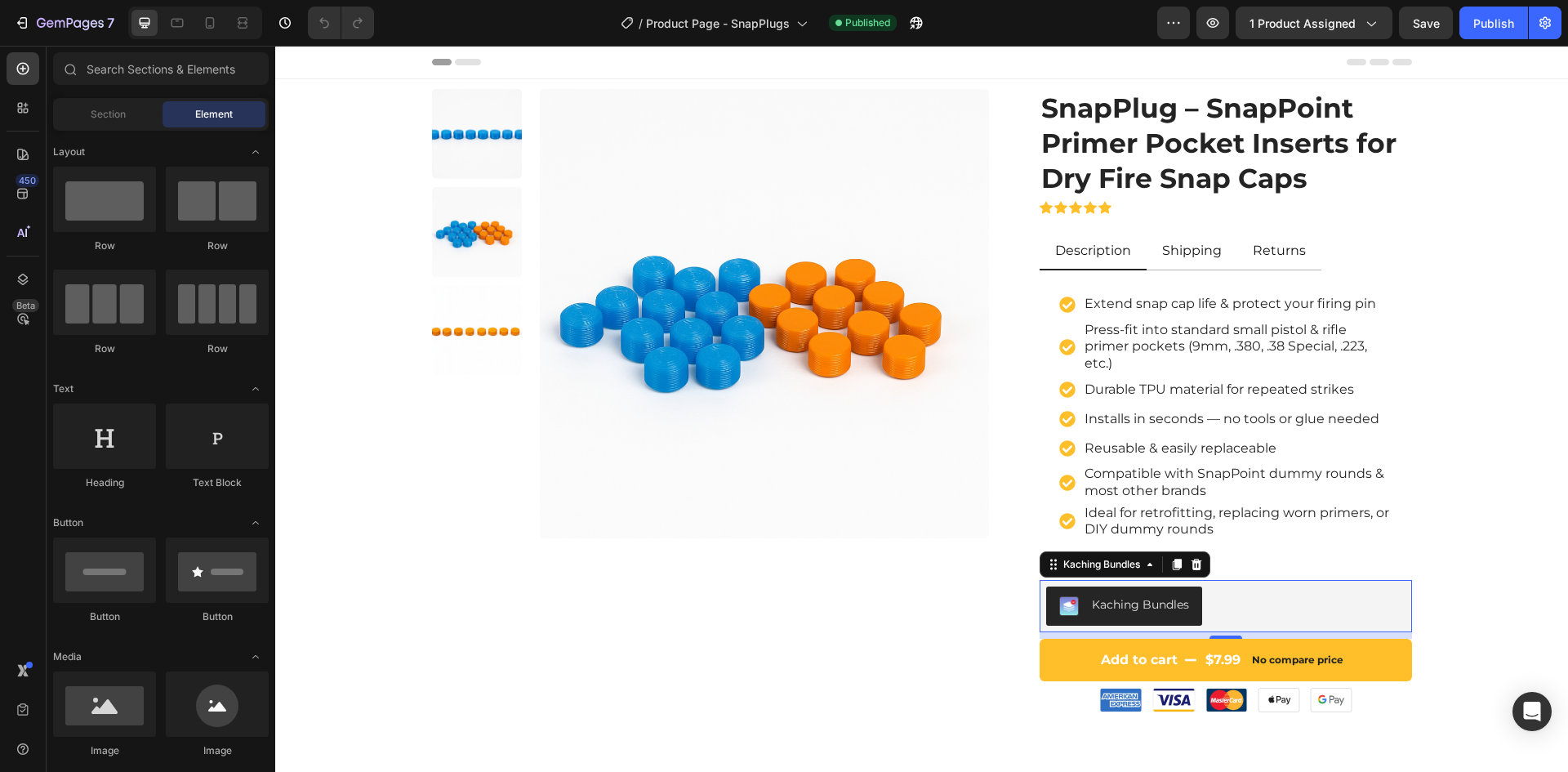
click at [1287, 602] on div "Kaching Bundles" at bounding box center [1226, 605] width 359 height 39
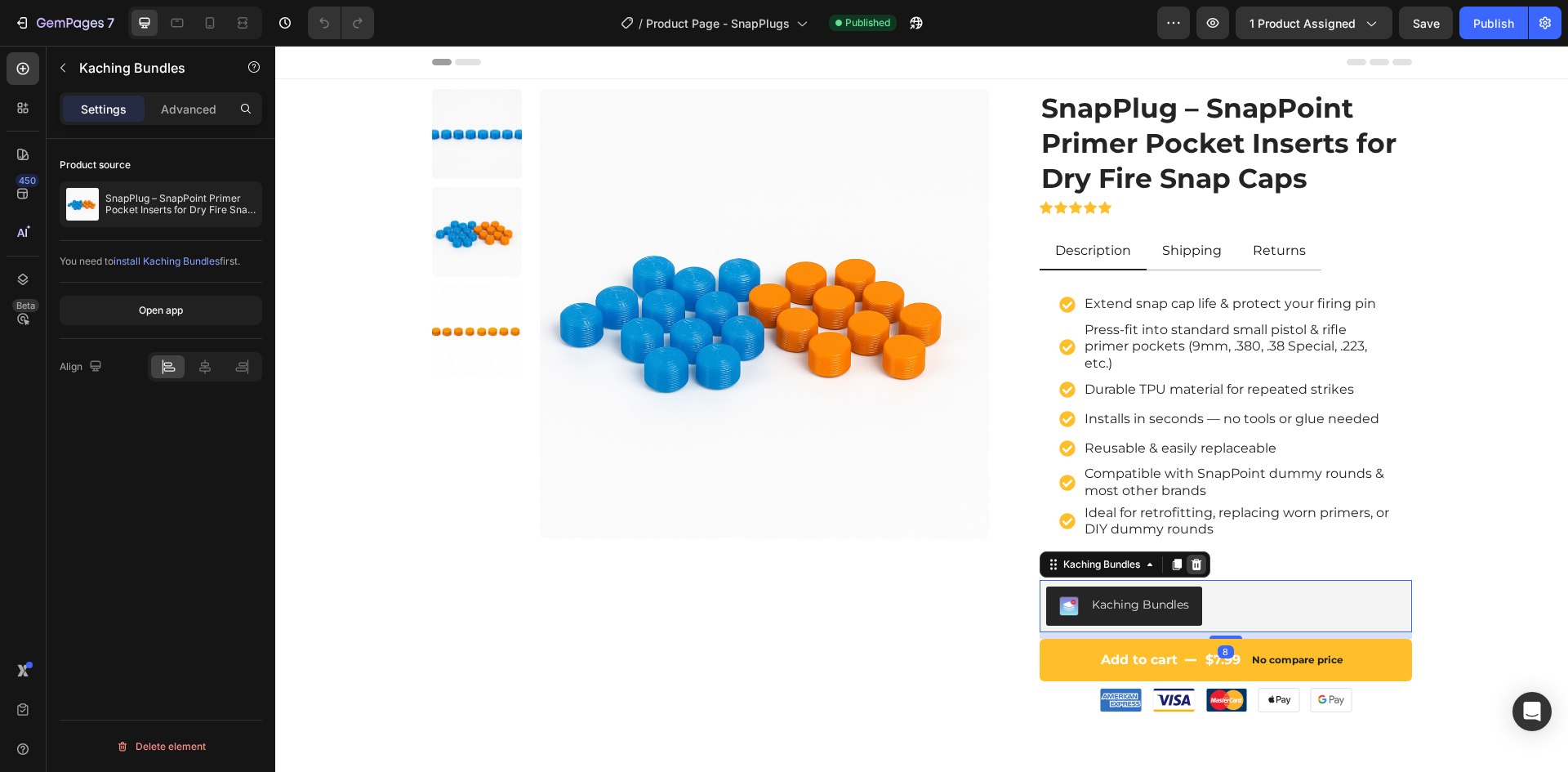
click at [1196, 564] on icon at bounding box center [1196, 564] width 11 height 11
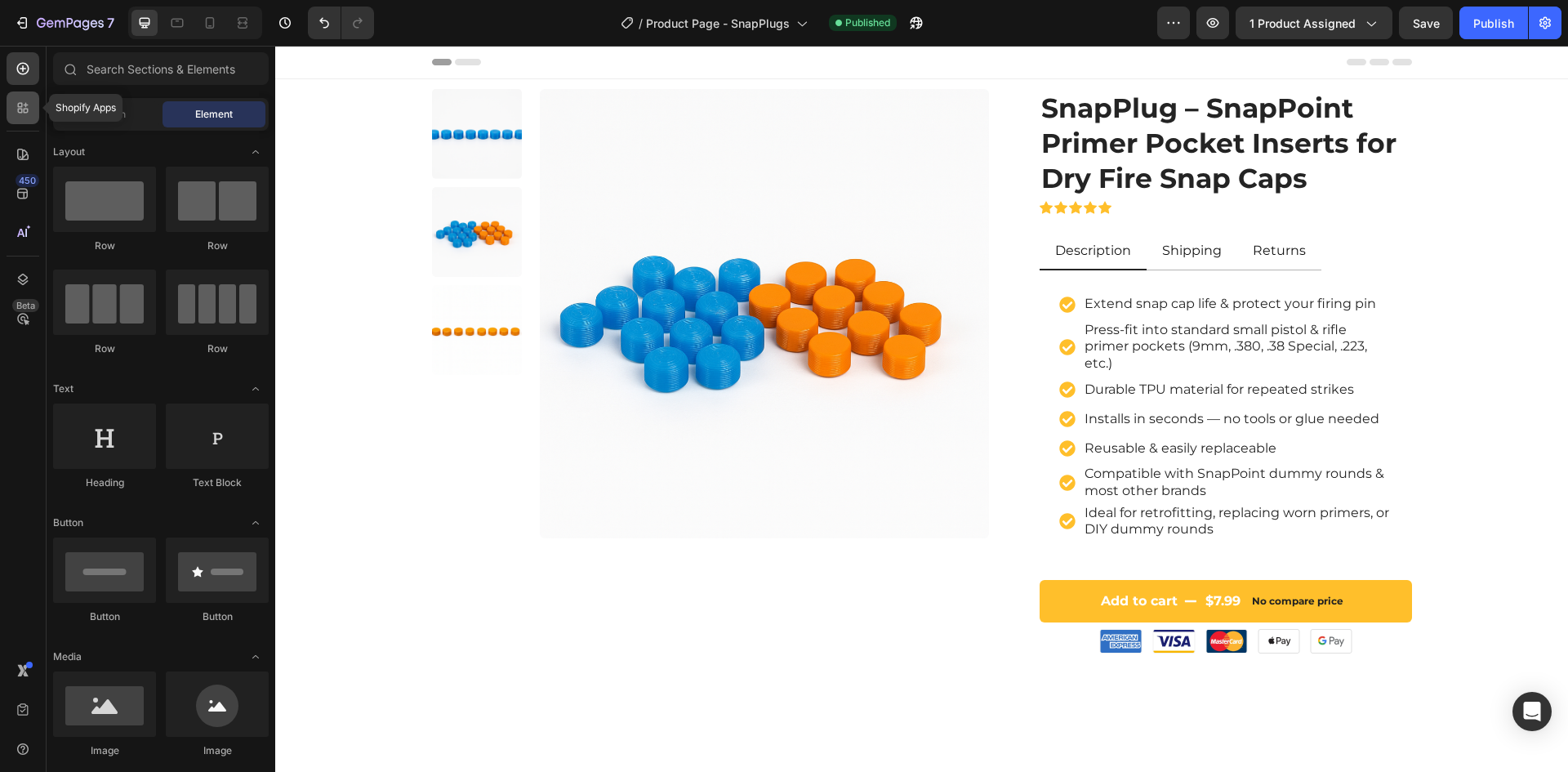
click at [25, 108] on icon at bounding box center [23, 108] width 16 height 16
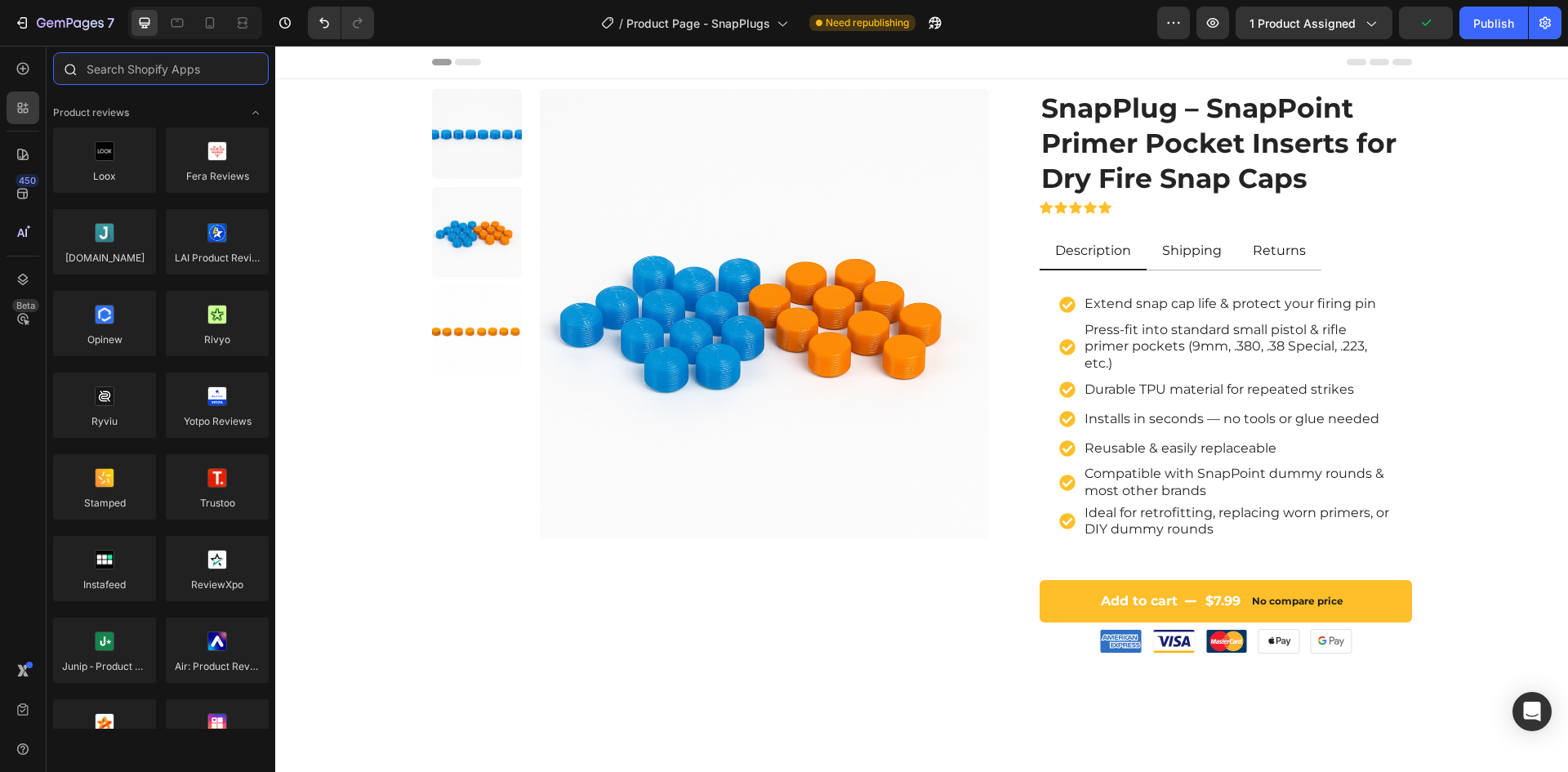
click at [137, 71] on input "text" at bounding box center [161, 68] width 215 height 33
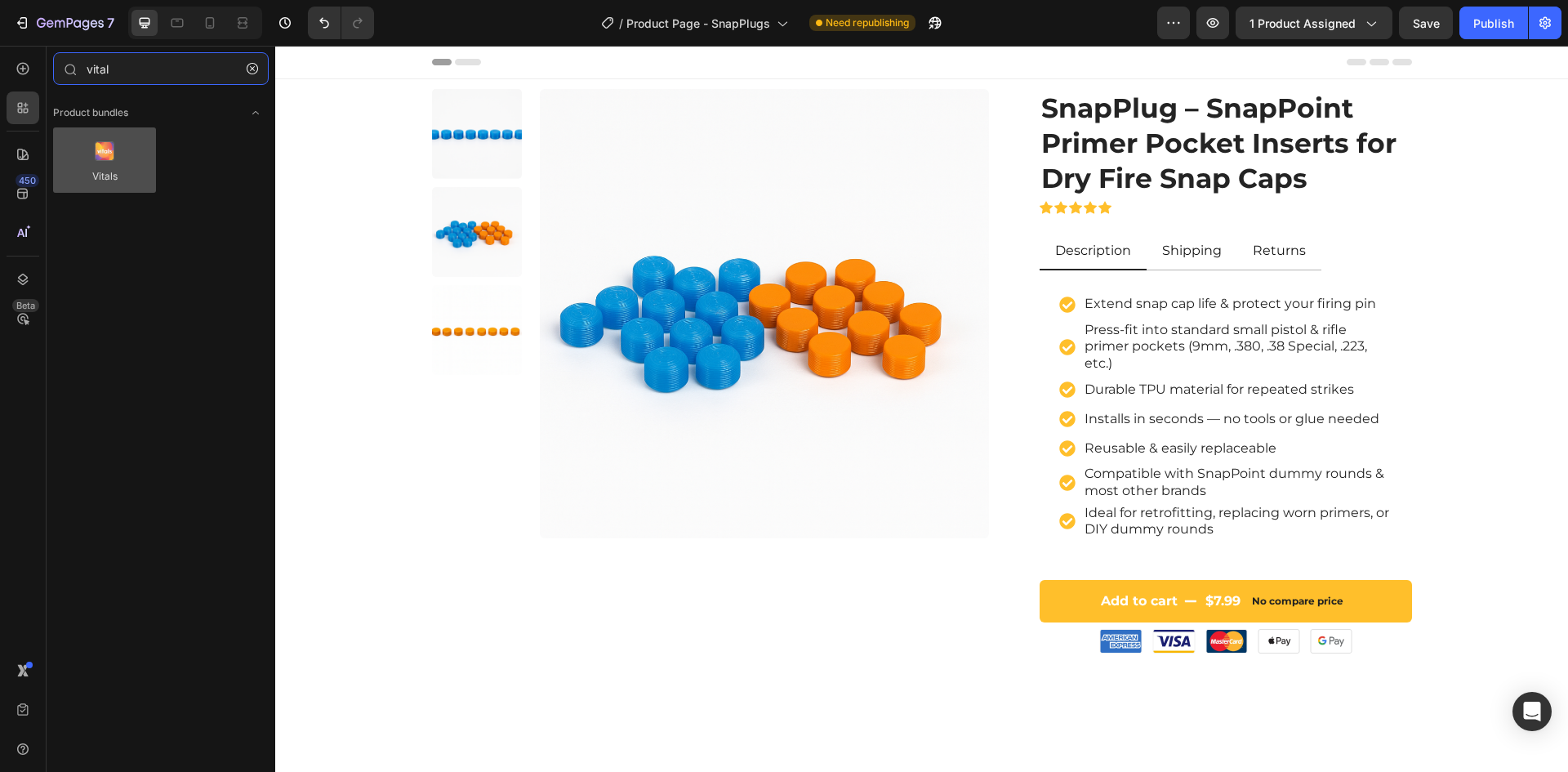
type input "vital"
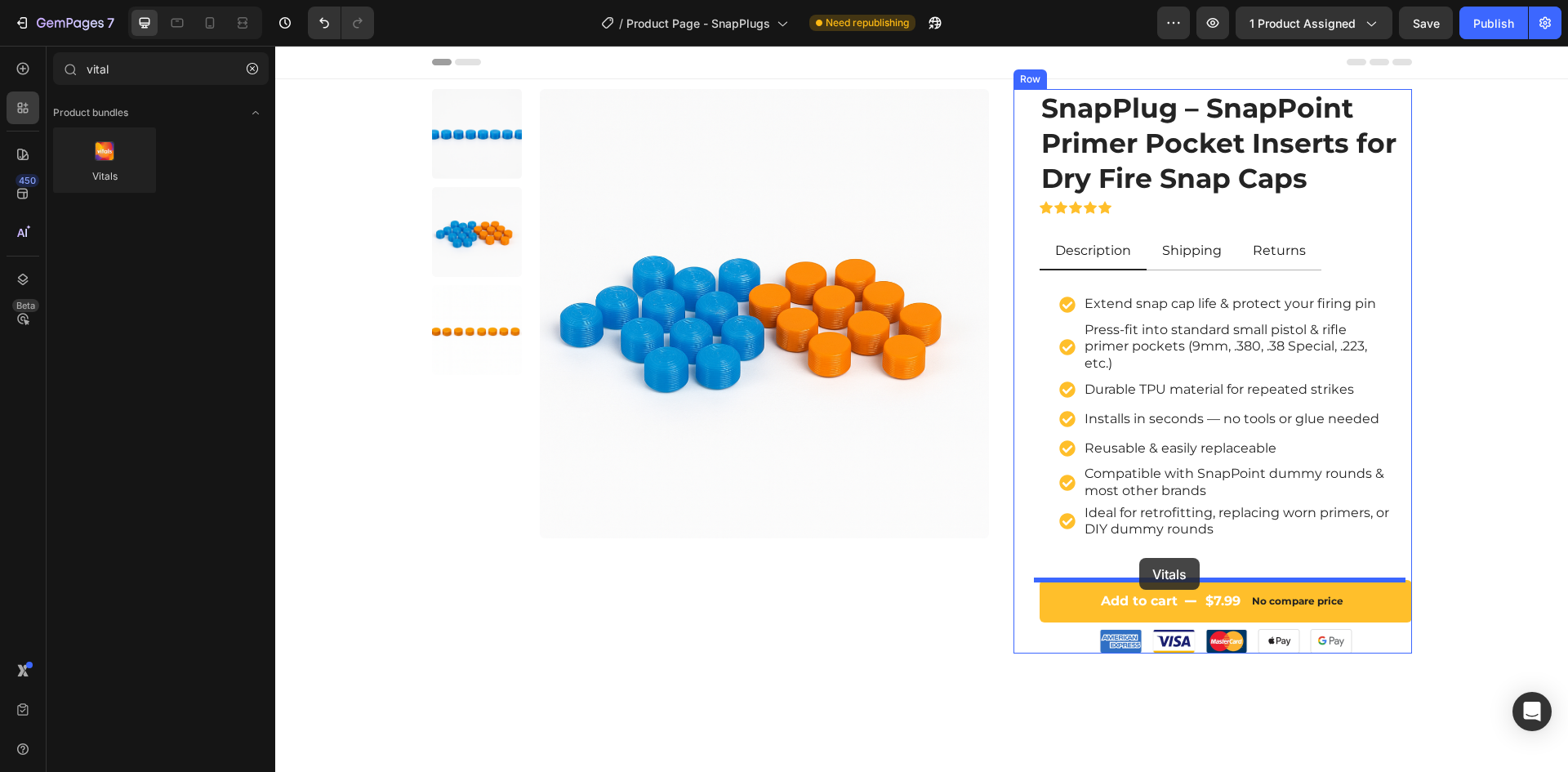
drag, startPoint x: 389, startPoint y: 201, endPoint x: 1139, endPoint y: 558, distance: 830.6
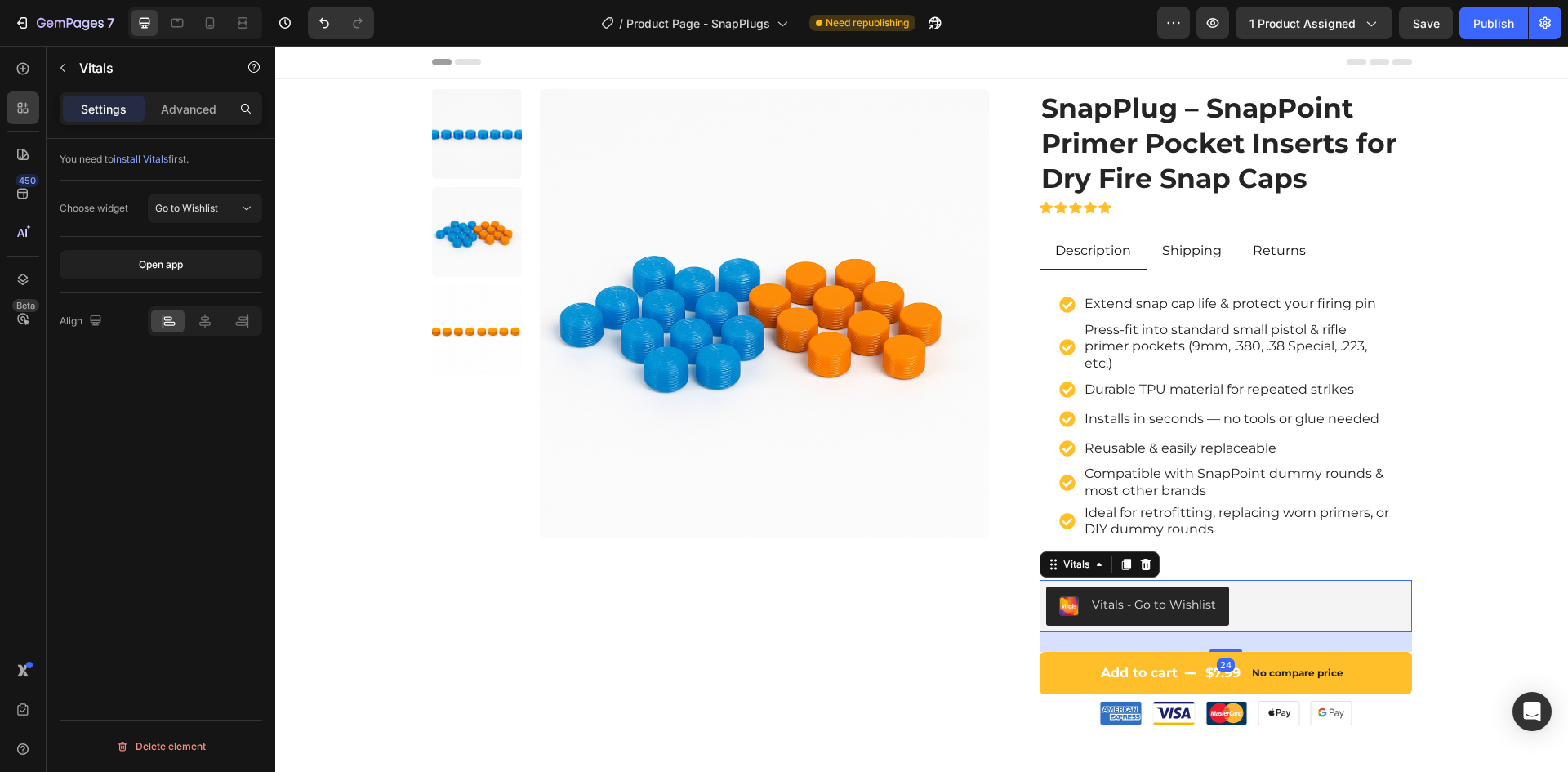
click at [1121, 605] on div "Vitals - Go to Wishlist" at bounding box center [1154, 604] width 124 height 17
click at [183, 204] on span "Go to Wishlist" at bounding box center [187, 207] width 63 height 12
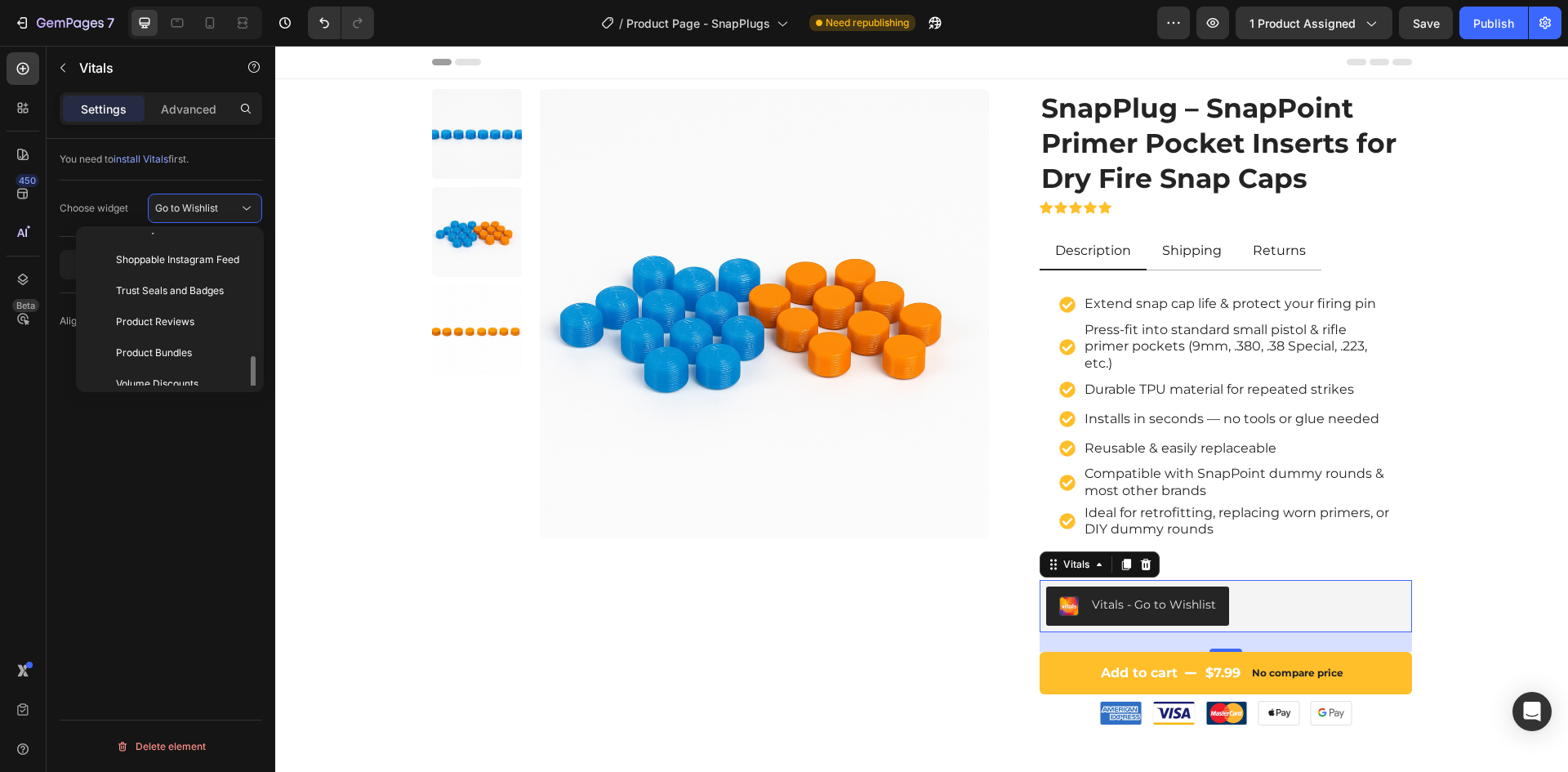
scroll to position [164, 0]
click at [188, 317] on div "Volume Discounts" at bounding box center [167, 332] width 169 height 31
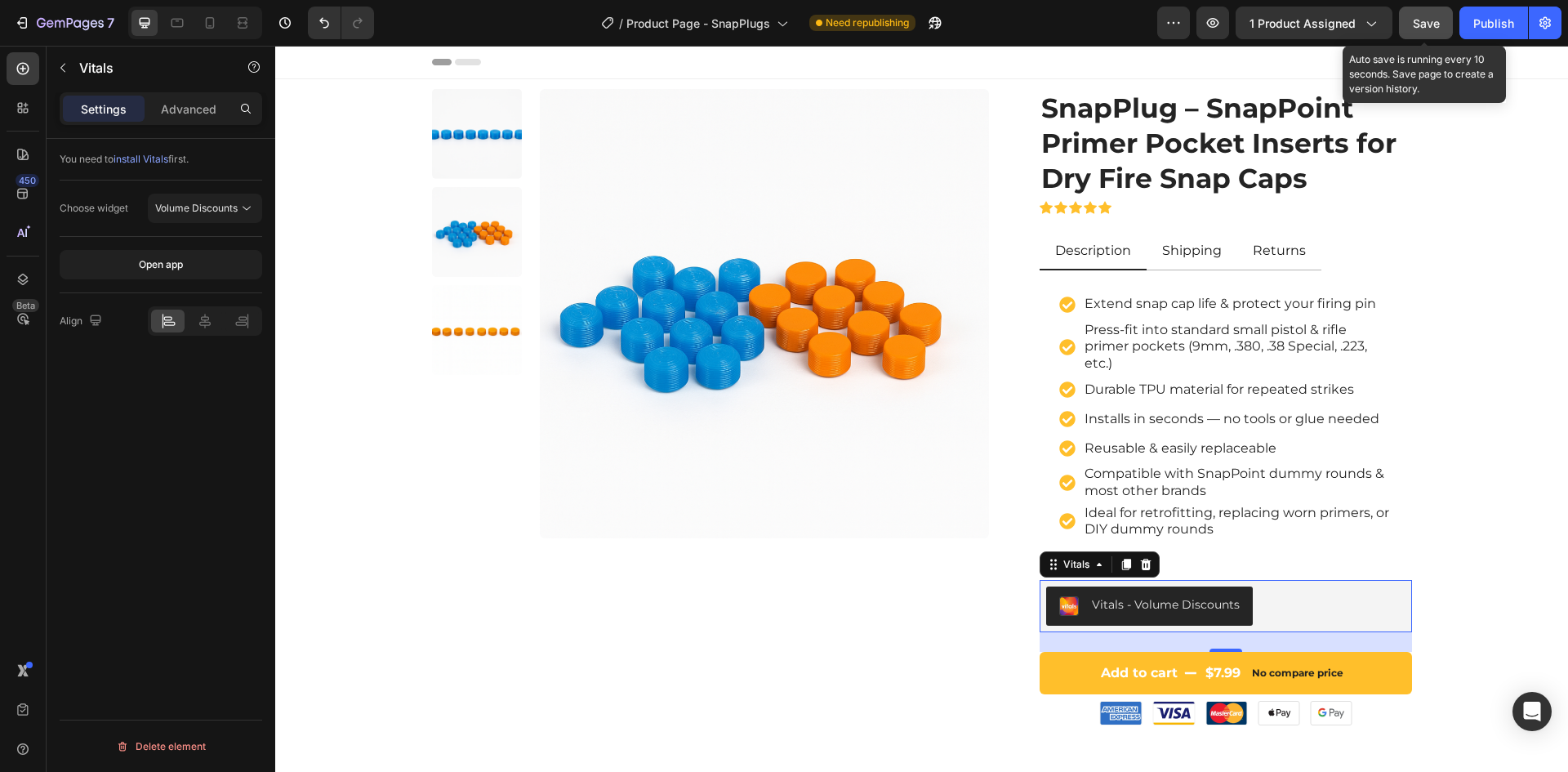
click at [1425, 20] on span "Save" at bounding box center [1425, 23] width 27 height 14
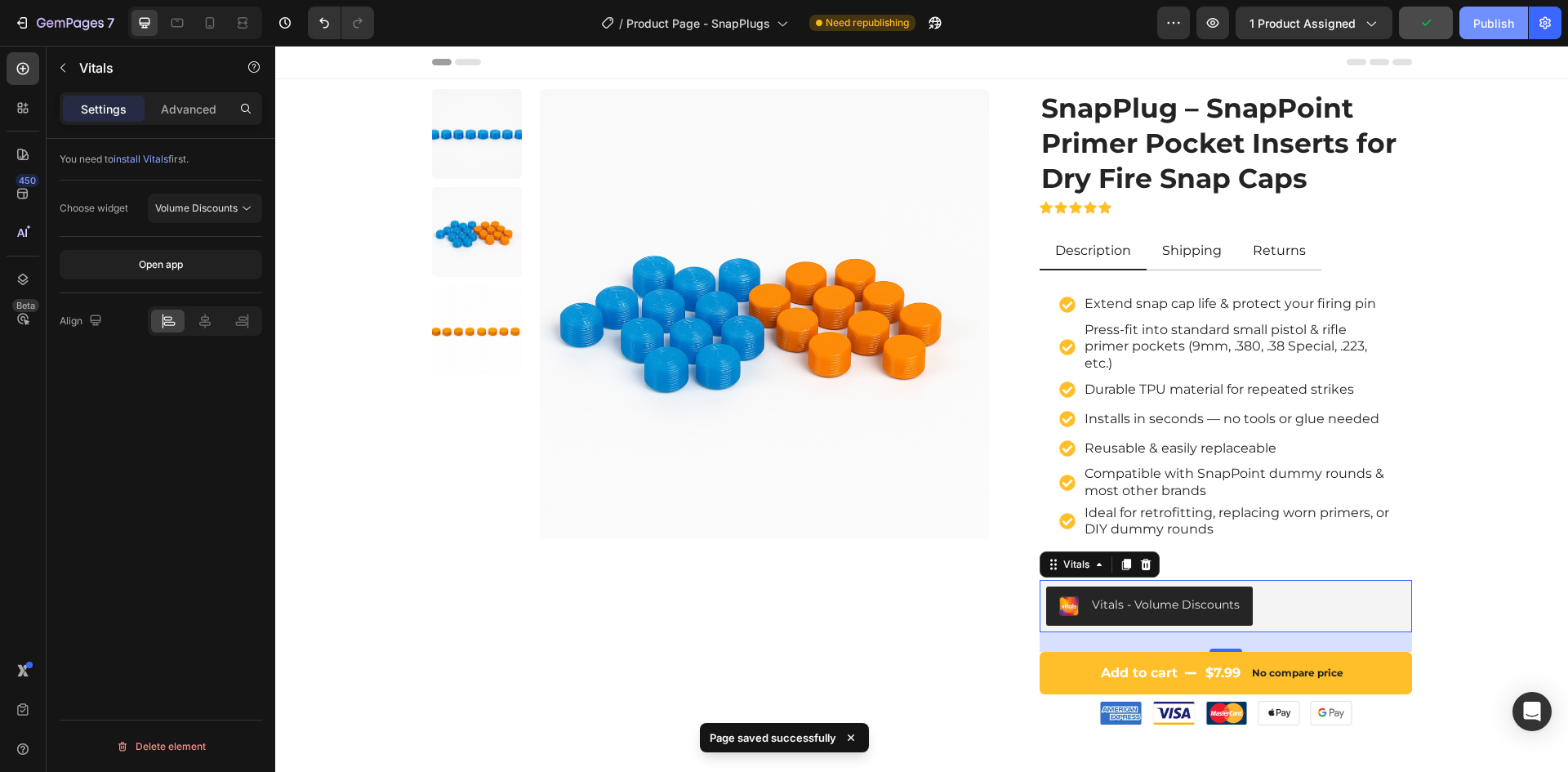
click at [1481, 22] on div "Publish" at bounding box center [1493, 23] width 41 height 17
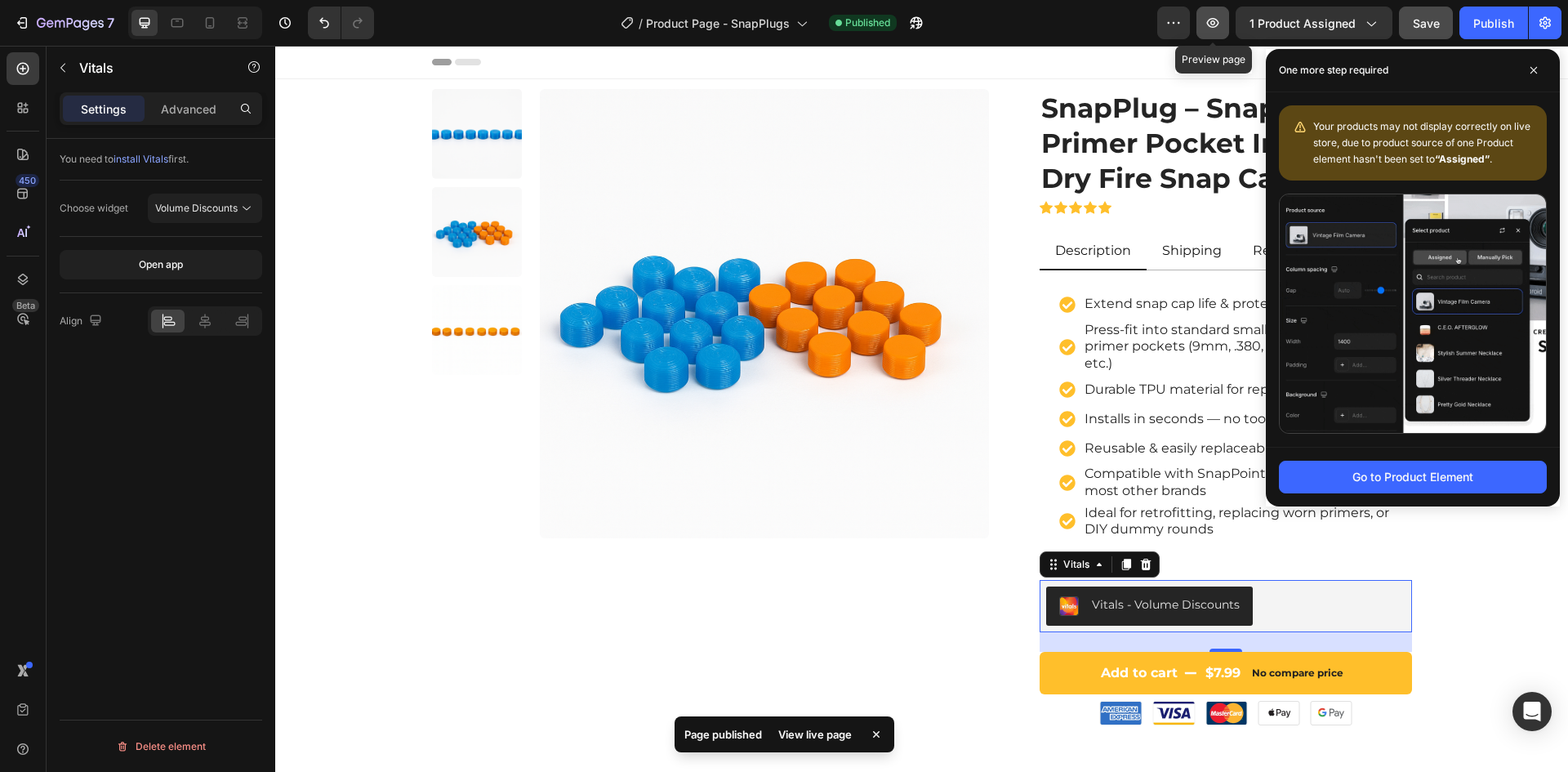
click at [1215, 22] on icon "button" at bounding box center [1213, 23] width 16 height 16
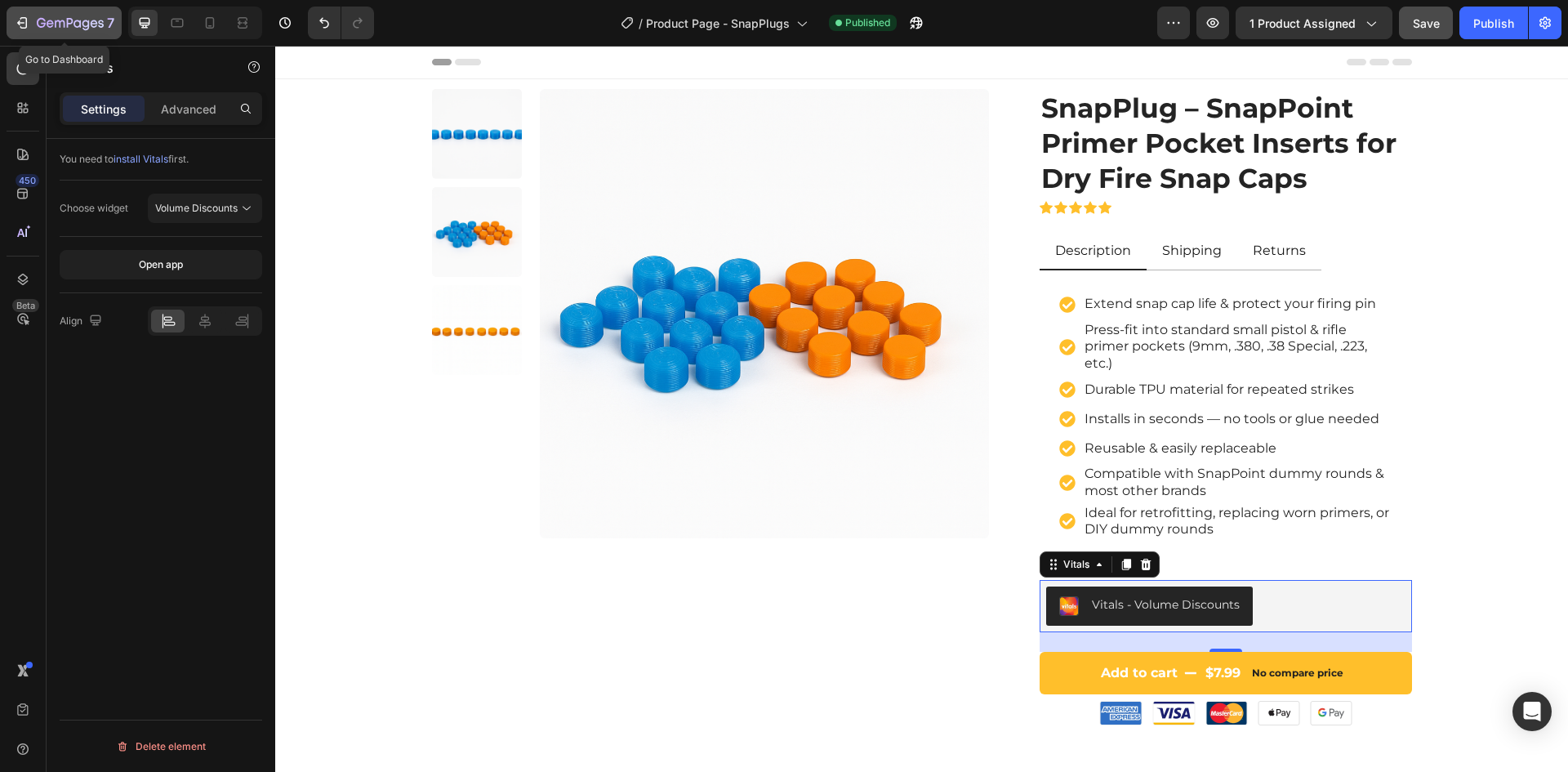
click at [41, 20] on icon "button" at bounding box center [70, 24] width 67 height 14
